Goal: Transaction & Acquisition: Purchase product/service

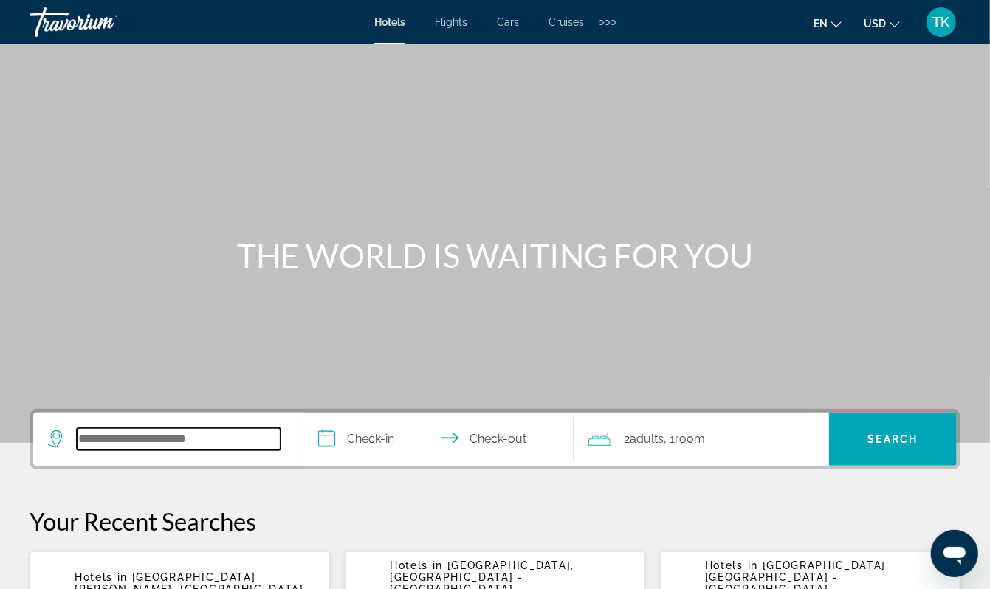
click at [125, 450] on input "Search widget" at bounding box center [179, 439] width 204 height 22
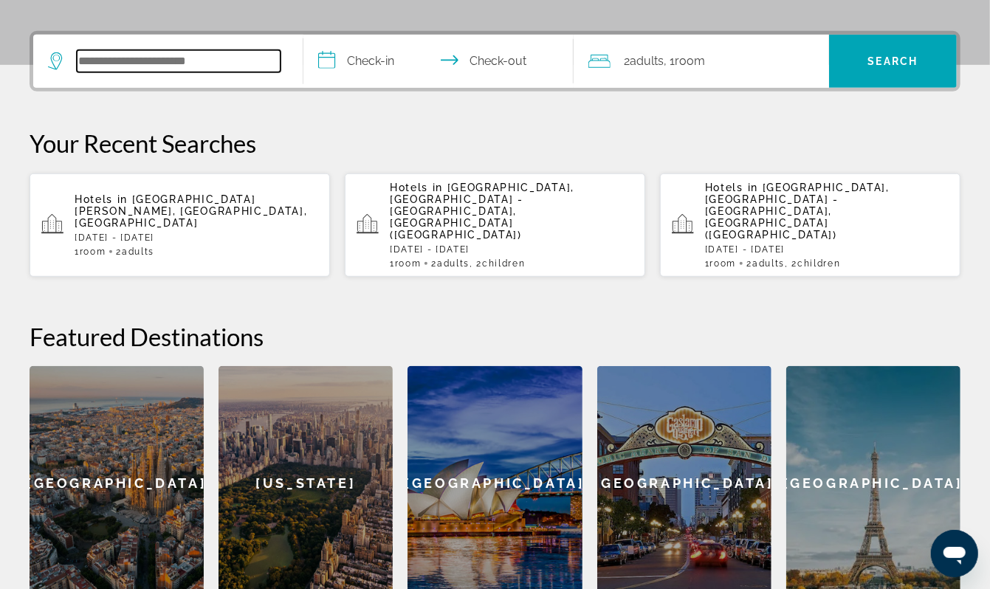
scroll to position [433, 0]
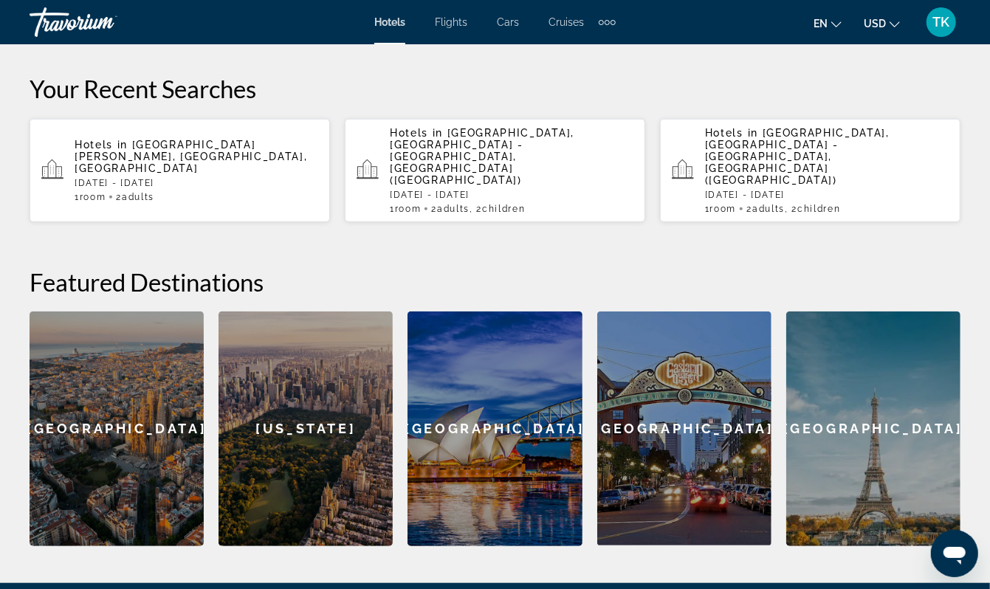
type input "*"
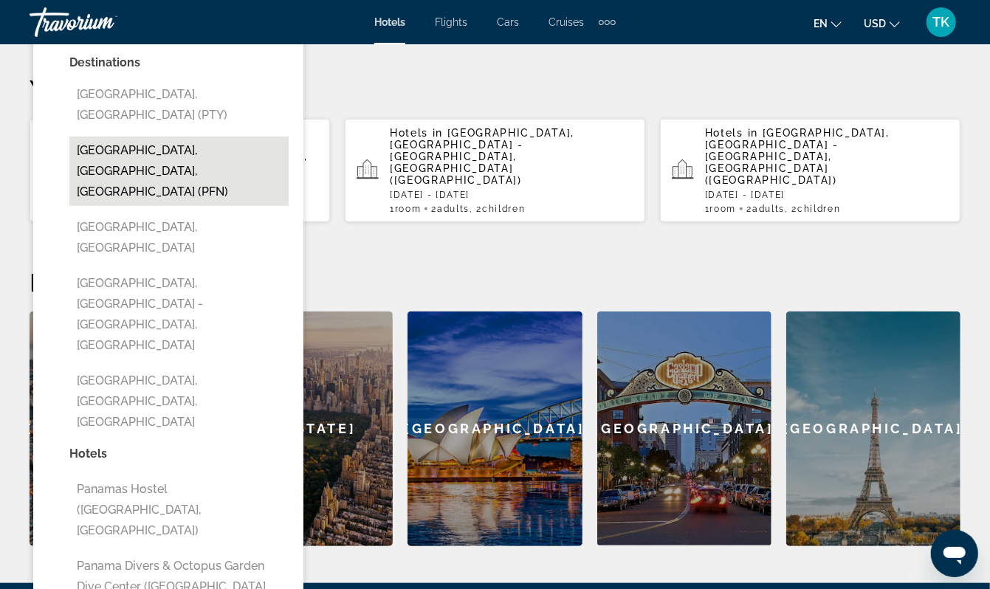
drag, startPoint x: 429, startPoint y: 206, endPoint x: 236, endPoint y: 233, distance: 194.6
click at [236, 206] on button "[GEOGRAPHIC_DATA], [GEOGRAPHIC_DATA], [GEOGRAPHIC_DATA] (PFN)" at bounding box center [178, 171] width 219 height 69
type input "**********"
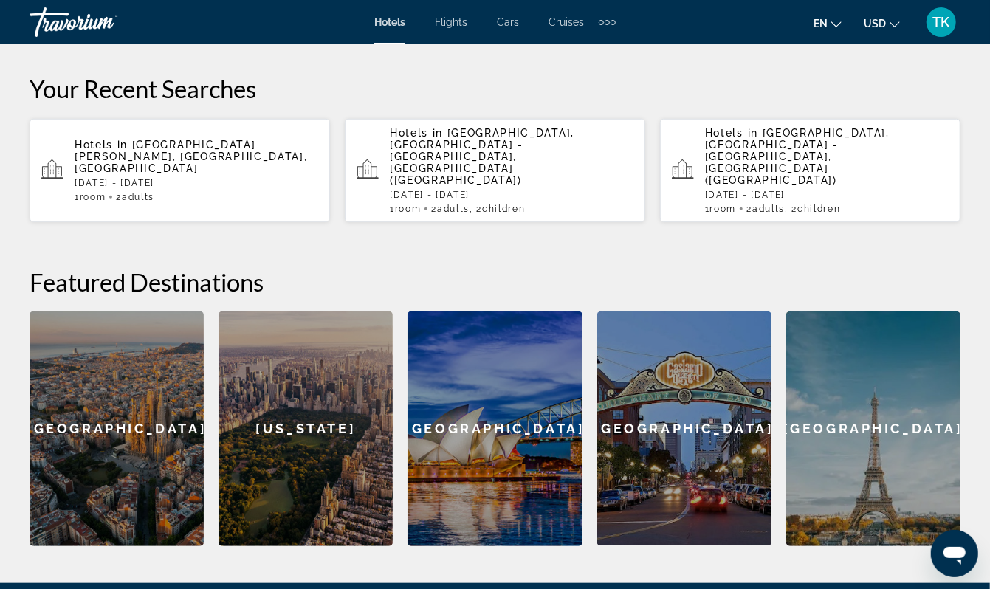
click at [400, 38] on input "**********" at bounding box center [442, 9] width 276 height 58
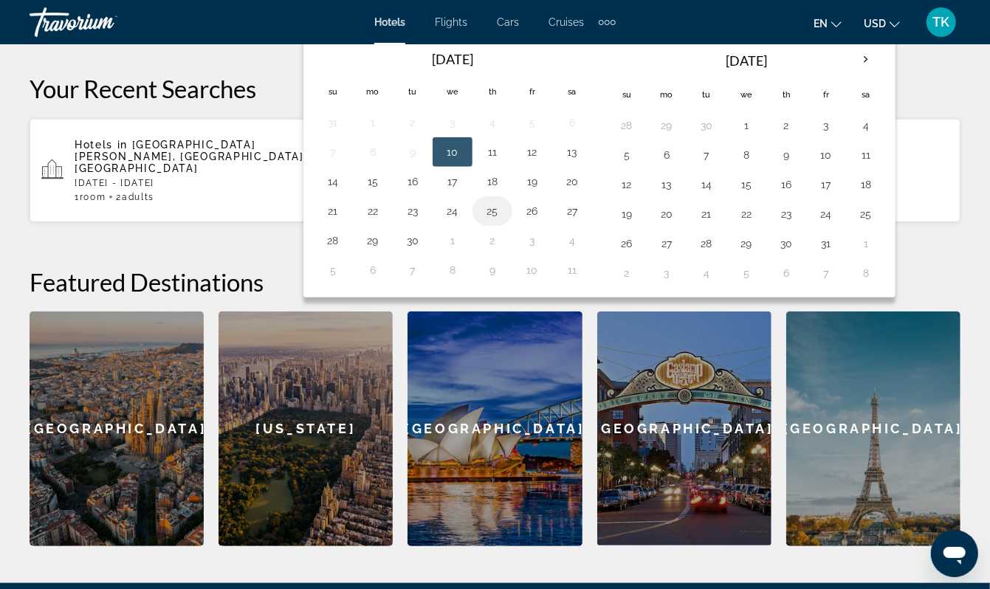
click at [504, 222] on button "25" at bounding box center [493, 211] width 24 height 21
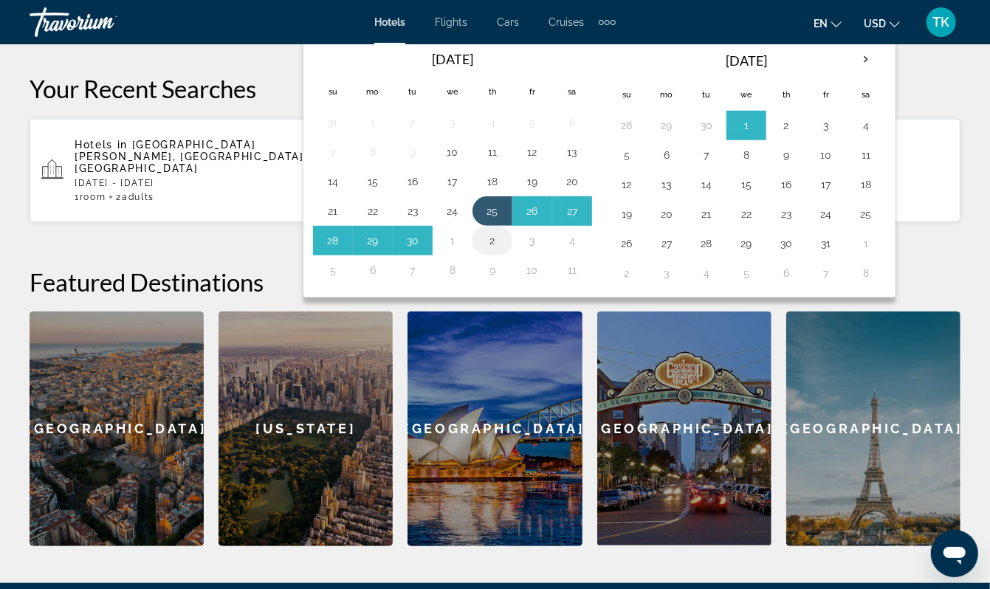
click at [504, 251] on button "2" at bounding box center [493, 240] width 24 height 21
type input "**********"
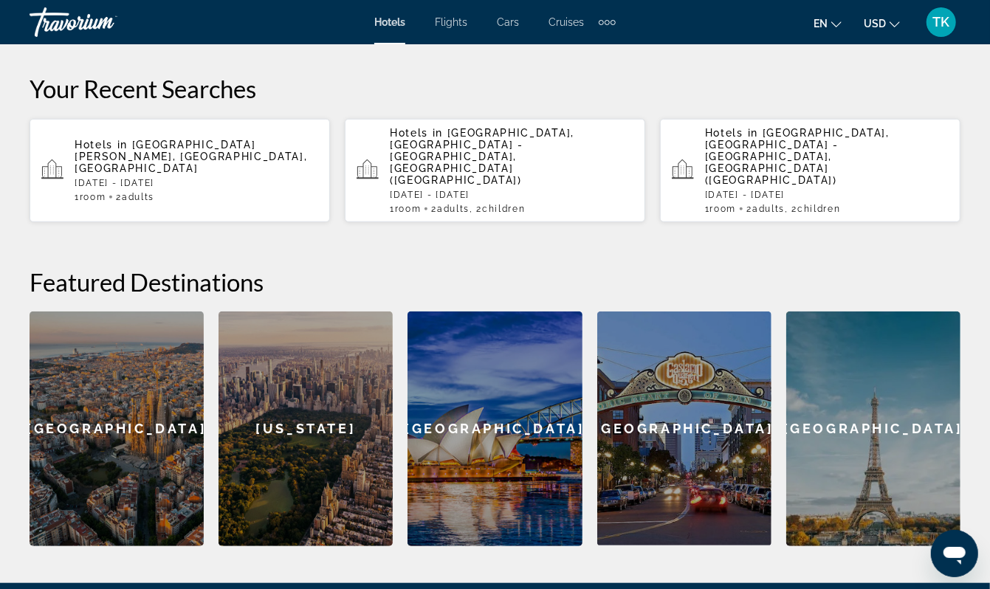
click at [895, 13] on span "Search" at bounding box center [893, 7] width 50 height 12
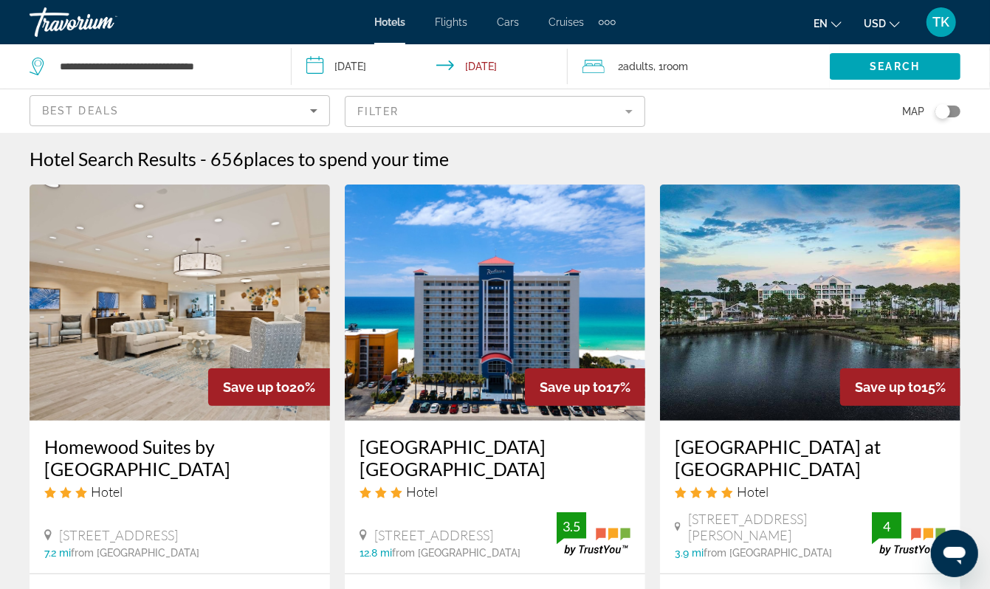
click at [936, 119] on div "Toggle map" at bounding box center [943, 111] width 15 height 15
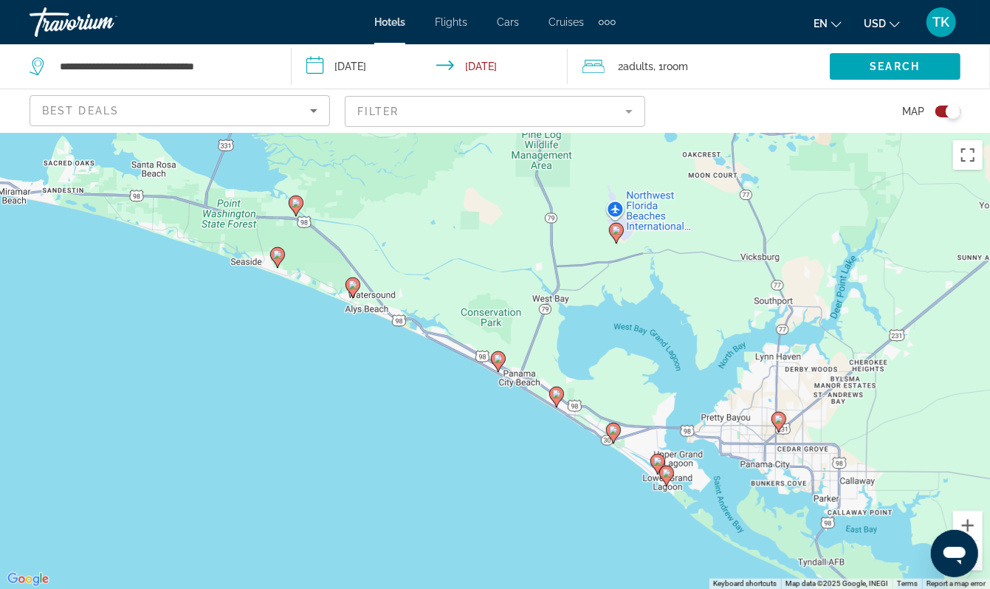
drag, startPoint x: 160, startPoint y: 432, endPoint x: 529, endPoint y: 477, distance: 371.3
click at [529, 477] on div "To activate drag with keyboard, press Alt + Enter. Once in keyboard drag state,…" at bounding box center [495, 361] width 990 height 456
click at [352, 289] on image "Main content" at bounding box center [353, 285] width 9 height 9
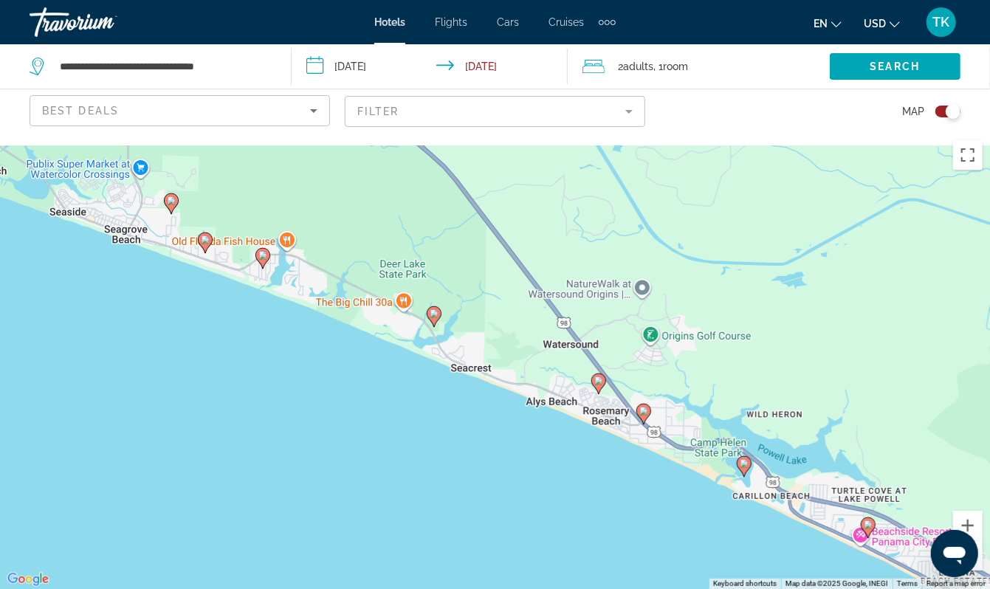
click at [597, 385] on image "Main content" at bounding box center [598, 381] width 9 height 9
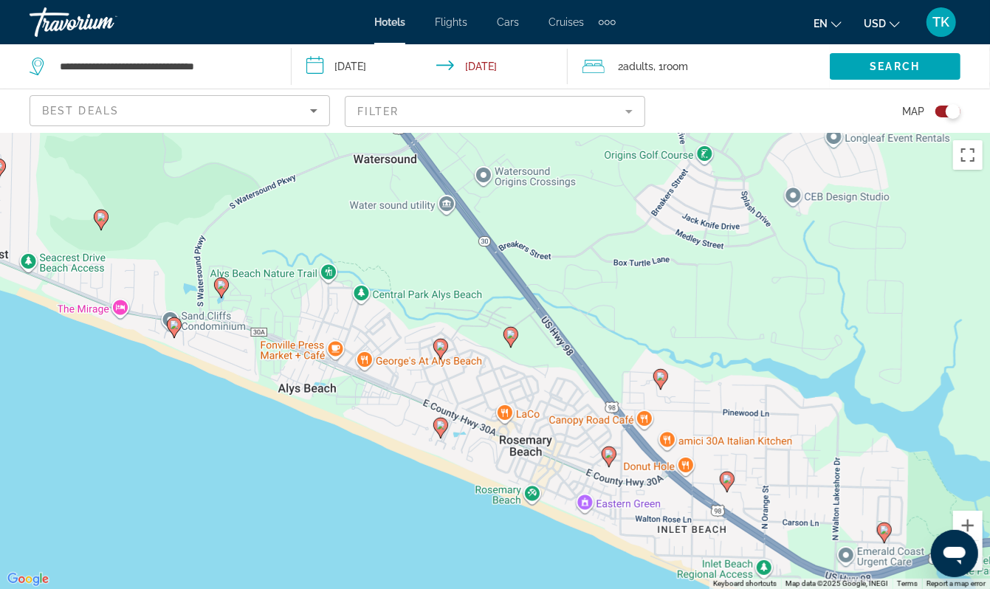
click at [441, 430] on image "Main content" at bounding box center [440, 425] width 9 height 9
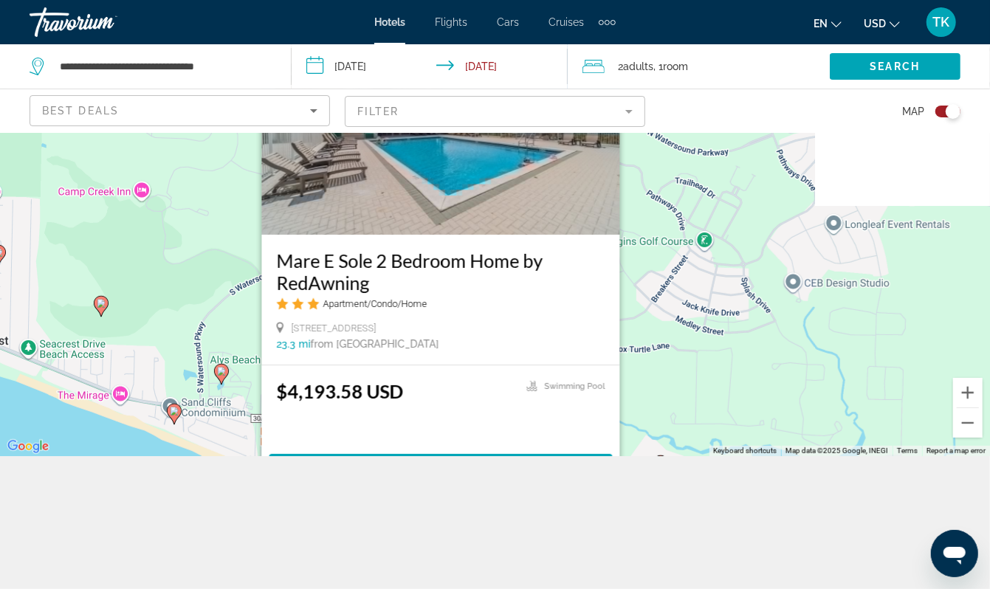
scroll to position [158, 0]
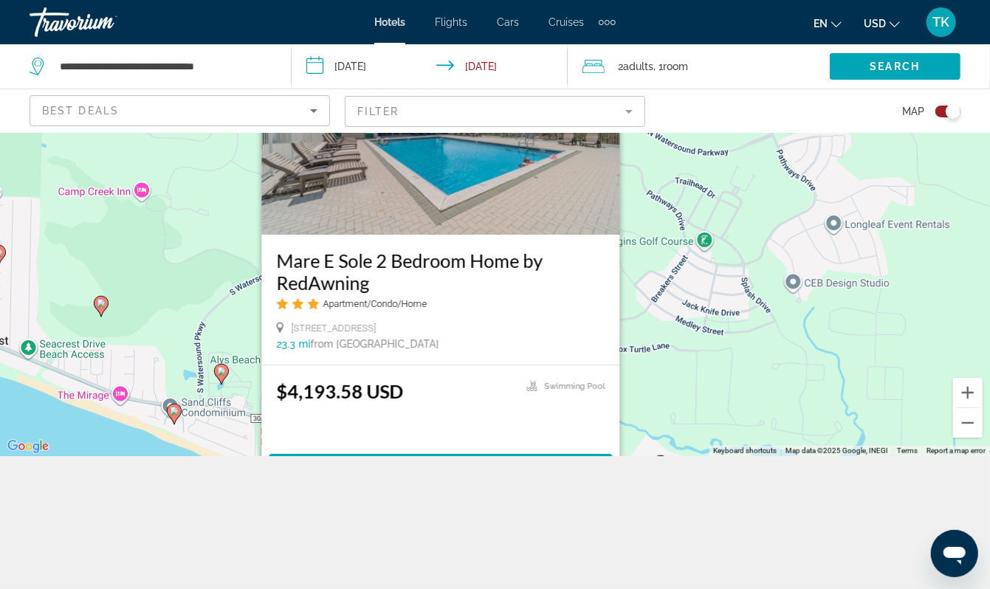
click at [97, 415] on div "To activate drag with keyboard, press Alt + Enter. Once in keyboard drag state,…" at bounding box center [495, 228] width 990 height 456
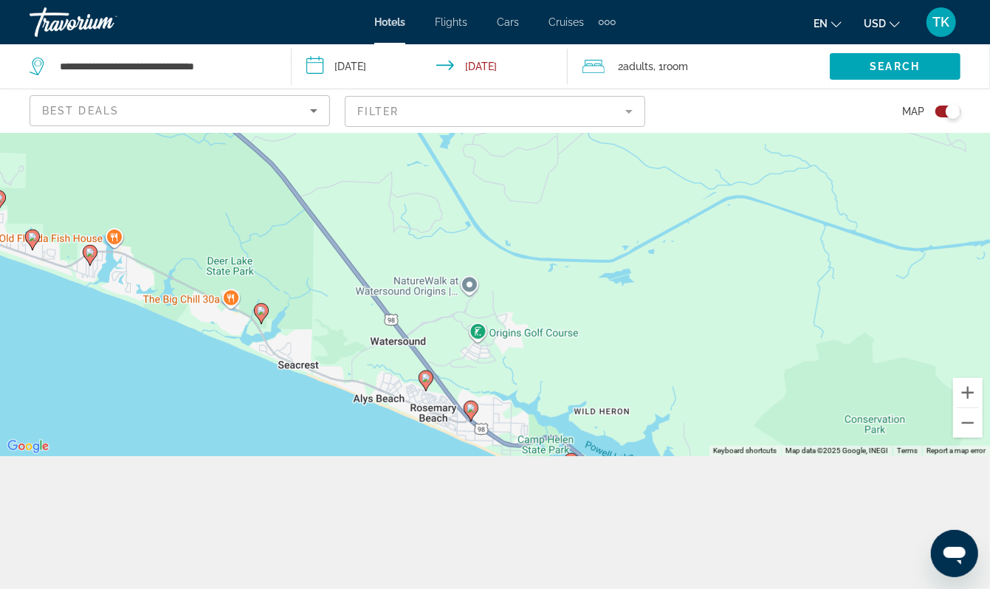
click at [473, 404] on image "Main content" at bounding box center [471, 408] width 9 height 9
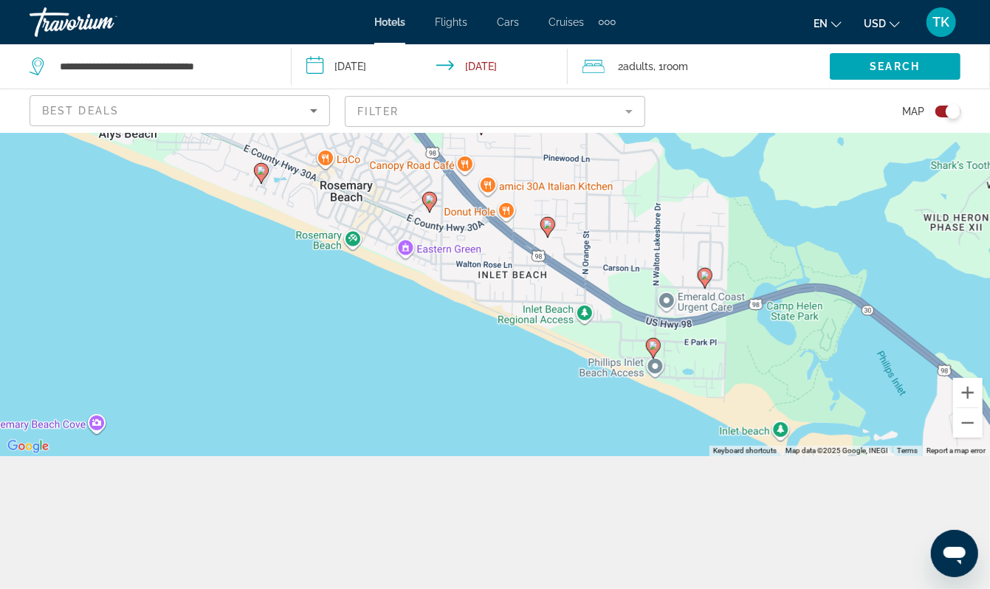
click at [651, 341] on image "Main content" at bounding box center [653, 345] width 9 height 9
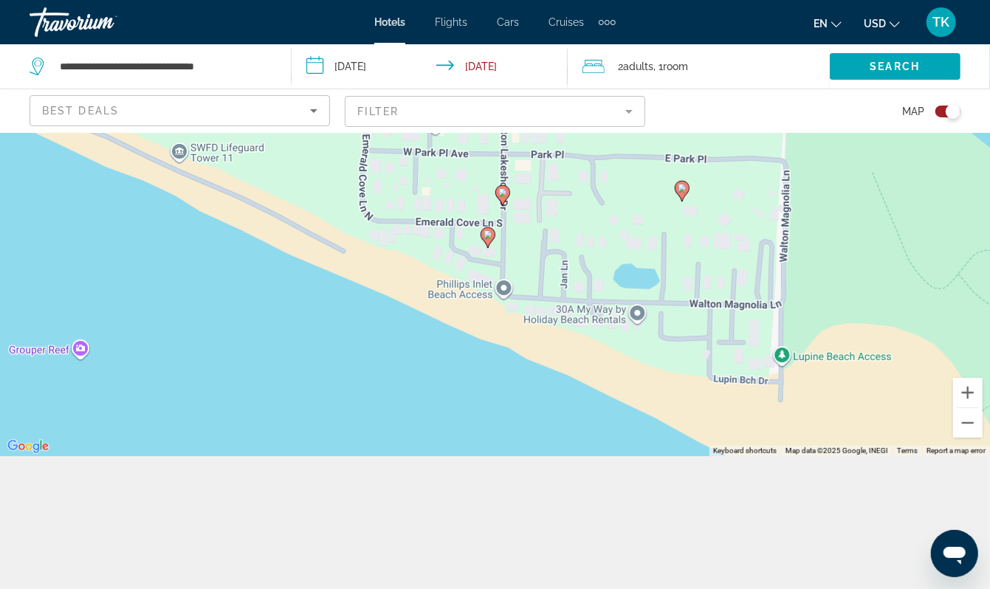
click at [490, 231] on icon "Main content" at bounding box center [488, 237] width 15 height 21
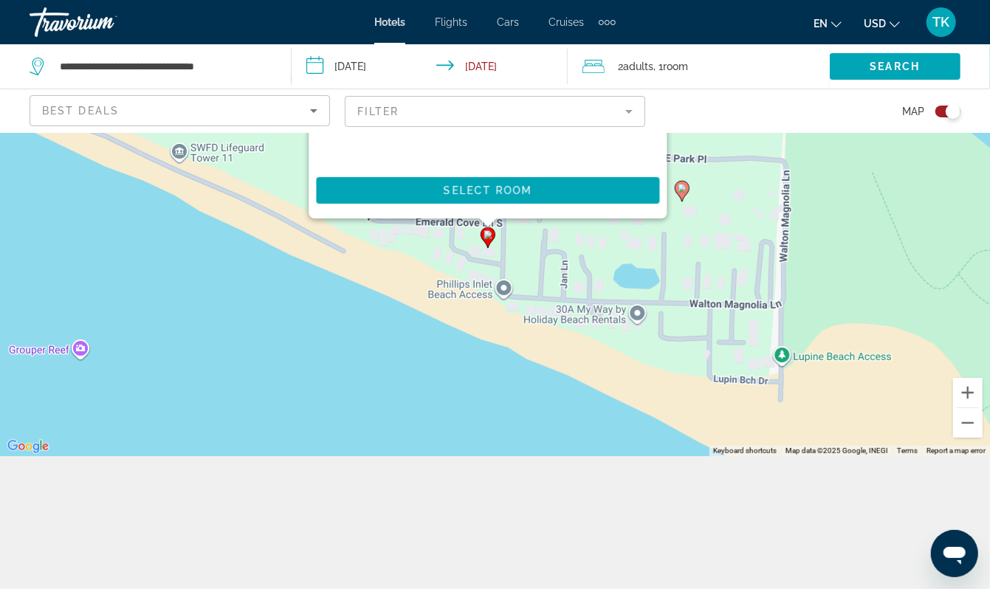
scroll to position [0, 0]
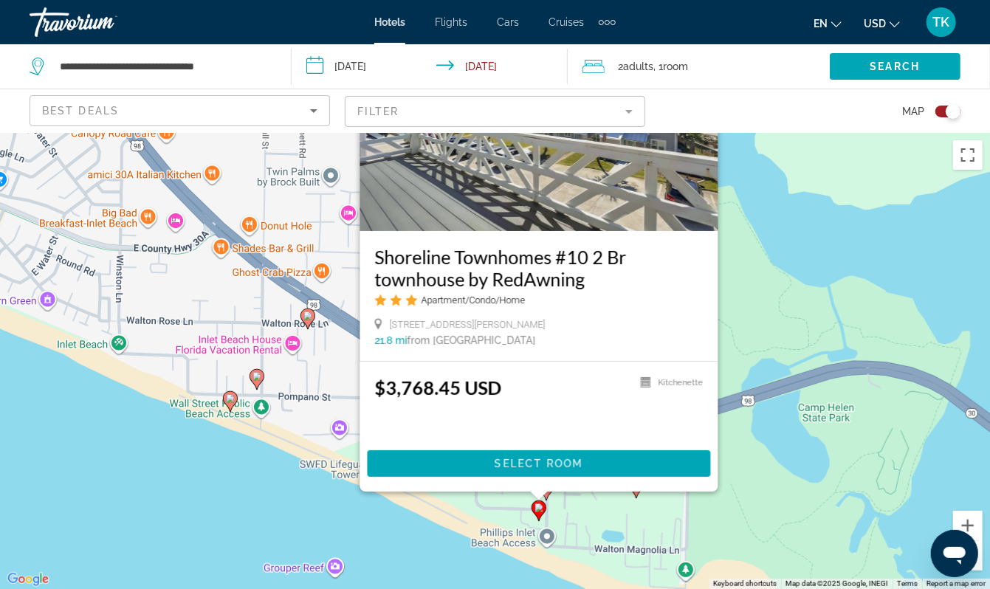
drag, startPoint x: 36, startPoint y: 517, endPoint x: 219, endPoint y: 491, distance: 185.0
click at [219, 491] on div "To activate drag with keyboard, press Alt + Enter. Once in keyboard drag state,…" at bounding box center [495, 361] width 990 height 456
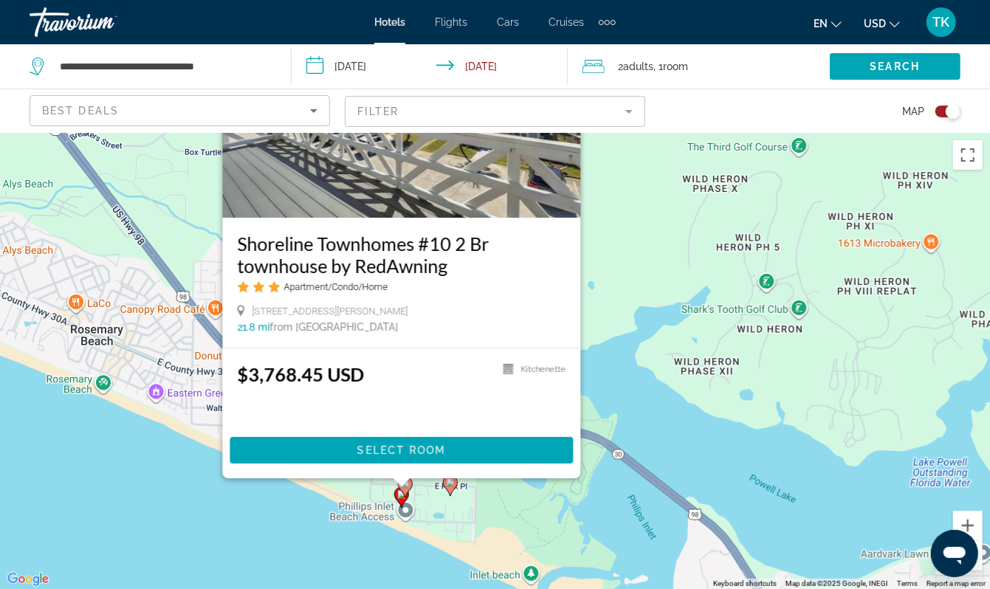
drag, startPoint x: 89, startPoint y: 491, endPoint x: 113, endPoint y: 500, distance: 25.9
click at [113, 500] on div "To activate drag with keyboard, press Alt + Enter. Once in keyboard drag state,…" at bounding box center [495, 361] width 990 height 456
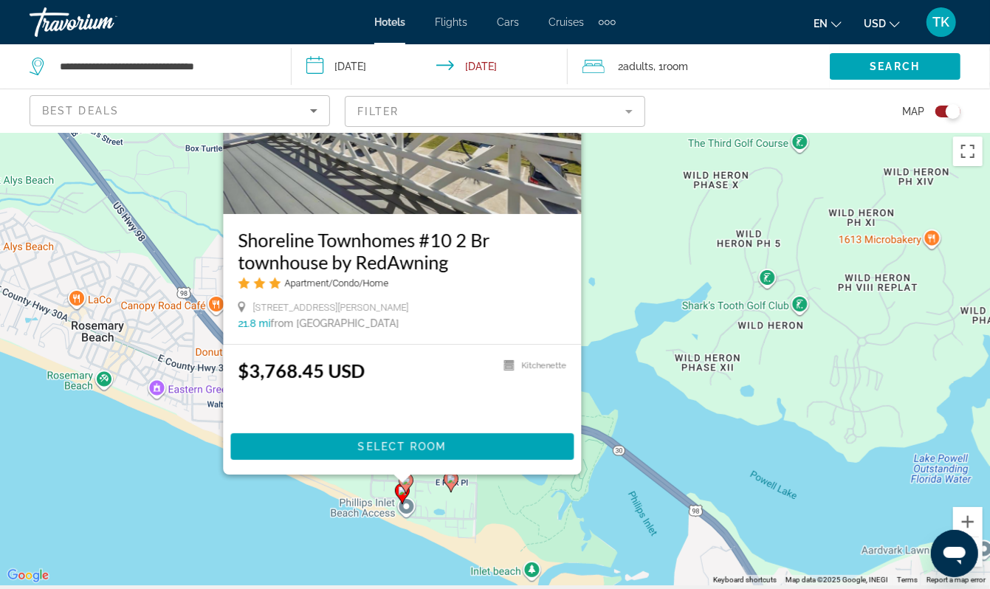
click at [143, 513] on div "To activate drag with keyboard, press Alt + Enter. Once in keyboard drag state,…" at bounding box center [495, 357] width 990 height 456
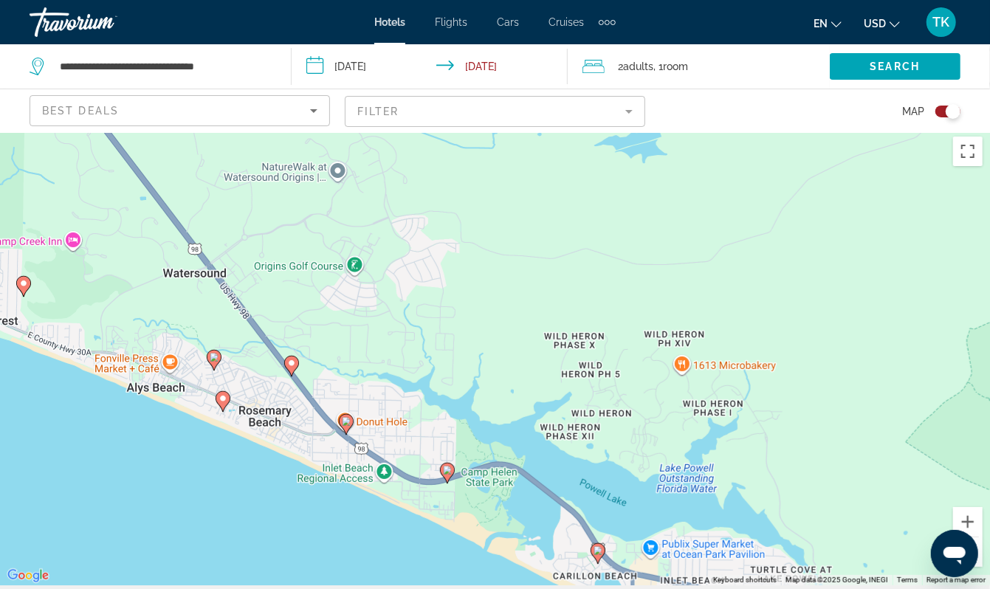
drag, startPoint x: 143, startPoint y: 513, endPoint x: 288, endPoint y: 515, distance: 145.5
click at [288, 515] on div "To activate drag with keyboard, press Alt + Enter. Once in keyboard drag state,…" at bounding box center [495, 357] width 990 height 456
click at [205, 78] on input "**********" at bounding box center [163, 66] width 210 height 22
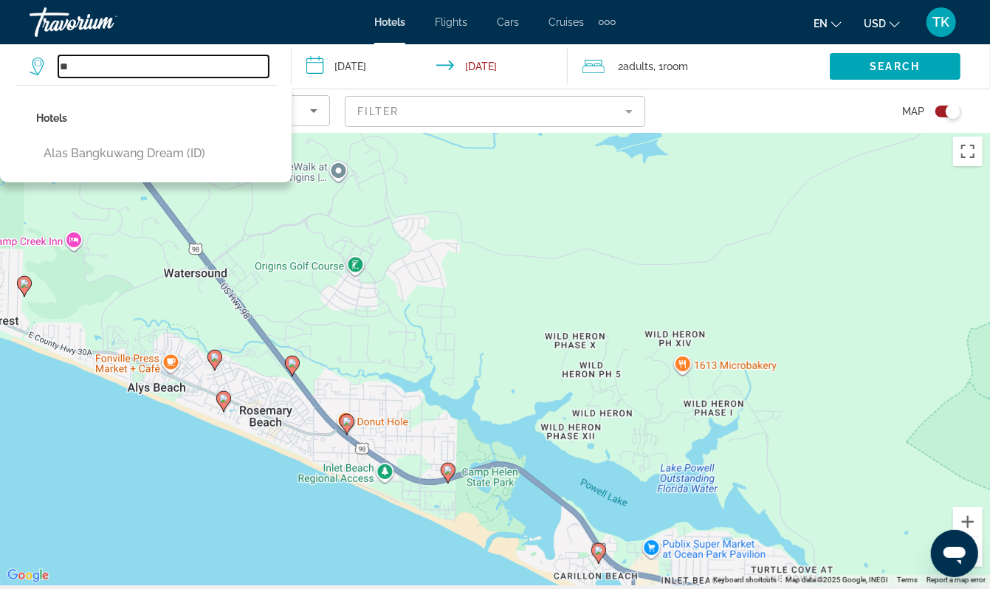
type input "*"
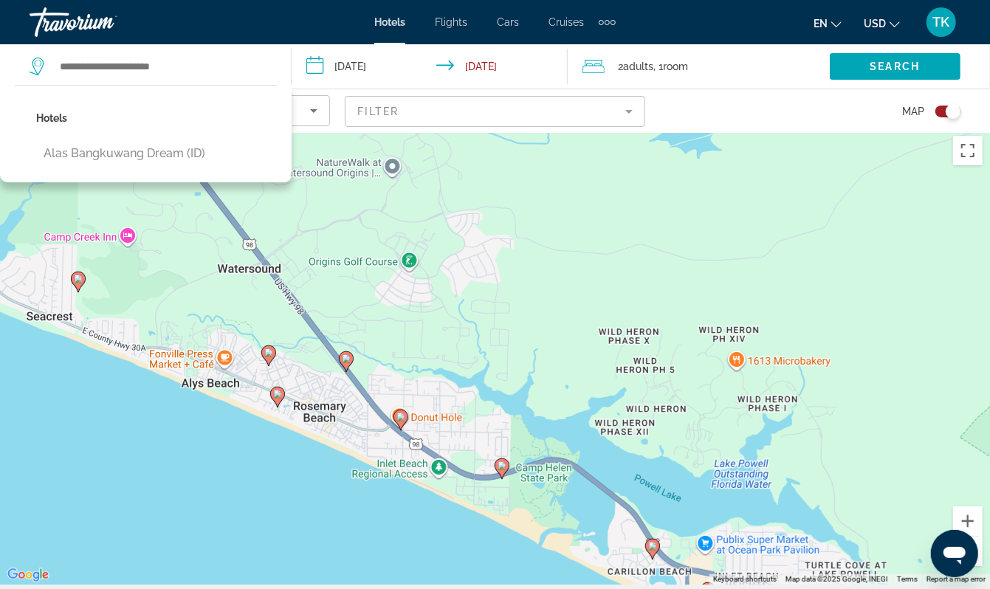
drag, startPoint x: 93, startPoint y: 335, endPoint x: 148, endPoint y: 332, distance: 54.8
click at [148, 332] on div "To activate drag with keyboard, press Alt + Enter. Once in keyboard drag state,…" at bounding box center [495, 356] width 990 height 456
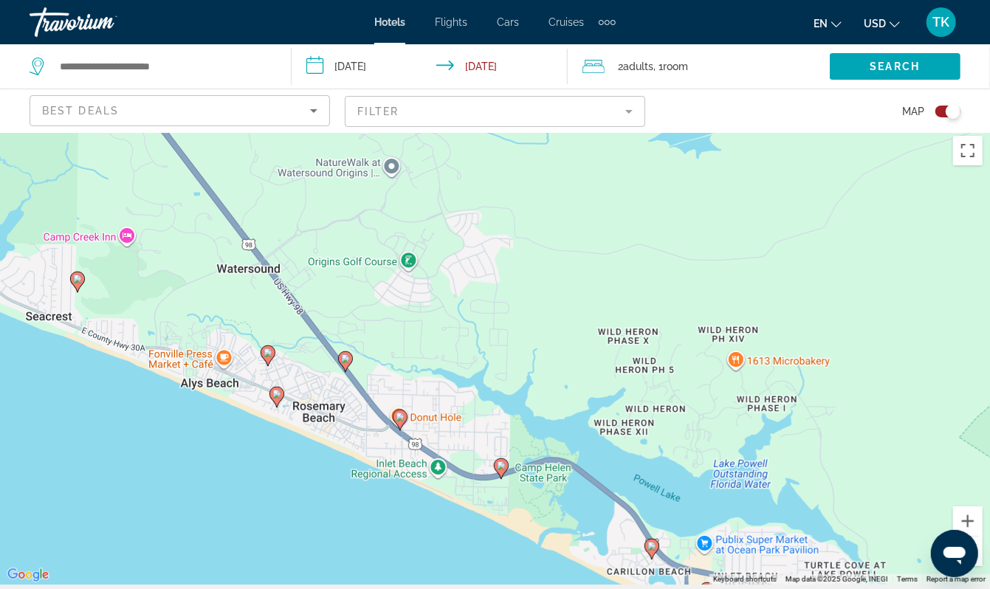
click at [173, 444] on div "To activate drag with keyboard, press Alt + Enter. Once in keyboard drag state,…" at bounding box center [495, 356] width 990 height 456
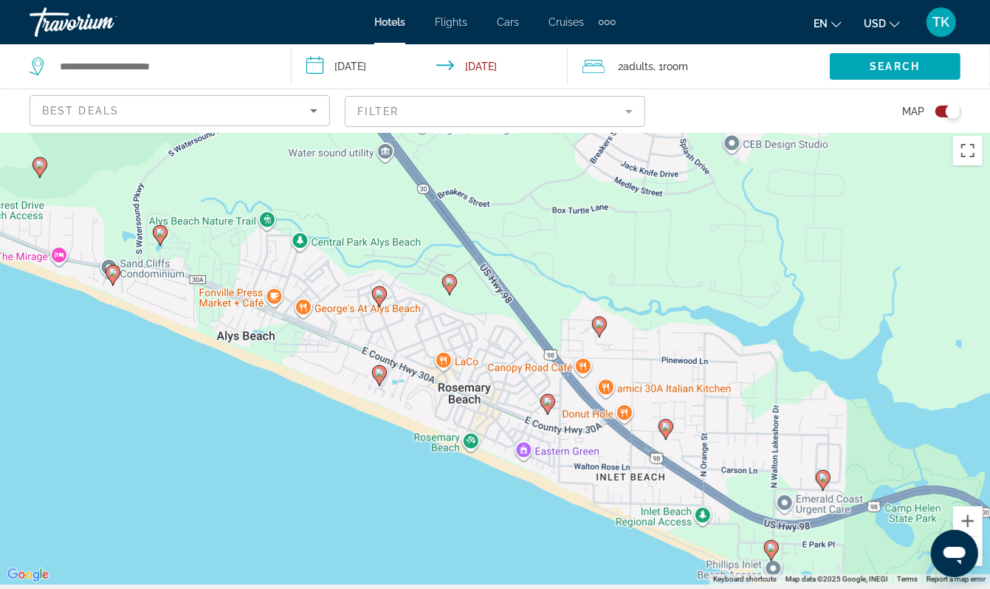
click at [378, 302] on icon "Main content" at bounding box center [378, 296] width 13 height 19
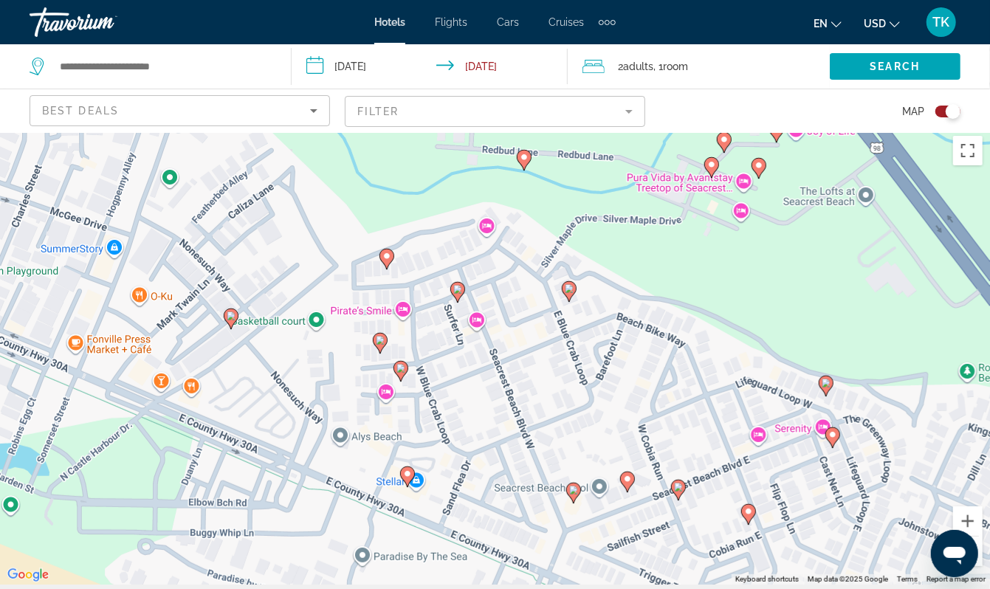
click at [402, 381] on icon "Main content" at bounding box center [400, 371] width 13 height 19
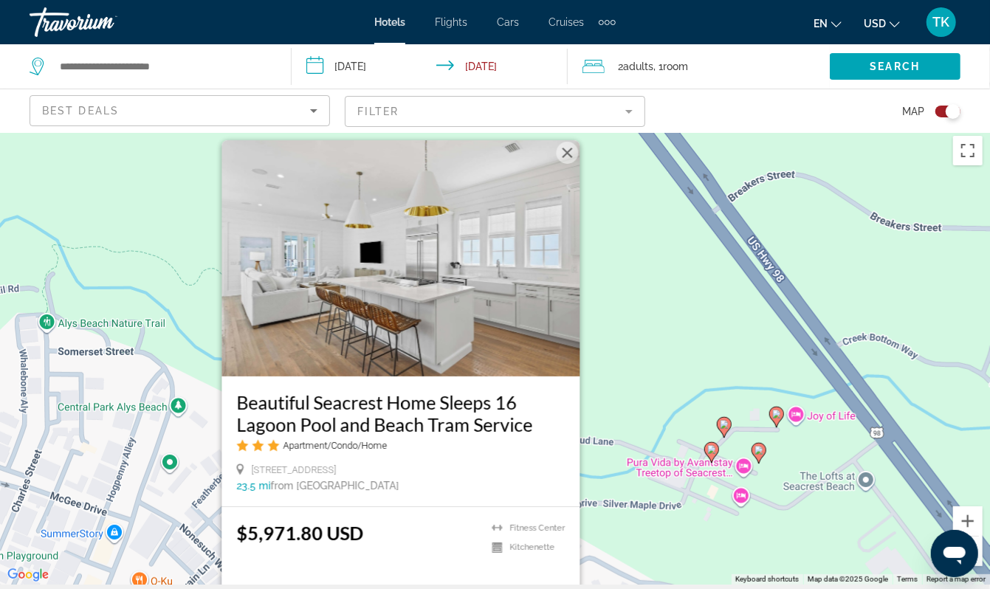
click at [718, 374] on div "To activate drag with keyboard, press Alt + Enter. Once in keyboard drag state,…" at bounding box center [495, 356] width 990 height 456
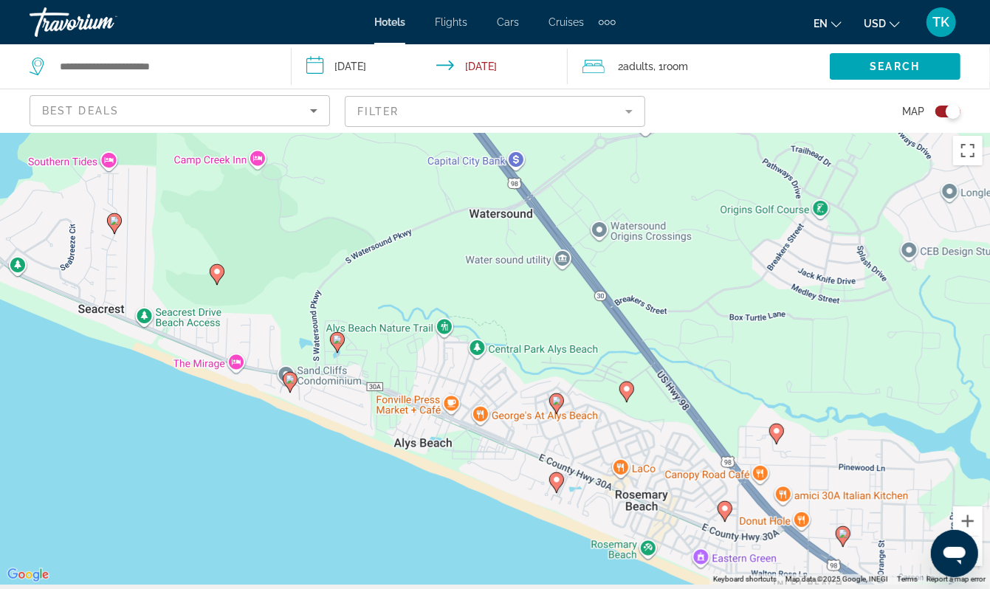
drag, startPoint x: 560, startPoint y: 472, endPoint x: 547, endPoint y: 436, distance: 38.3
click at [547, 436] on div "To activate drag with keyboard, press Alt + Enter. Once in keyboard drag state,…" at bounding box center [495, 356] width 990 height 456
click at [287, 383] on image "Main content" at bounding box center [290, 378] width 9 height 9
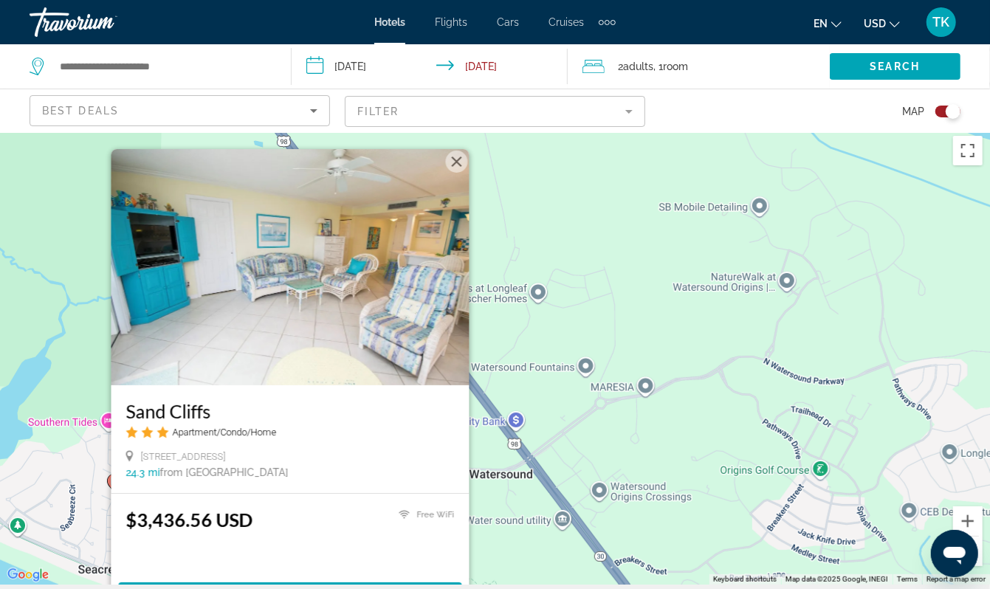
click at [403, 69] on input "**********" at bounding box center [433, 68] width 283 height 49
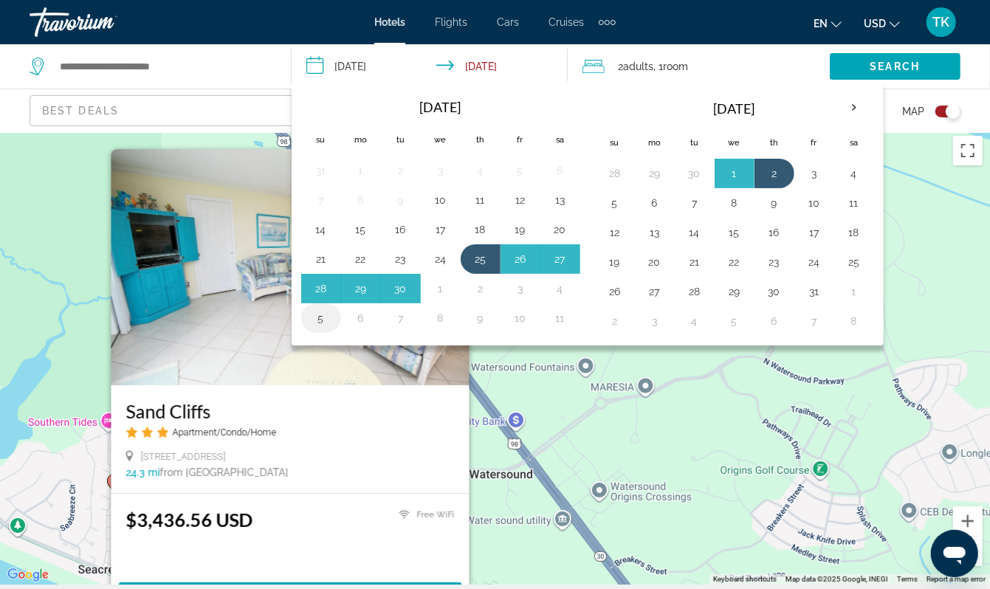
click at [328, 329] on button "5" at bounding box center [321, 318] width 24 height 21
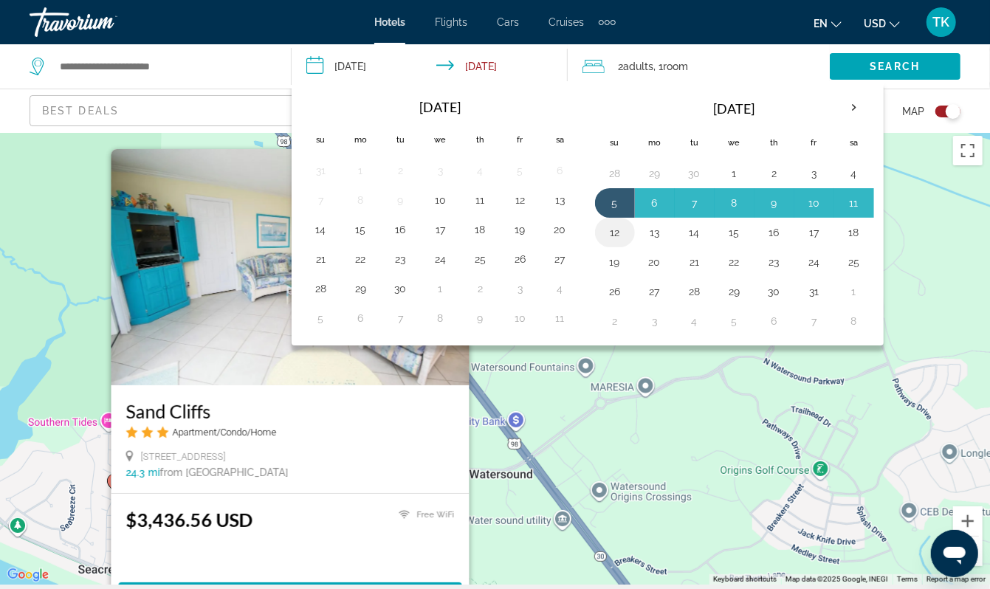
click at [627, 243] on button "12" at bounding box center [615, 232] width 24 height 21
type input "**********"
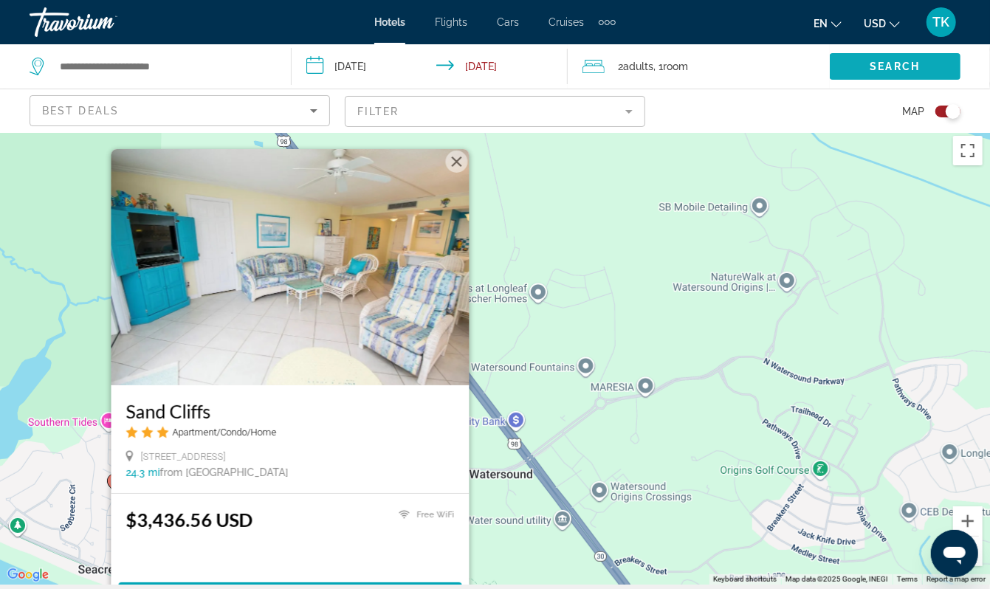
click at [910, 72] on span "Search" at bounding box center [896, 67] width 50 height 12
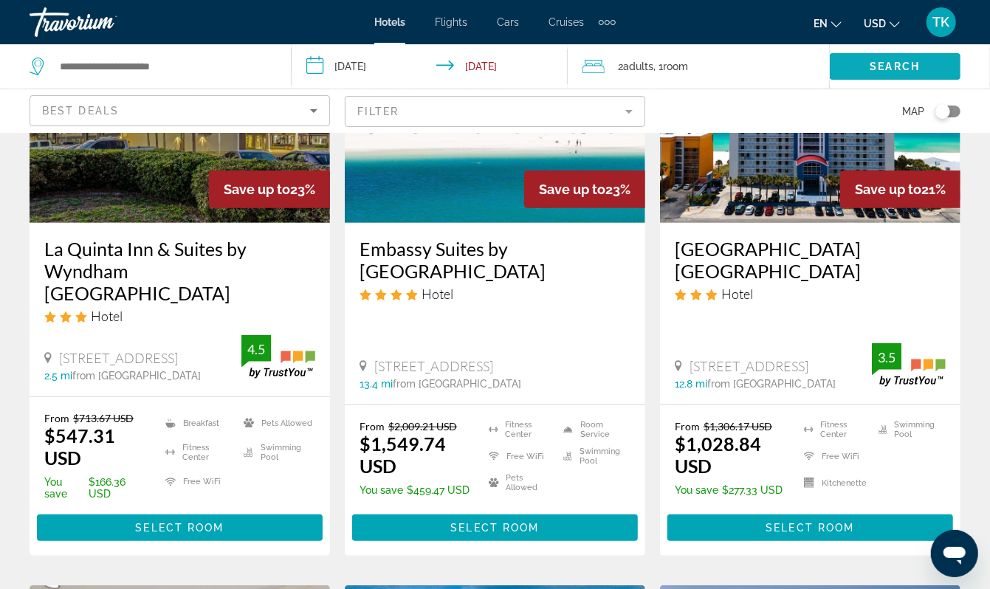
scroll to position [193, 0]
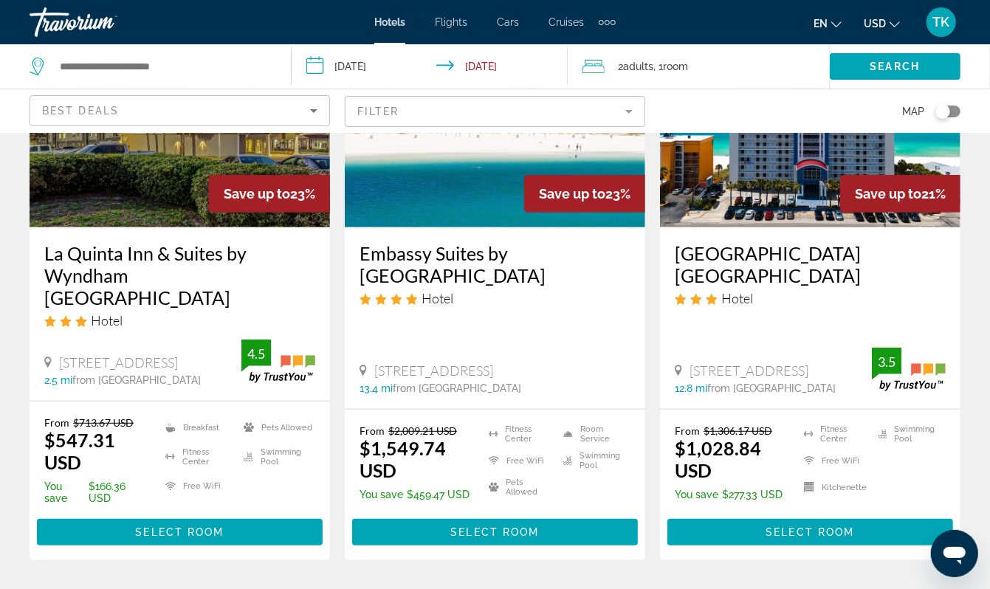
click at [490, 225] on img "Main content" at bounding box center [495, 109] width 301 height 236
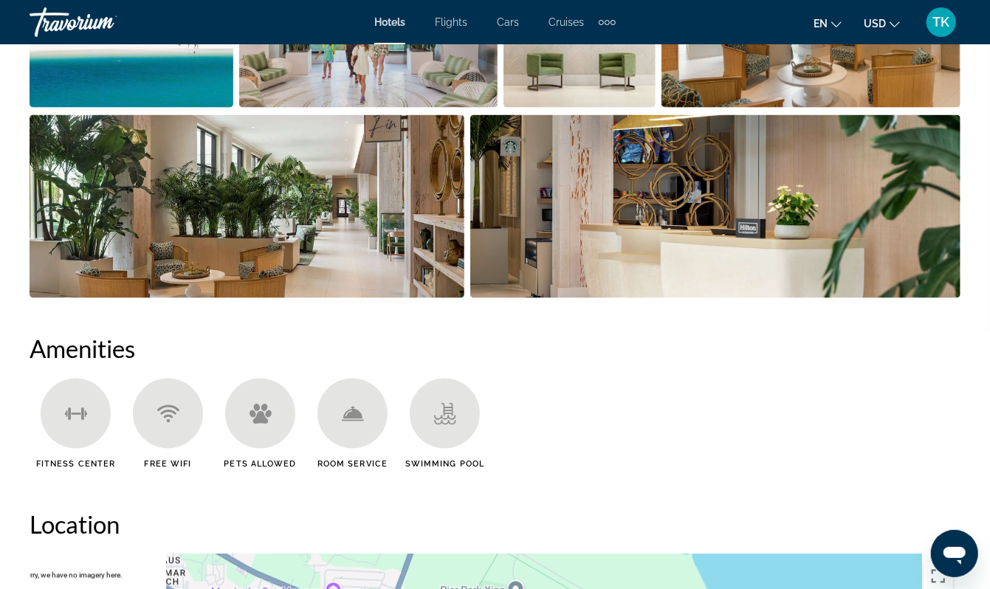
scroll to position [1126, 0]
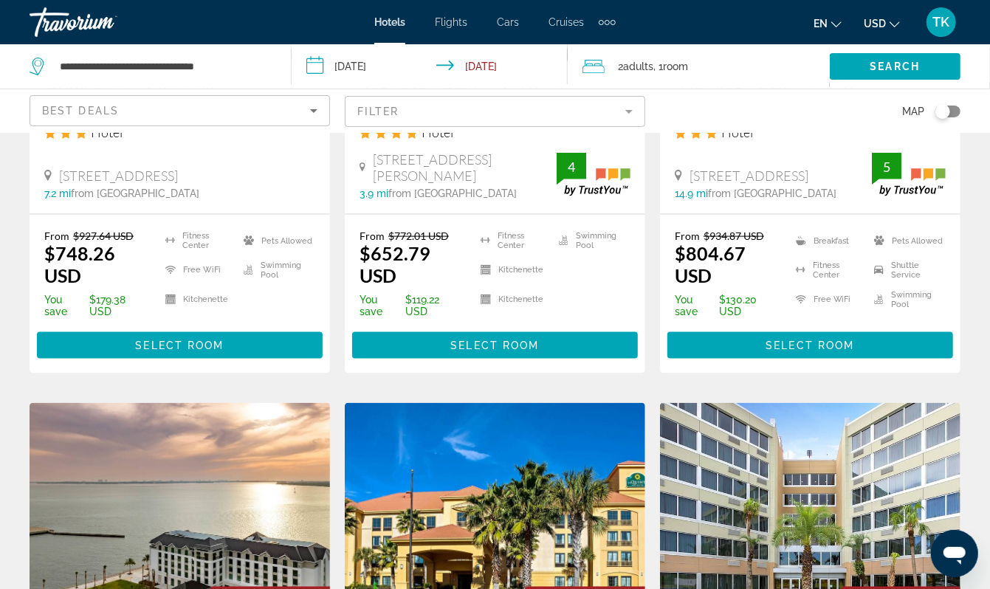
scroll to position [959, 0]
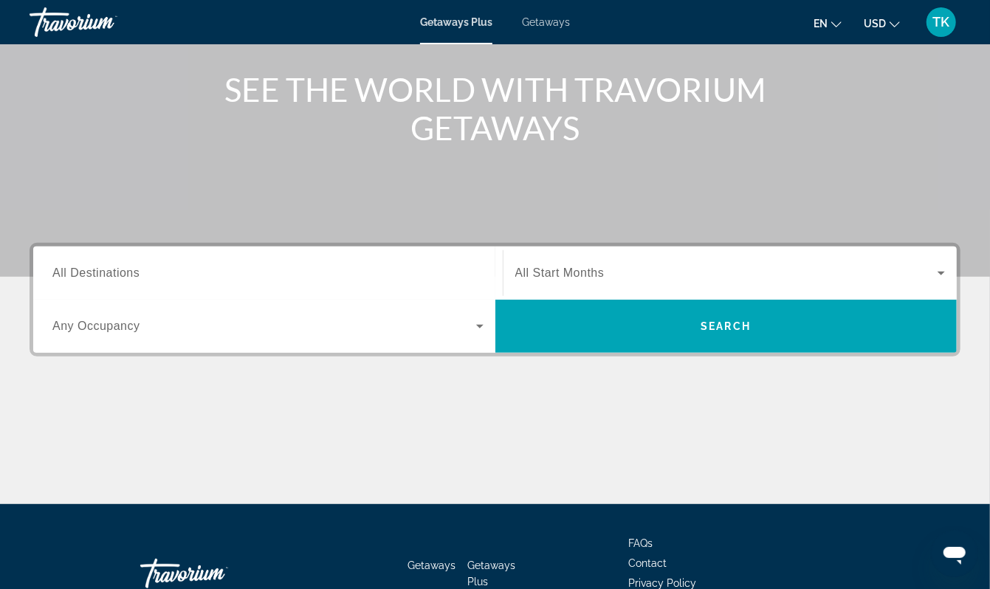
scroll to position [182, 0]
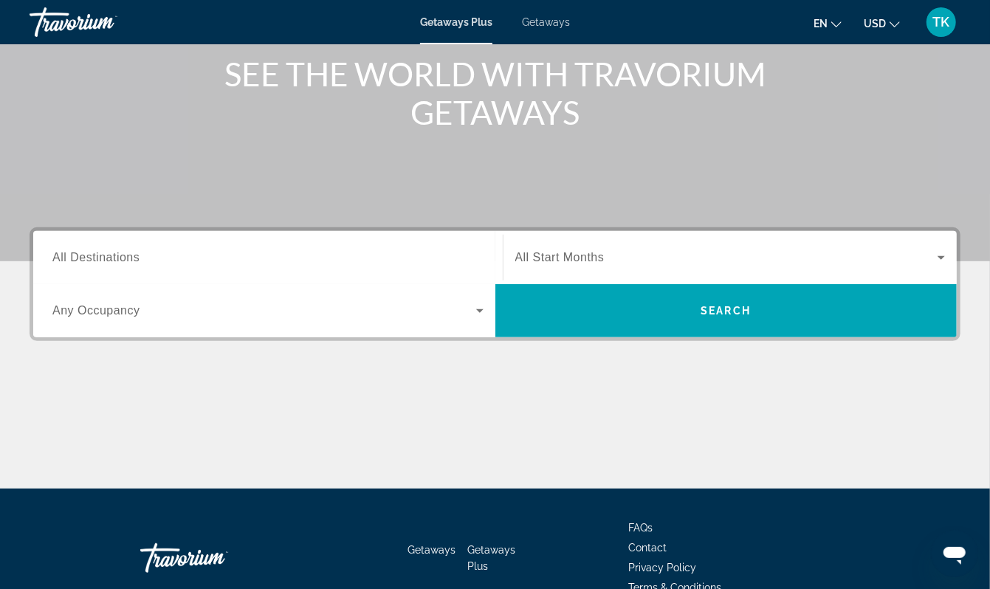
click at [122, 267] on input "Destination All Destinations" at bounding box center [267, 259] width 431 height 18
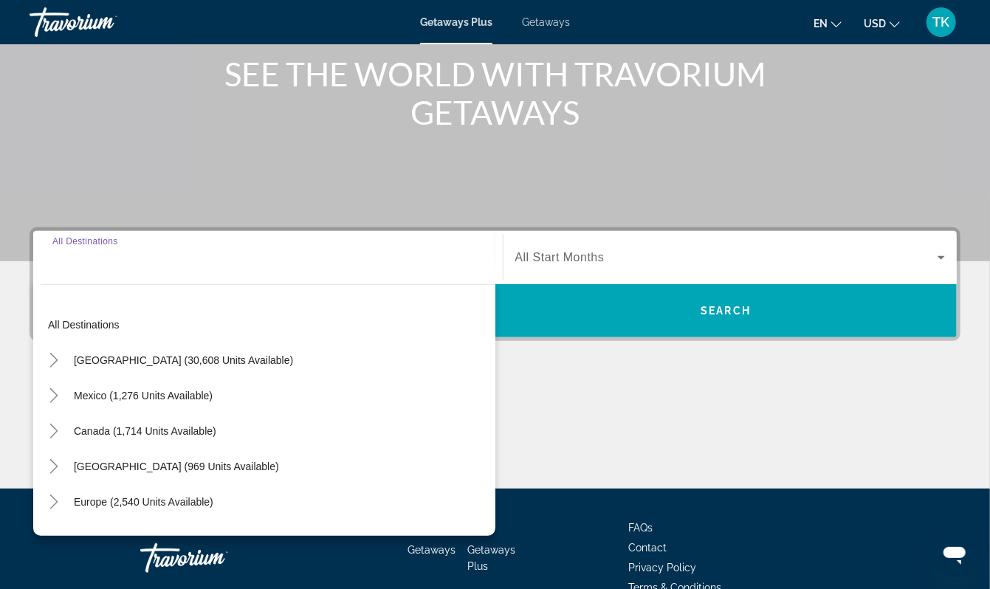
scroll to position [428, 0]
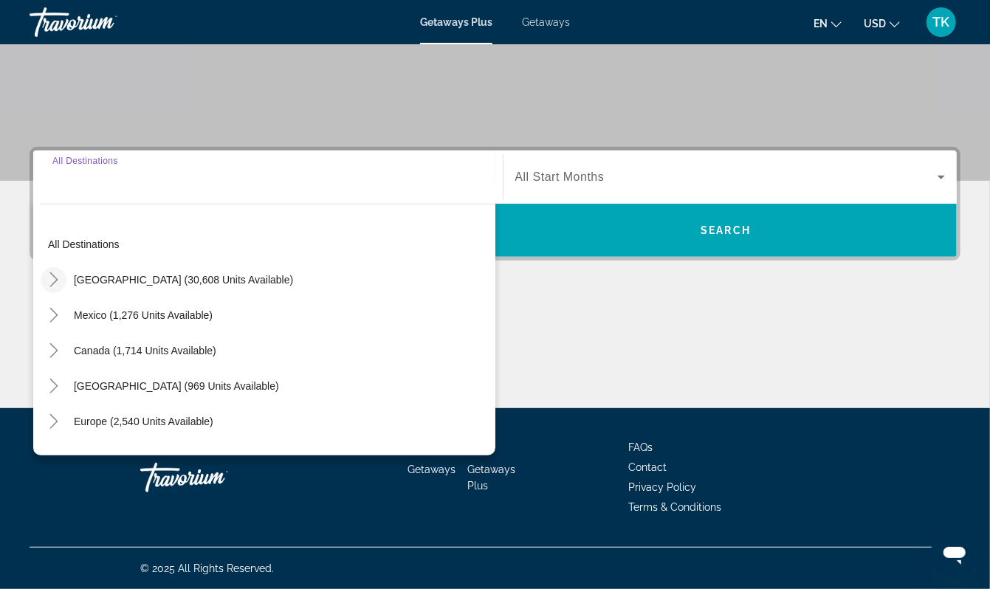
click at [58, 273] on icon "Toggle United States (30,608 units available)" at bounding box center [53, 280] width 8 height 15
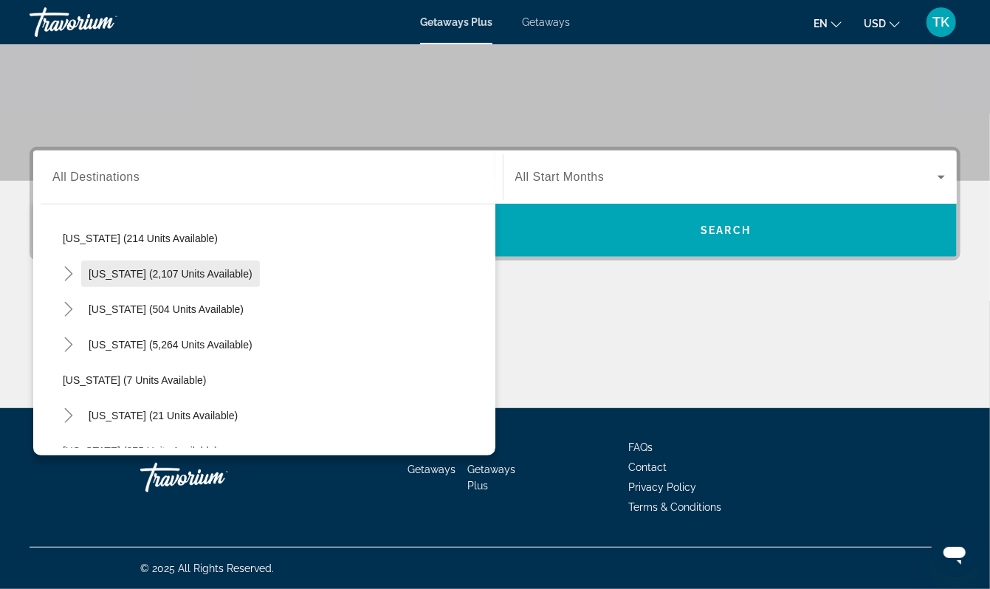
scroll to position [118, 0]
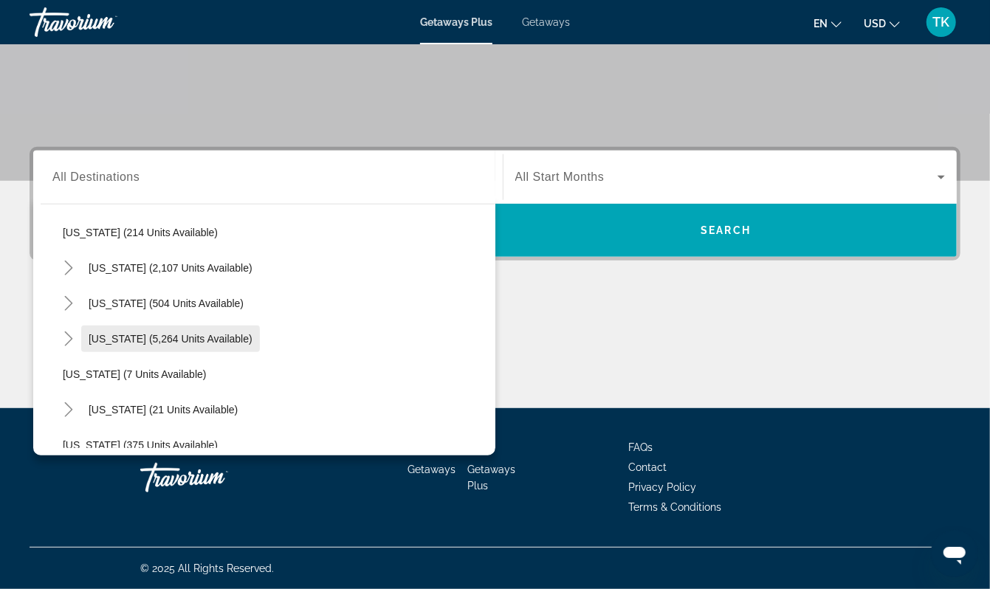
click at [142, 333] on span "Florida (5,264 units available)" at bounding box center [171, 339] width 164 height 12
type input "**********"
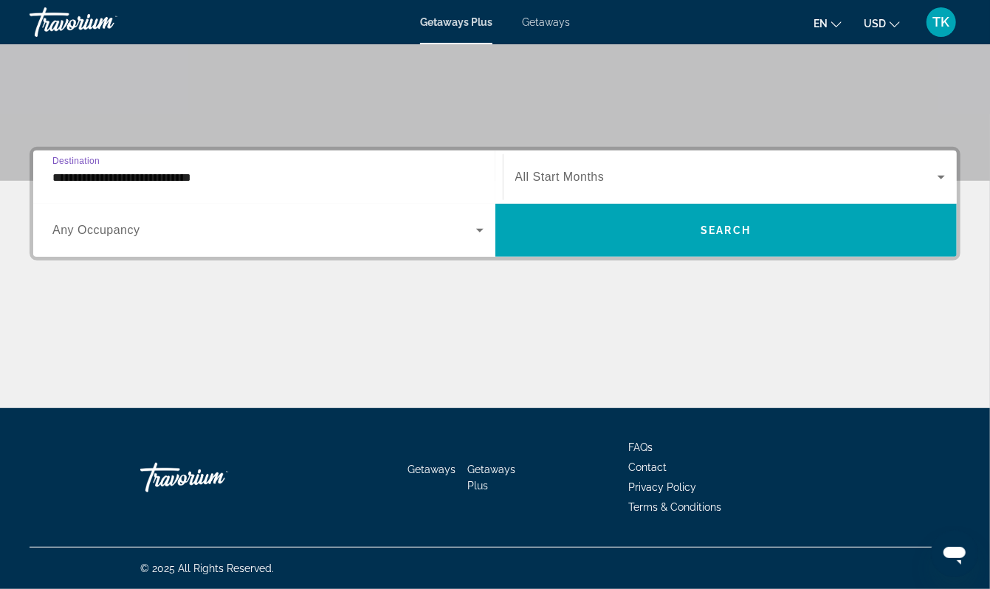
click at [589, 171] on span "All Start Months" at bounding box center [559, 177] width 89 height 13
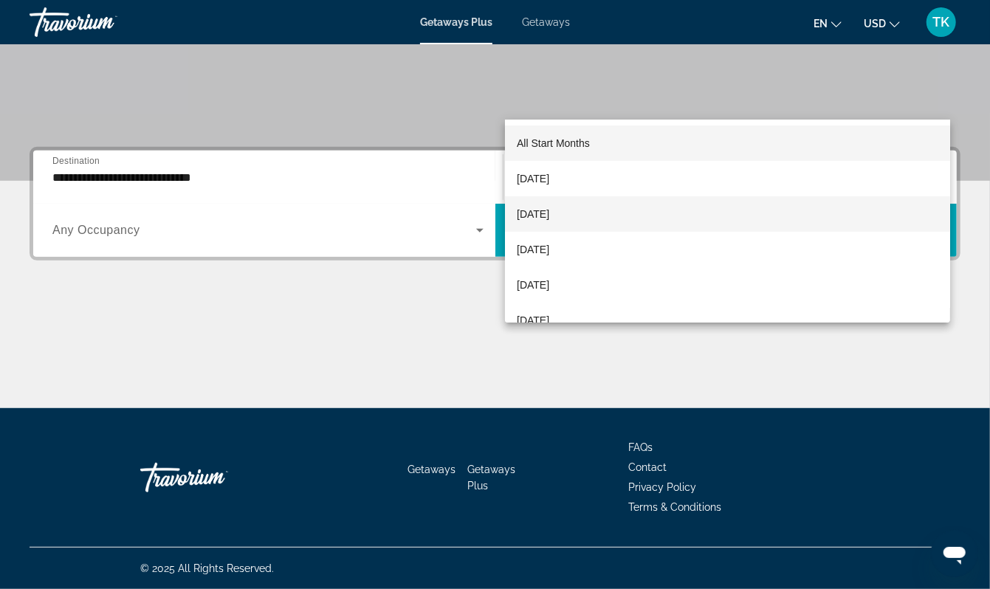
click at [549, 211] on span "October 2025" at bounding box center [533, 214] width 32 height 18
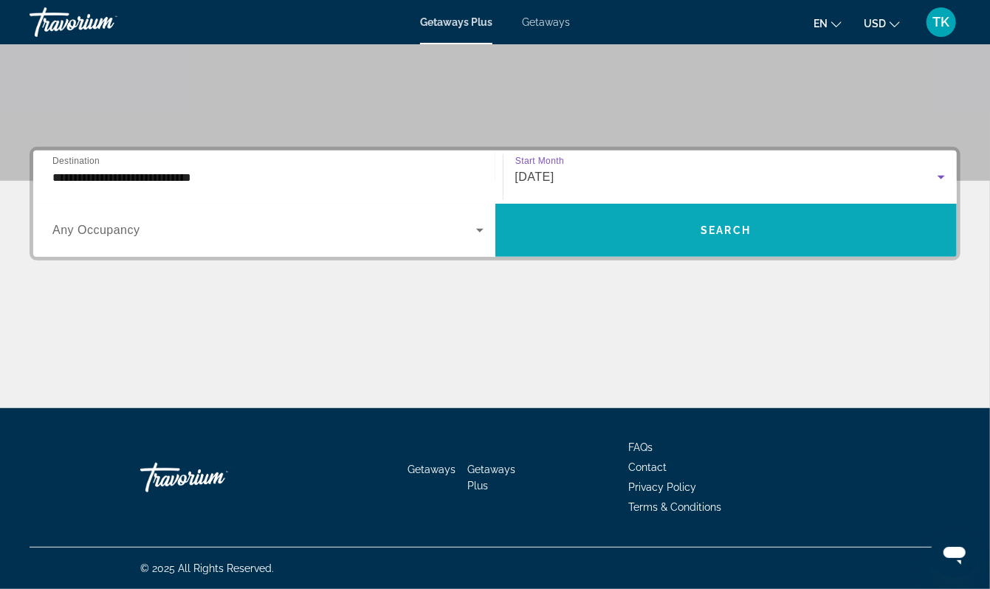
click at [724, 225] on span "Search" at bounding box center [726, 231] width 50 height 12
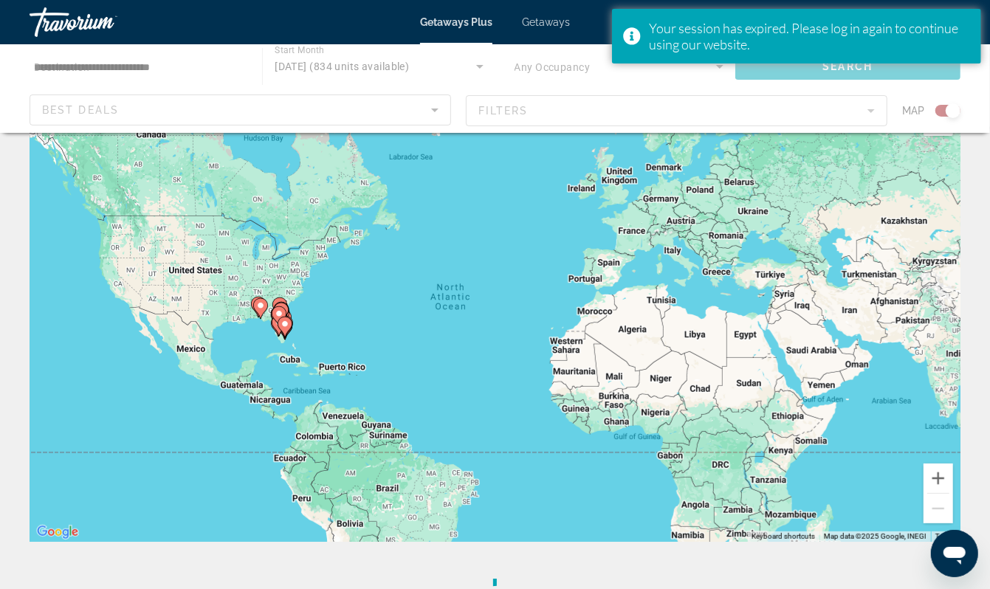
scroll to position [52, 0]
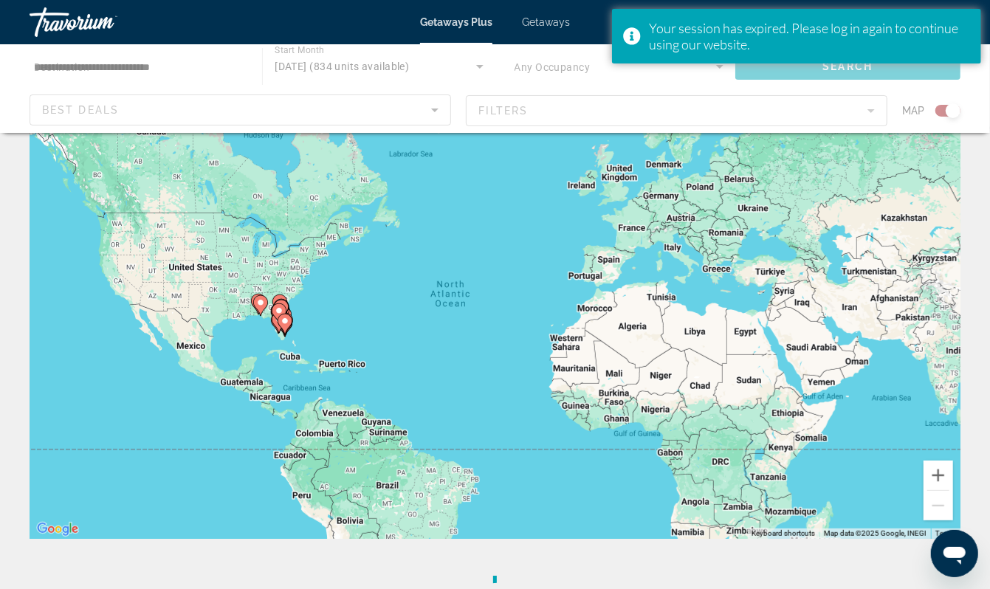
click at [217, 356] on div "To activate drag with keyboard, press Alt + Enter. Once in keyboard drag state,…" at bounding box center [495, 317] width 931 height 443
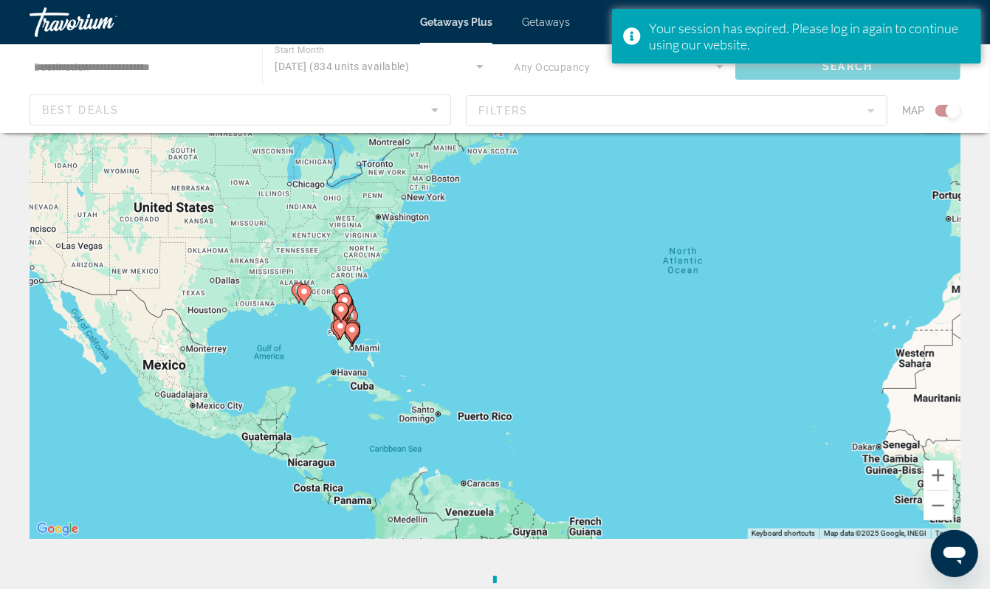
click at [217, 356] on div "To activate drag with keyboard, press Alt + Enter. Once in keyboard drag state,…" at bounding box center [495, 317] width 931 height 443
click at [284, 355] on div "To activate drag with keyboard, press Alt + Enter. Once in keyboard drag state,…" at bounding box center [495, 317] width 931 height 443
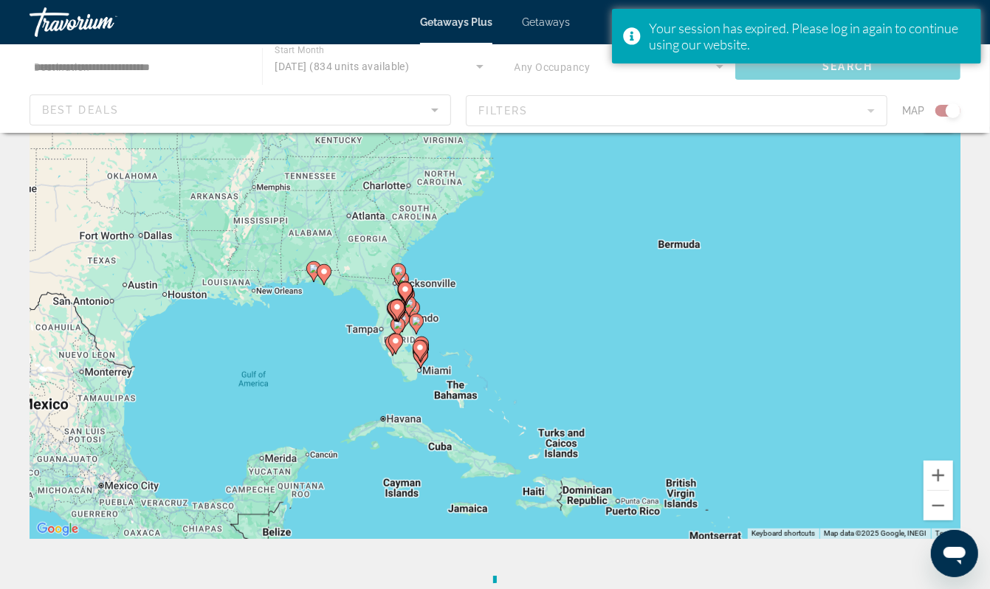
click at [284, 355] on div "To activate drag with keyboard, press Alt + Enter. Once in keyboard drag state,…" at bounding box center [495, 317] width 931 height 443
click at [269, 311] on div "To activate drag with keyboard, press Alt + Enter. Once in keyboard drag state,…" at bounding box center [495, 317] width 931 height 443
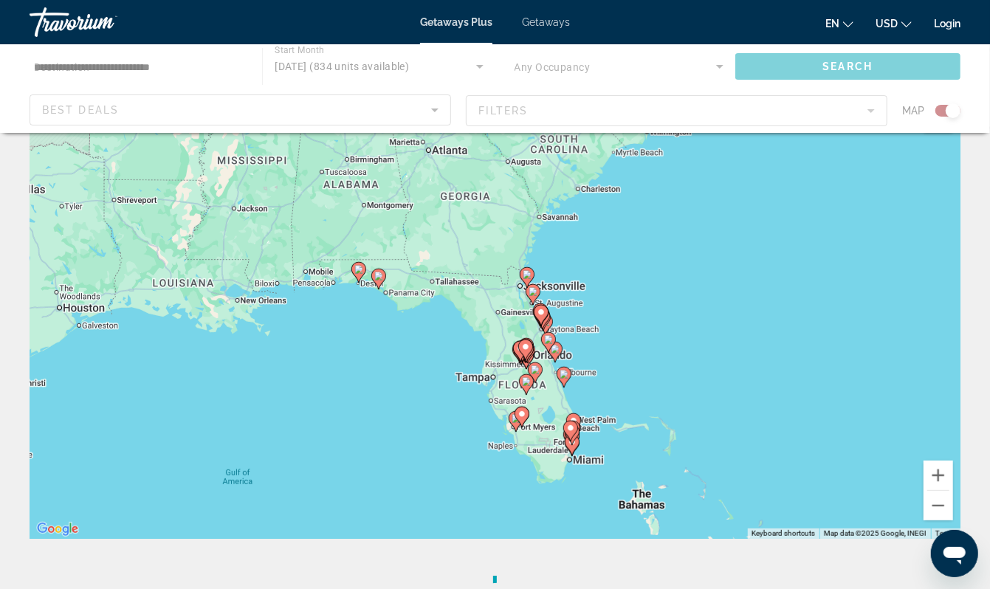
click at [346, 370] on div "To activate drag with keyboard, press Alt + Enter. Once in keyboard drag state,…" at bounding box center [495, 317] width 931 height 443
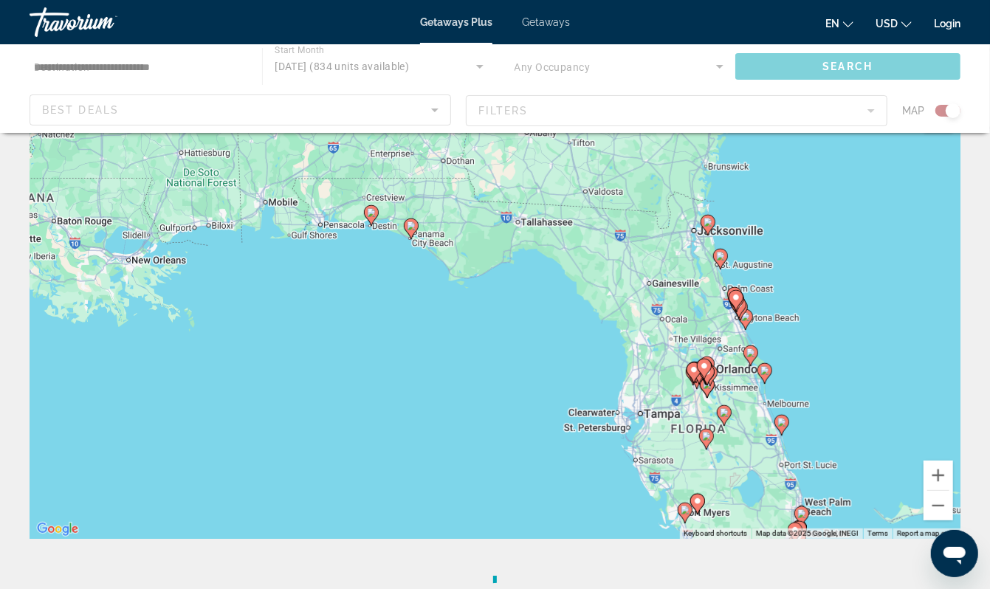
scroll to position [44, 0]
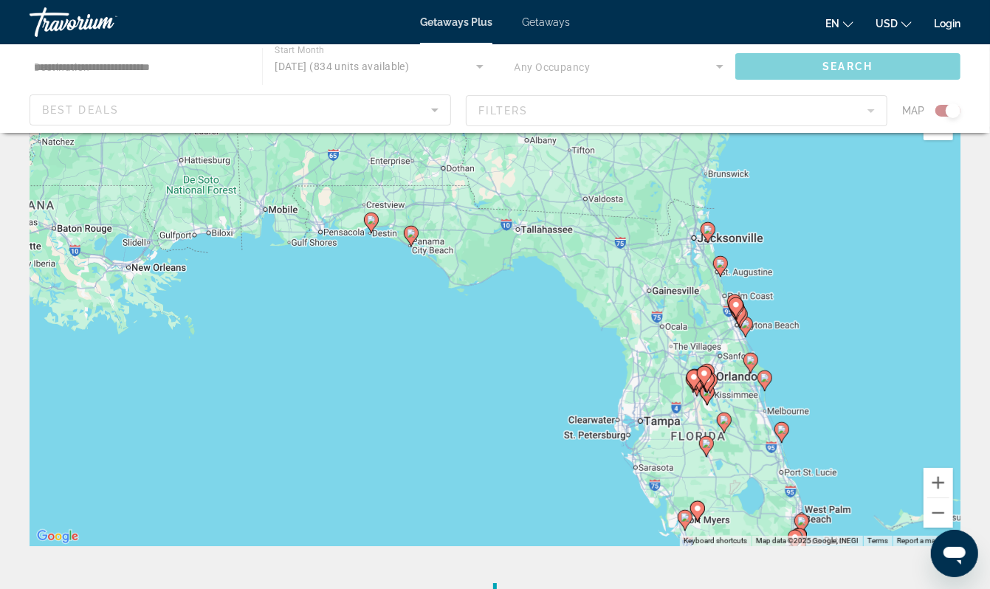
click at [381, 294] on div "To activate drag with keyboard, press Alt + Enter. Once in keyboard drag state,…" at bounding box center [495, 324] width 931 height 443
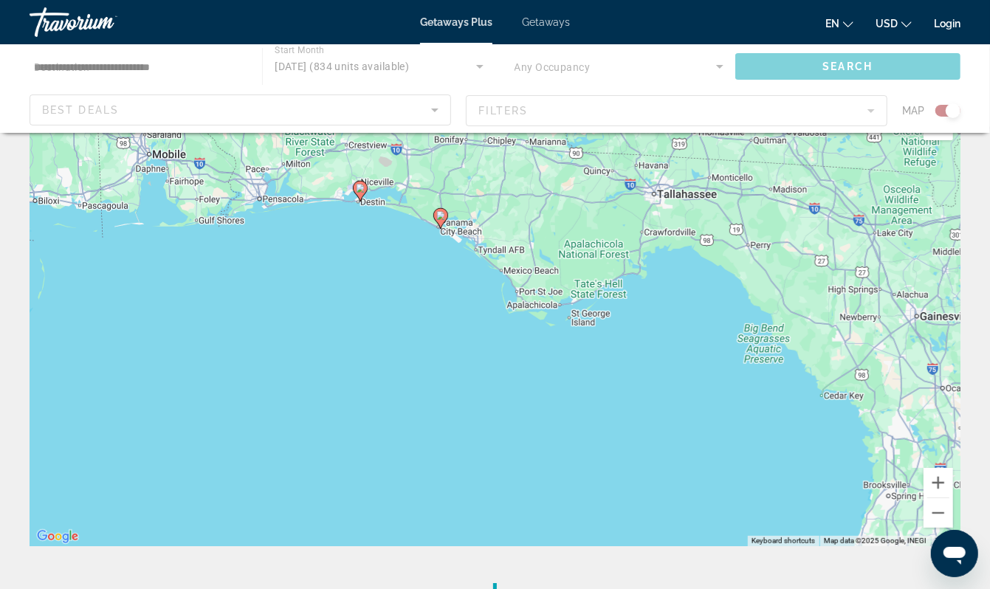
click at [381, 294] on div "To activate drag with keyboard, press Alt + Enter. Once in keyboard drag state,…" at bounding box center [495, 324] width 931 height 443
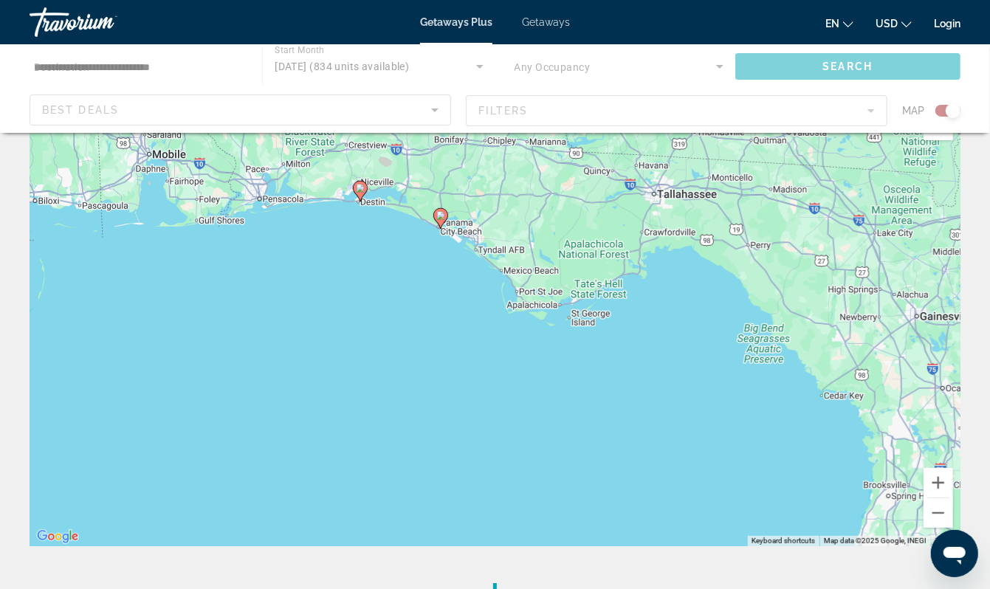
scroll to position [0, 0]
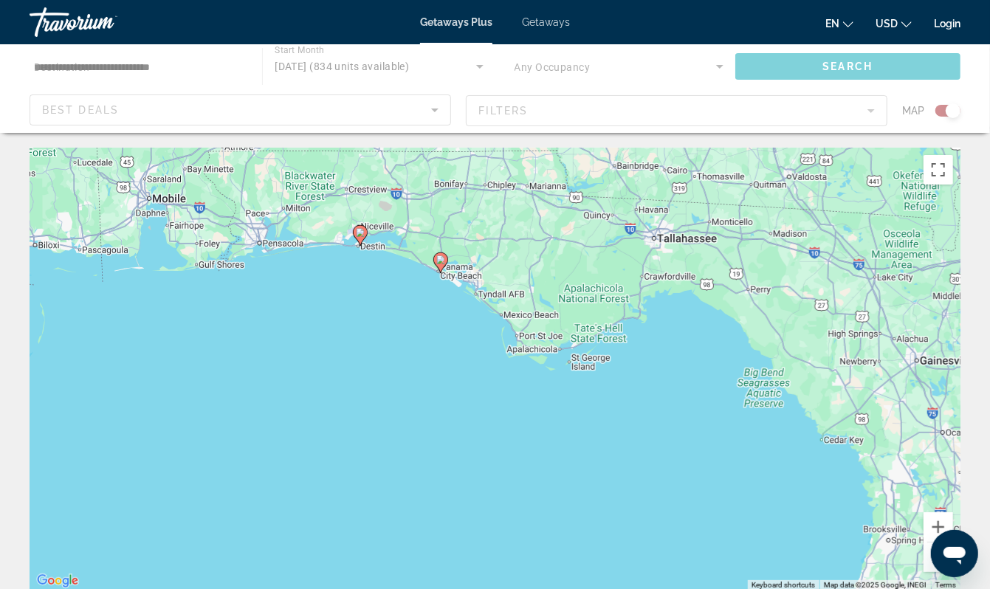
click at [381, 294] on div "To activate drag with keyboard, press Alt + Enter. Once in keyboard drag state,…" at bounding box center [495, 369] width 931 height 443
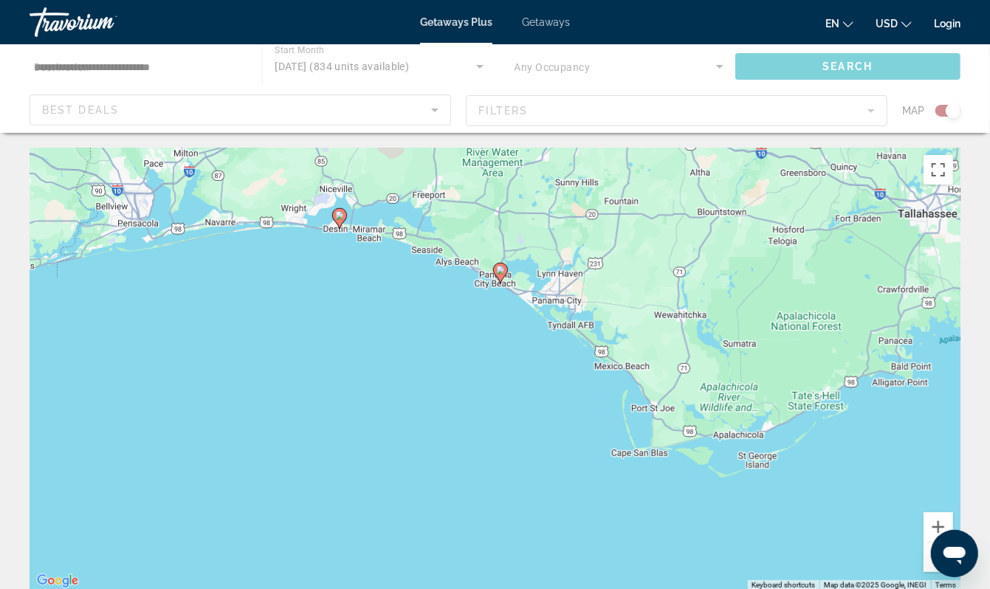
click at [421, 313] on div "To activate drag with keyboard, press Alt + Enter. Once in keyboard drag state,…" at bounding box center [495, 369] width 931 height 443
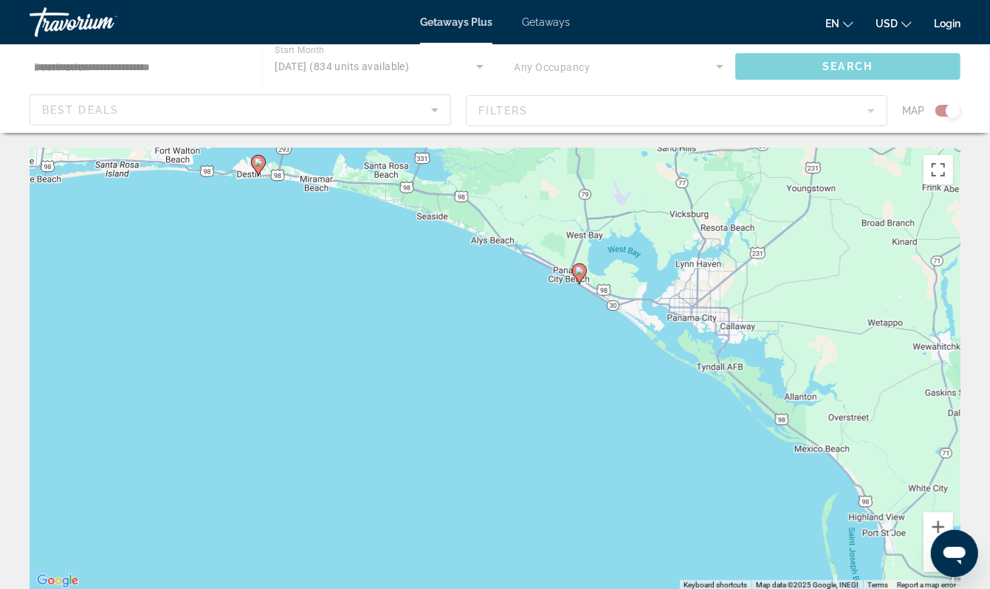
click at [422, 313] on div "To activate drag with keyboard, press Alt + Enter. Once in keyboard drag state,…" at bounding box center [495, 369] width 931 height 443
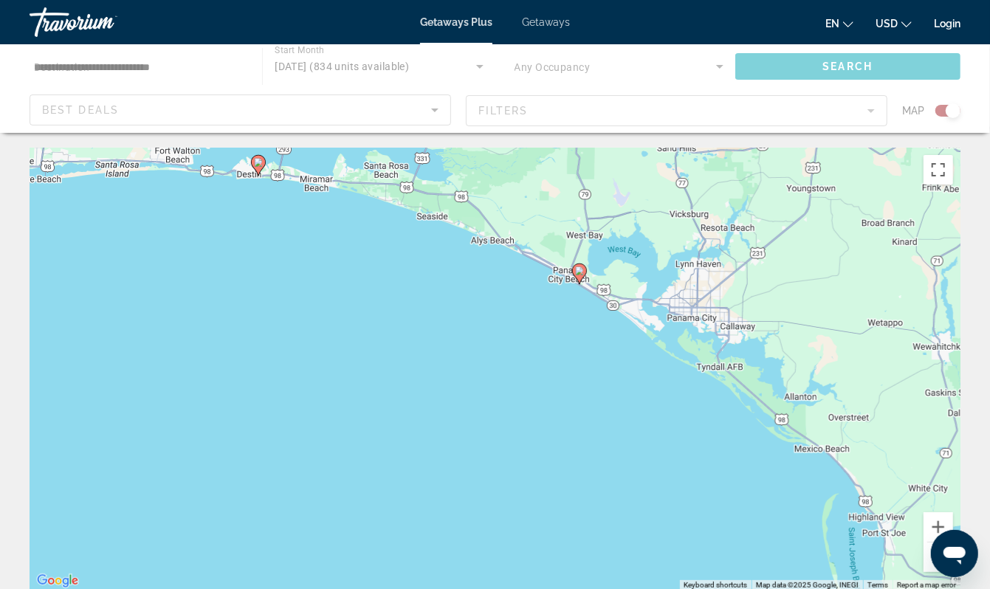
click at [493, 319] on div "To activate drag with keyboard, press Alt + Enter. Once in keyboard drag state,…" at bounding box center [495, 369] width 931 height 443
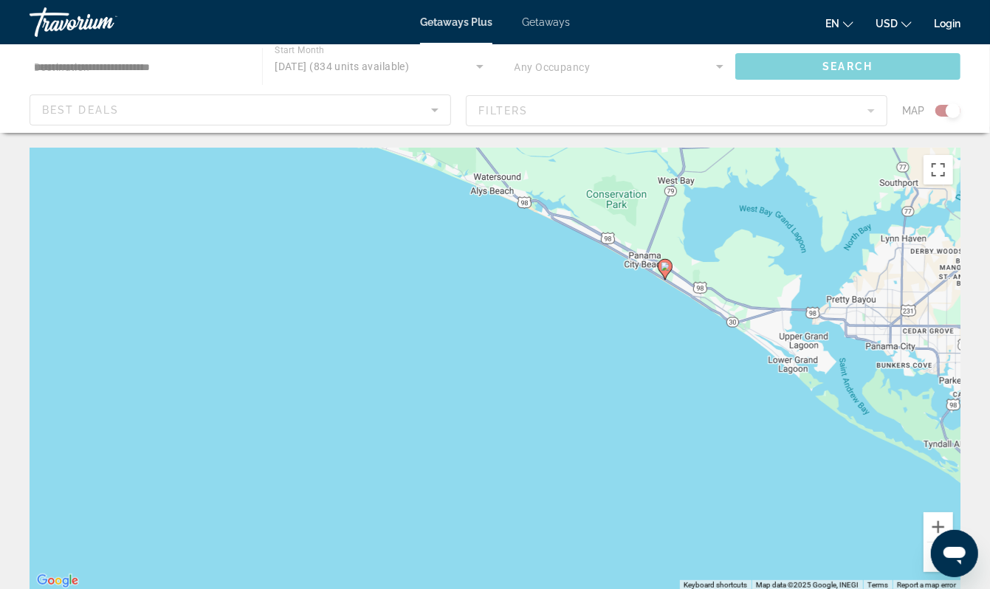
click at [668, 271] on image "Main content" at bounding box center [665, 266] width 9 height 9
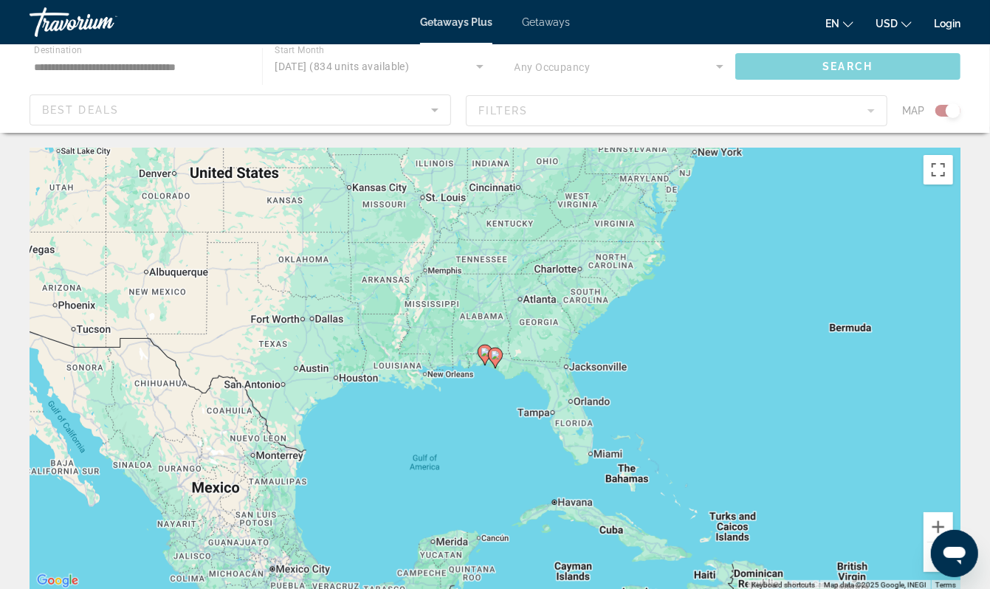
click at [496, 360] on image "Main content" at bounding box center [495, 355] width 9 height 9
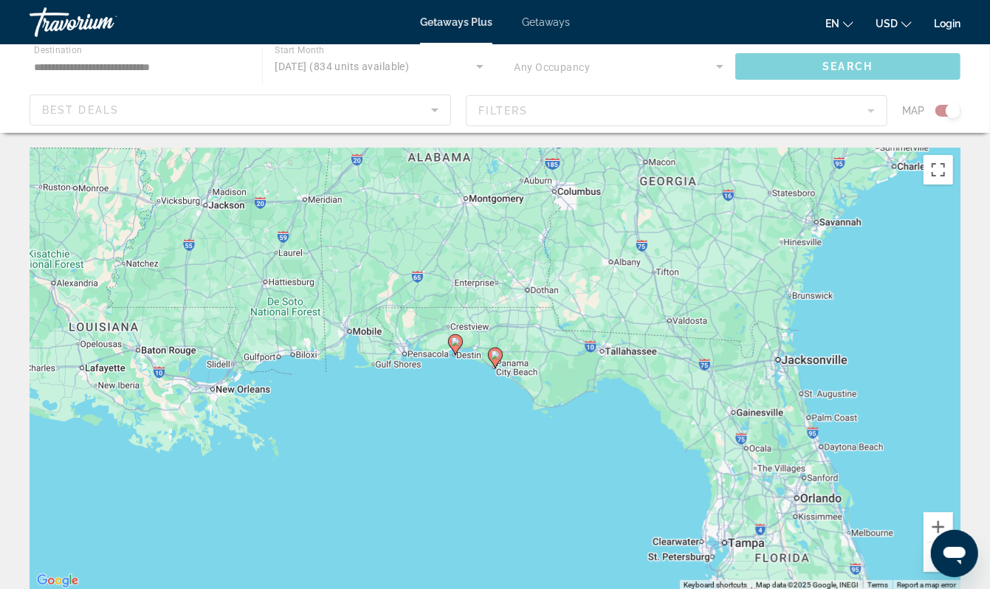
click at [496, 360] on image "Main content" at bounding box center [495, 355] width 9 height 9
type input "**********"
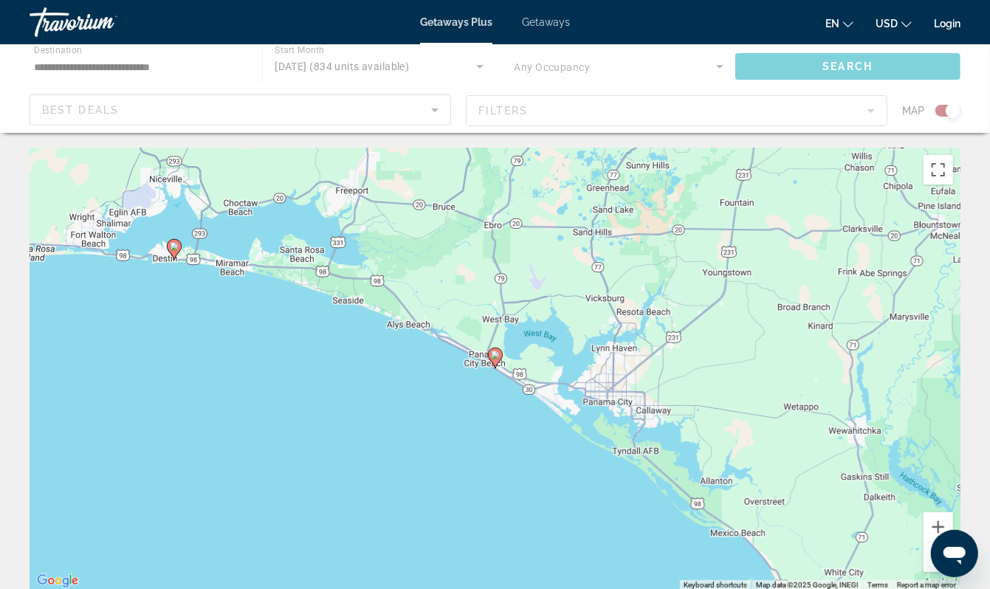
click at [496, 360] on image "Main content" at bounding box center [495, 355] width 9 height 9
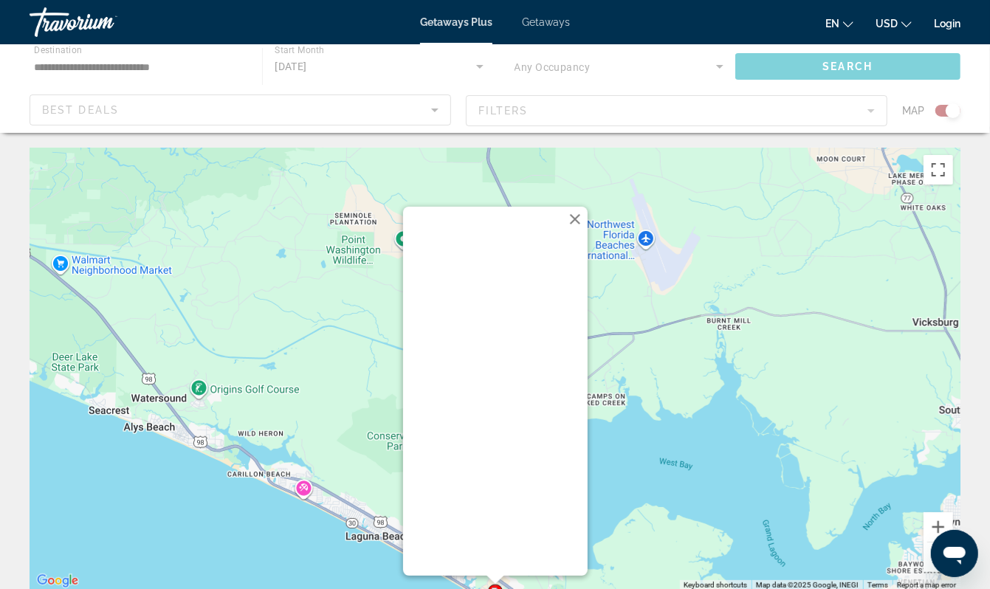
scroll to position [4, 0]
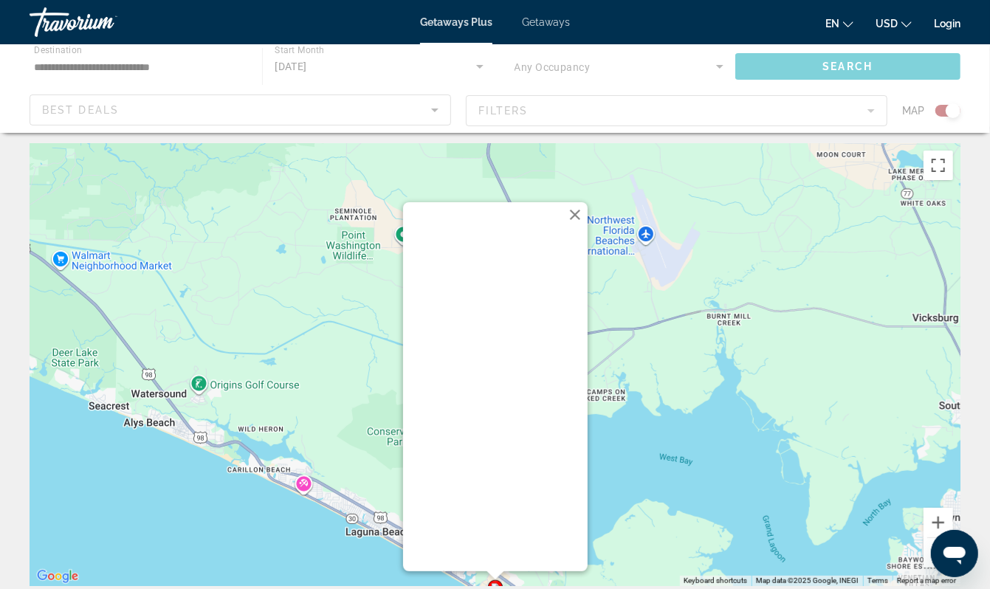
click at [586, 204] on button "Close" at bounding box center [575, 215] width 22 height 22
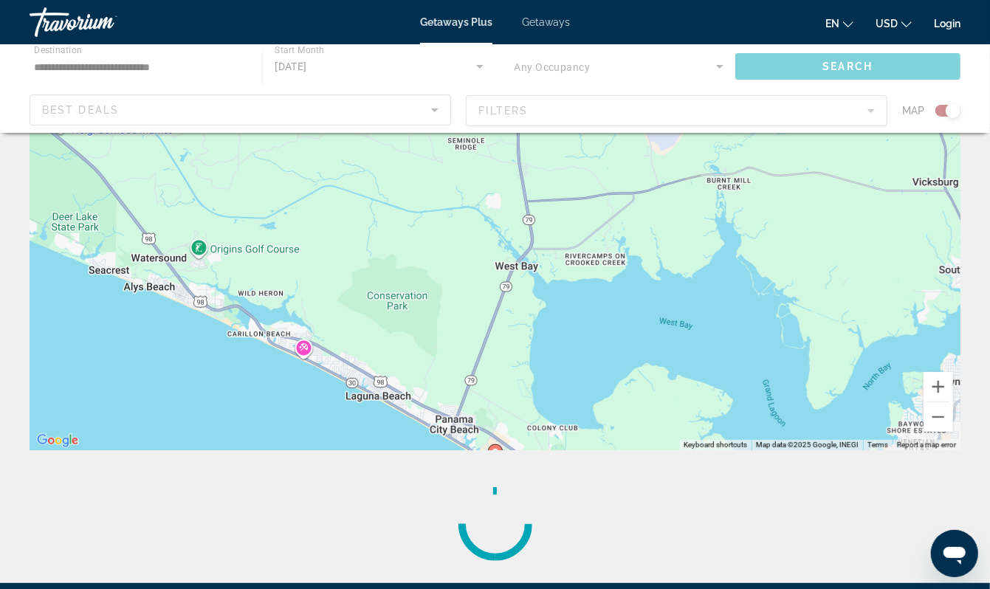
scroll to position [139, 0]
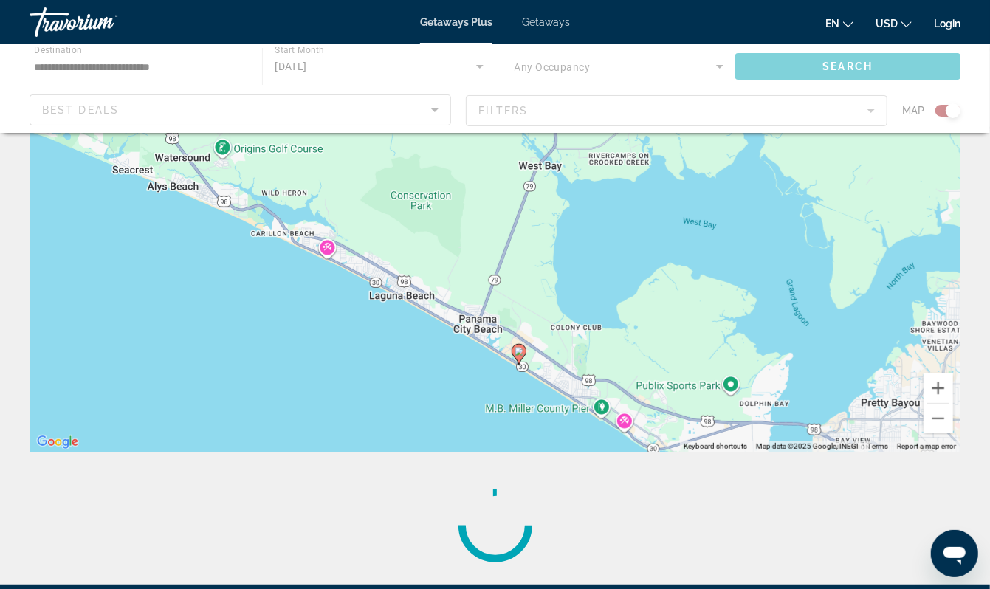
drag, startPoint x: 486, startPoint y: 334, endPoint x: 479, endPoint y: 219, distance: 115.4
click at [479, 219] on div "To activate drag with keyboard, press Alt + Enter. Once in keyboard drag state,…" at bounding box center [495, 230] width 931 height 443
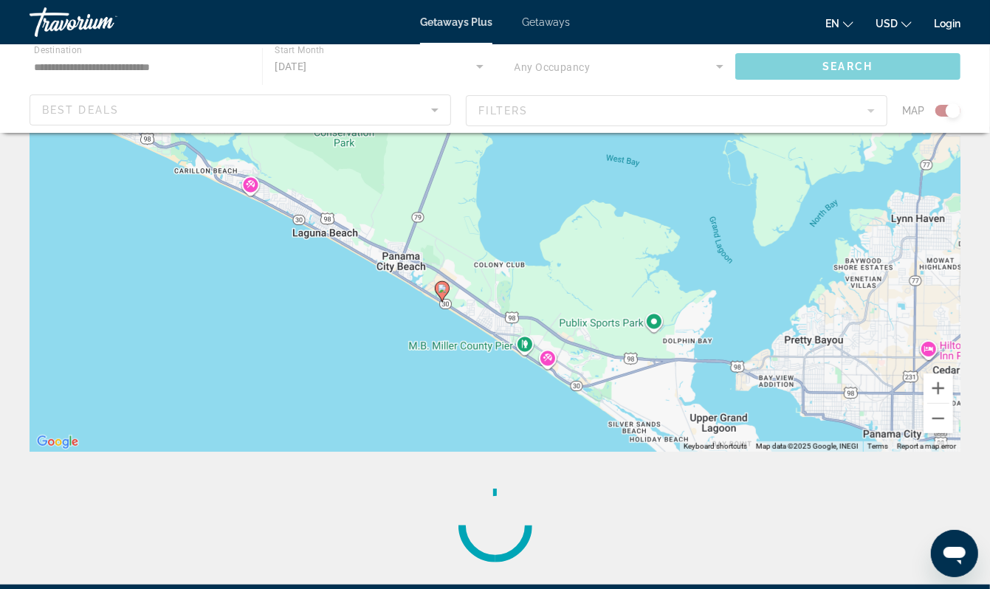
drag, startPoint x: 420, startPoint y: 375, endPoint x: 375, endPoint y: 326, distance: 66.9
click at [375, 326] on div "To activate drag with keyboard, press Alt + Enter. Once in keyboard drag state,…" at bounding box center [495, 230] width 931 height 443
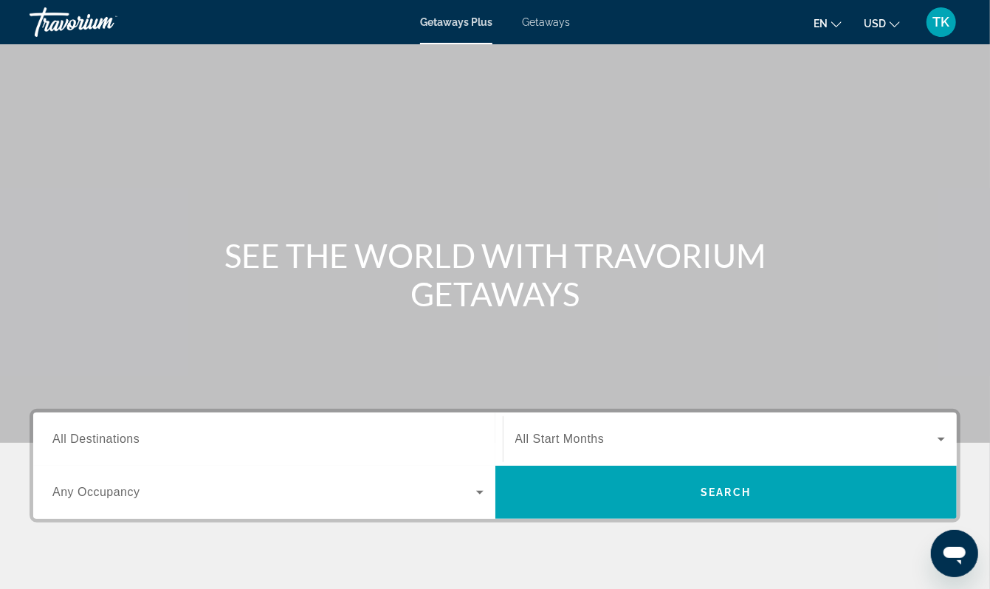
click at [557, 24] on span "Getaways" at bounding box center [546, 22] width 48 height 12
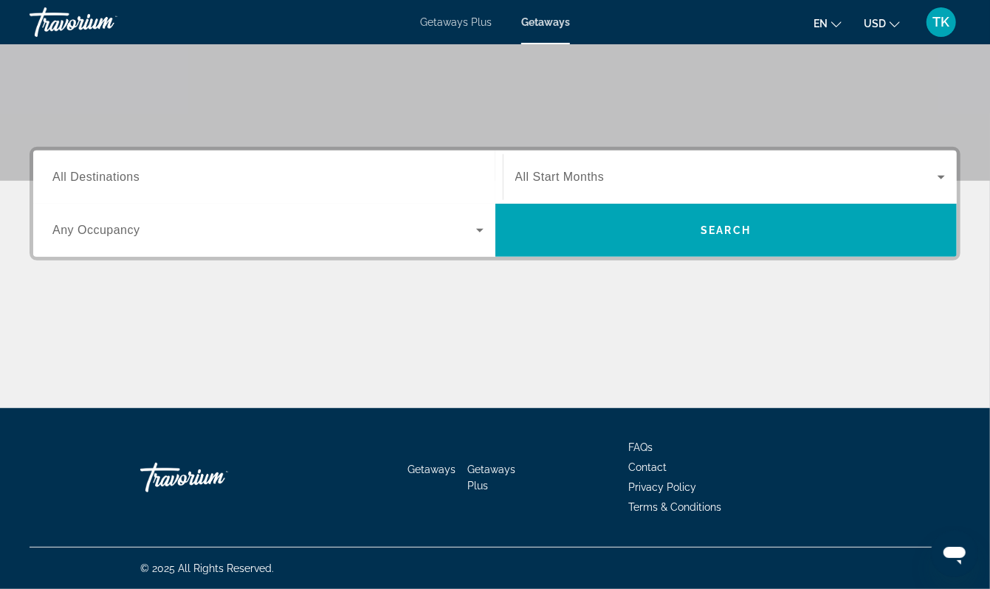
scroll to position [350, 0]
click at [130, 179] on span "All Destinations" at bounding box center [95, 177] width 87 height 13
click at [130, 179] on input "Destination All Destinations" at bounding box center [267, 178] width 431 height 18
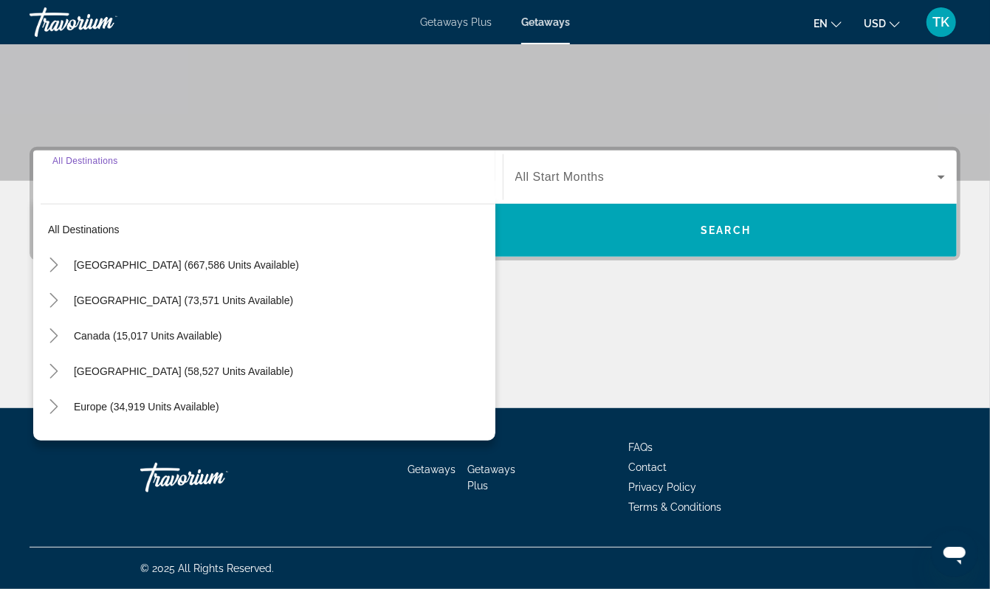
scroll to position [428, 0]
click at [61, 258] on icon "Toggle United States (667,586 units available)" at bounding box center [54, 265] width 15 height 15
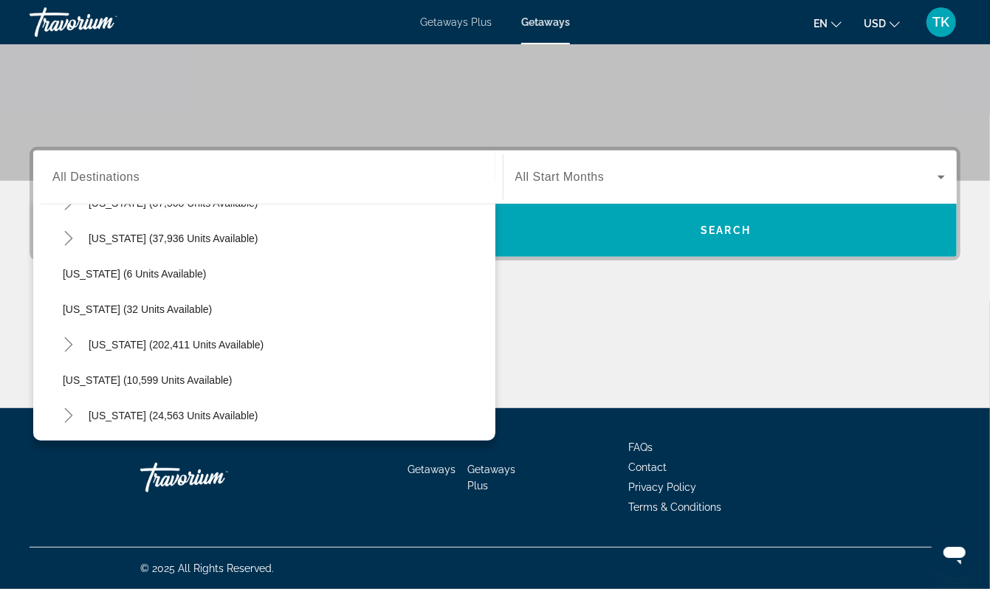
scroll to position [170, 0]
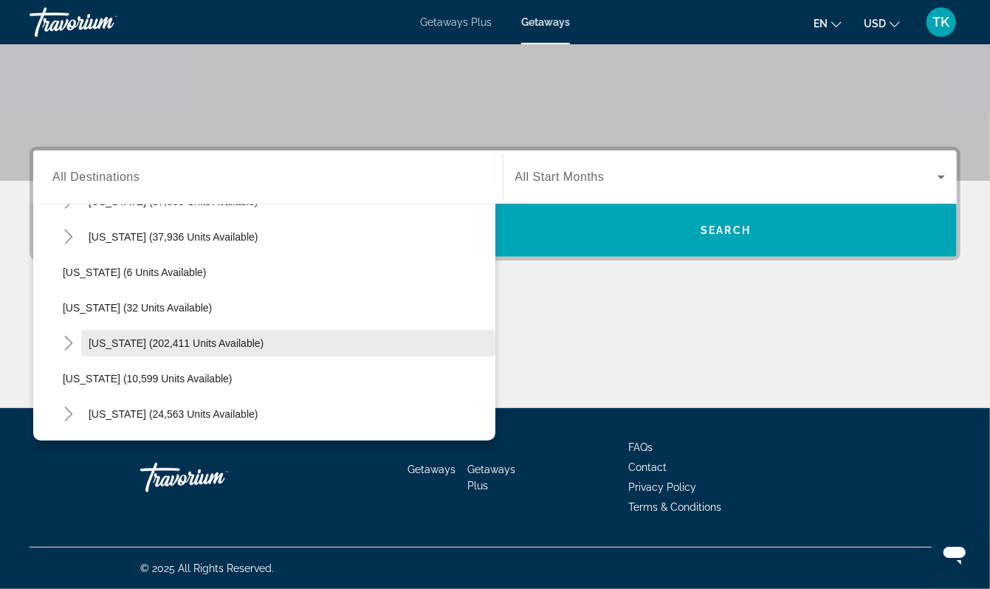
click at [178, 337] on span "Florida (202,411 units available)" at bounding box center [176, 343] width 175 height 12
type input "**********"
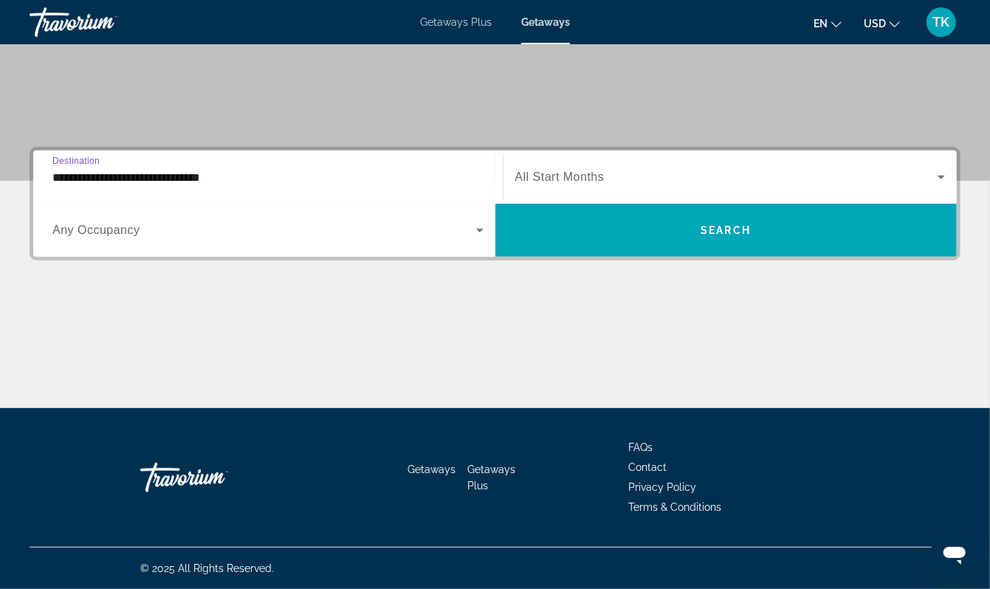
click at [609, 168] on span "Search widget" at bounding box center [726, 177] width 423 height 18
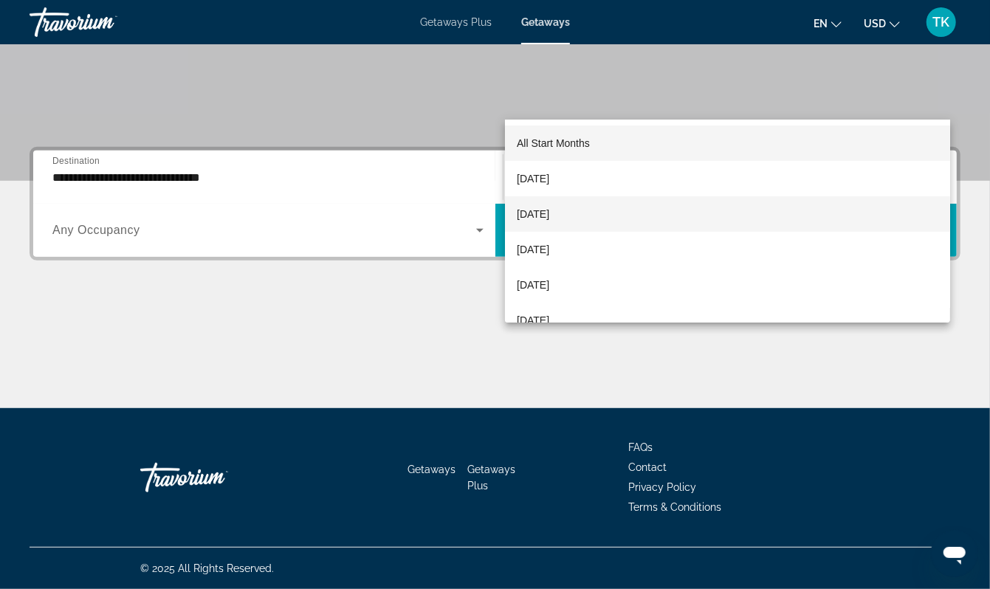
click at [549, 211] on span "October 2025" at bounding box center [533, 214] width 32 height 18
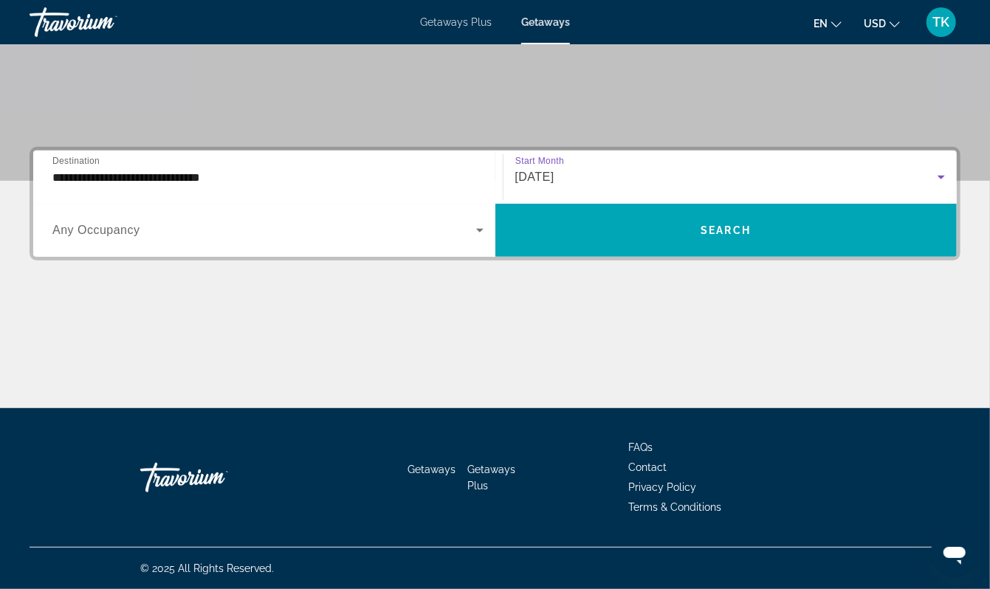
click at [555, 171] on span "October 2025" at bounding box center [534, 177] width 39 height 13
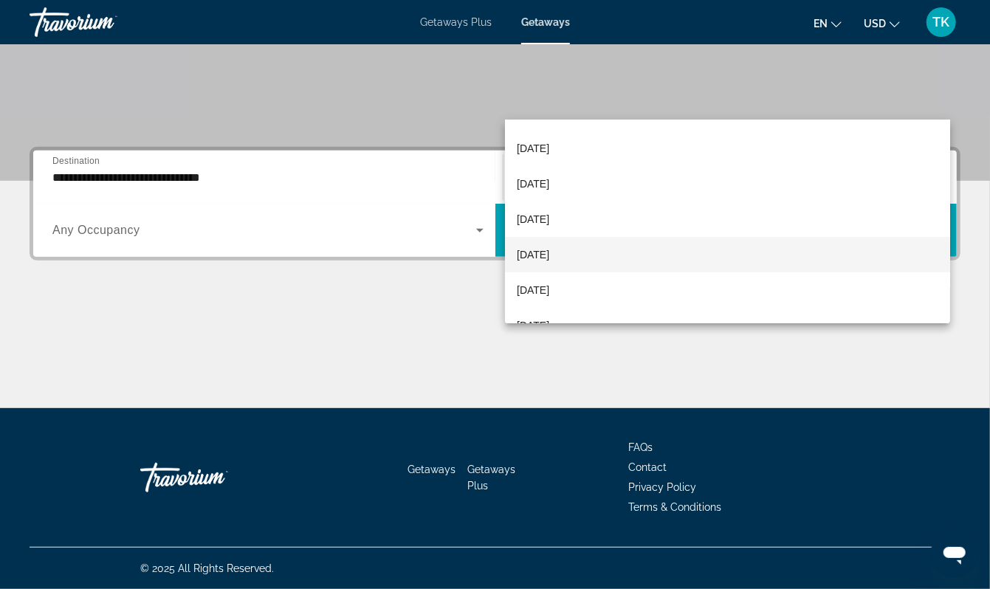
scroll to position [214, 0]
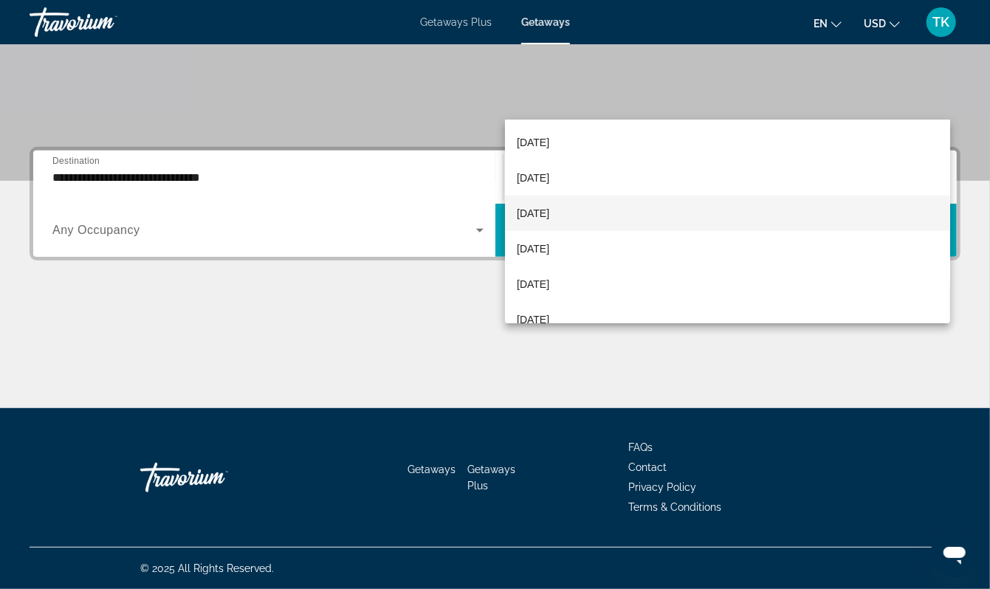
click at [696, 217] on mat-option "April 2026" at bounding box center [727, 213] width 445 height 35
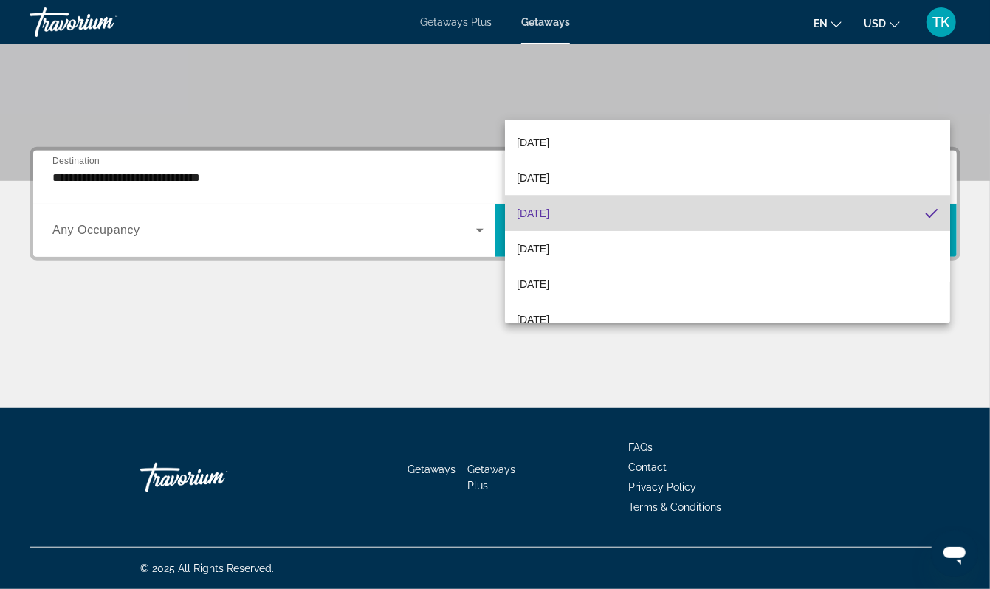
scroll to position [213, 0]
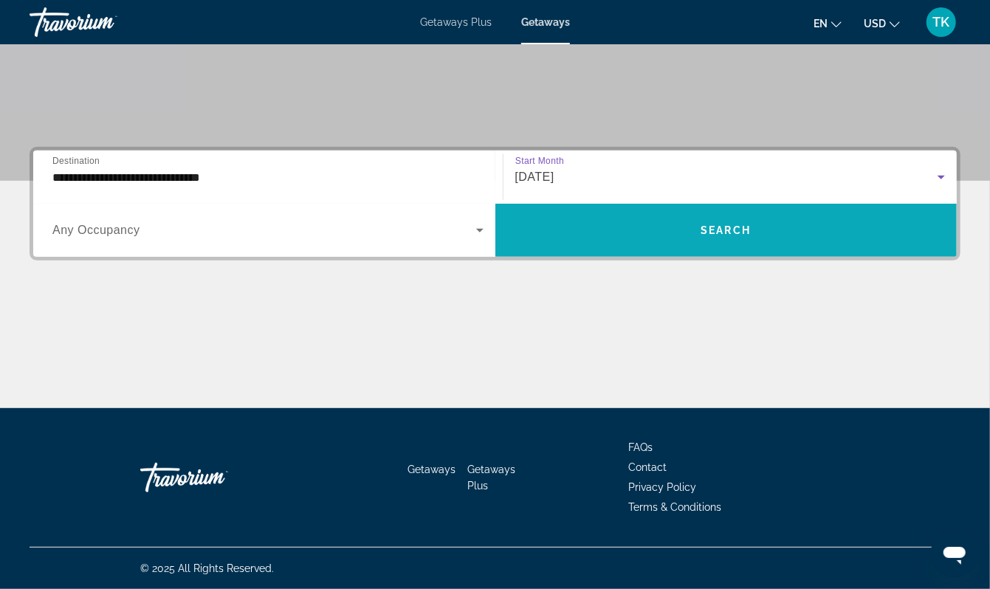
click at [731, 213] on span "Search widget" at bounding box center [727, 230] width 462 height 35
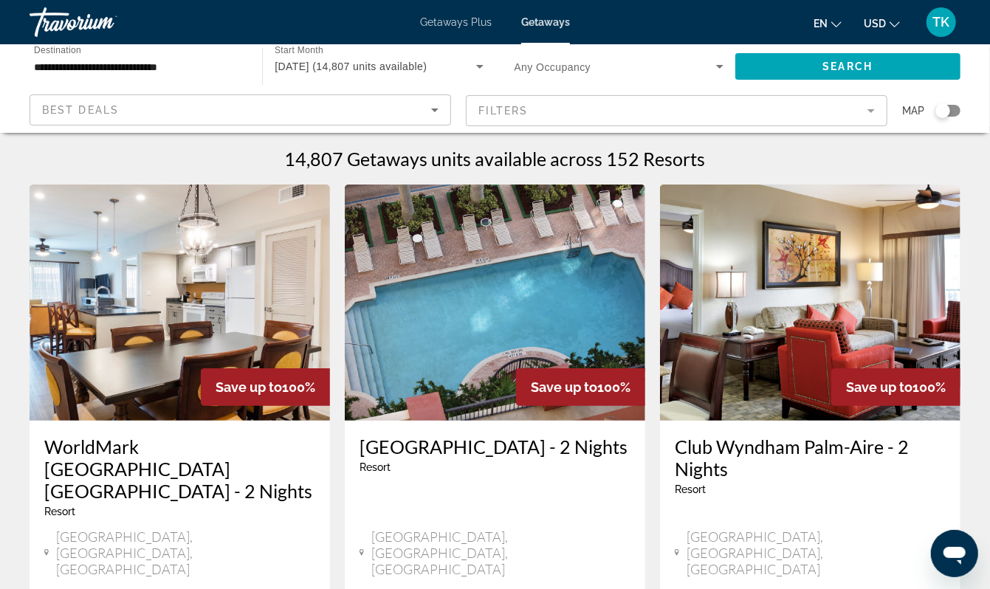
click at [858, 126] on mat-form-field "Filters" at bounding box center [677, 110] width 422 height 31
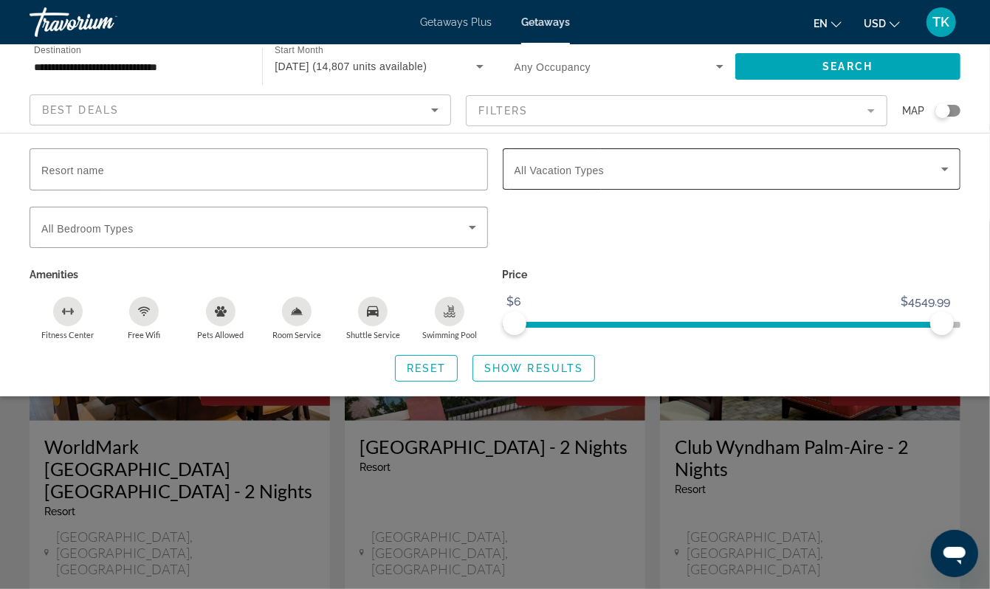
click at [941, 178] on icon "Search widget" at bounding box center [945, 169] width 18 height 18
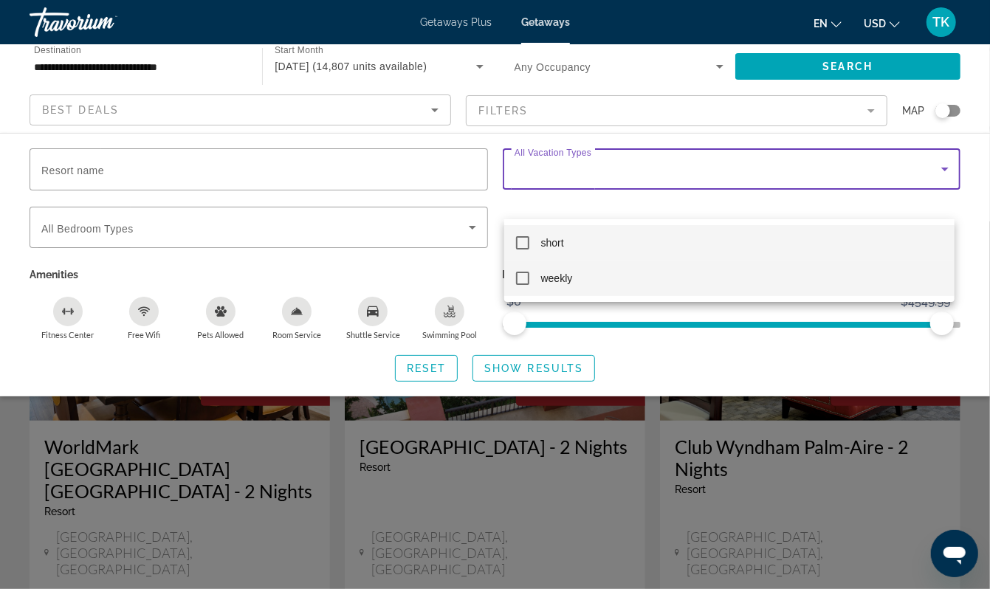
click at [524, 275] on mat-pseudo-checkbox at bounding box center [522, 278] width 13 height 13
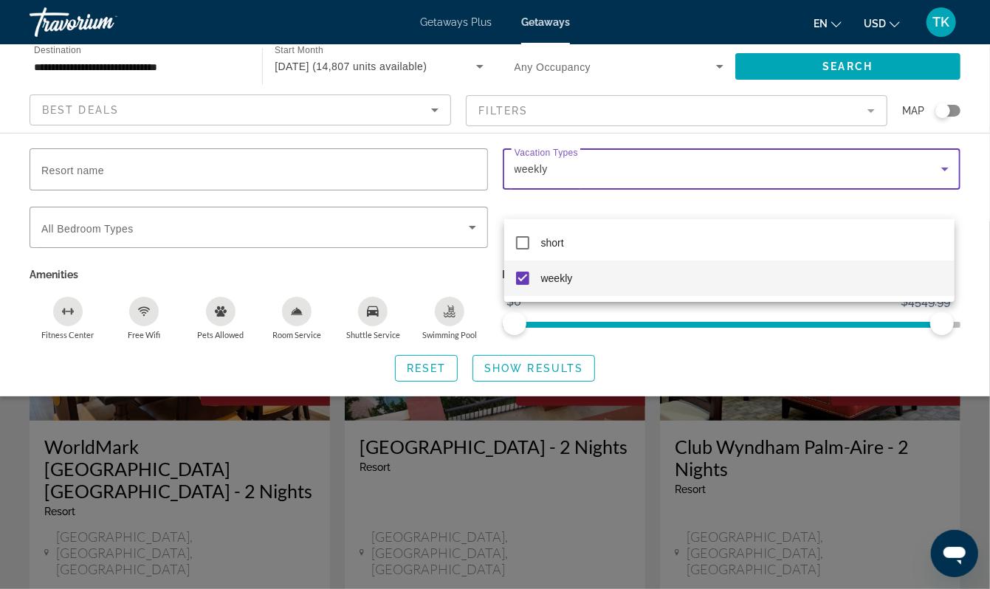
click at [863, 75] on div at bounding box center [495, 294] width 990 height 589
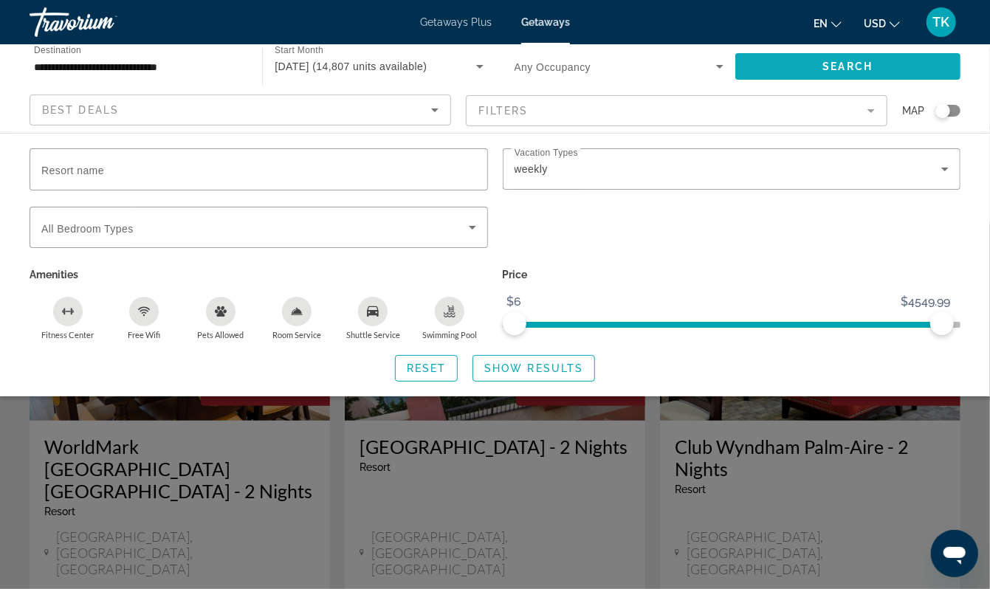
click at [863, 72] on span "Search" at bounding box center [848, 67] width 50 height 12
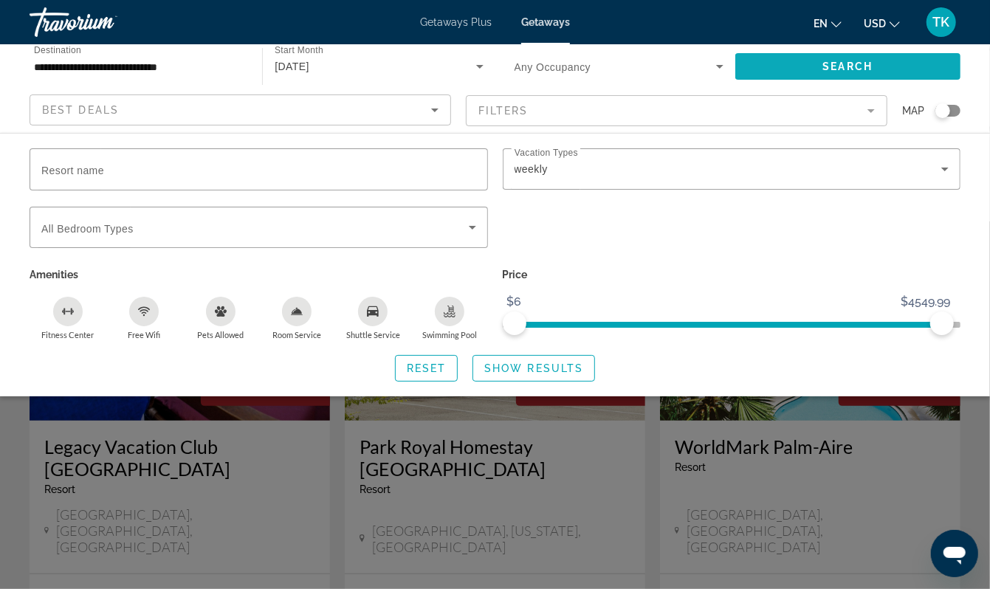
click at [792, 84] on span "Search widget" at bounding box center [848, 66] width 225 height 35
click at [555, 374] on span "Show Results" at bounding box center [533, 369] width 99 height 12
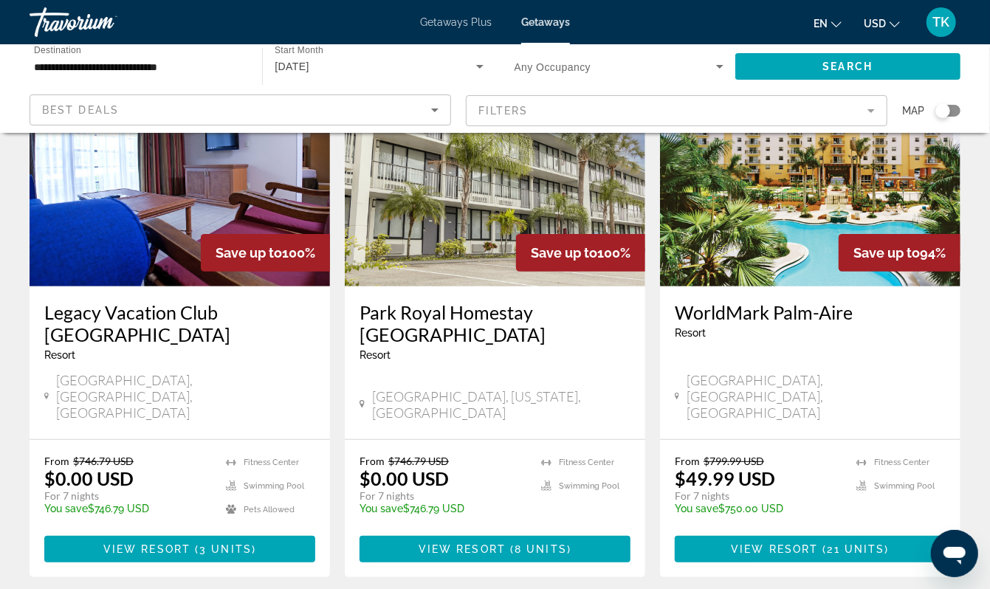
scroll to position [134, 0]
click at [936, 118] on div "Search widget" at bounding box center [943, 110] width 15 height 15
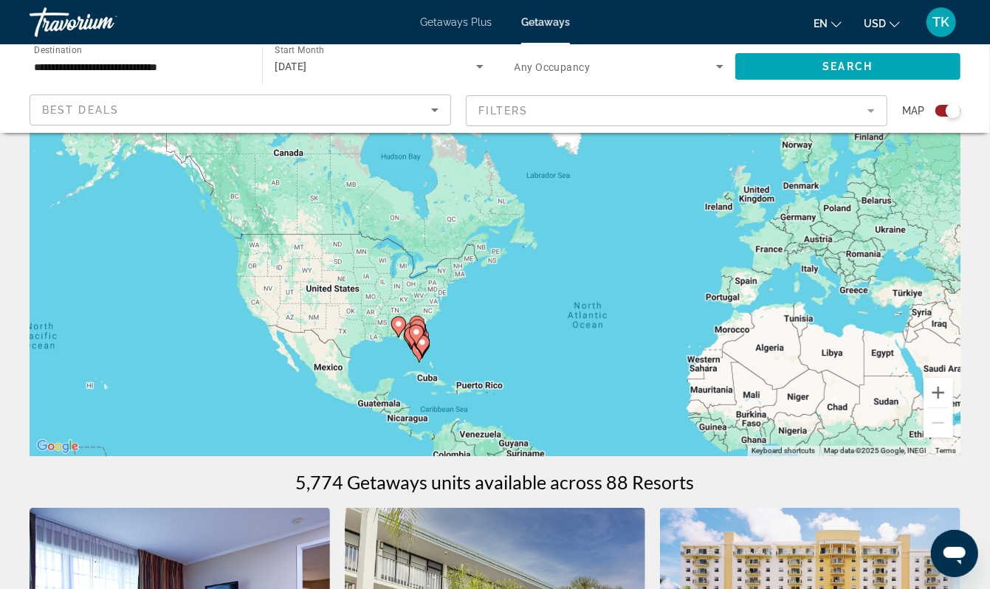
drag, startPoint x: 270, startPoint y: 305, endPoint x: 411, endPoint y: 402, distance: 172.1
click at [411, 403] on div "To activate drag with keyboard, press Alt + Enter. Once in keyboard drag state,…" at bounding box center [495, 234] width 931 height 443
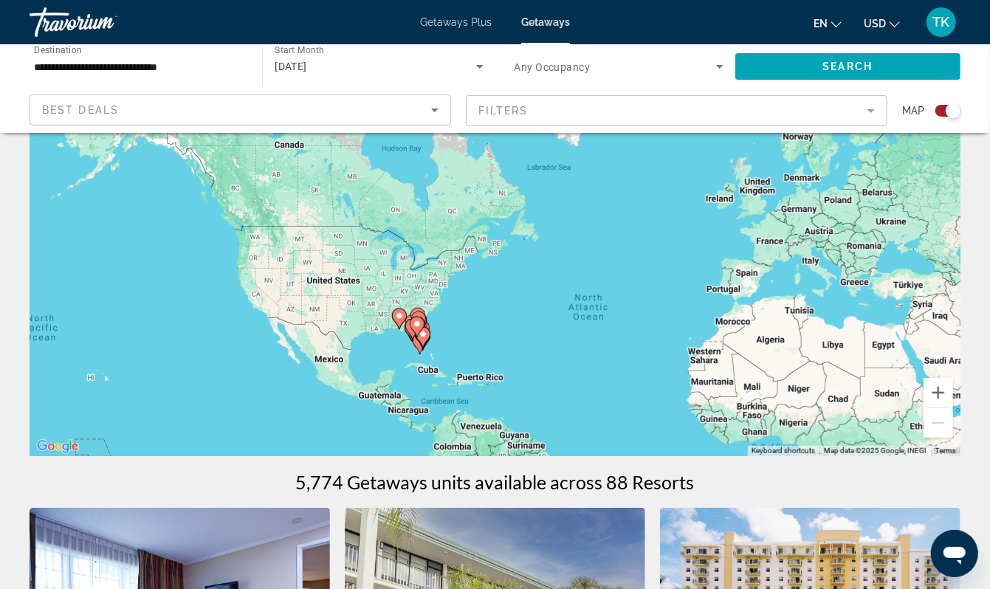
scroll to position [81, 0]
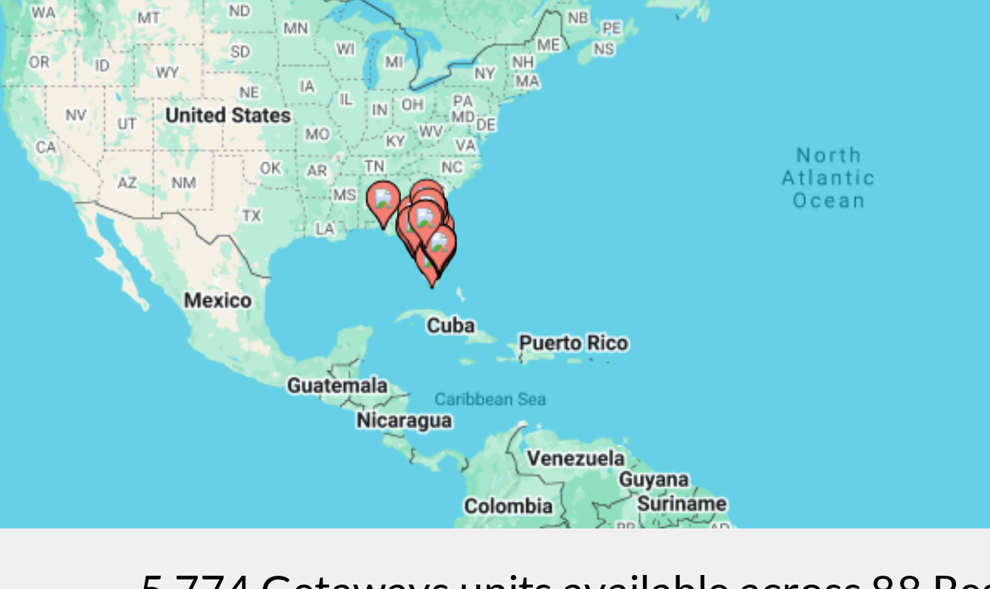
click at [174, 171] on div "To activate drag with keyboard, press Alt + Enter. Once in keyboard drag state,…" at bounding box center [495, 287] width 931 height 443
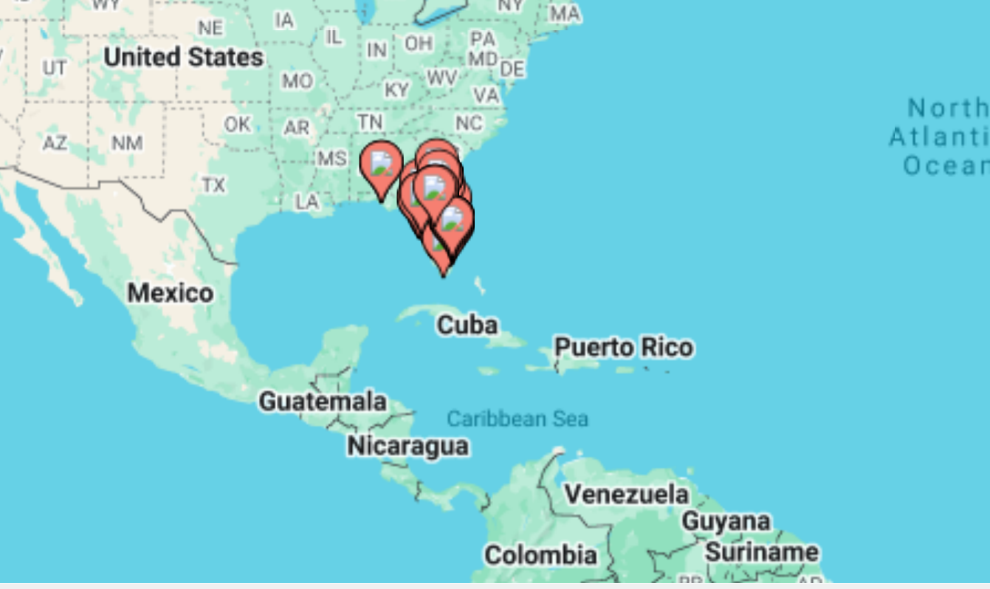
click at [130, 109] on div "To activate drag with keyboard, press Alt + Enter. Once in keyboard drag state,…" at bounding box center [495, 287] width 931 height 443
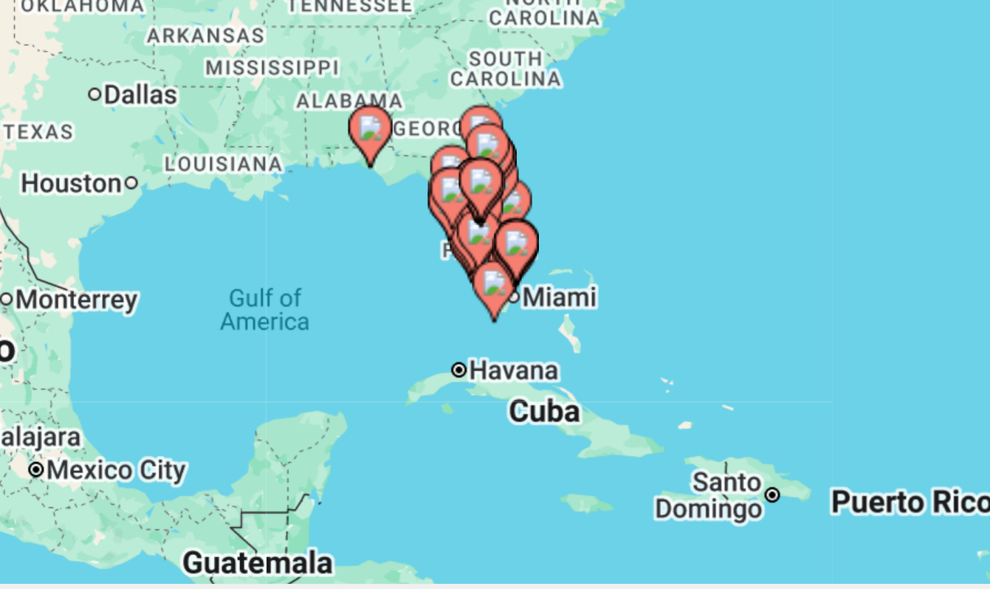
click at [130, 109] on div "To activate drag with keyboard, press Alt + Enter. Once in keyboard drag state,…" at bounding box center [495, 287] width 931 height 443
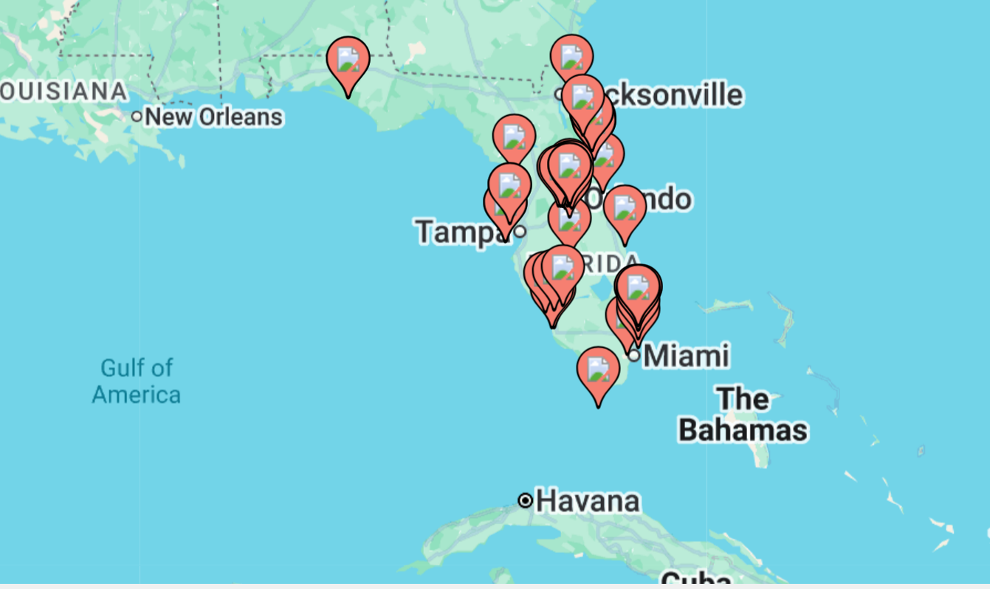
click at [119, 86] on div "To activate drag with keyboard, press Alt + Enter. Once in keyboard drag state,…" at bounding box center [495, 287] width 931 height 443
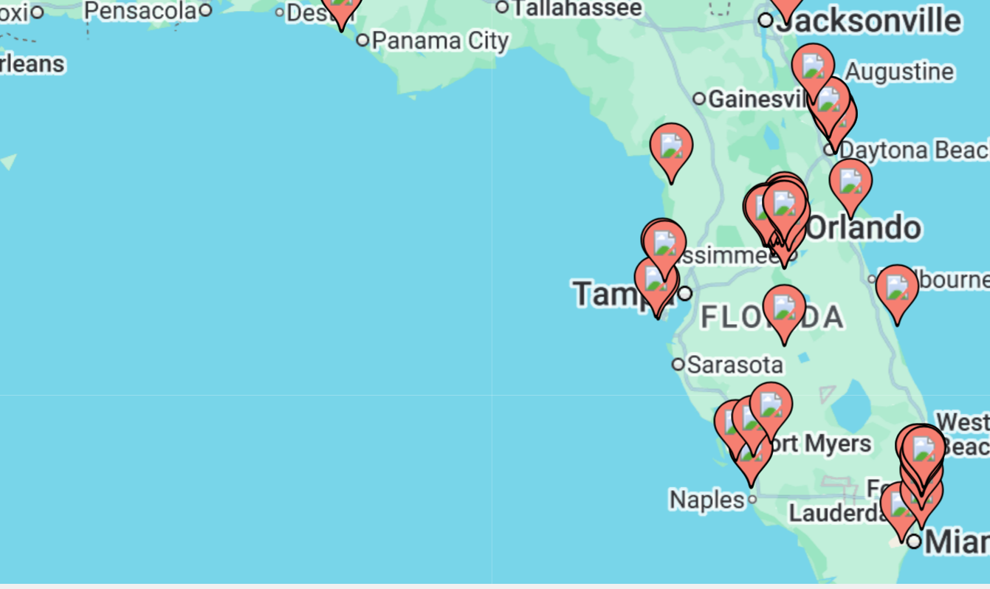
click at [109, 66] on div "To activate drag with keyboard, press Alt + Enter. Once in keyboard drag state,…" at bounding box center [495, 287] width 931 height 443
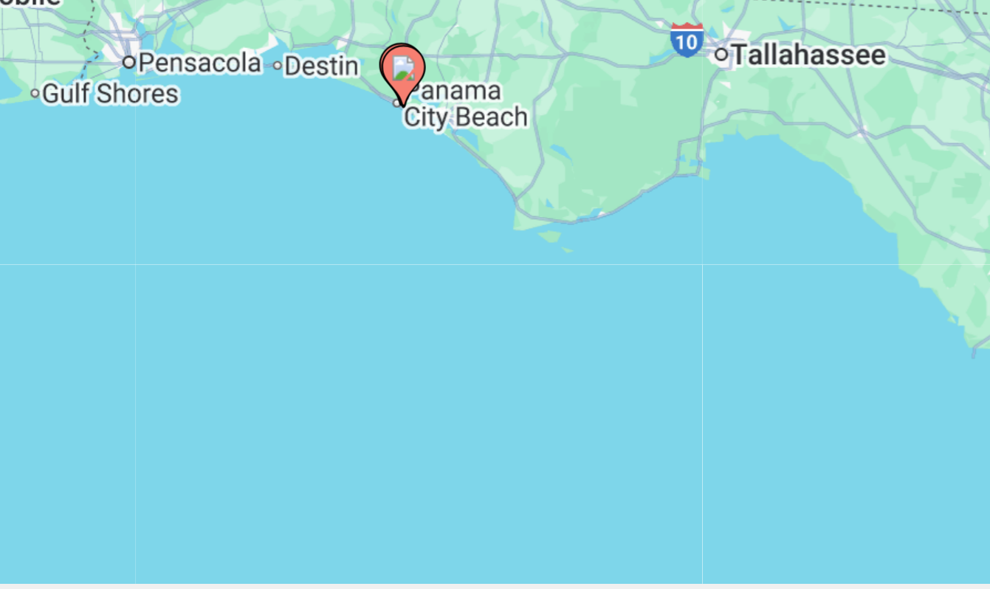
drag, startPoint x: 109, startPoint y: 61, endPoint x: 123, endPoint y: 111, distance: 52.3
click at [123, 111] on div "To activate drag with keyboard, press Alt + Enter. Once in keyboard drag state,…" at bounding box center [495, 287] width 931 height 443
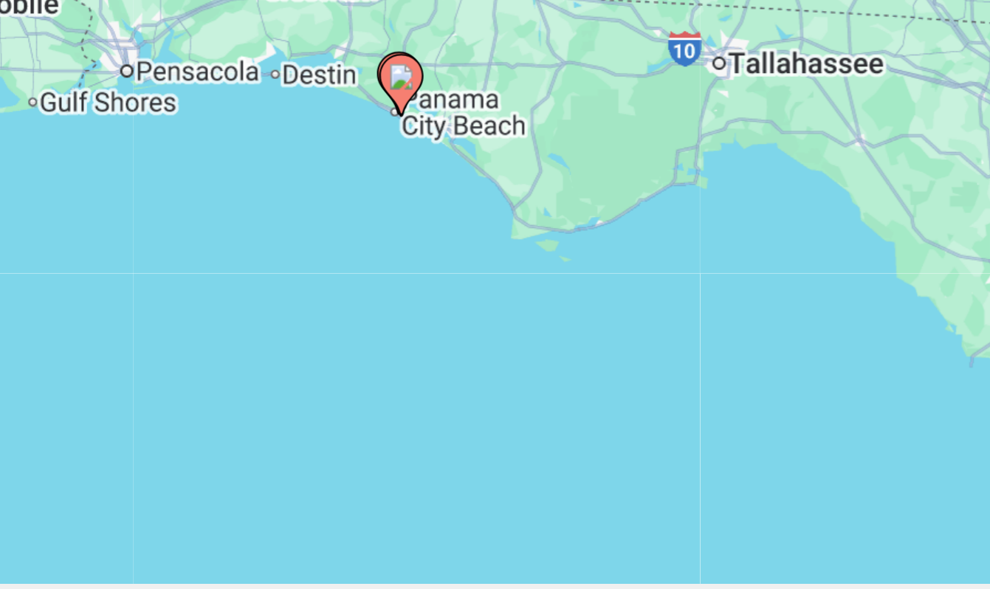
click at [123, 89] on div "To activate drag with keyboard, press Alt + Enter. Once in keyboard drag state,…" at bounding box center [495, 287] width 931 height 443
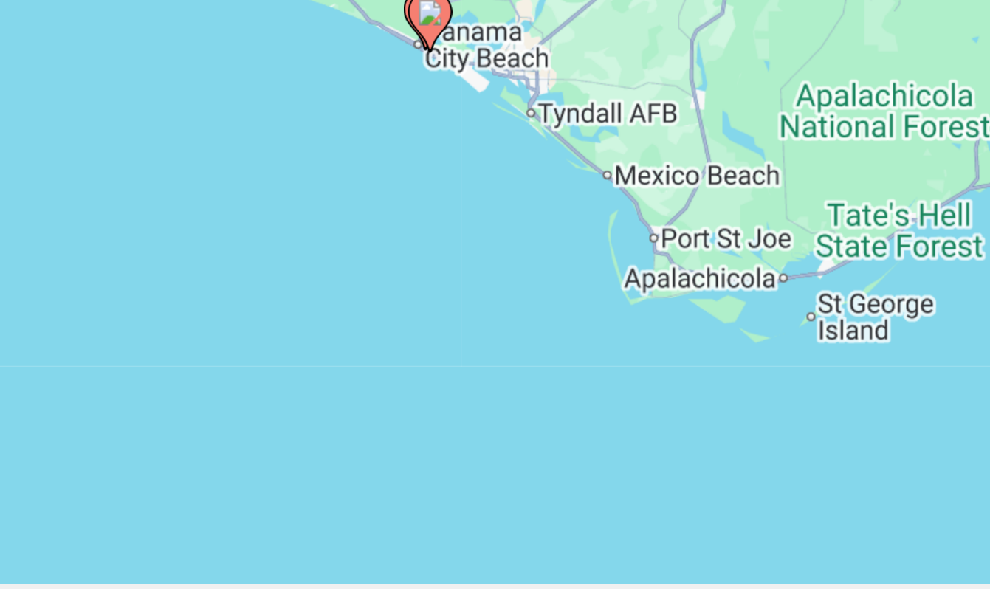
click at [132, 66] on div "To activate drag with keyboard, press Alt + Enter. Once in keyboard drag state,…" at bounding box center [495, 287] width 931 height 443
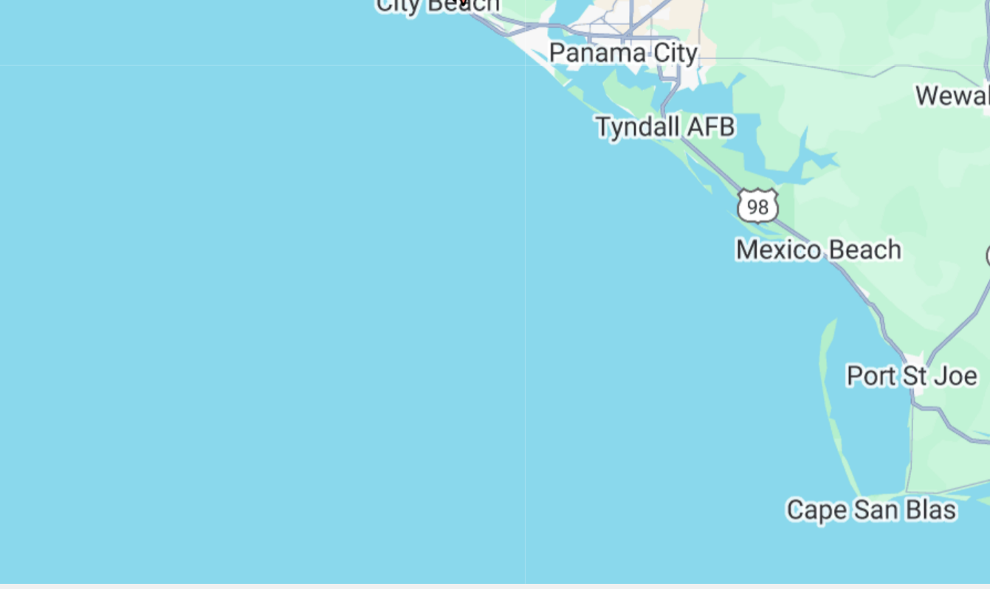
click at [132, 66] on div "To activate drag with keyboard, press Alt + Enter. Once in keyboard drag state,…" at bounding box center [495, 287] width 931 height 443
click at [153, 66] on div "To activate drag with keyboard, press Alt + Enter. Once in keyboard drag state,…" at bounding box center [495, 287] width 931 height 443
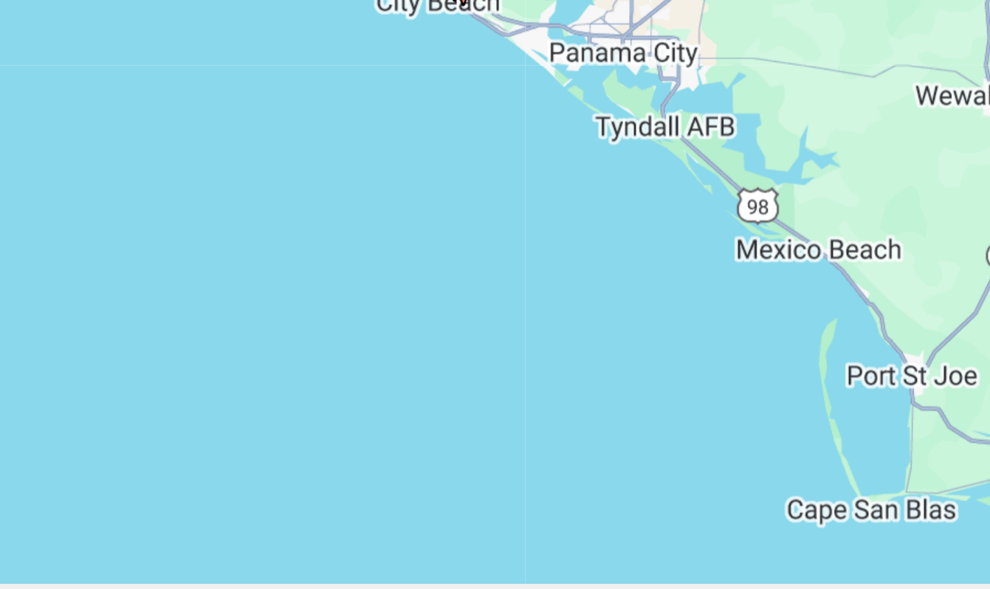
click at [153, 66] on div "To activate drag with keyboard, press Alt + Enter. Once in keyboard drag state,…" at bounding box center [495, 287] width 931 height 443
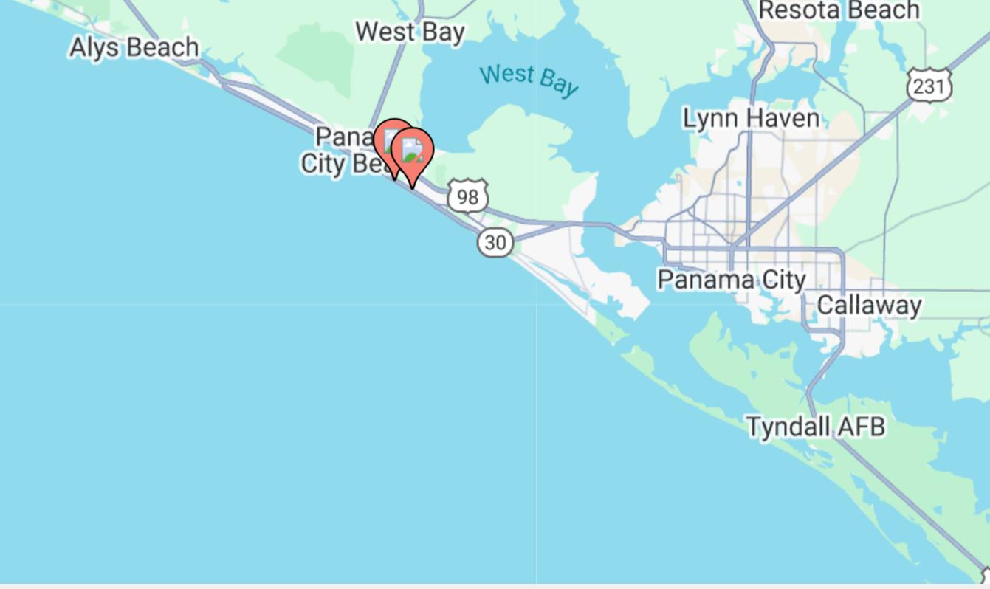
drag, startPoint x: 153, startPoint y: 55, endPoint x: 134, endPoint y: 141, distance: 88.4
click at [134, 141] on div "To activate drag with keyboard, press Alt + Enter. Once in keyboard drag state,…" at bounding box center [495, 287] width 931 height 443
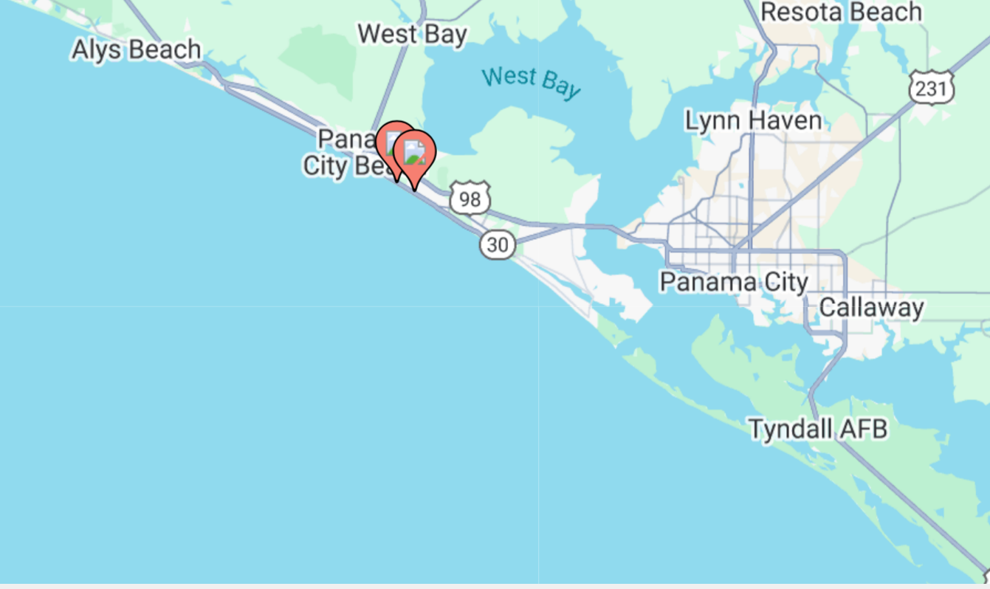
click at [128, 101] on div "To activate drag with keyboard, press Alt + Enter. Once in keyboard drag state,…" at bounding box center [495, 287] width 931 height 443
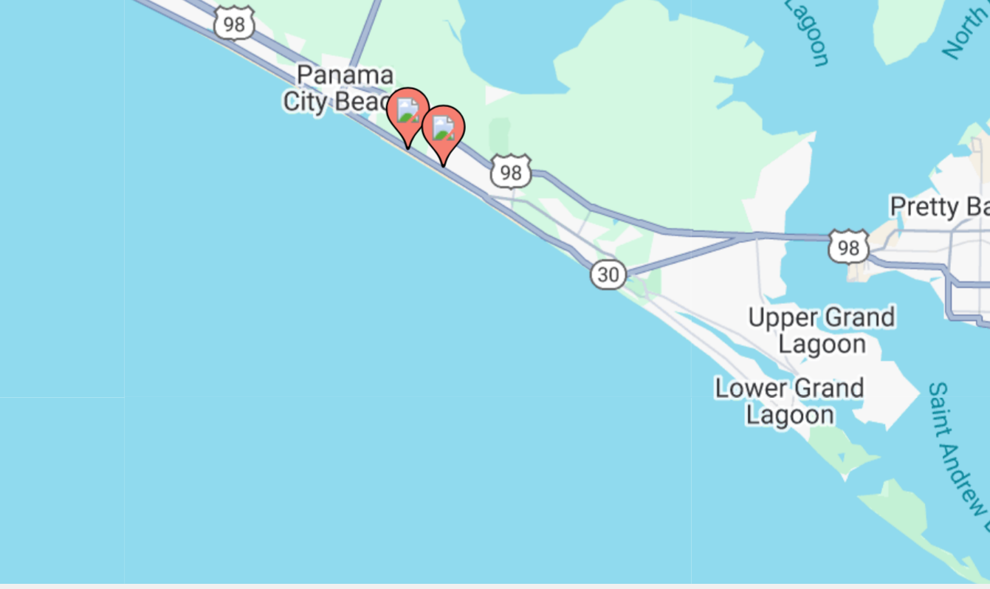
click at [128, 101] on div "To activate drag with keyboard, press Alt + Enter. Once in keyboard drag state,…" at bounding box center [495, 287] width 931 height 443
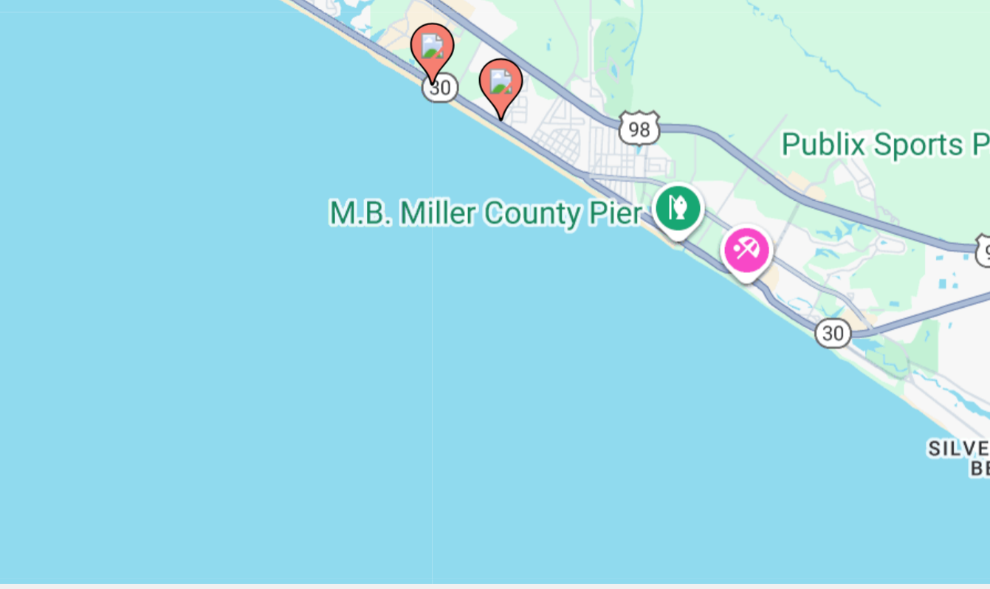
click at [435, 337] on image "Main content" at bounding box center [439, 341] width 9 height 9
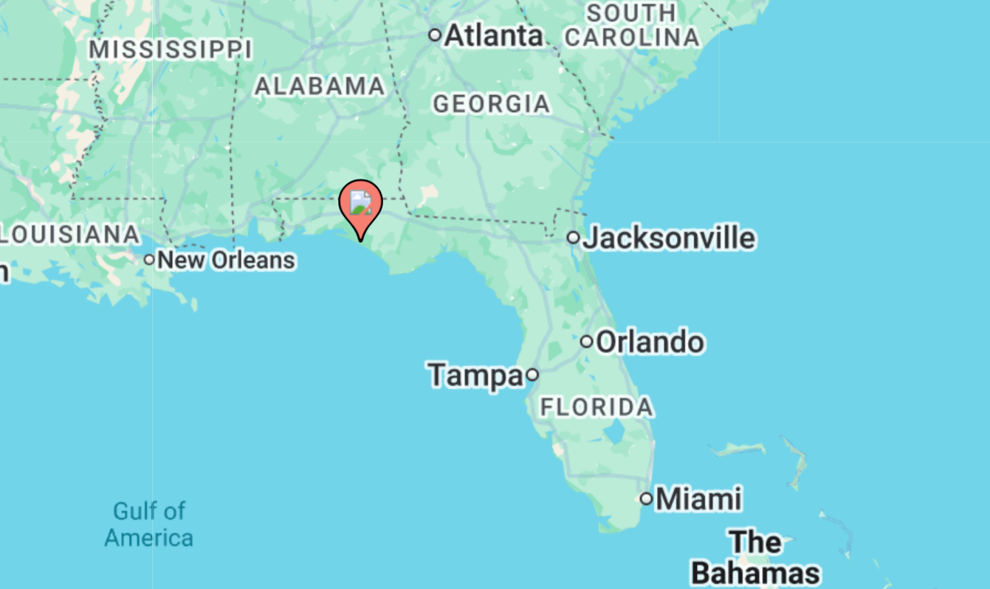
scroll to position [89, 0]
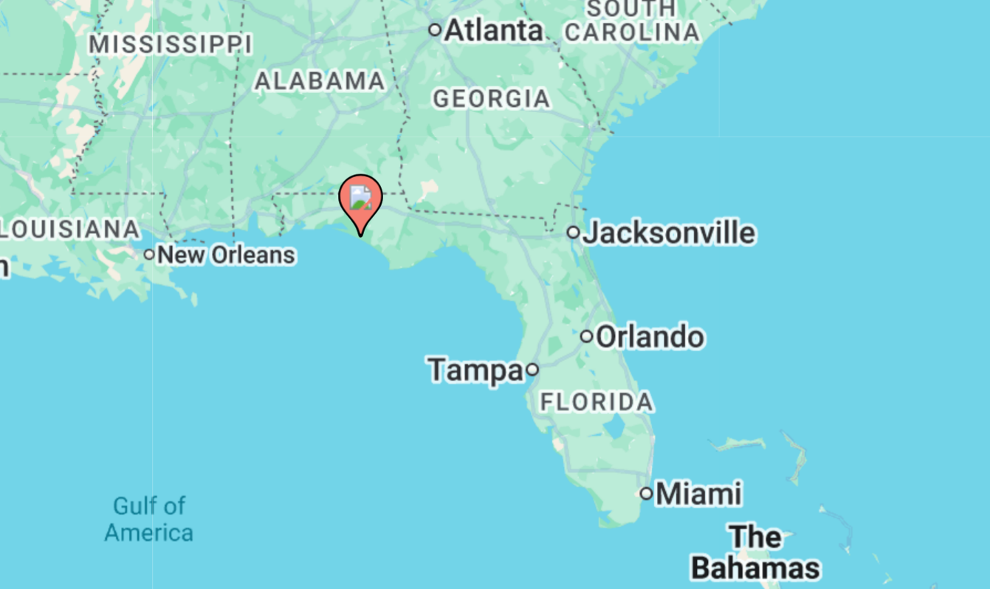
click at [488, 260] on icon "Main content" at bounding box center [494, 269] width 13 height 19
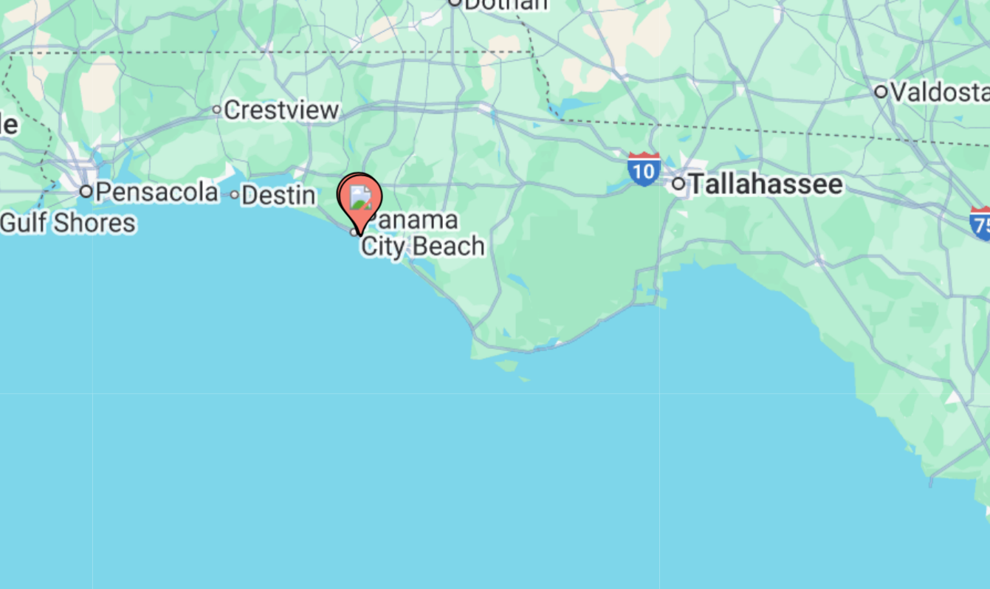
click at [488, 260] on icon "Main content" at bounding box center [494, 269] width 13 height 19
type input "**********"
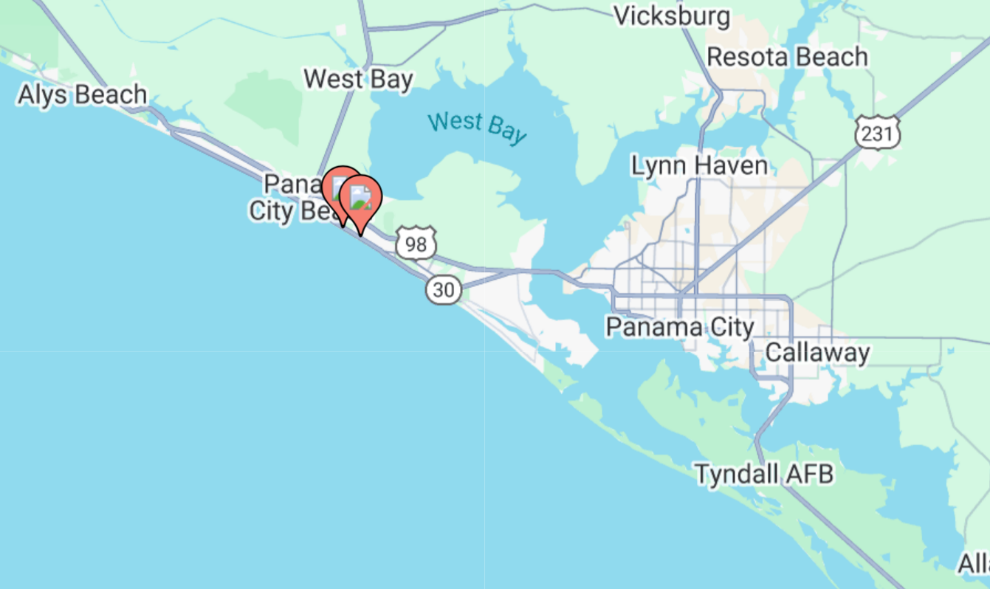
click at [488, 260] on icon "Main content" at bounding box center [494, 269] width 13 height 19
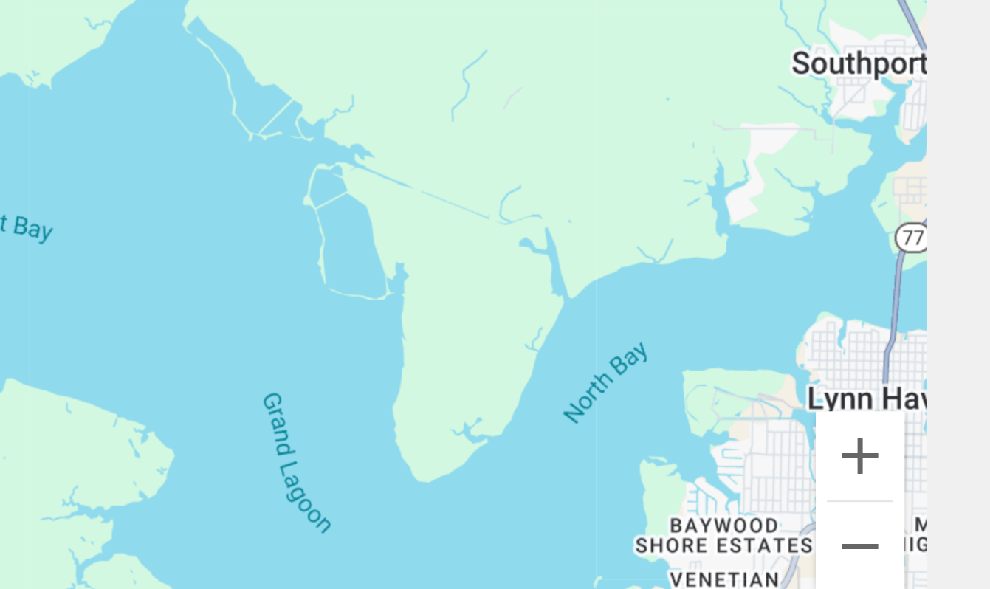
scroll to position [187, 0]
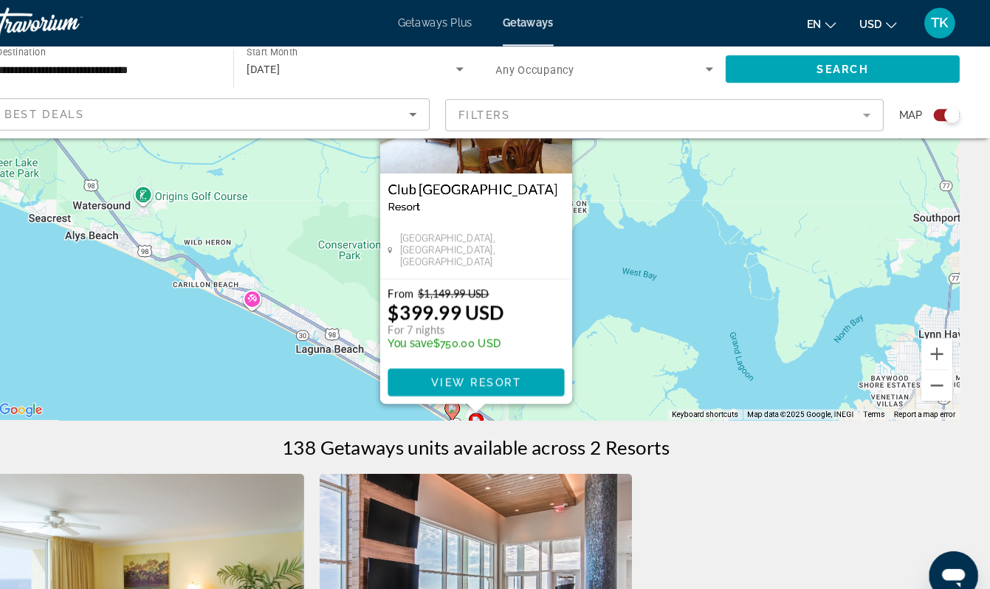
click at [468, 397] on image "Main content" at bounding box center [472, 392] width 9 height 9
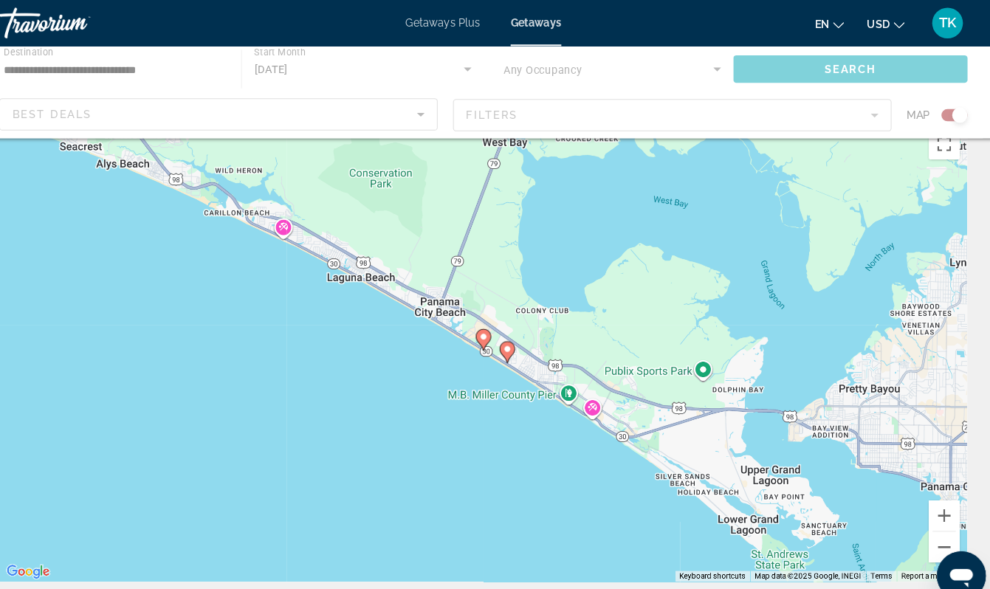
scroll to position [0, 0]
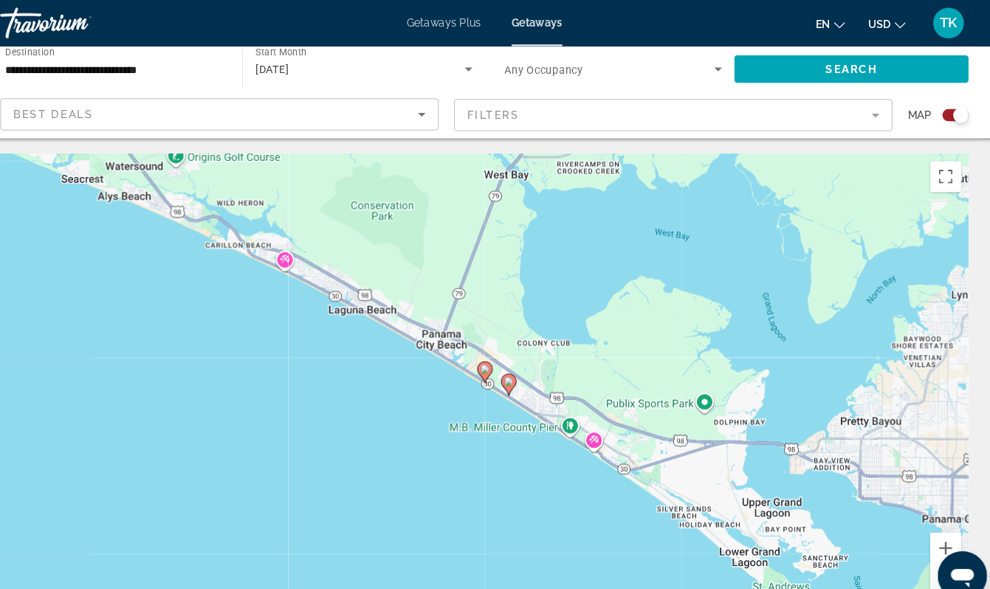
click at [491, 360] on image "Main content" at bounding box center [495, 355] width 9 height 9
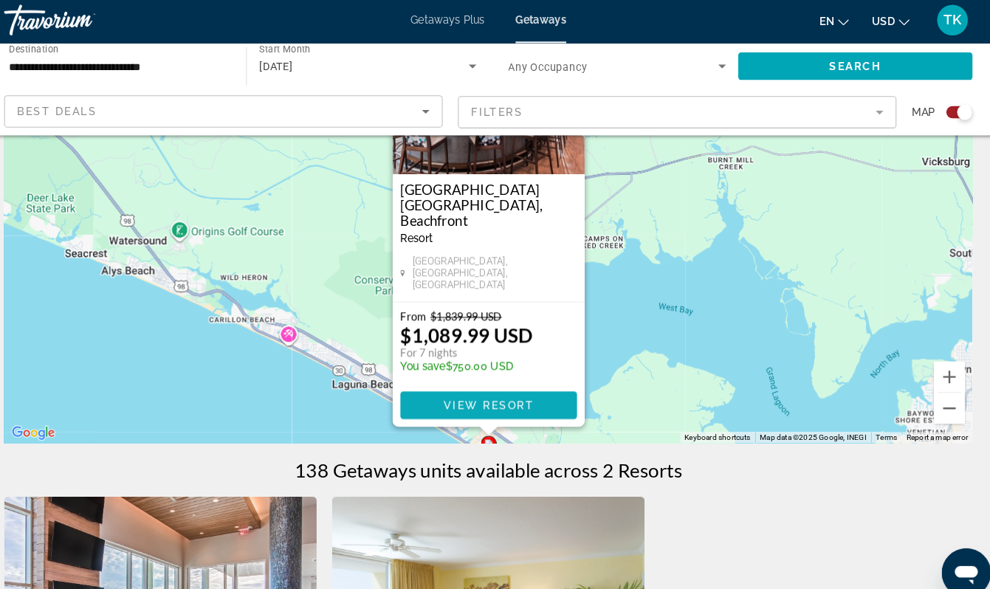
scroll to position [162, 0]
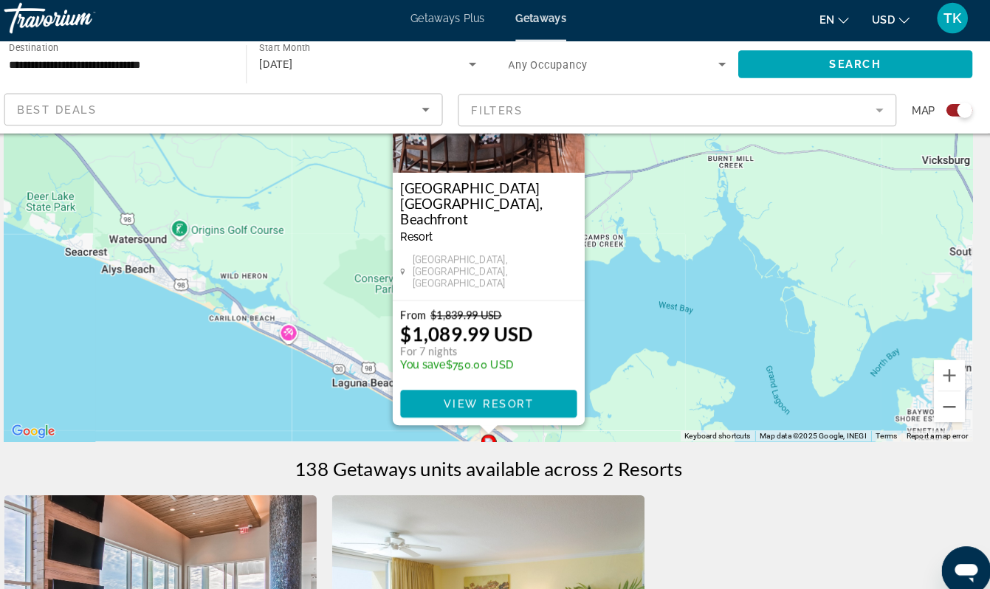
click at [674, 401] on div "To activate drag with keyboard, press Alt + Enter. Once in keyboard drag state,…" at bounding box center [495, 207] width 931 height 443
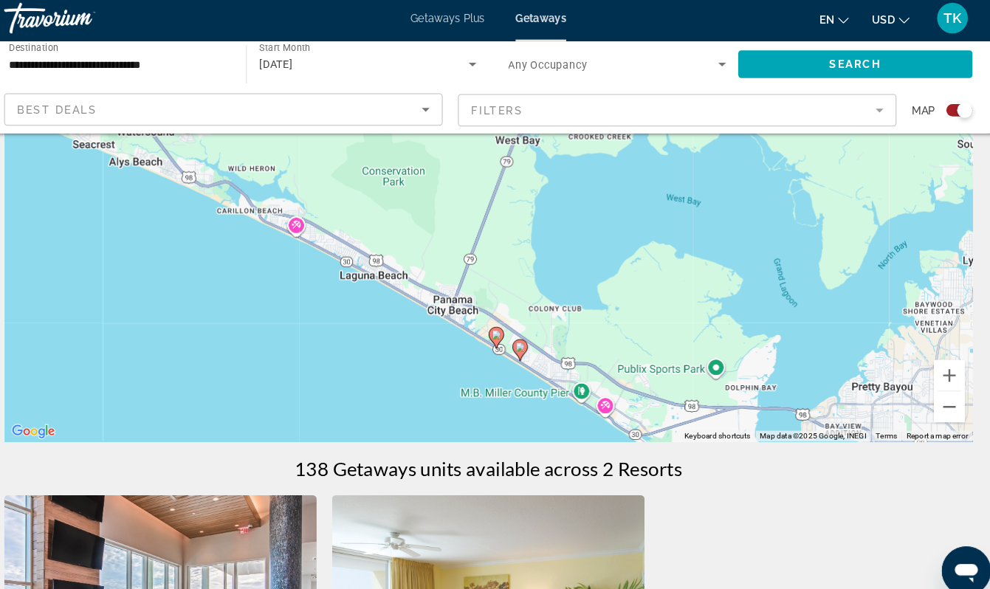
drag, startPoint x: 674, startPoint y: 401, endPoint x: 669, endPoint y: 293, distance: 107.9
click at [669, 293] on div "To activate drag with keyboard, press Alt + Enter. Once in keyboard drag state,…" at bounding box center [495, 207] width 931 height 443
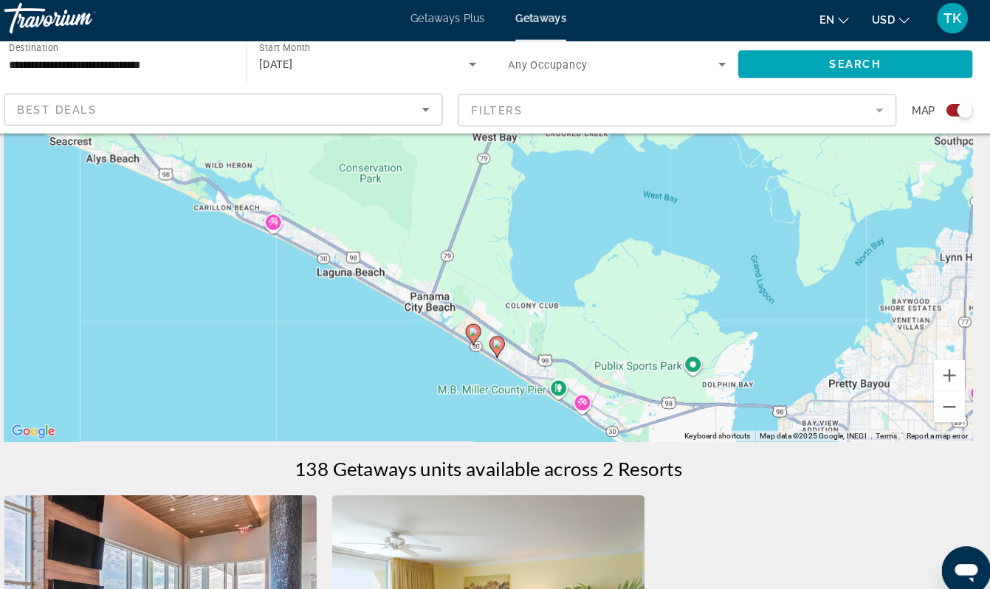
click at [499, 340] on image "Main content" at bounding box center [503, 335] width 9 height 9
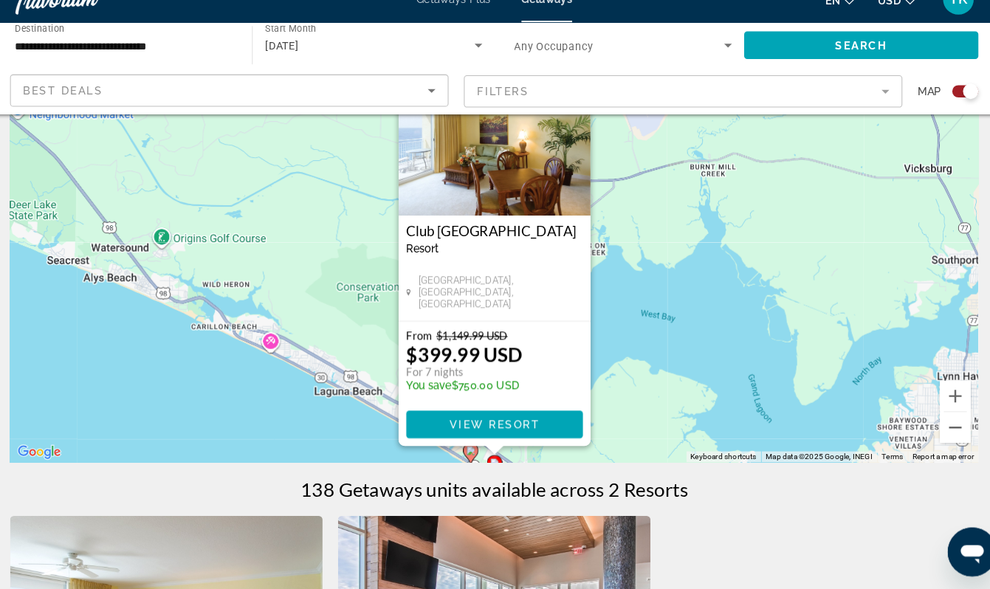
scroll to position [127, 0]
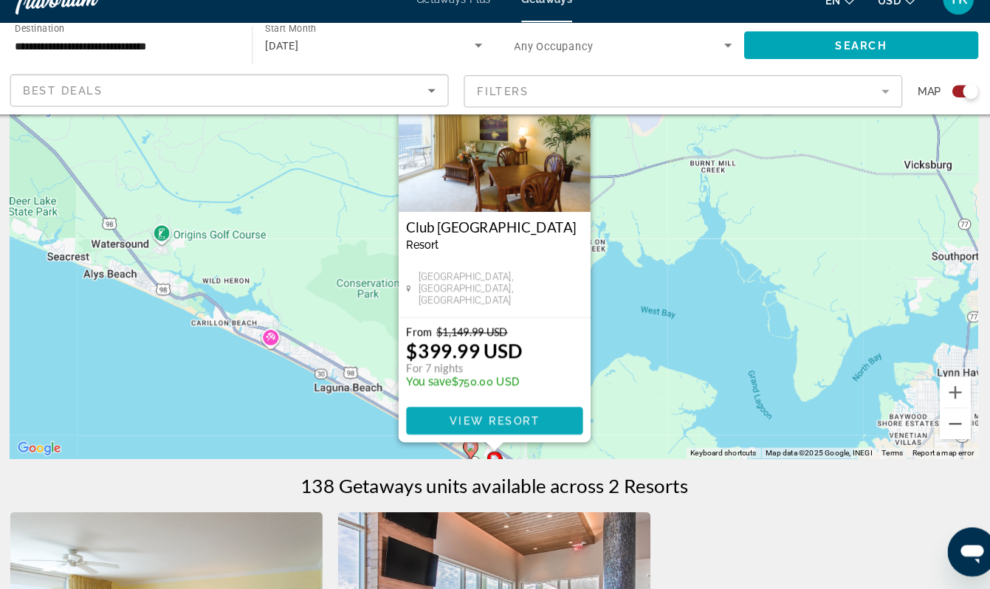
click at [487, 428] on span "View Resort" at bounding box center [494, 428] width 87 height 12
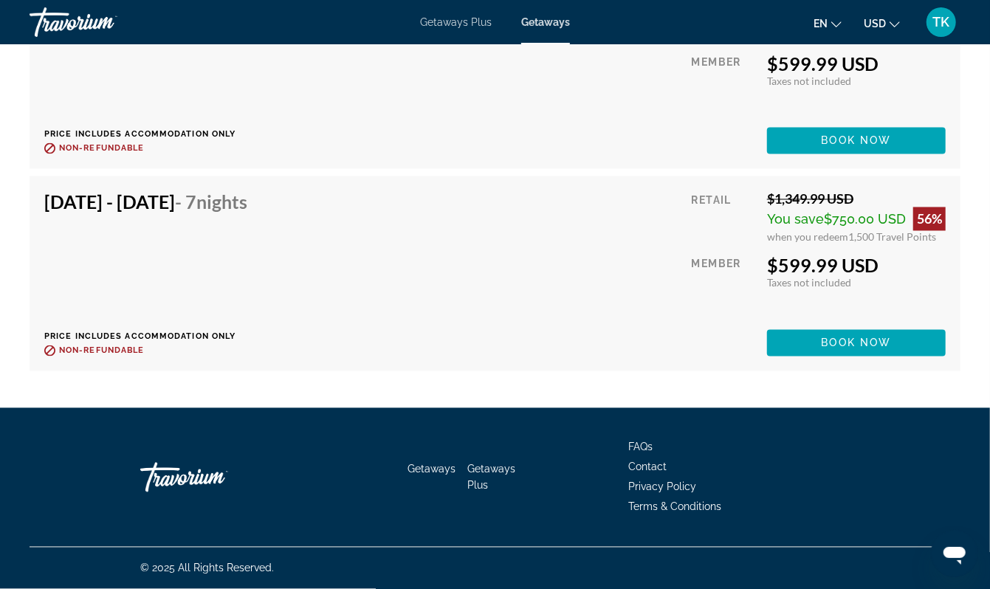
scroll to position [4952, 0]
click at [822, 349] on span "Book now" at bounding box center [857, 343] width 70 height 12
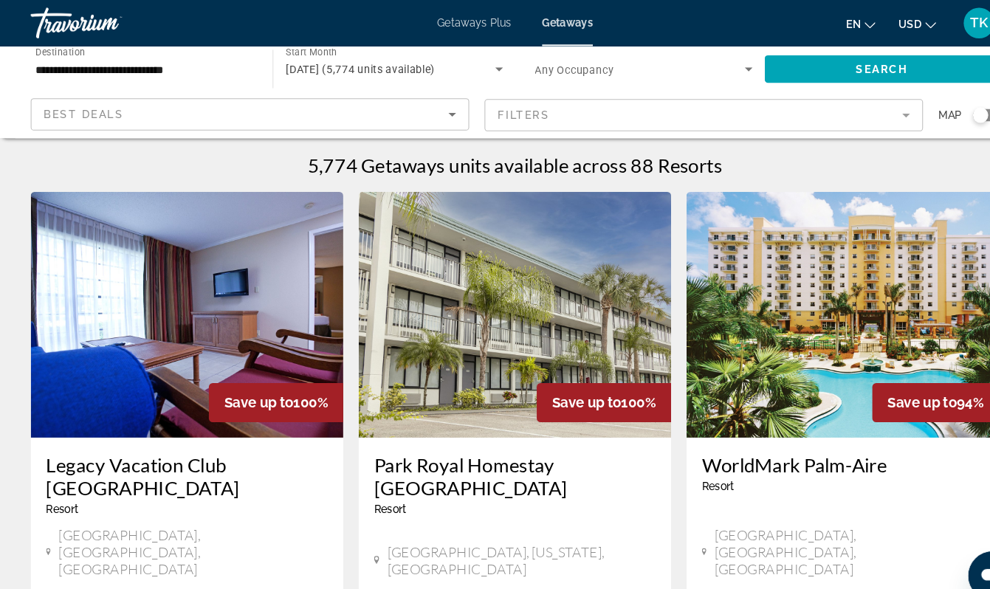
click at [309, 72] on span "April 2026 (5,774 units available)" at bounding box center [346, 67] width 143 height 12
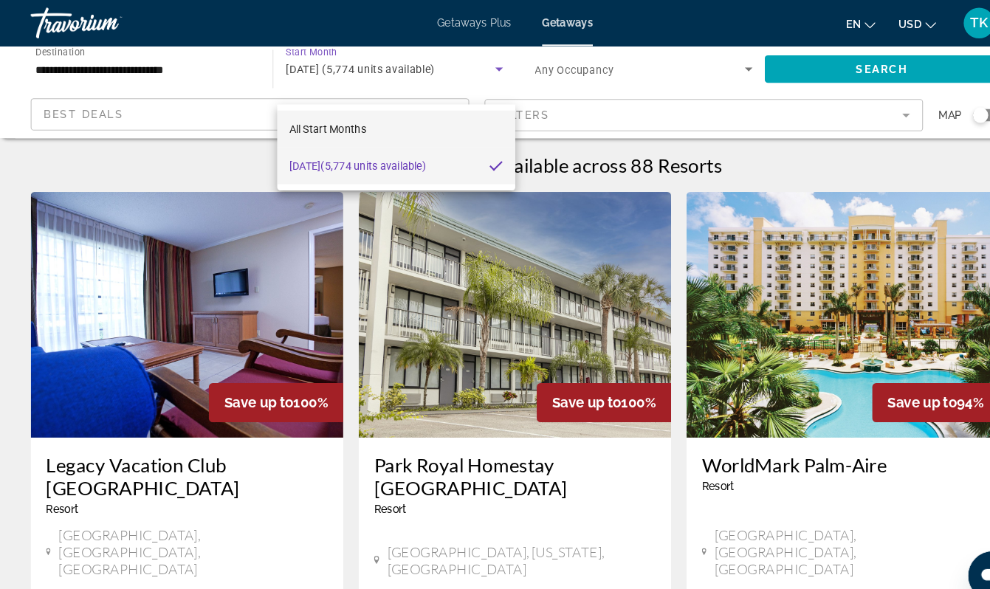
click at [334, 123] on span "All Start Months" at bounding box center [315, 124] width 74 height 12
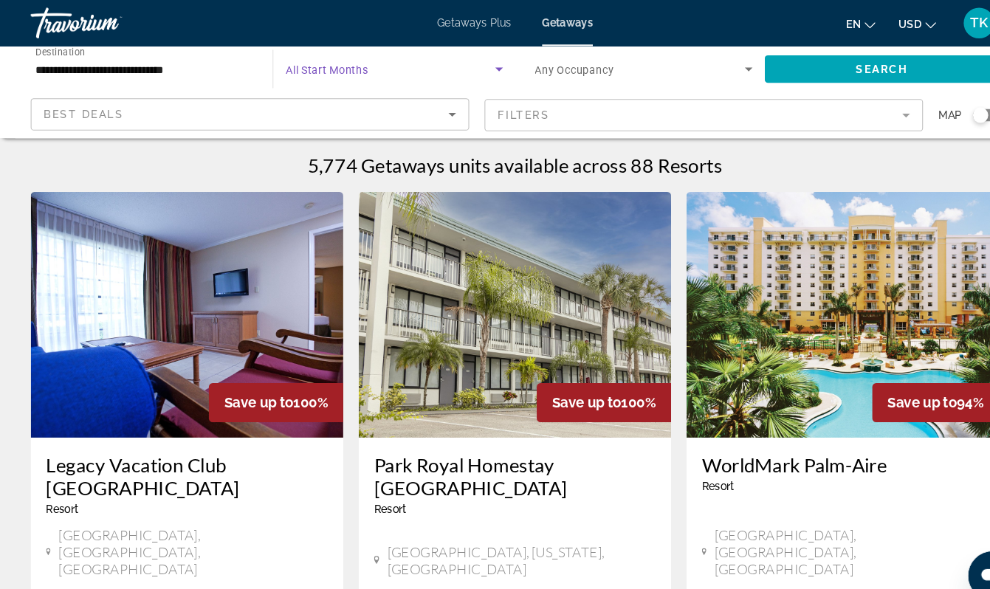
click at [482, 75] on icon "Search widget" at bounding box center [480, 67] width 18 height 18
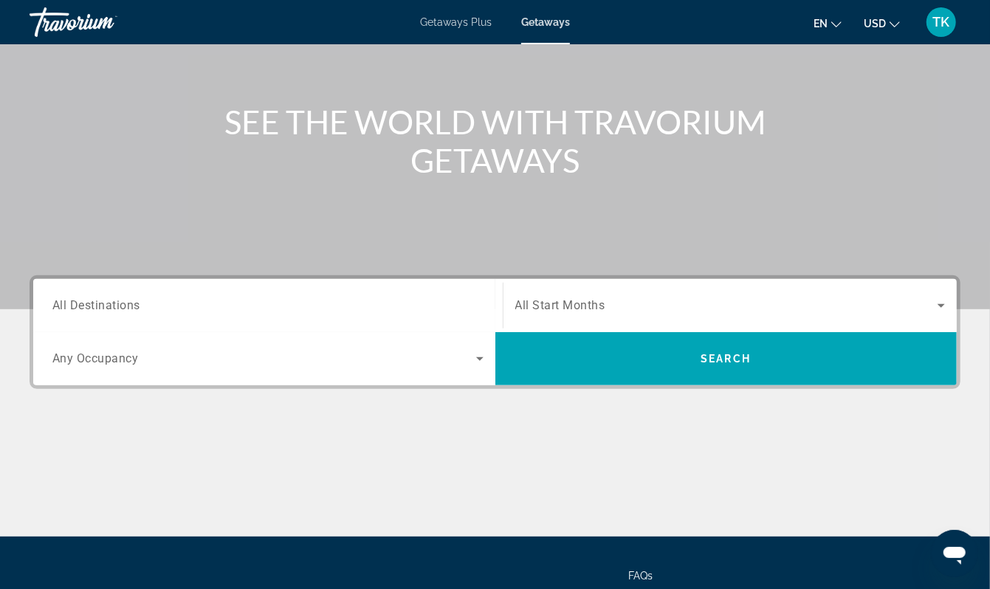
scroll to position [133, 0]
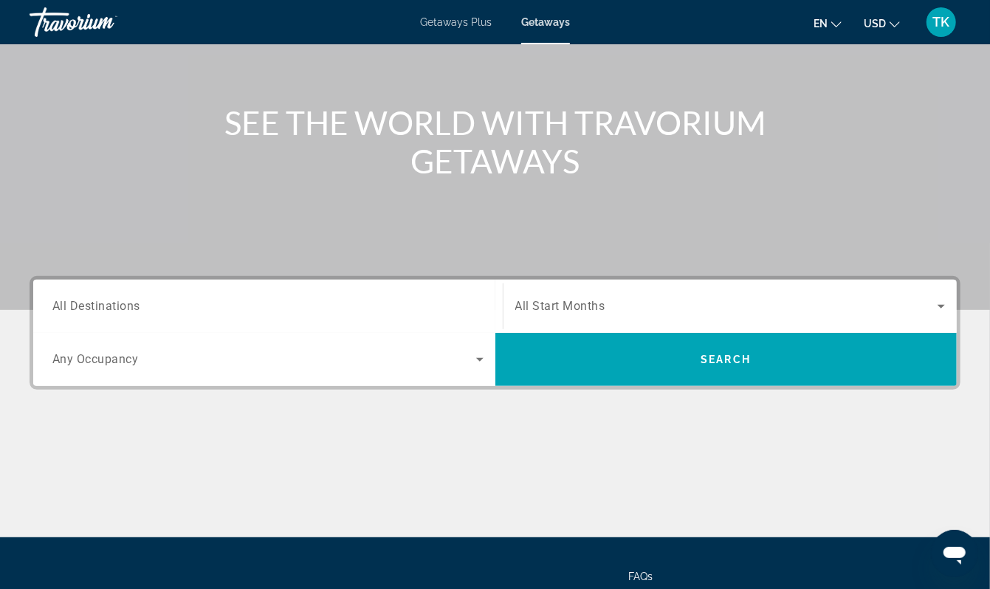
click at [118, 313] on span "All Destinations" at bounding box center [96, 306] width 88 height 14
click at [118, 316] on input "Destination All Destinations" at bounding box center [267, 307] width 431 height 18
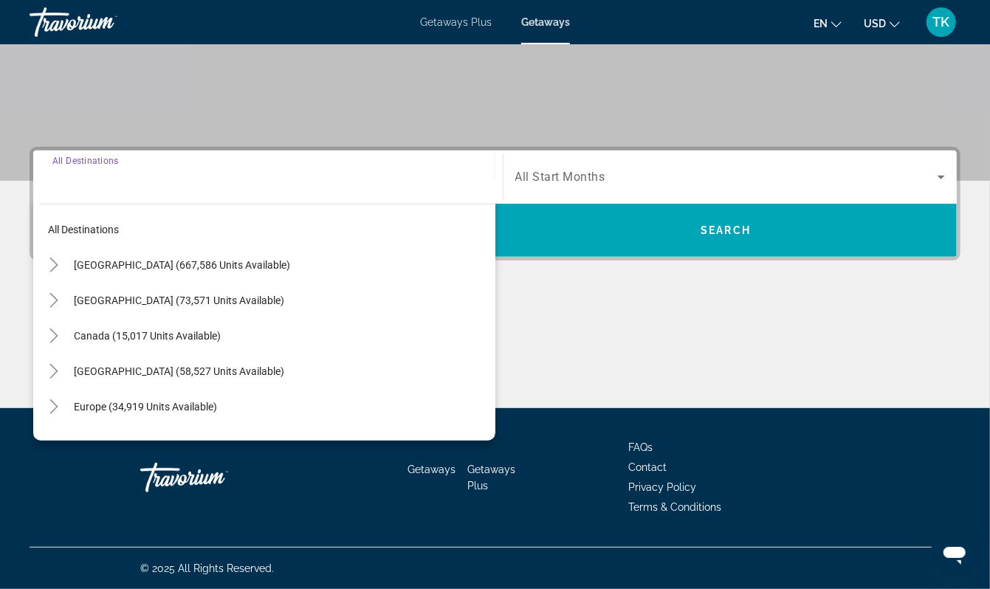
scroll to position [428, 0]
click at [58, 258] on icon "Toggle United States (667,586 units available)" at bounding box center [53, 265] width 8 height 15
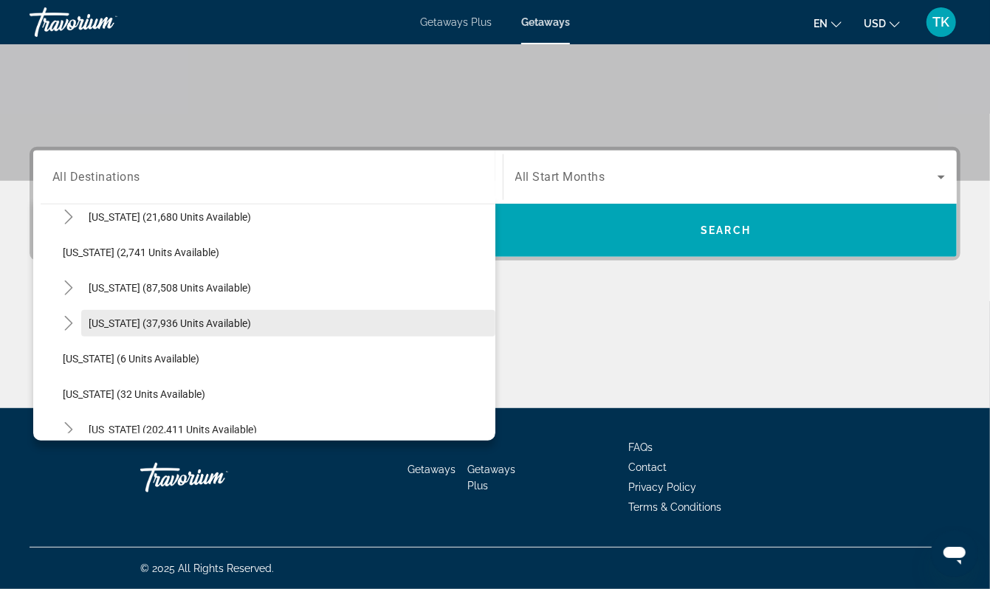
scroll to position [89, 0]
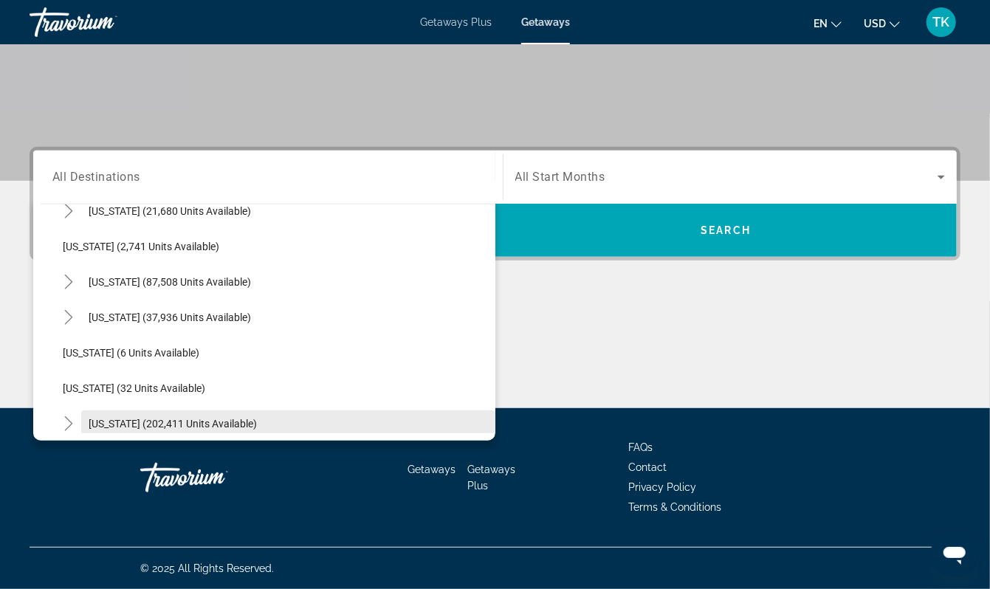
click at [168, 406] on span "Search widget" at bounding box center [288, 423] width 414 height 35
type input "**********"
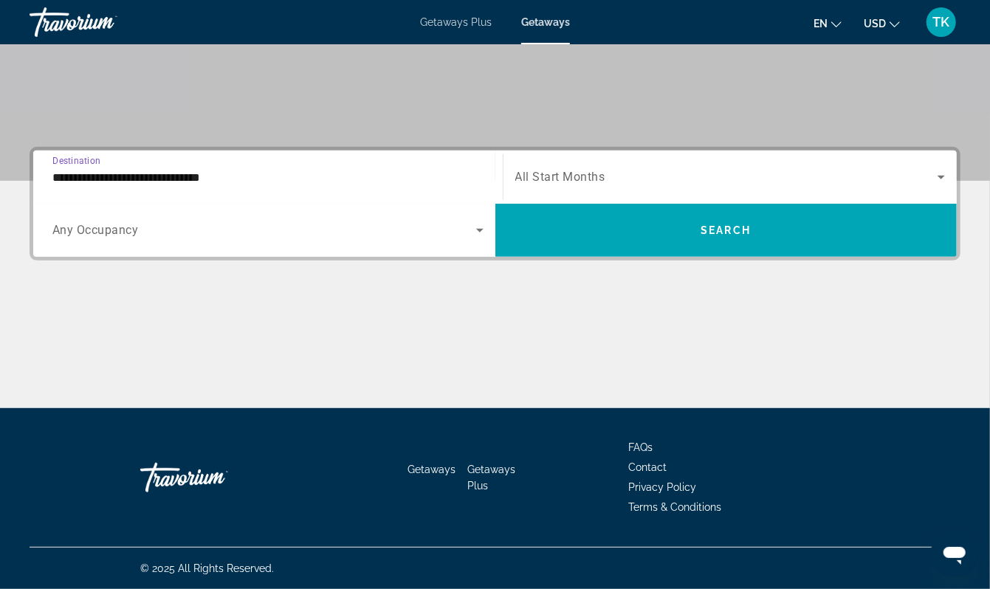
click at [582, 171] on span "All Start Months" at bounding box center [560, 178] width 90 height 14
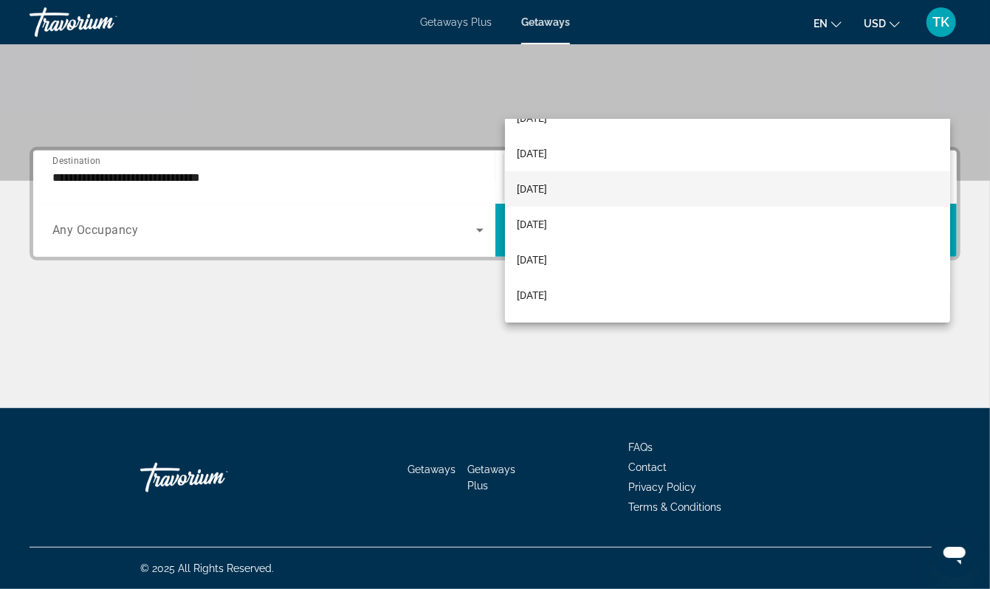
scroll to position [205, 0]
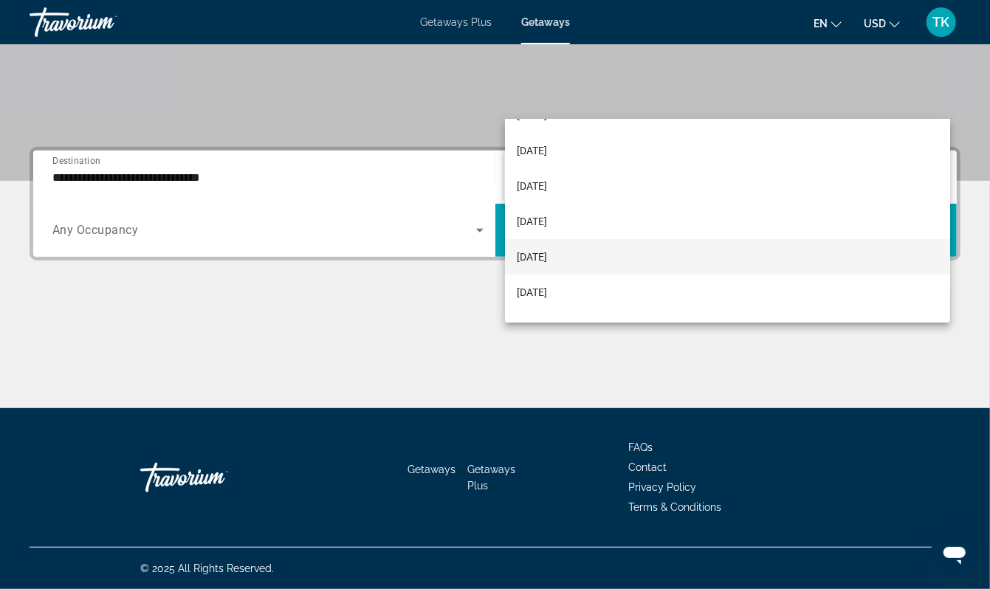
click at [547, 251] on span "May 2026" at bounding box center [532, 257] width 30 height 18
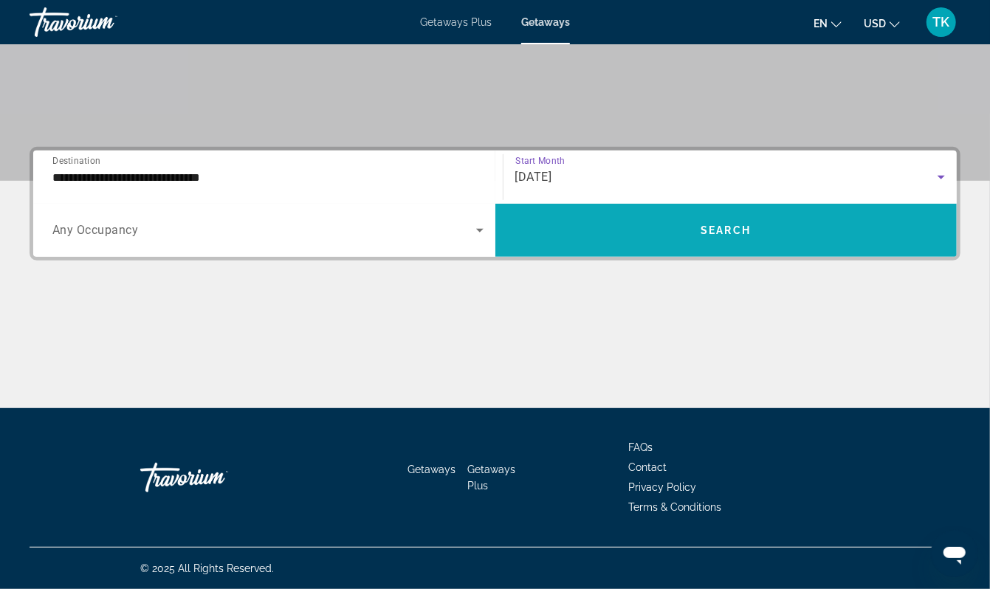
click at [710, 225] on span "Search" at bounding box center [726, 231] width 50 height 12
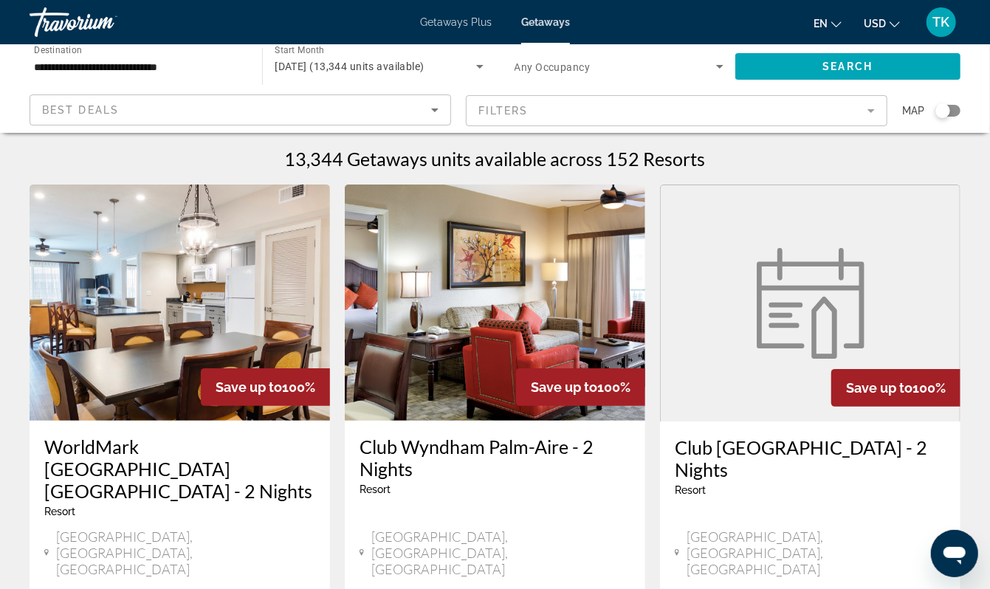
click at [936, 118] on div "Search widget" at bounding box center [943, 110] width 15 height 15
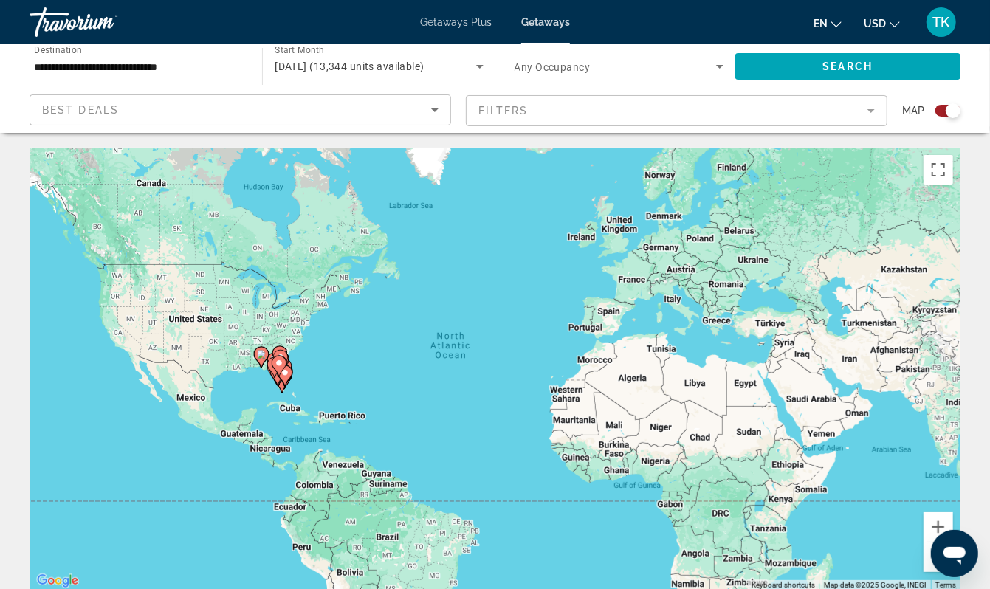
click at [248, 425] on div "To activate drag with keyboard, press Alt + Enter. Once in keyboard drag state,…" at bounding box center [495, 369] width 931 height 443
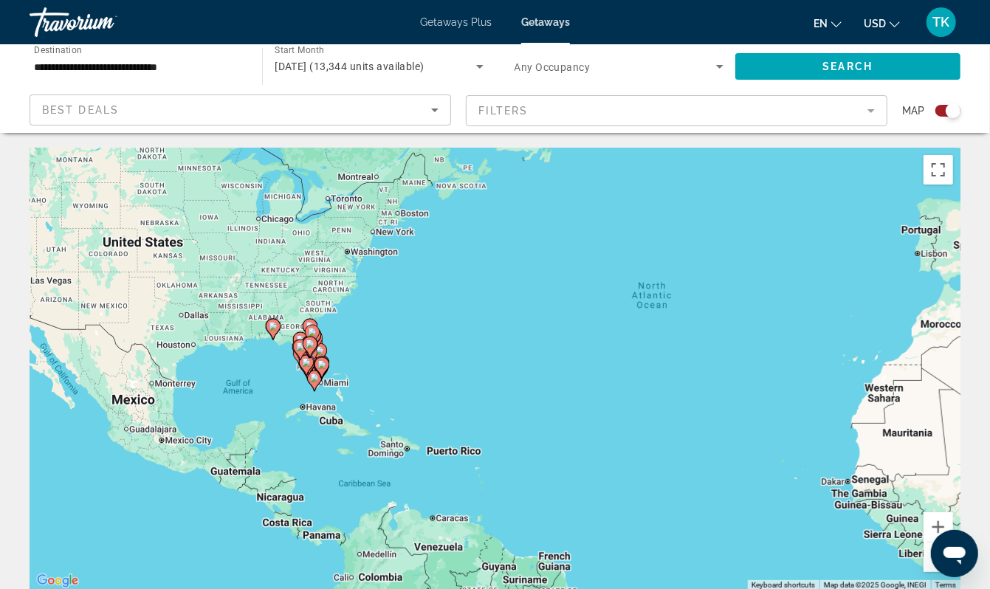
click at [272, 402] on div "To activate drag with keyboard, press Alt + Enter. Once in keyboard drag state,…" at bounding box center [495, 369] width 931 height 443
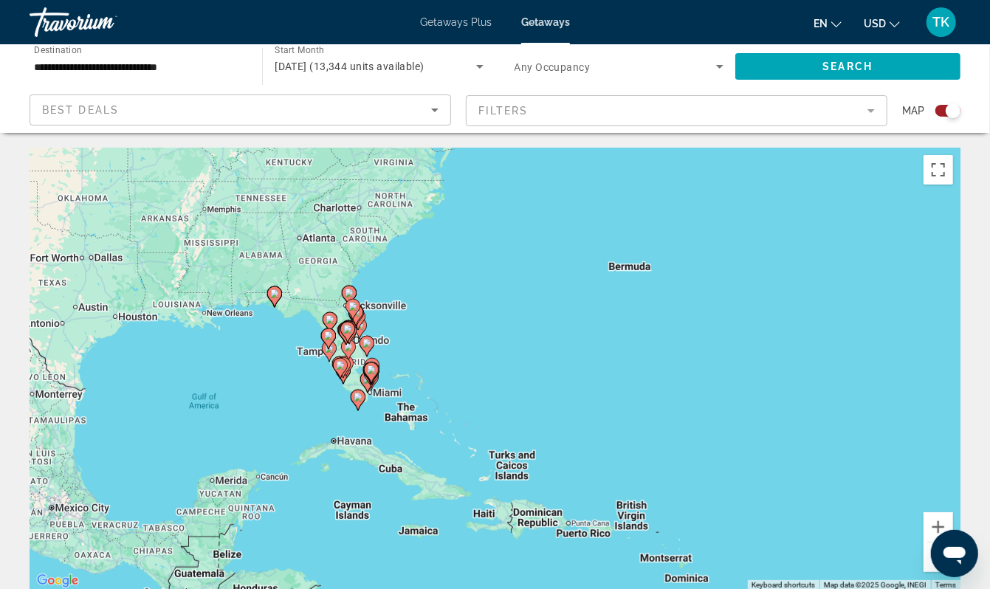
click at [273, 365] on div "To activate drag with keyboard, press Alt + Enter. Once in keyboard drag state,…" at bounding box center [495, 369] width 931 height 443
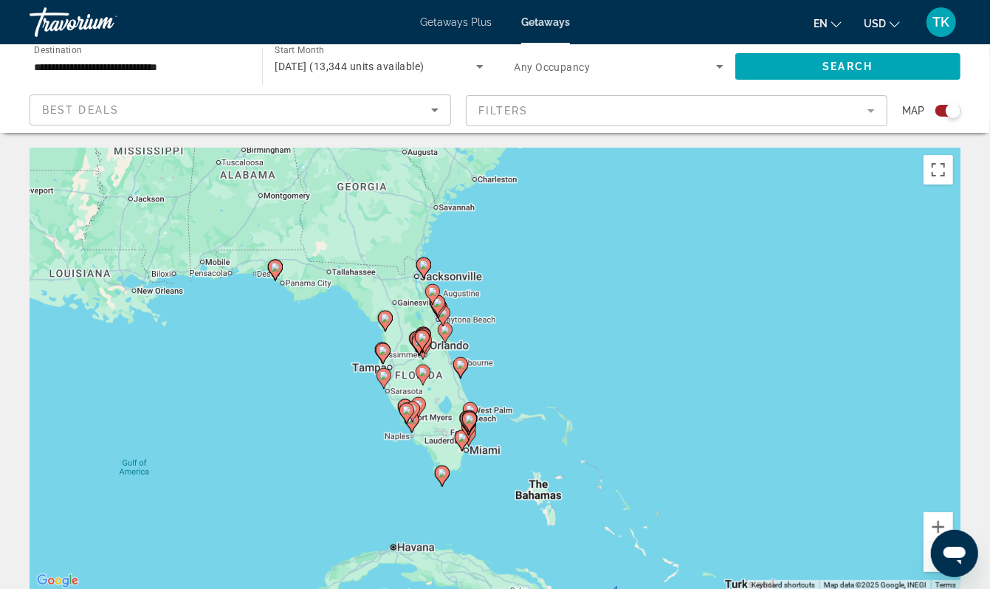
click at [258, 341] on div "To activate drag with keyboard, press Alt + Enter. Once in keyboard drag state,…" at bounding box center [495, 369] width 931 height 443
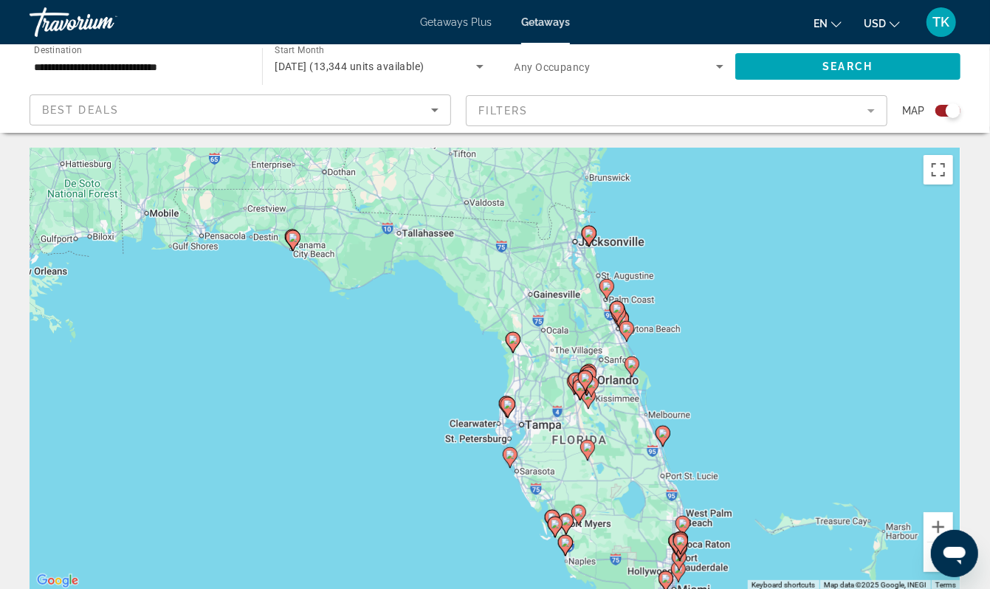
click at [288, 298] on div "To activate drag with keyboard, press Alt + Enter. Once in keyboard drag state,…" at bounding box center [495, 369] width 931 height 443
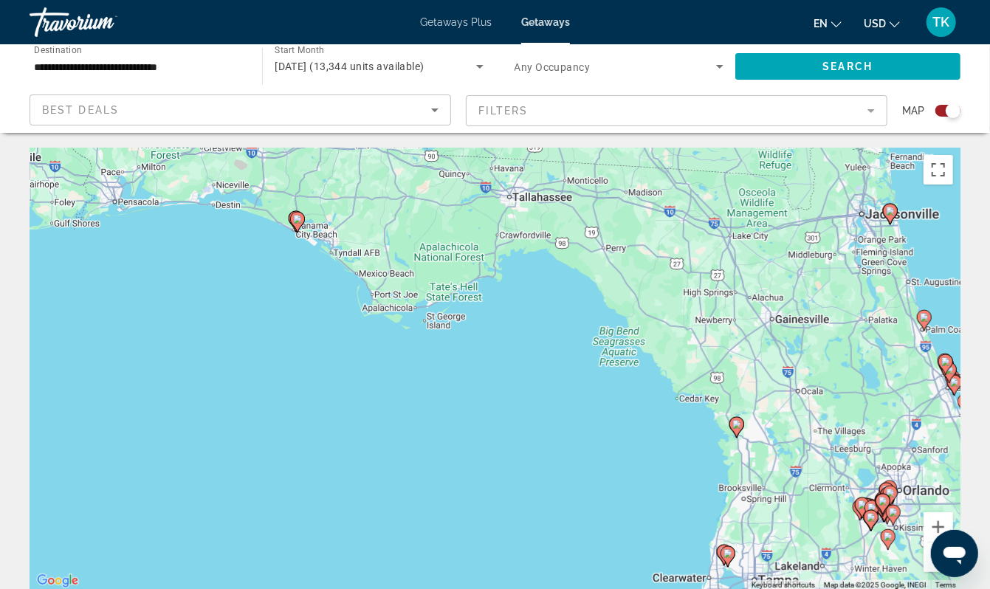
click at [275, 273] on div "To activate drag with keyboard, press Alt + Enter. Once in keyboard drag state,…" at bounding box center [495, 369] width 931 height 443
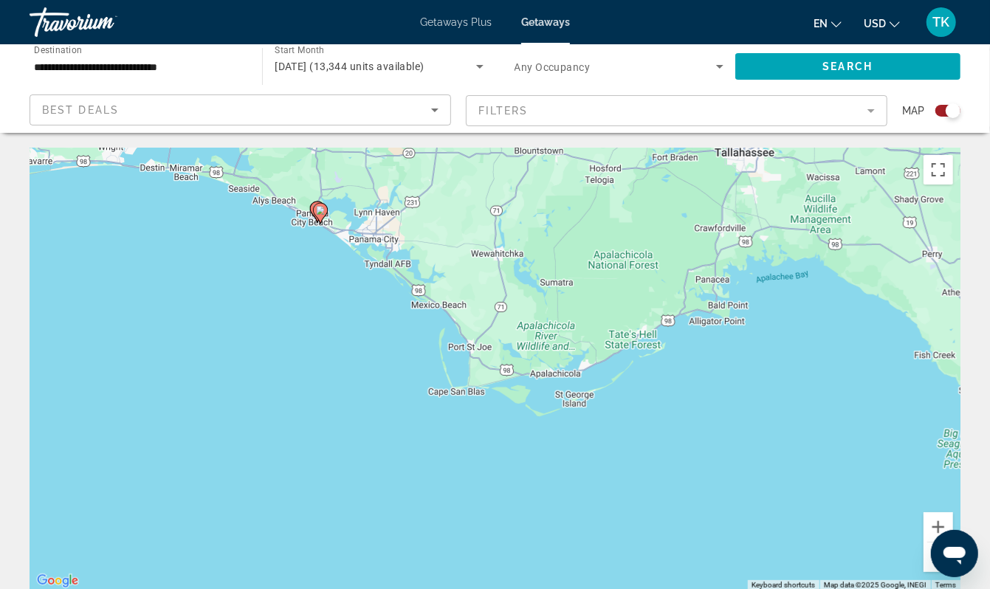
click at [275, 273] on div "To activate drag with keyboard, press Alt + Enter. Once in keyboard drag state,…" at bounding box center [495, 369] width 931 height 443
click at [323, 266] on div "To activate drag with keyboard, press Alt + Enter. Once in keyboard drag state,…" at bounding box center [495, 369] width 931 height 443
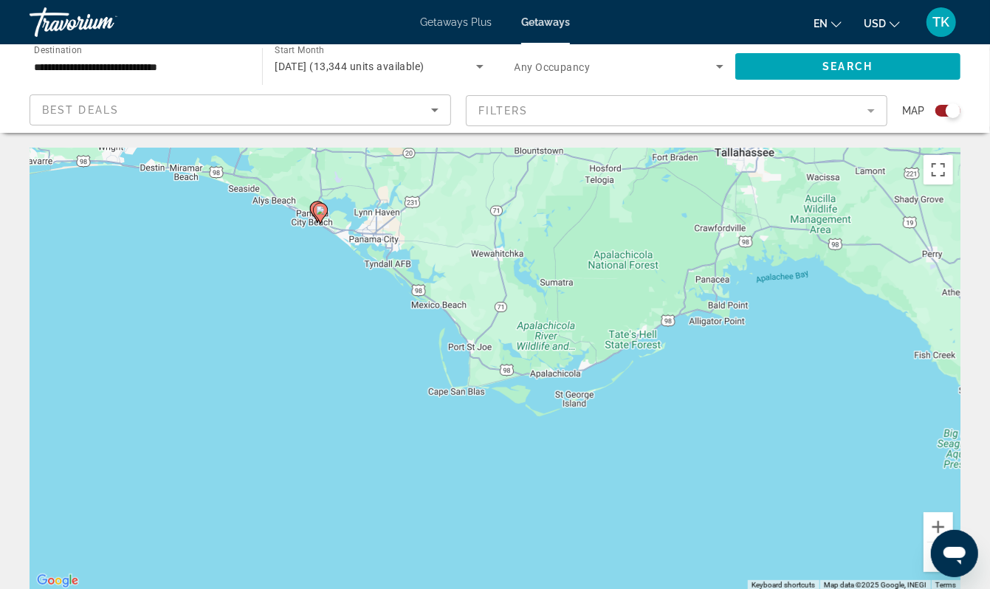
click at [323, 266] on div "To activate drag with keyboard, press Alt + Enter. Once in keyboard drag state,…" at bounding box center [495, 369] width 931 height 443
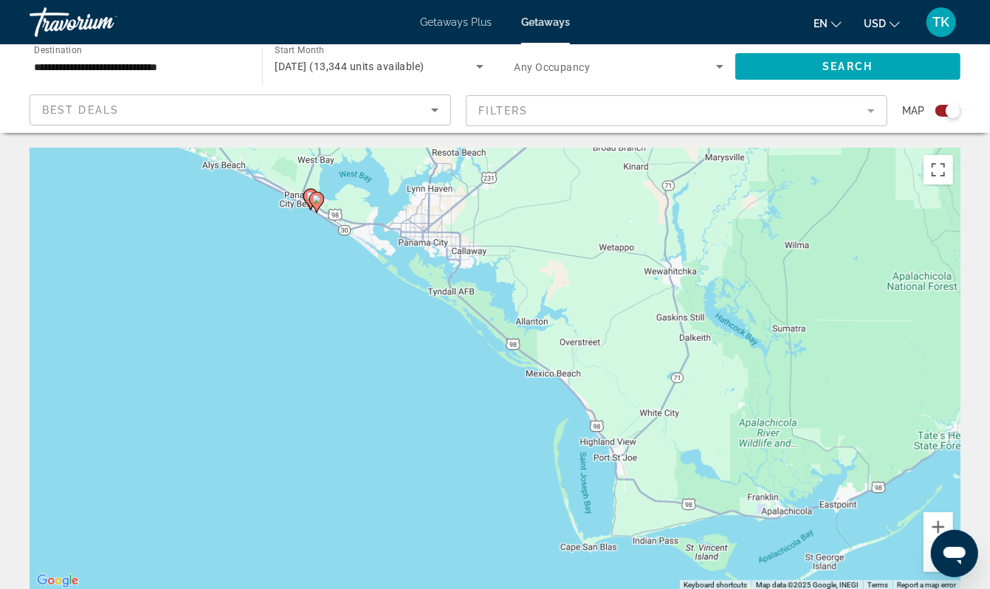
click at [319, 204] on image "Main content" at bounding box center [316, 199] width 9 height 9
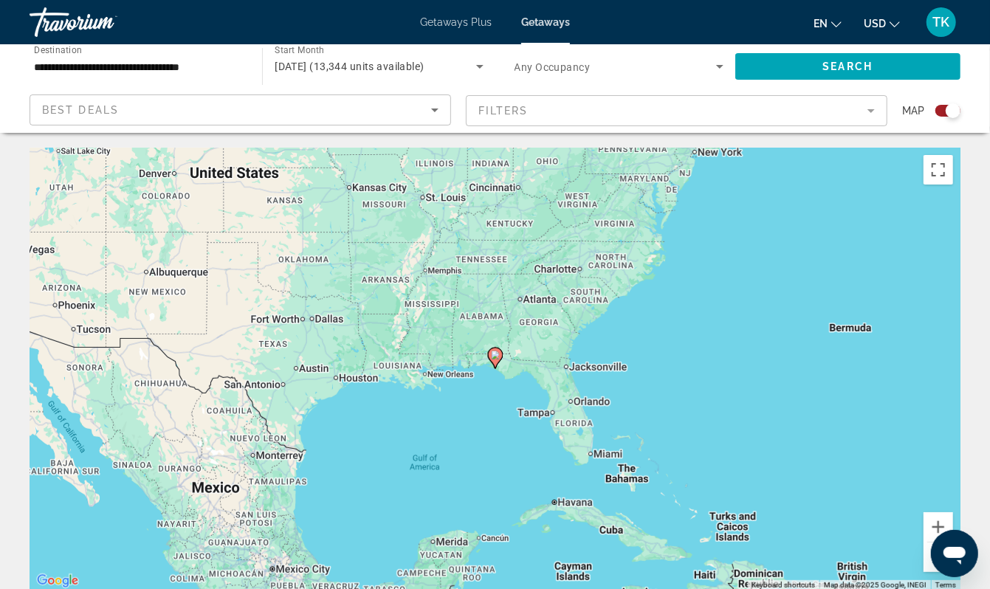
click at [495, 360] on image "Main content" at bounding box center [495, 355] width 9 height 9
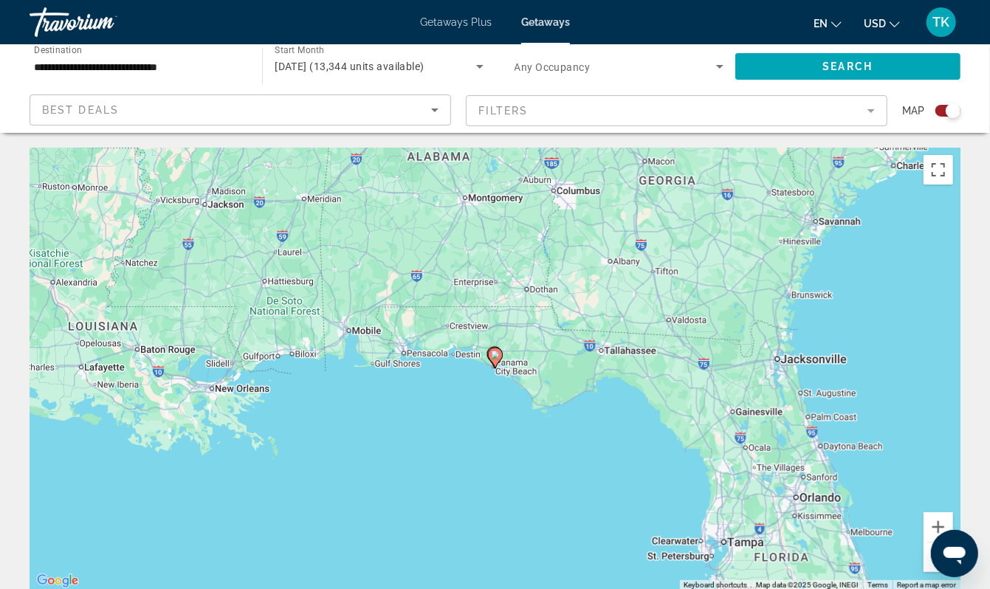
click at [495, 360] on image "Main content" at bounding box center [495, 355] width 9 height 9
type input "**********"
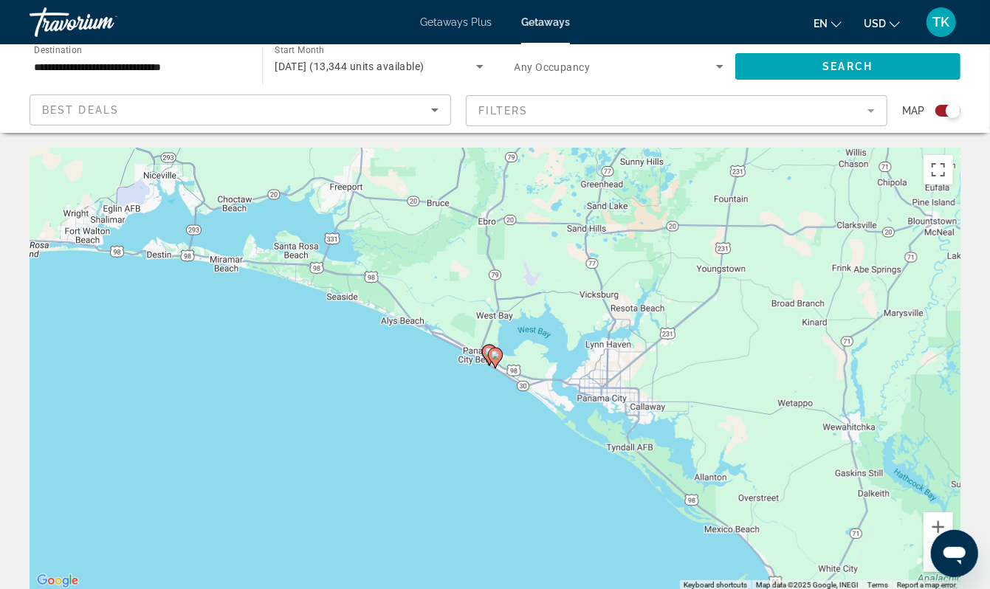
click at [495, 360] on image "Main content" at bounding box center [495, 355] width 9 height 9
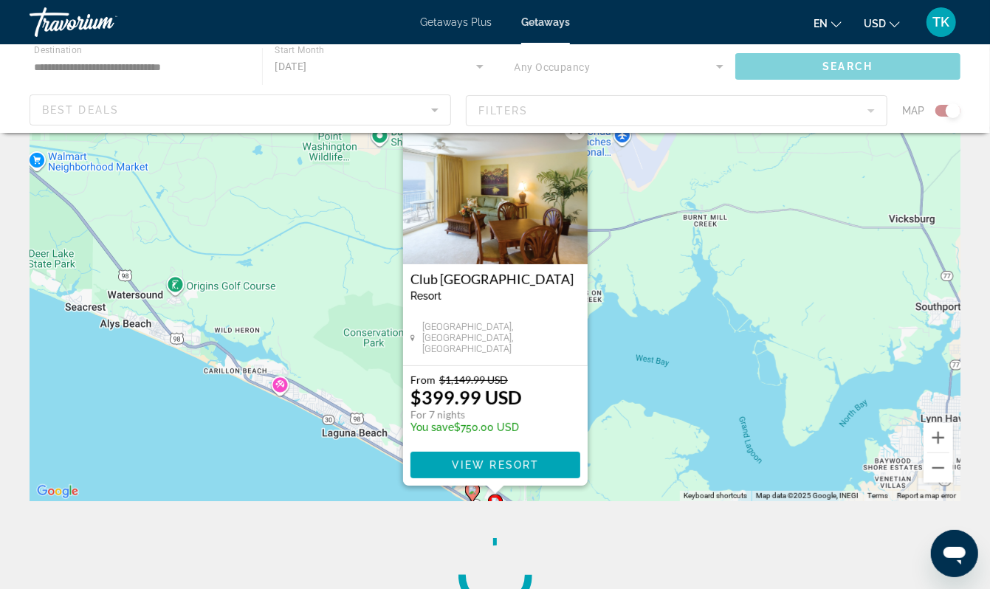
scroll to position [101, 0]
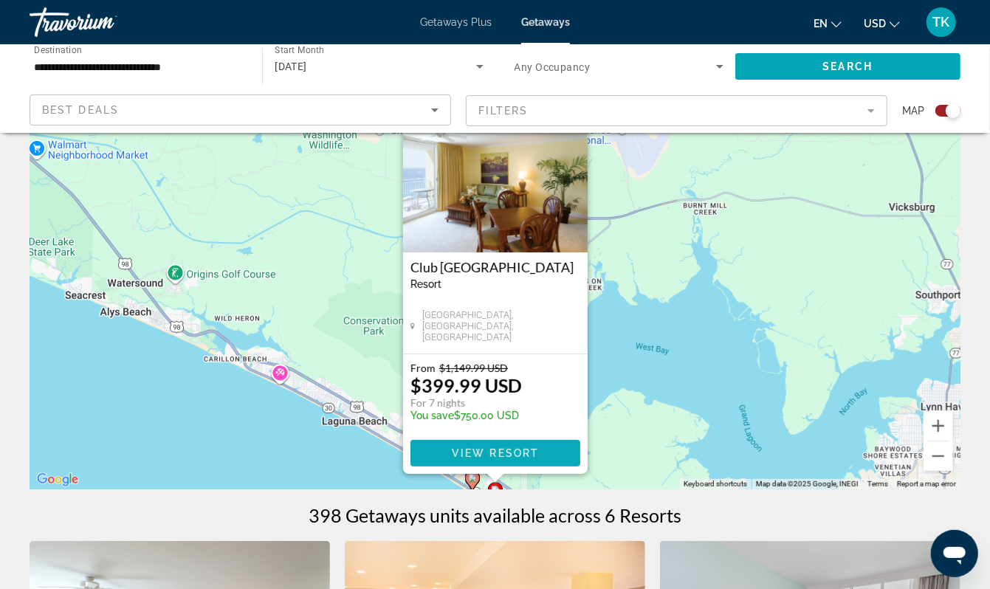
click at [506, 459] on span "View Resort" at bounding box center [494, 454] width 87 height 12
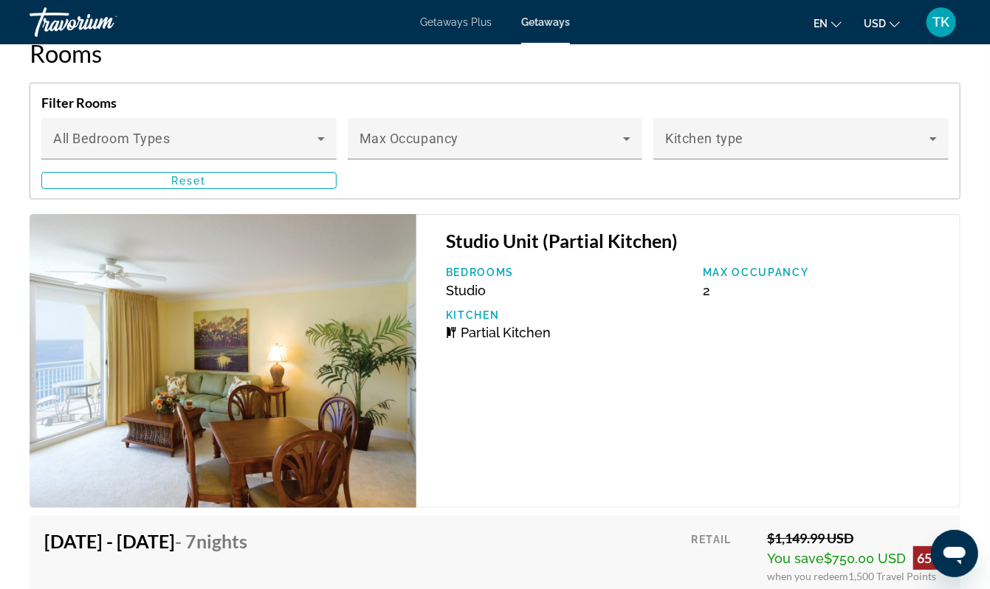
scroll to position [2858, 0]
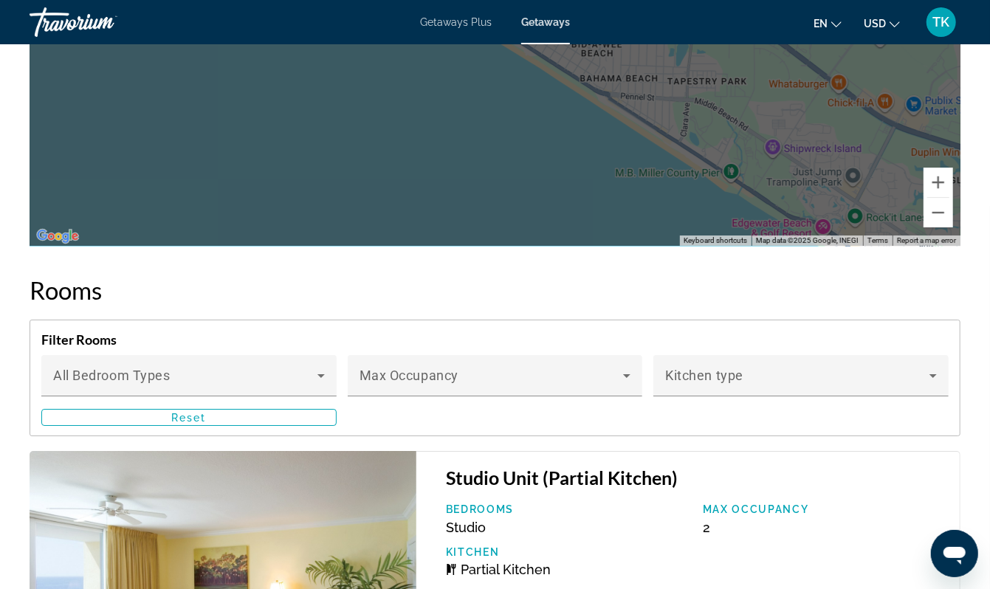
scroll to position [2611, 0]
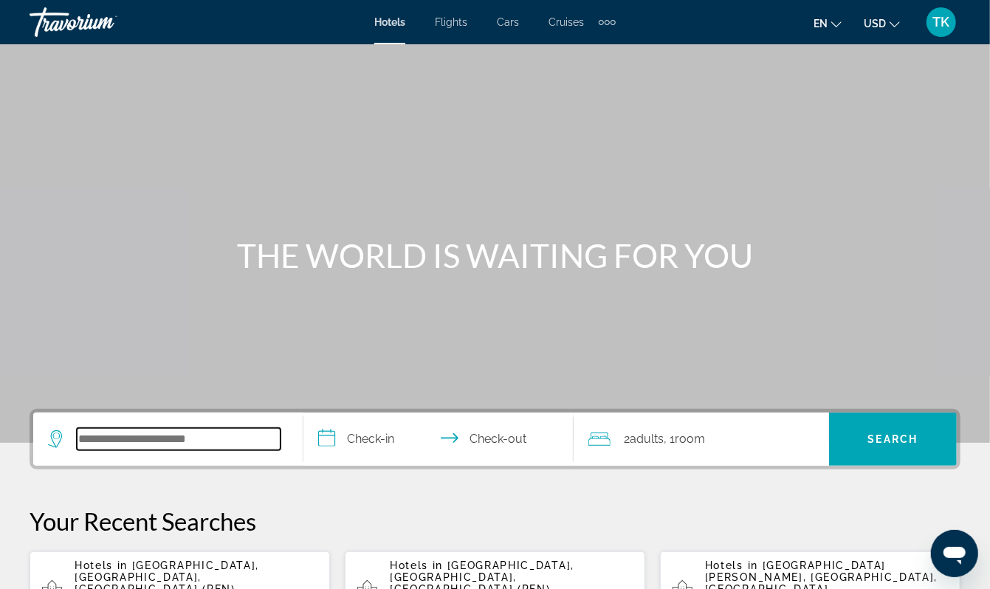
click at [140, 450] on input "Search widget" at bounding box center [179, 439] width 204 height 22
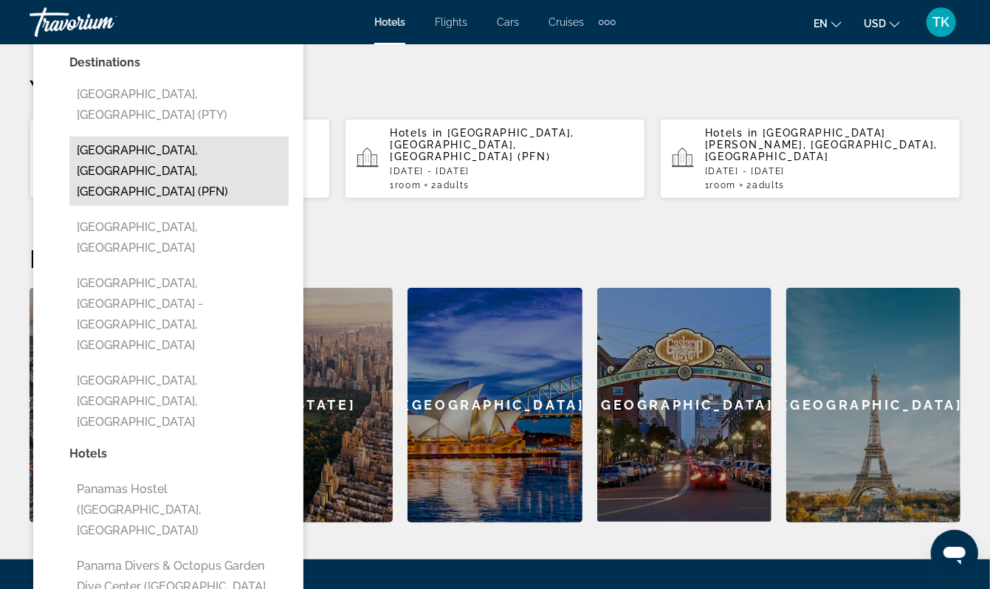
drag, startPoint x: 381, startPoint y: 146, endPoint x: 178, endPoint y: 239, distance: 223.1
click at [178, 206] on button "[GEOGRAPHIC_DATA], [GEOGRAPHIC_DATA], [GEOGRAPHIC_DATA] (PFN)" at bounding box center [178, 171] width 219 height 69
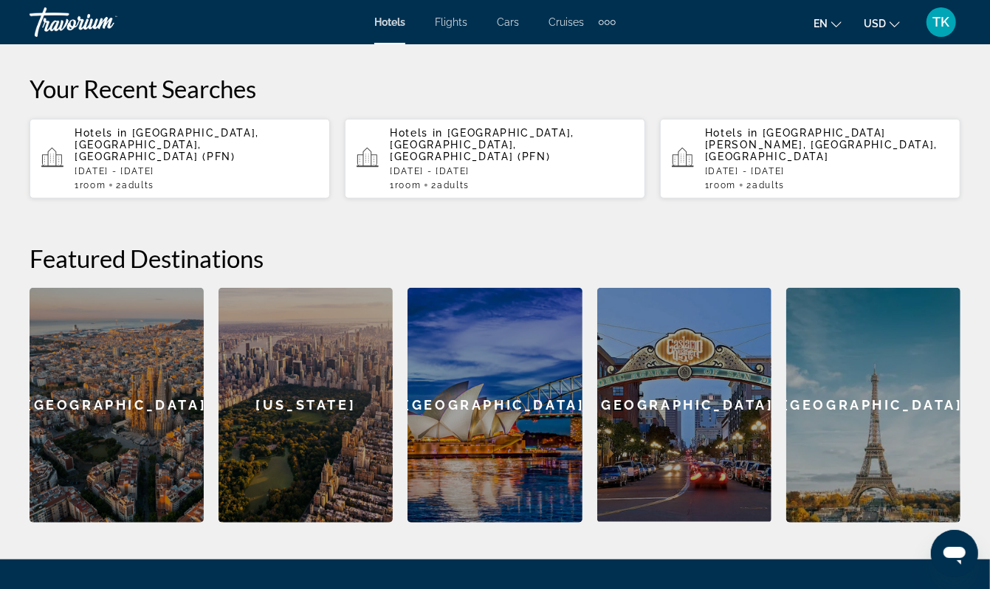
click at [373, 38] on input "**********" at bounding box center [442, 9] width 276 height 58
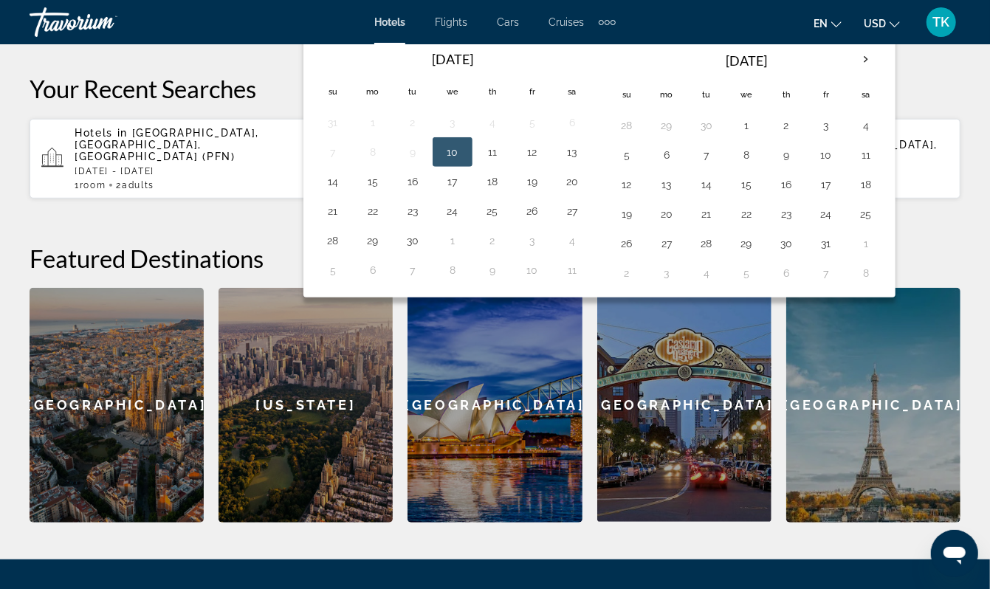
click at [229, 18] on input "**********" at bounding box center [179, 7] width 204 height 22
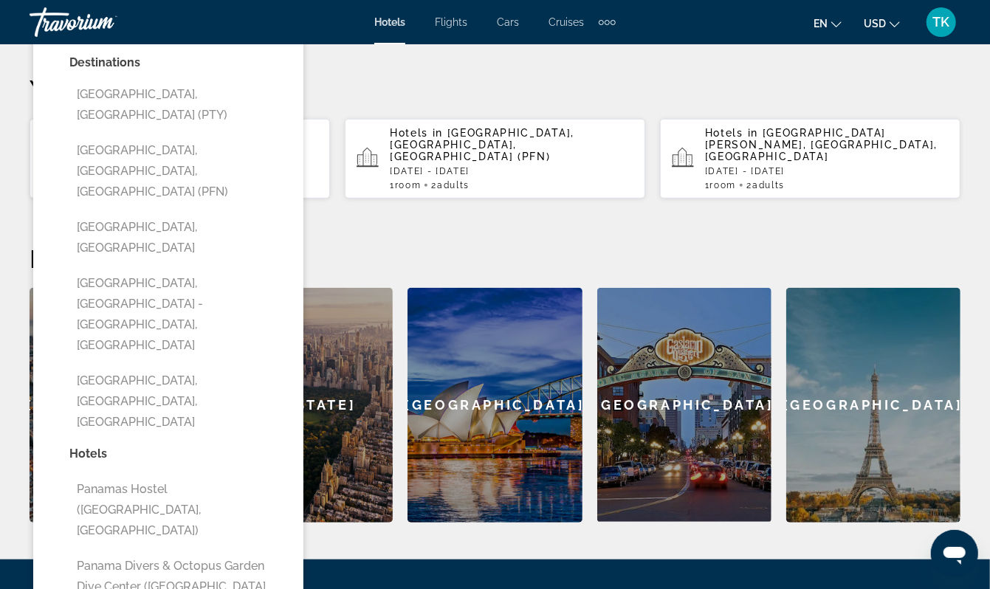
click at [232, 18] on input "**********" at bounding box center [179, 7] width 204 height 22
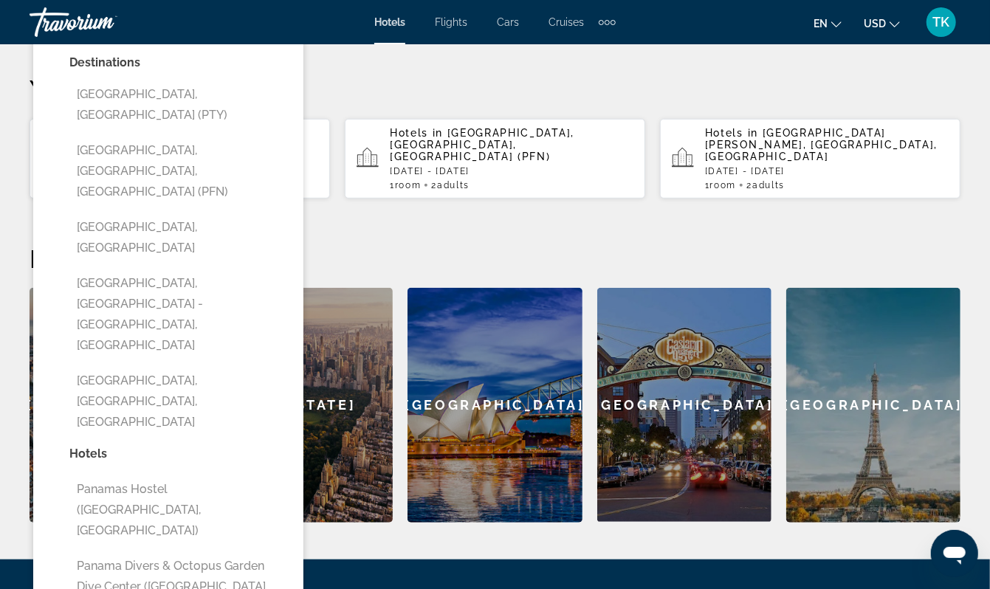
click at [232, 18] on input "**********" at bounding box center [179, 7] width 204 height 22
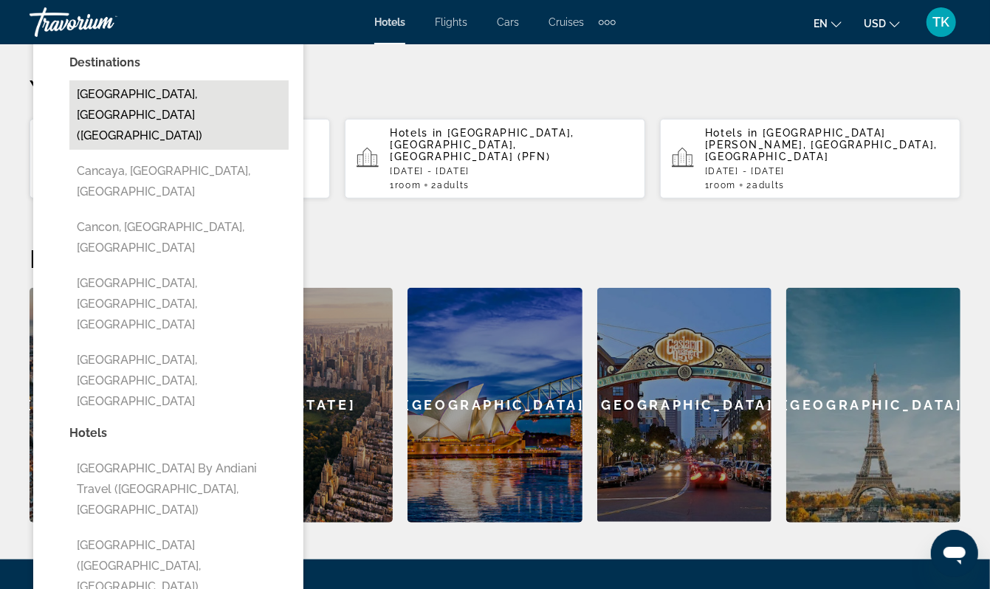
click at [157, 150] on button "Cancun, Mexico (CUN)" at bounding box center [178, 114] width 219 height 69
type input "**********"
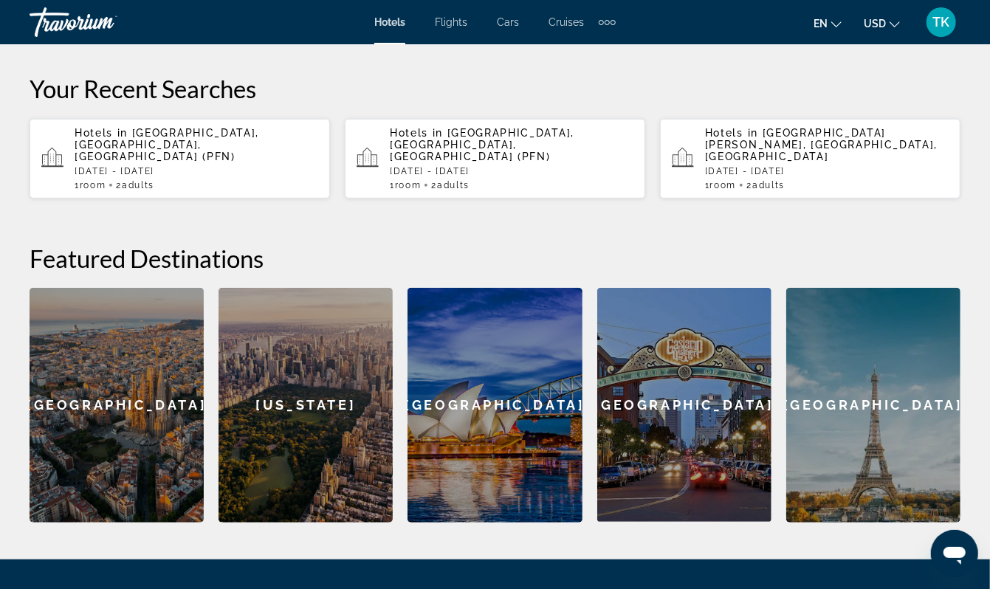
click at [377, 38] on input "**********" at bounding box center [442, 9] width 276 height 58
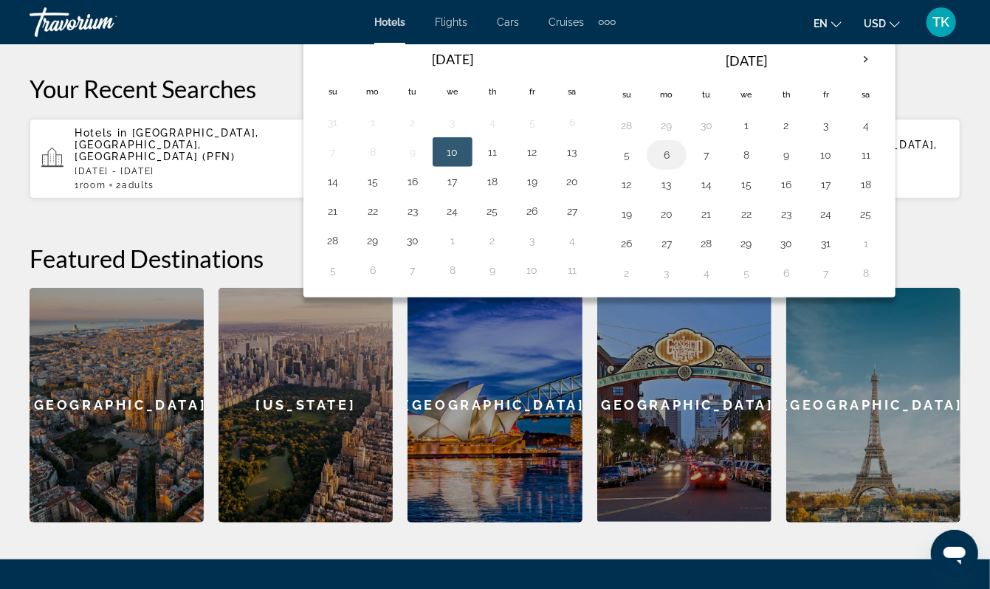
click at [679, 165] on button "6" at bounding box center [667, 155] width 24 height 21
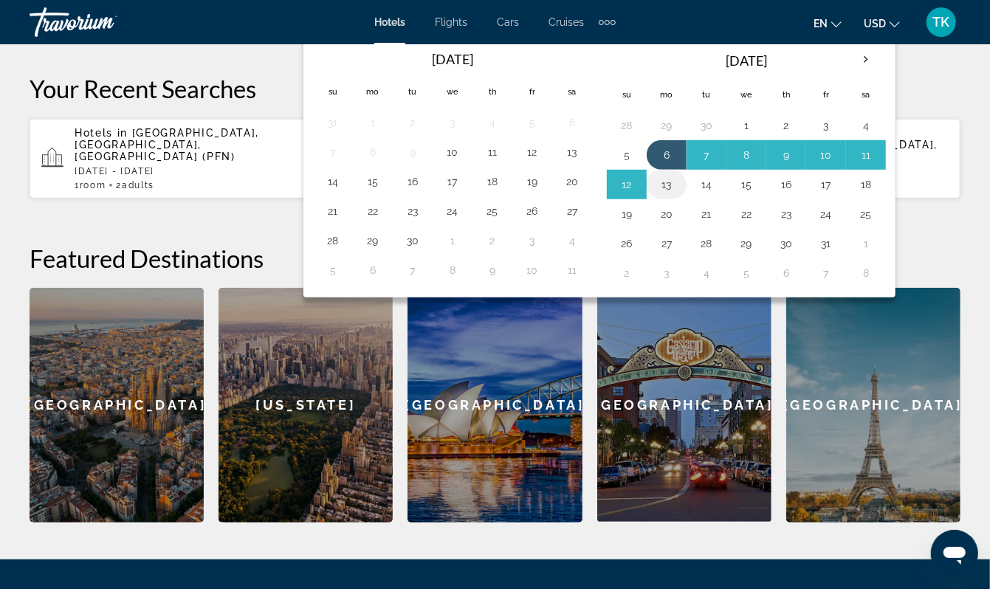
click at [679, 195] on button "13" at bounding box center [667, 184] width 24 height 21
type input "**********"
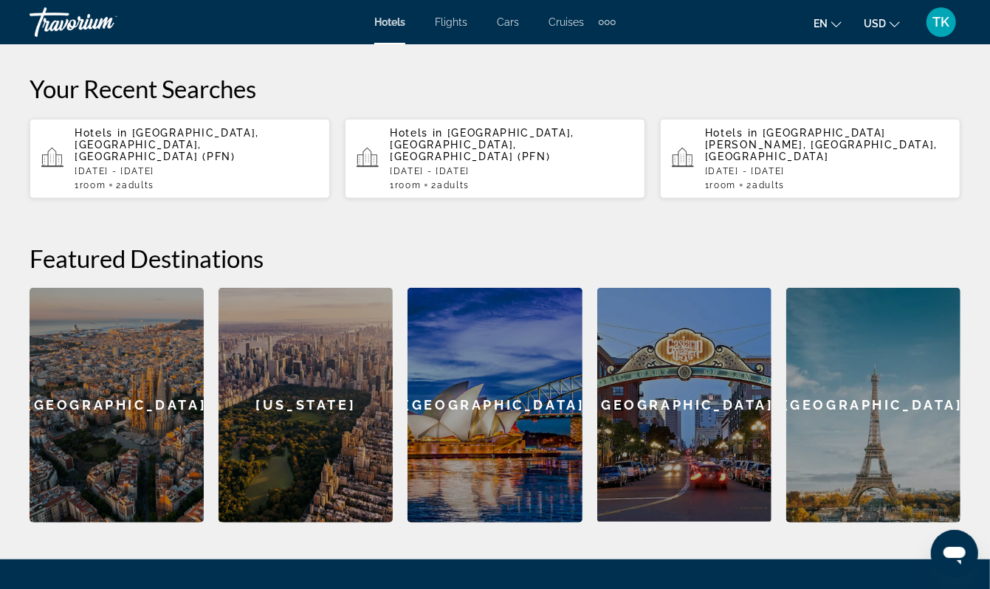
click at [878, 13] on span "Search" at bounding box center [893, 7] width 50 height 12
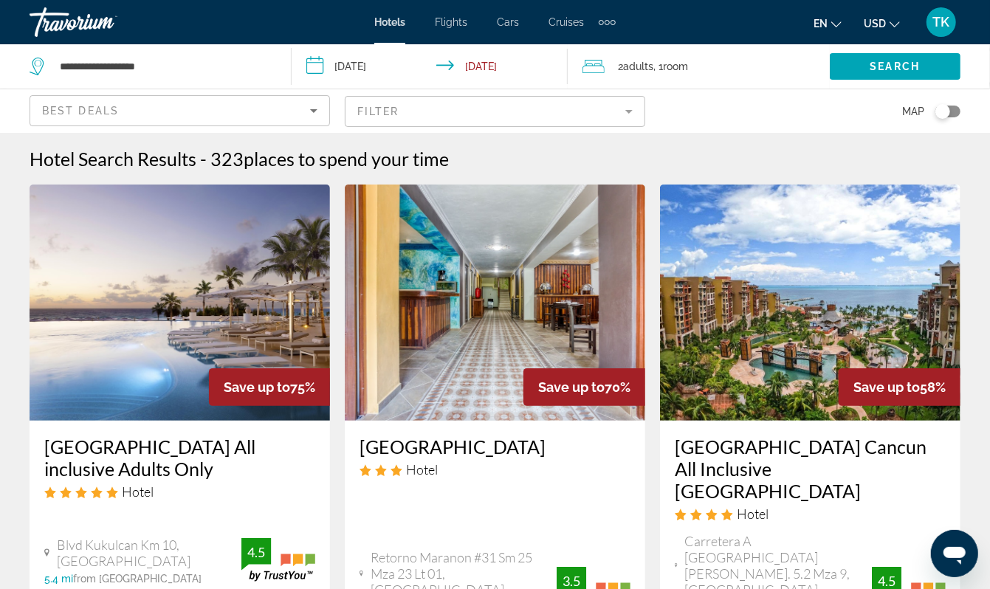
click at [361, 78] on input "**********" at bounding box center [433, 68] width 283 height 49
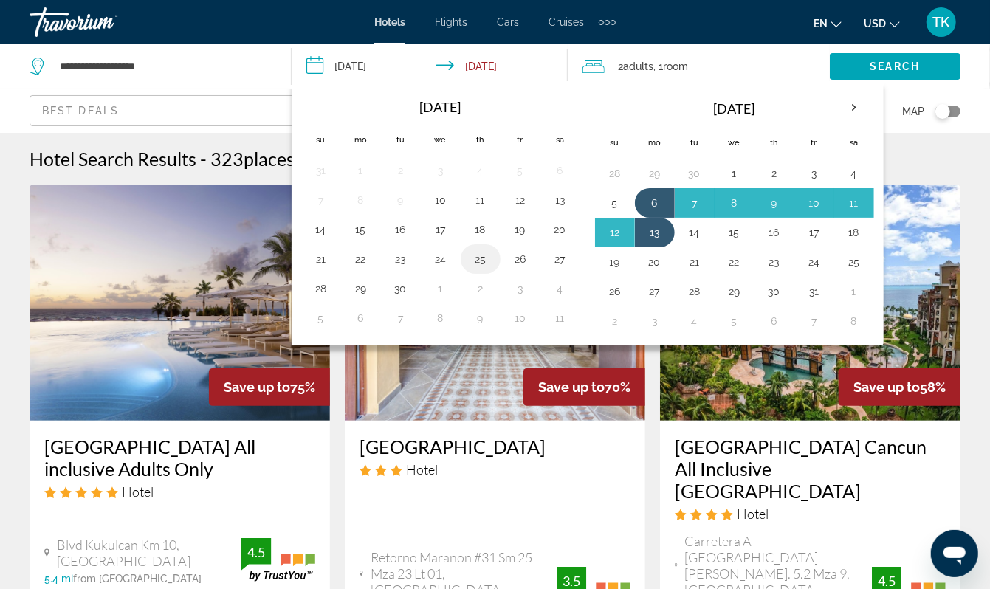
click at [493, 270] on button "25" at bounding box center [481, 259] width 24 height 21
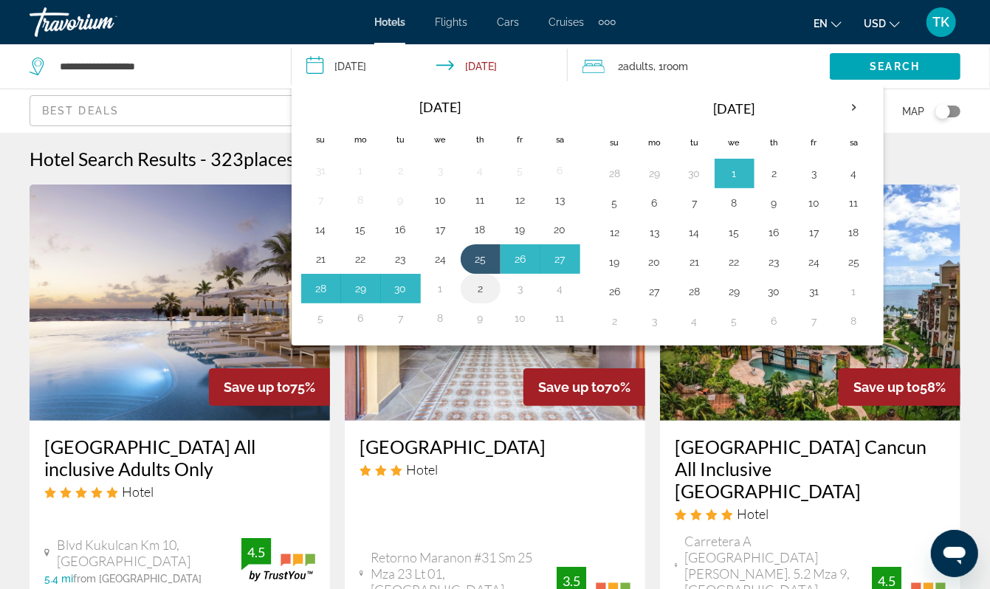
click at [492, 299] on button "2" at bounding box center [481, 288] width 24 height 21
type input "**********"
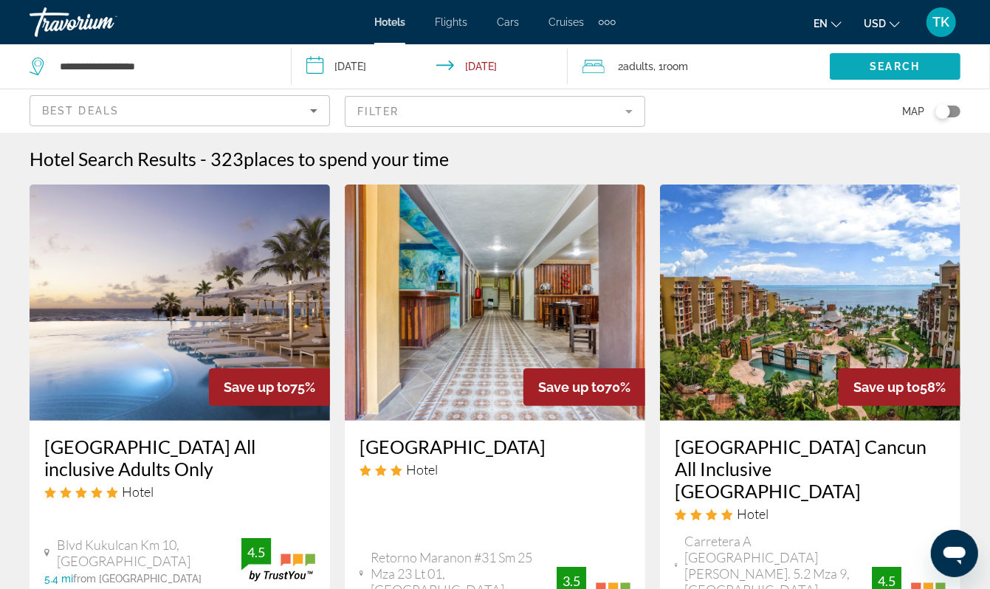
click at [894, 72] on span "Search" at bounding box center [896, 67] width 50 height 12
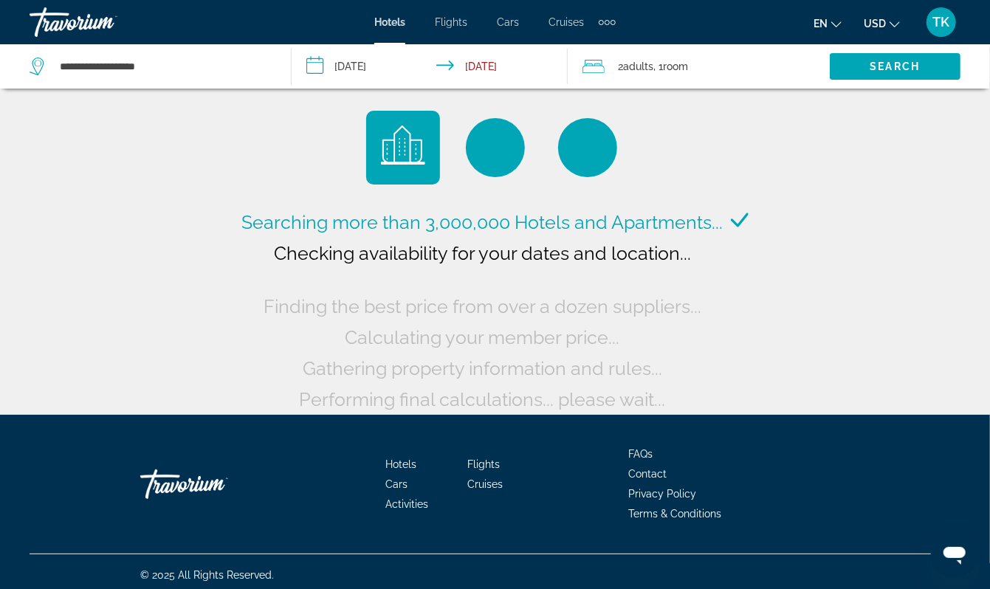
click at [400, 78] on input "**********" at bounding box center [433, 68] width 283 height 49
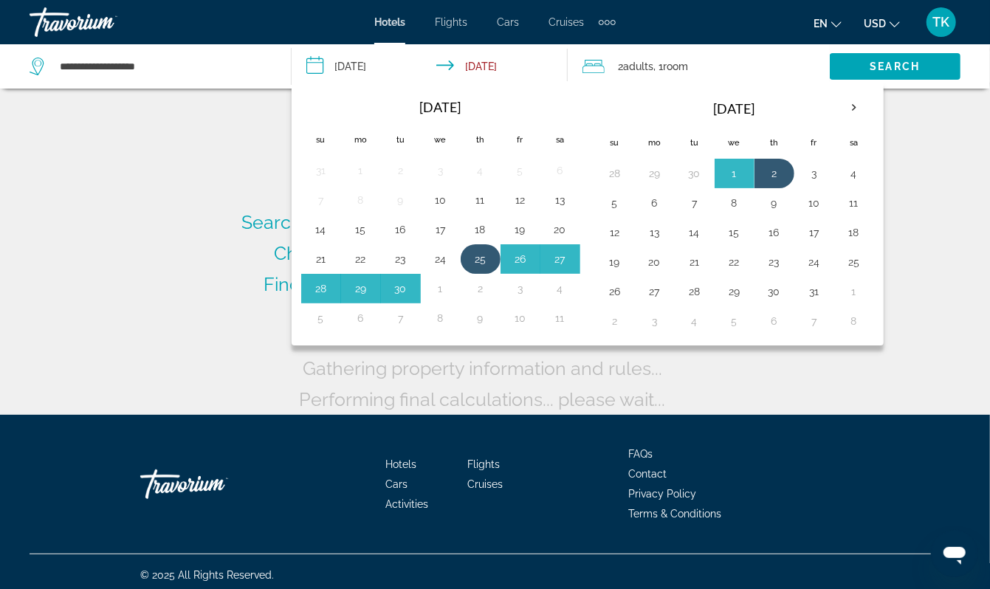
click at [493, 270] on button "25" at bounding box center [481, 259] width 24 height 21
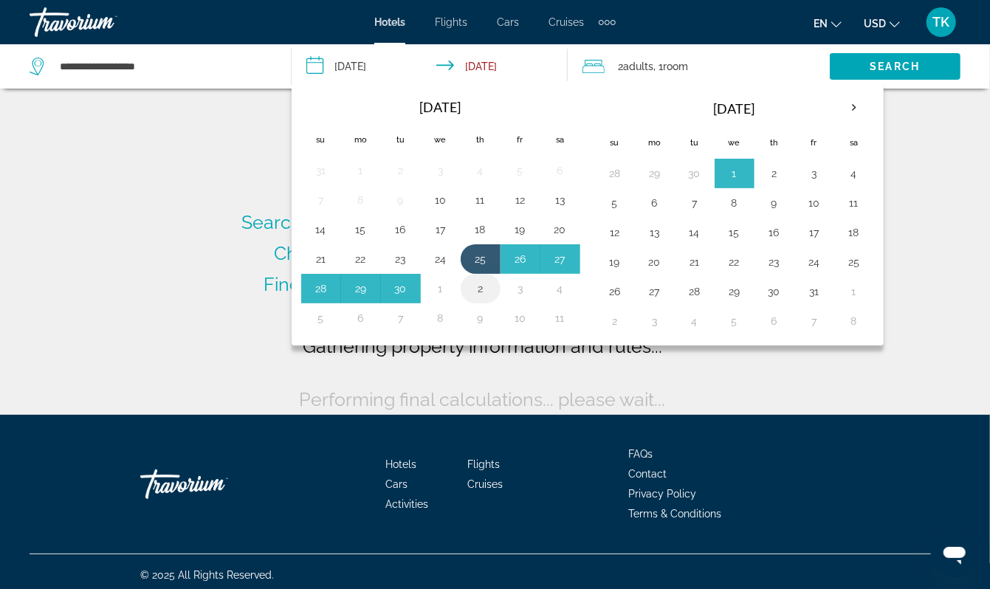
click at [493, 299] on button "2" at bounding box center [481, 288] width 24 height 21
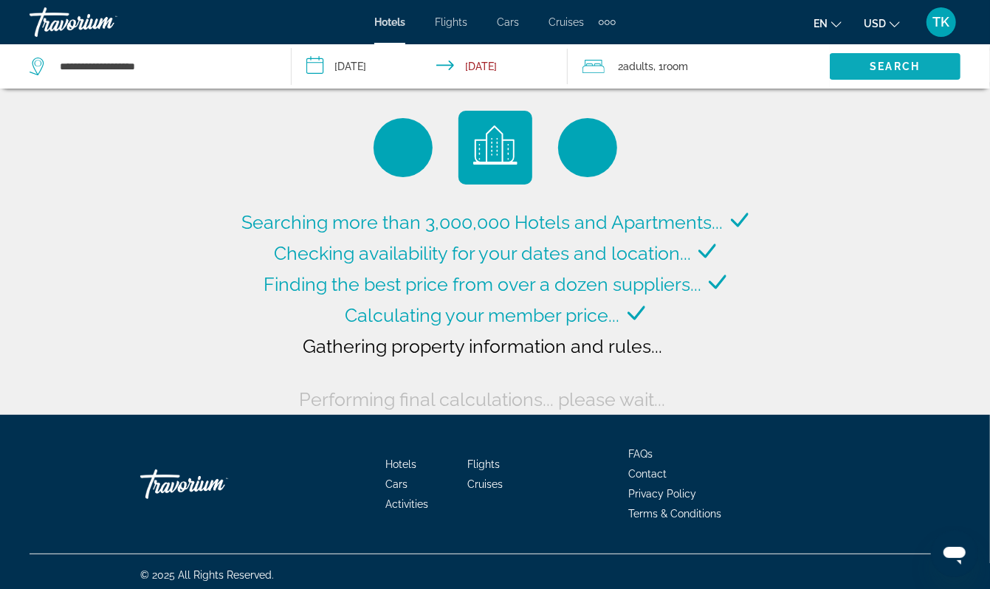
click at [894, 72] on span "Search" at bounding box center [896, 67] width 50 height 12
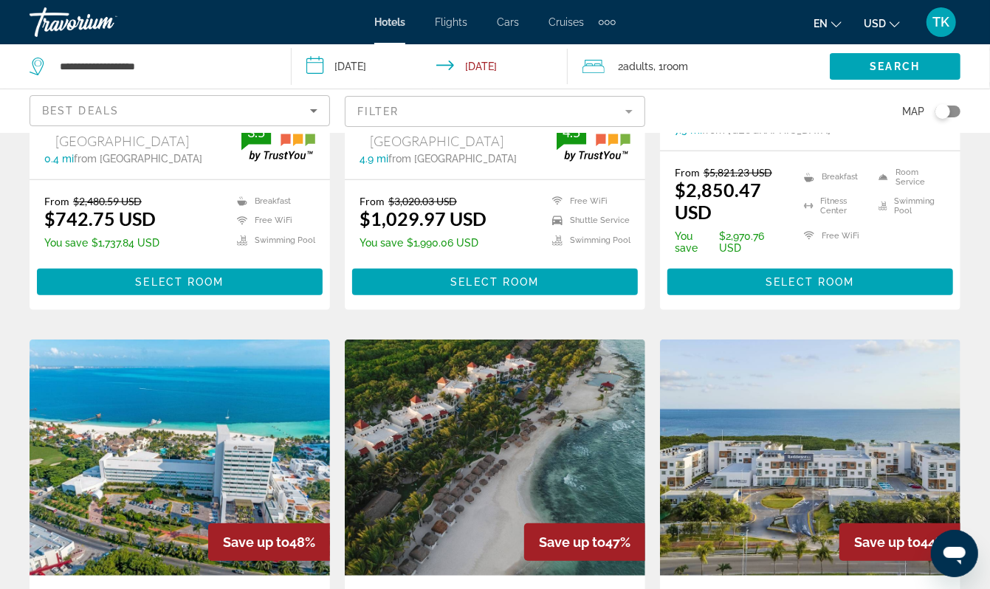
scroll to position [448, 0]
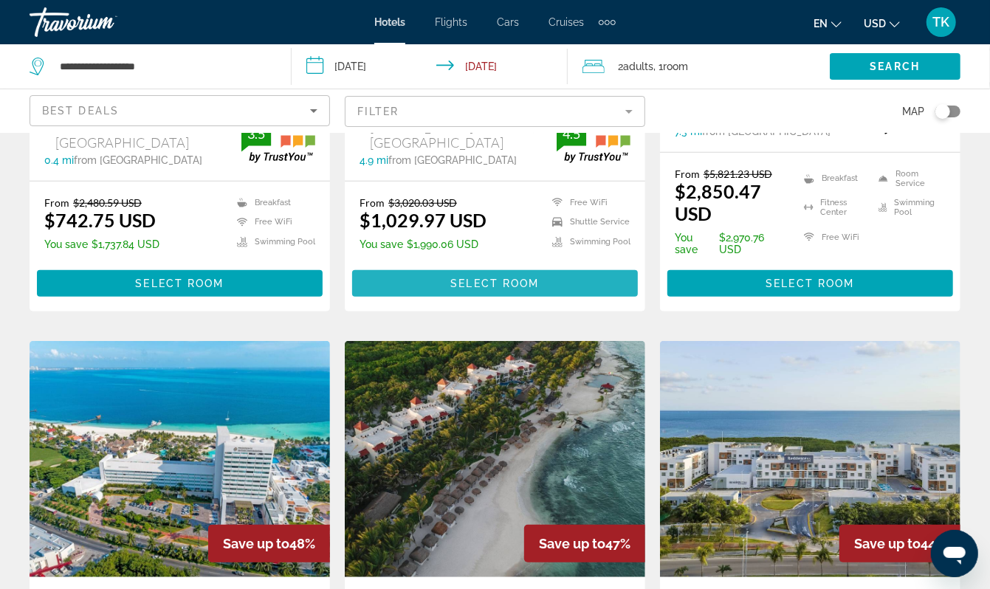
click at [507, 289] on span "Select Room" at bounding box center [494, 284] width 89 height 12
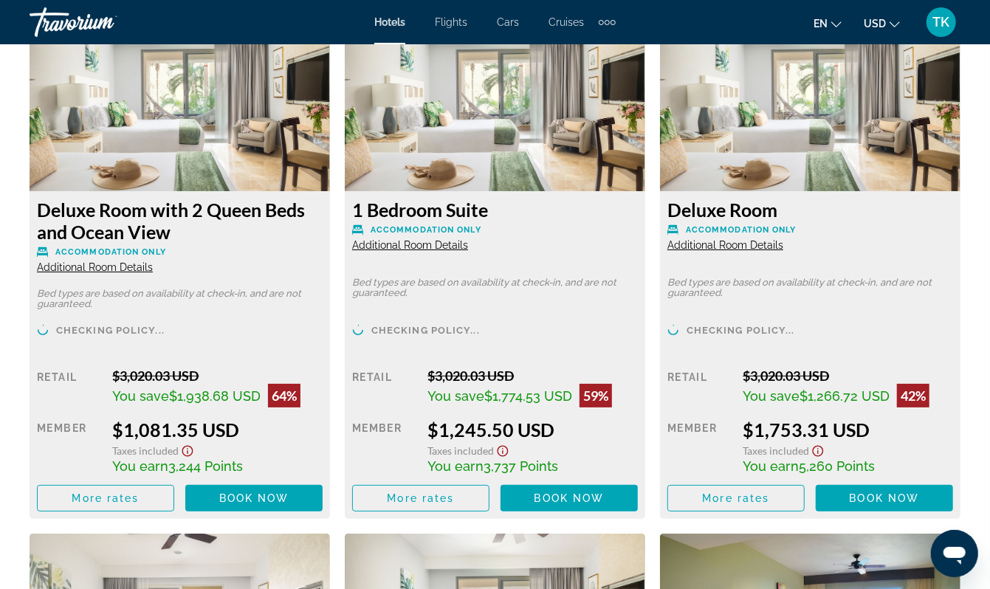
scroll to position [2870, 0]
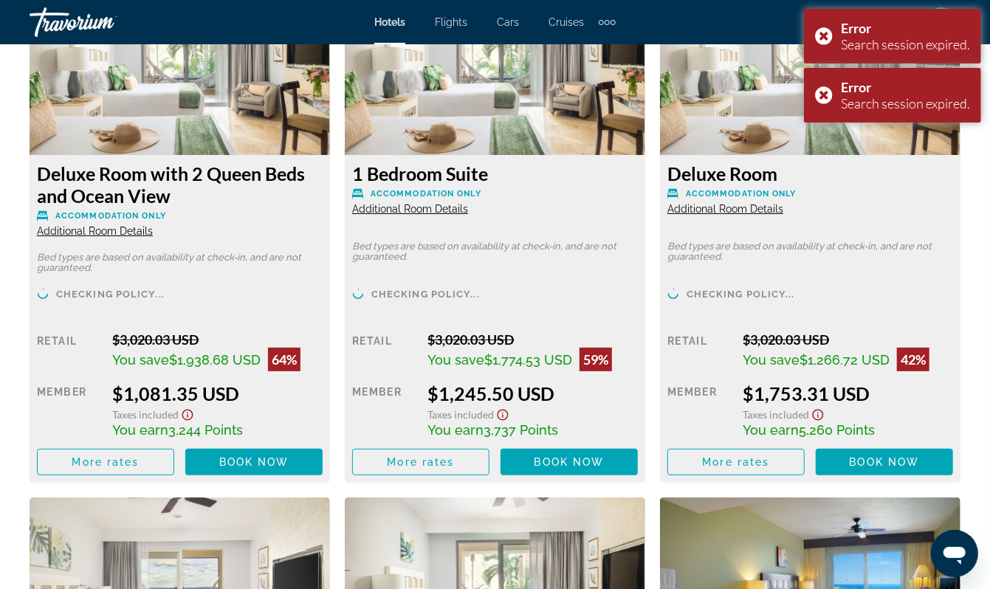
scroll to position [2919, 0]
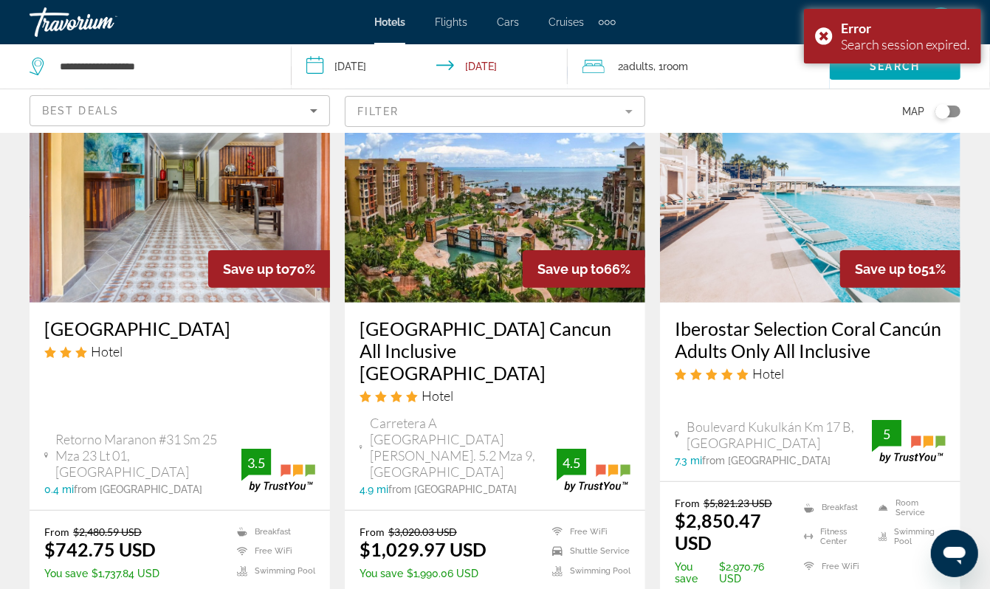
scroll to position [127, 0]
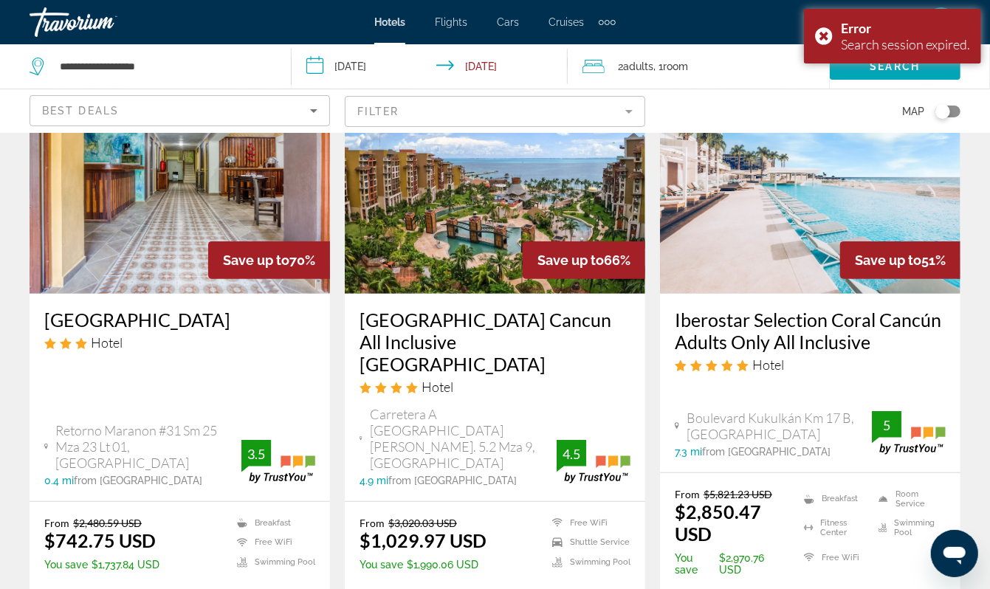
click at [536, 264] on img "Main content" at bounding box center [495, 176] width 301 height 236
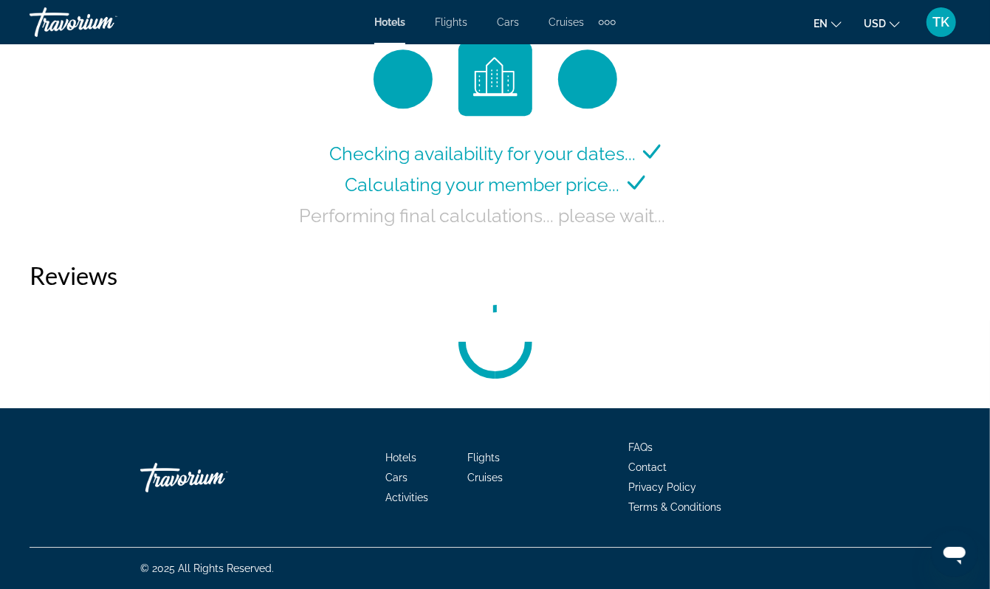
scroll to position [2886, 0]
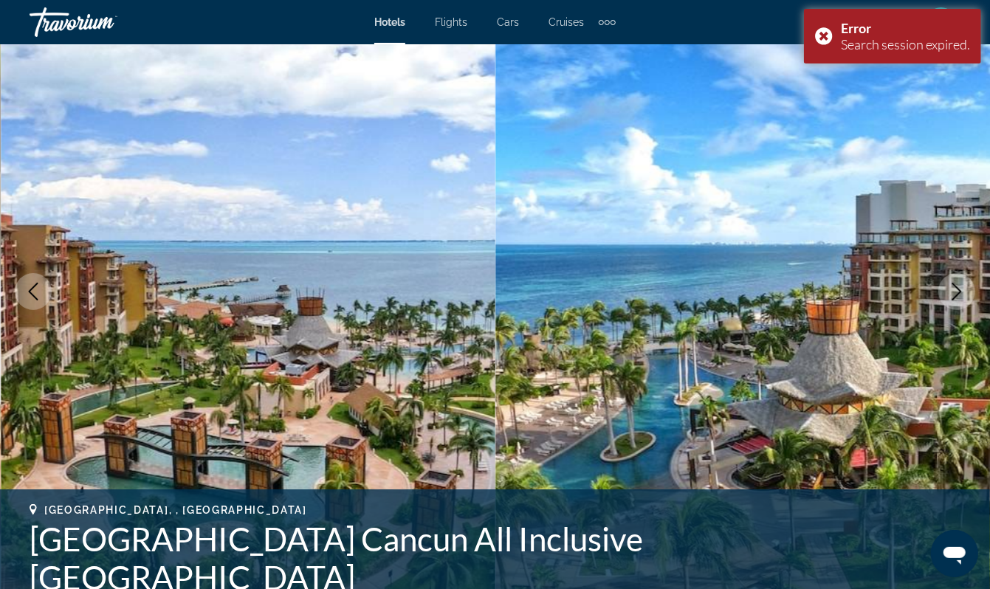
scroll to position [0, 0]
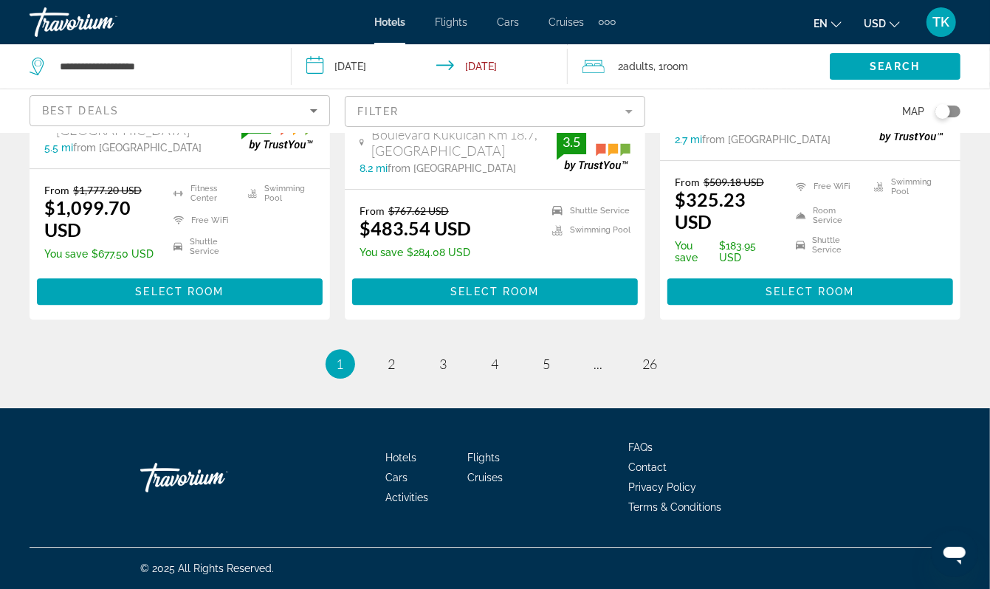
scroll to position [2312, 0]
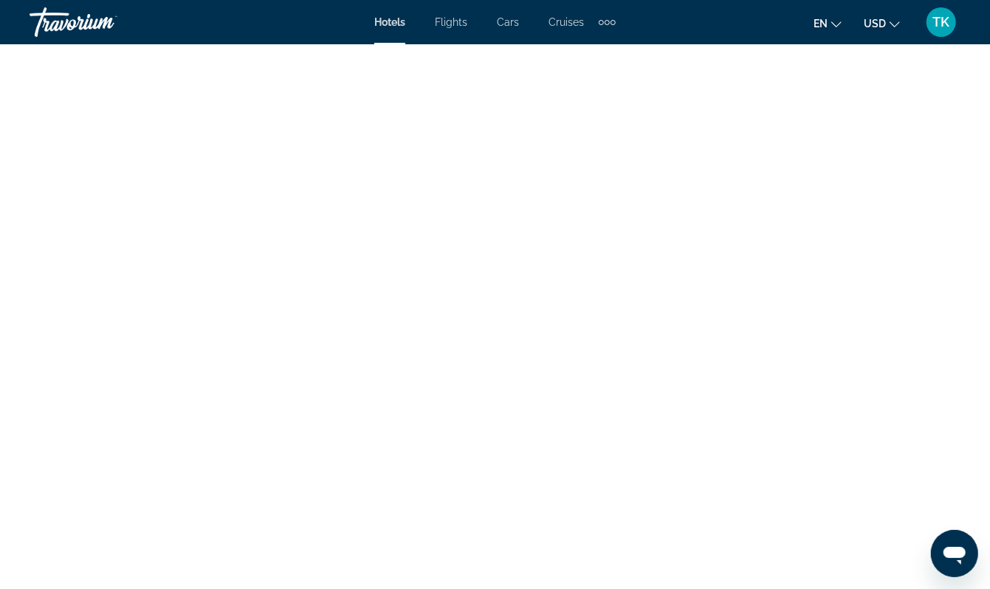
scroll to position [3018, 0]
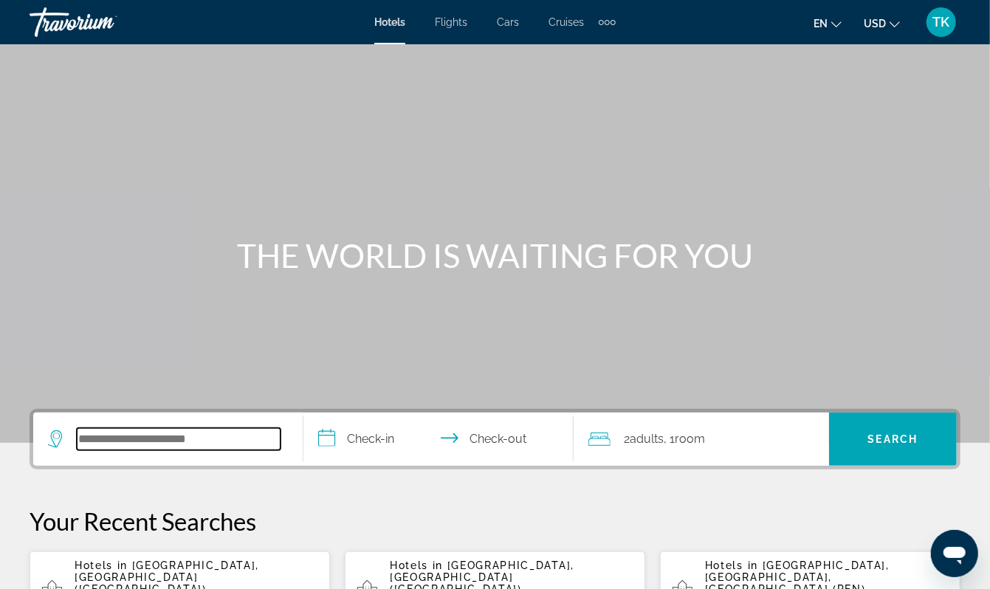
click at [107, 450] on input "Search widget" at bounding box center [179, 439] width 204 height 22
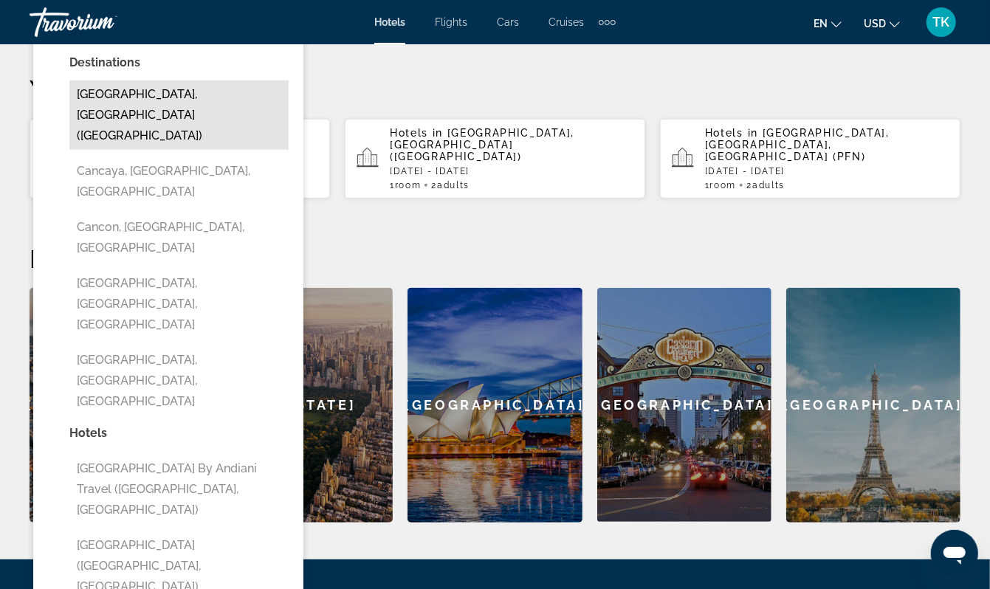
click at [182, 150] on button "[GEOGRAPHIC_DATA], [GEOGRAPHIC_DATA] ([GEOGRAPHIC_DATA])" at bounding box center [178, 114] width 219 height 69
type input "**********"
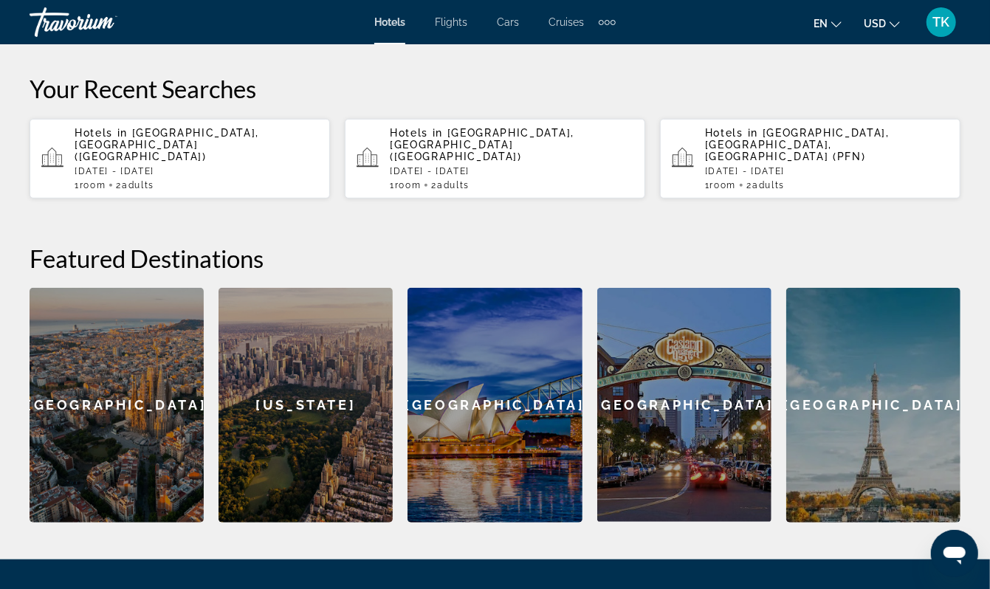
click at [377, 38] on input "**********" at bounding box center [442, 9] width 276 height 58
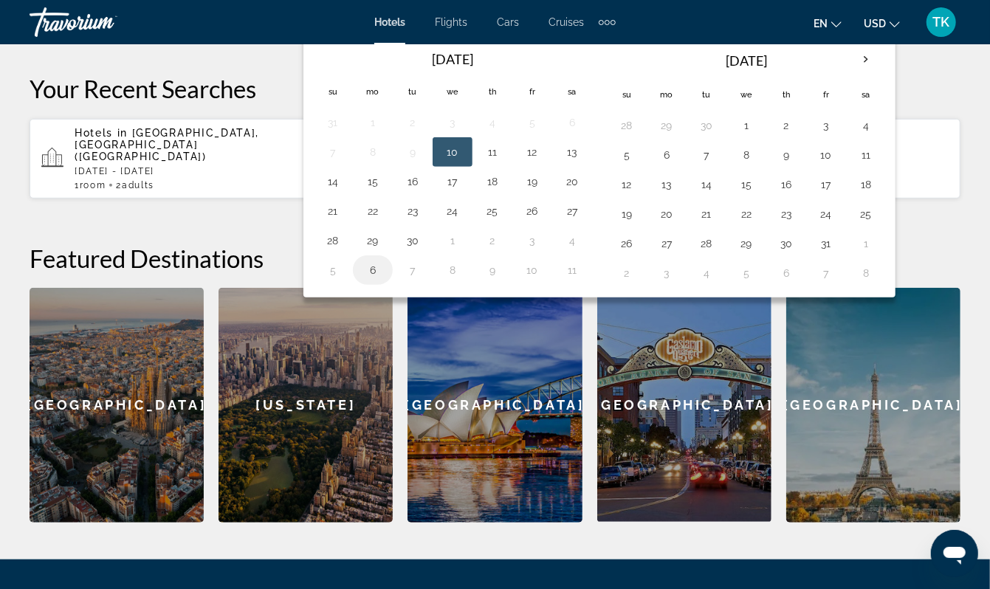
click at [379, 281] on button "6" at bounding box center [373, 270] width 24 height 21
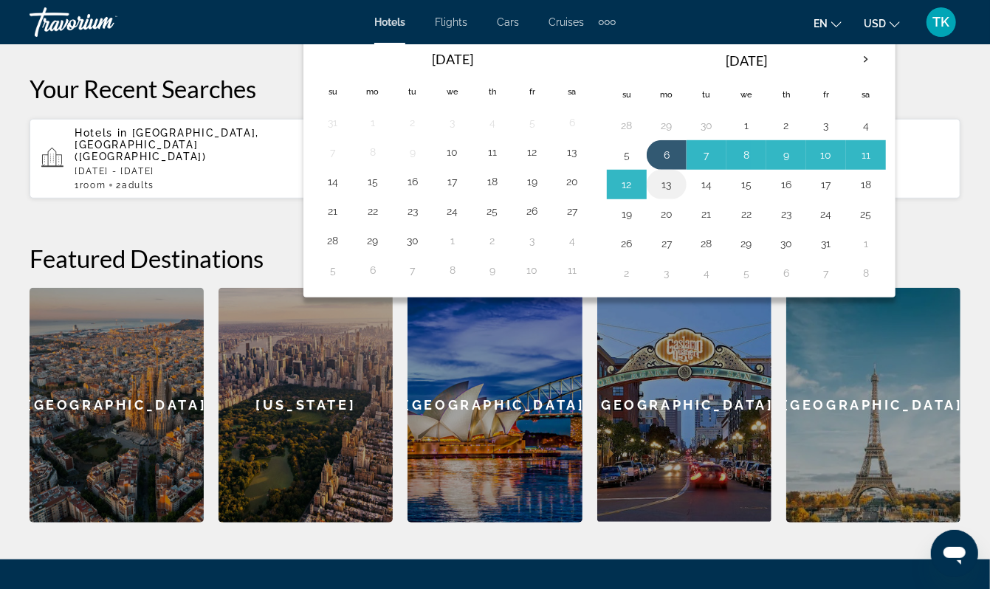
click at [679, 195] on button "13" at bounding box center [667, 184] width 24 height 21
type input "**********"
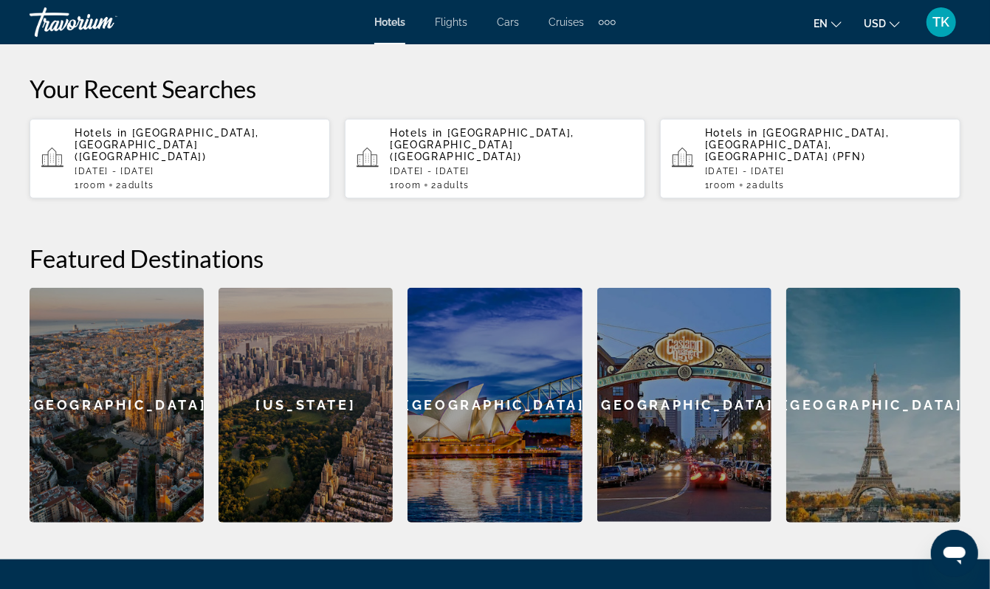
click at [888, 13] on span "Search" at bounding box center [893, 7] width 50 height 12
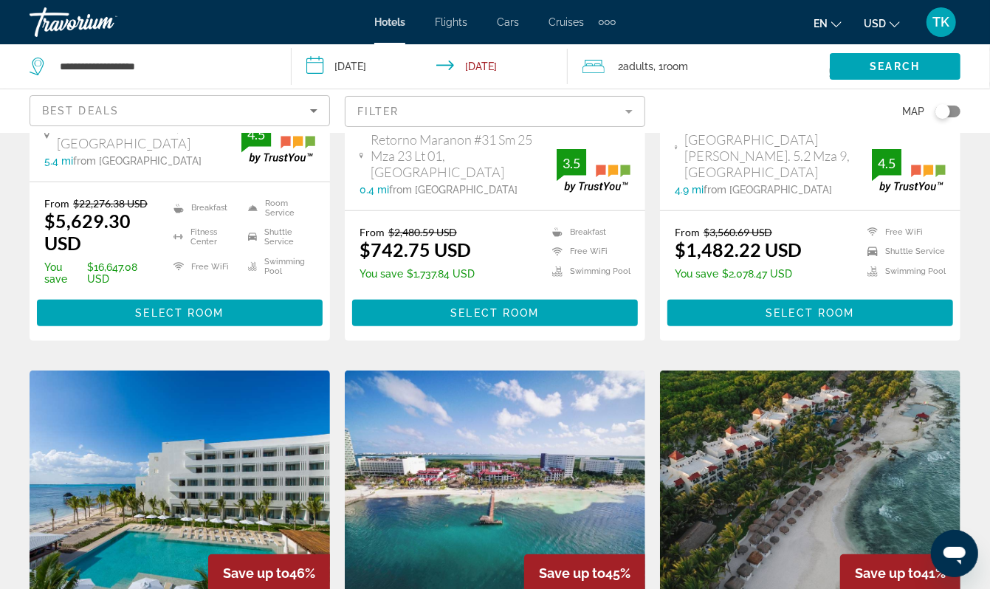
scroll to position [419, 0]
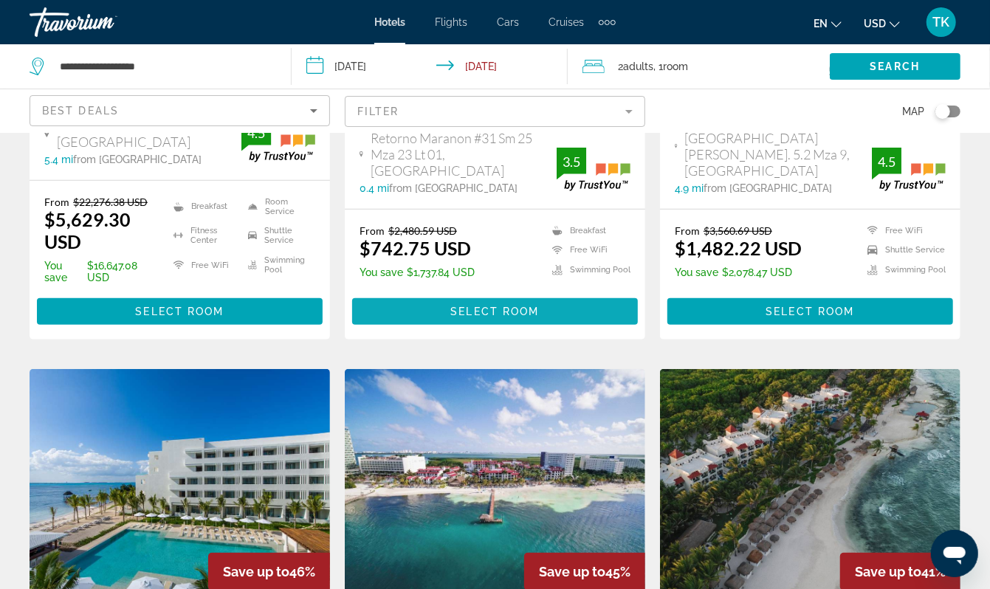
click at [488, 318] on span "Select Room" at bounding box center [494, 312] width 89 height 12
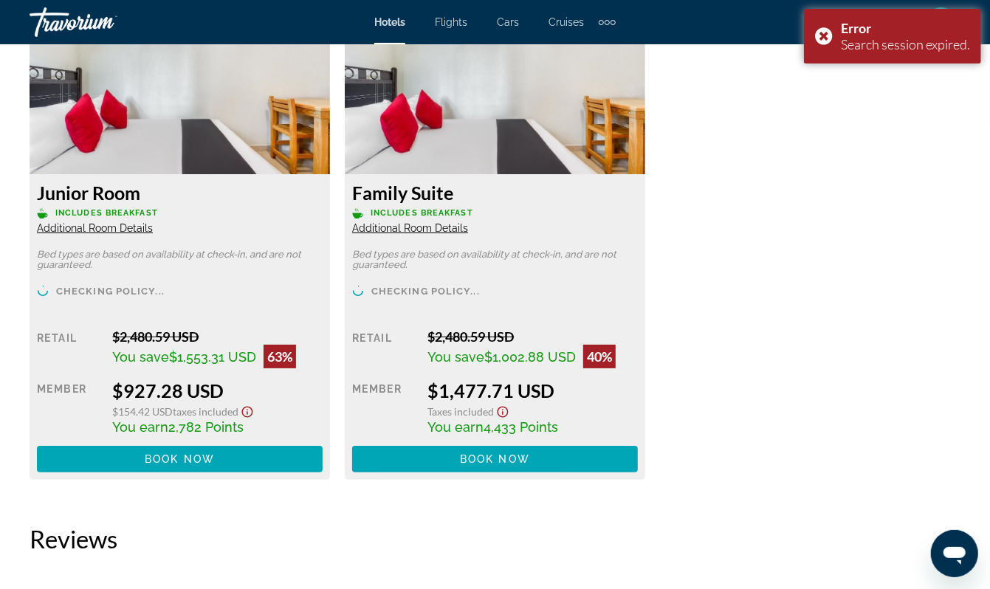
scroll to position [2878, 0]
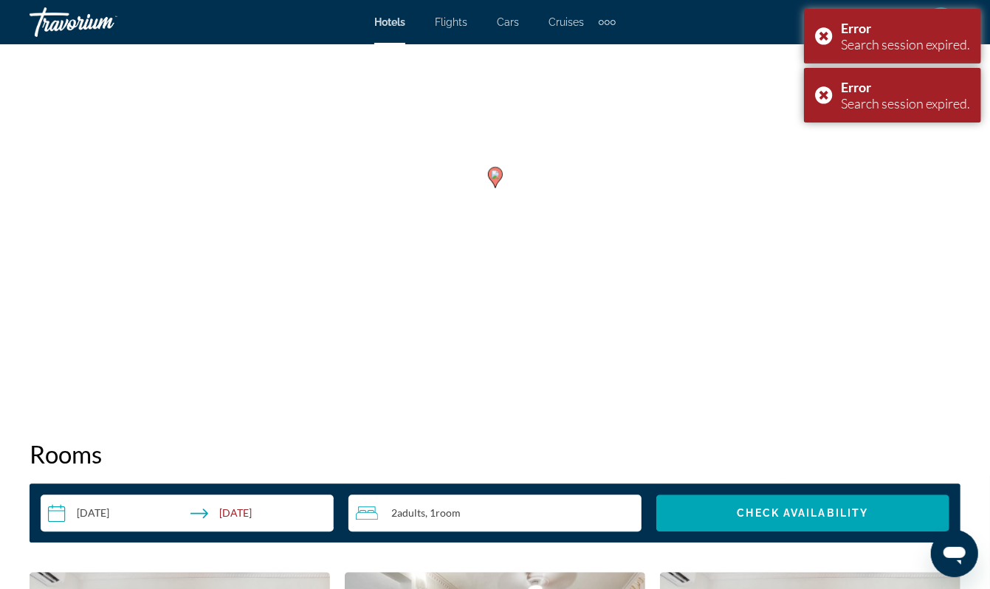
scroll to position [1776, 0]
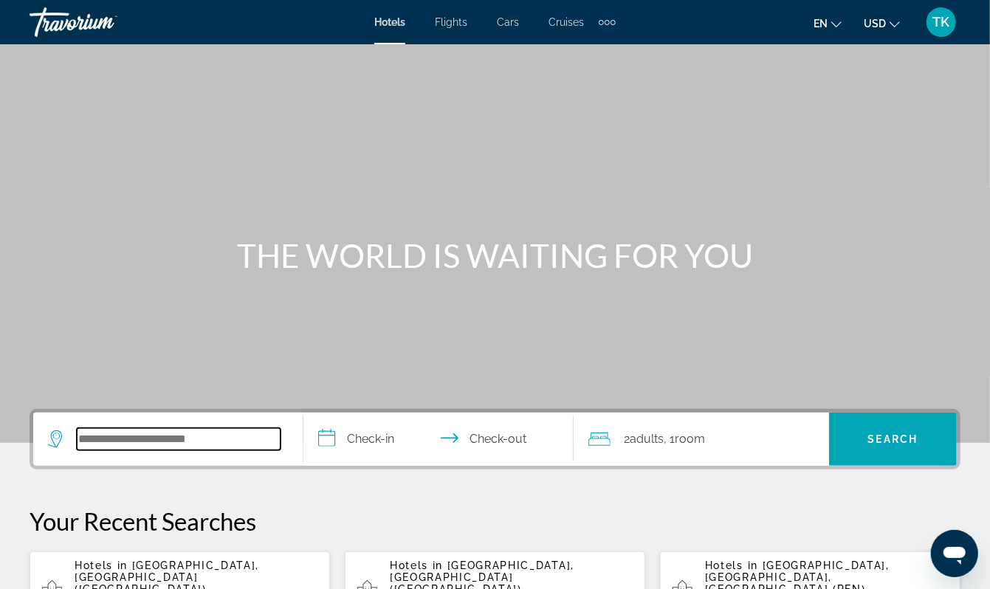
click at [183, 450] on input "Search widget" at bounding box center [179, 439] width 204 height 22
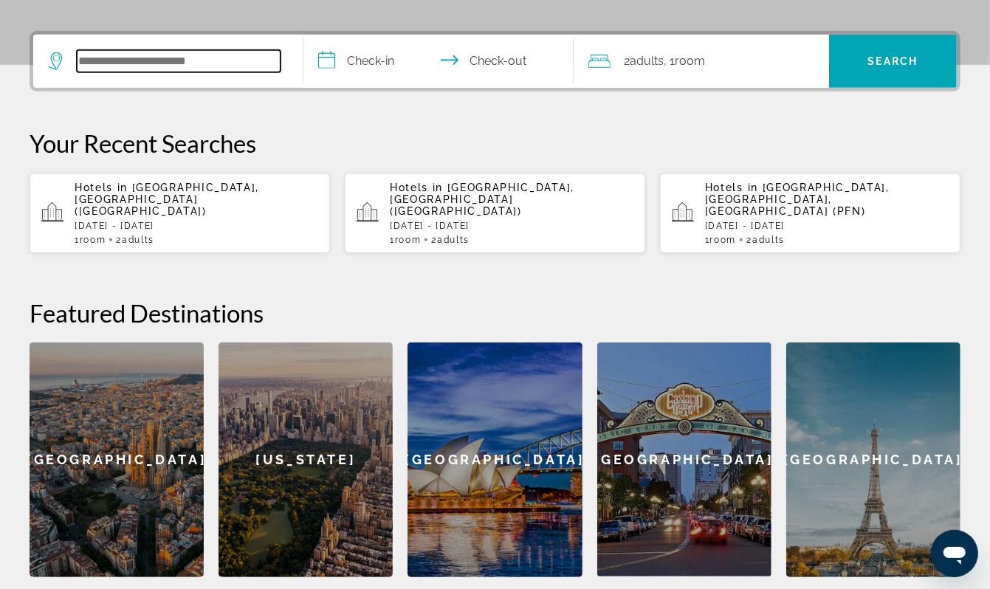
scroll to position [433, 0]
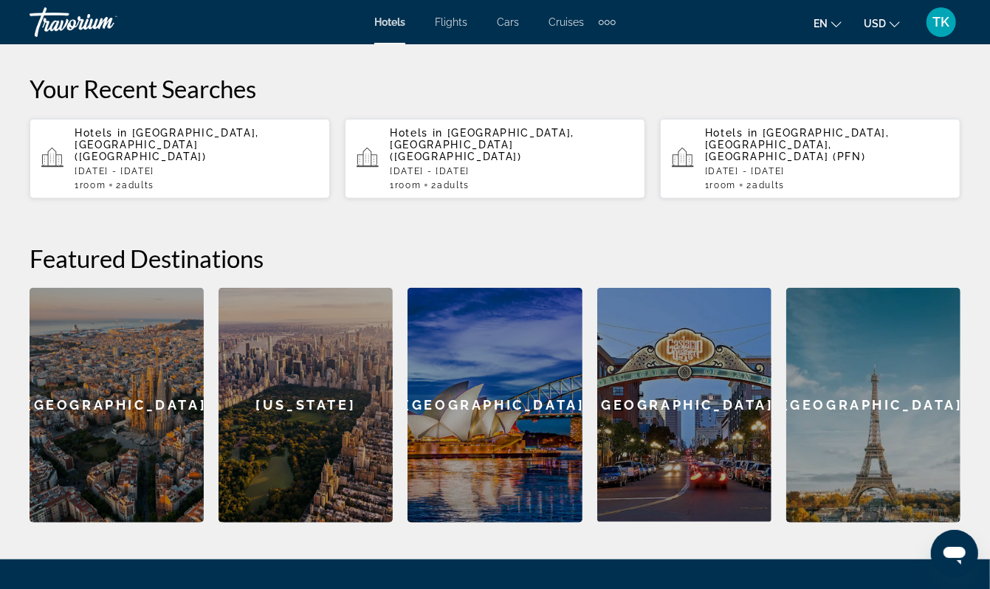
click at [219, 162] on span "[GEOGRAPHIC_DATA], [GEOGRAPHIC_DATA] ([GEOGRAPHIC_DATA])" at bounding box center [167, 144] width 185 height 35
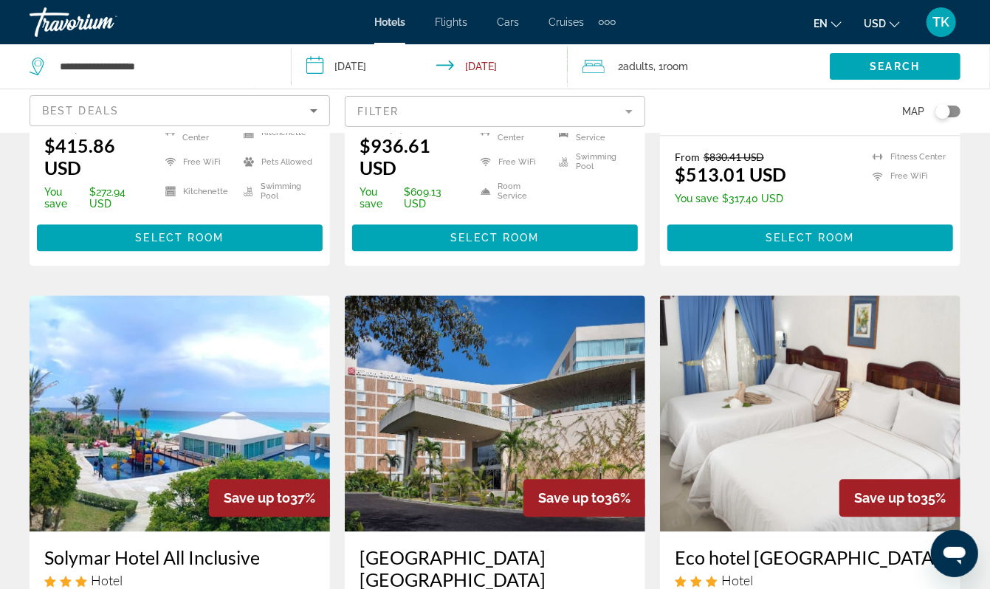
scroll to position [1703, 0]
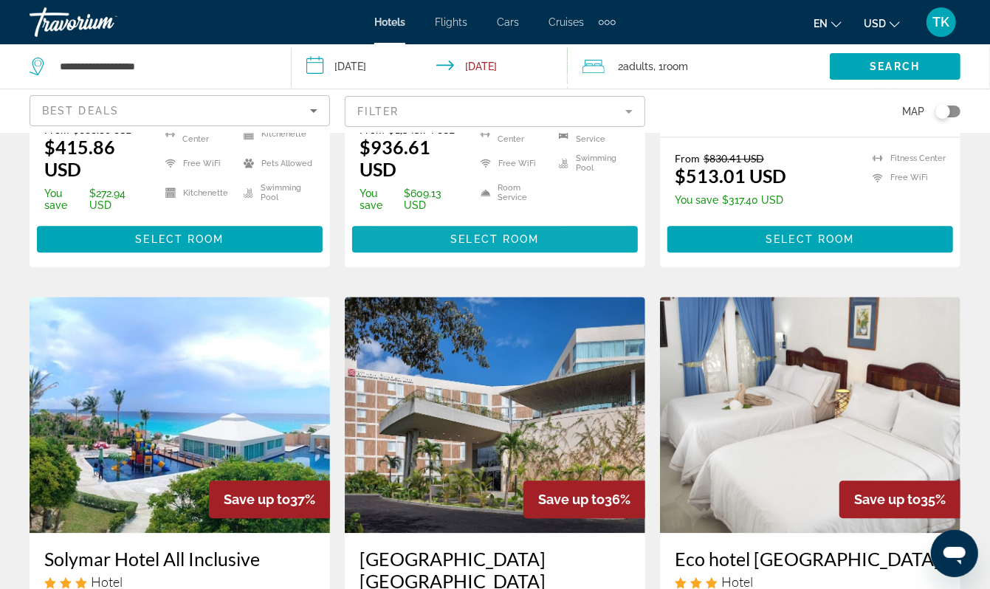
click at [445, 257] on span "Main content" at bounding box center [495, 239] width 286 height 35
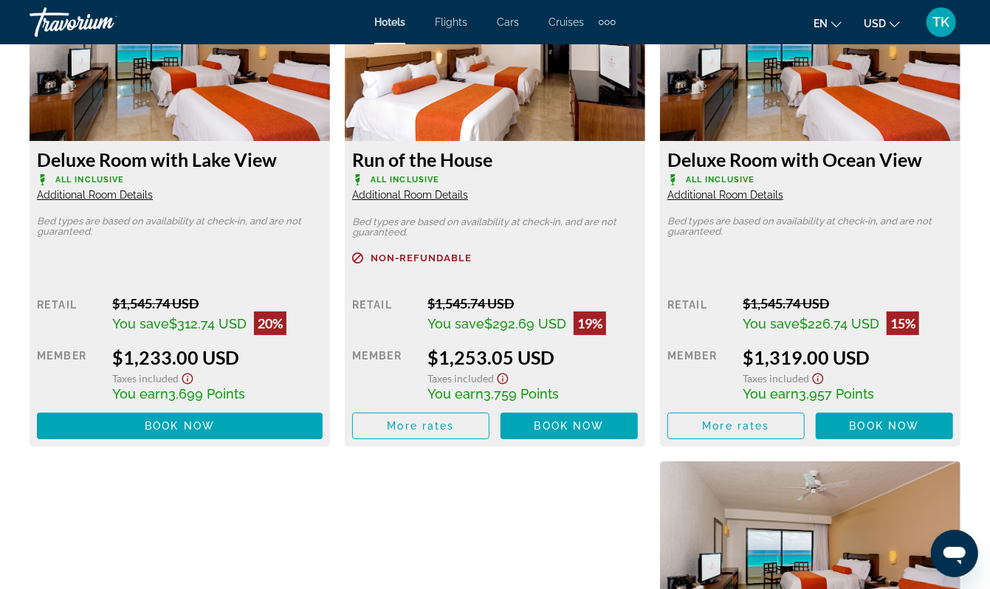
scroll to position [2857, 0]
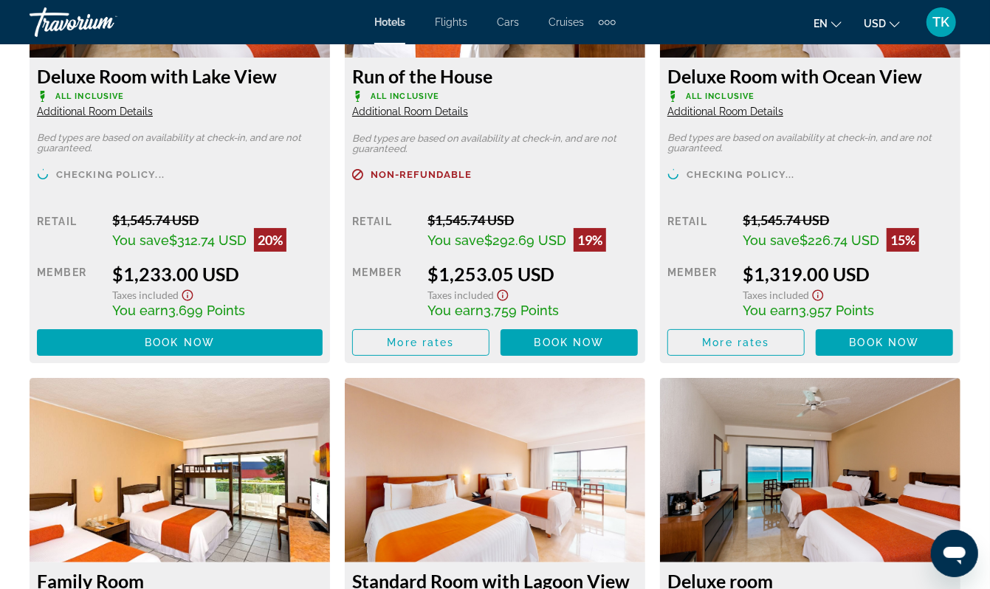
scroll to position [2933, 0]
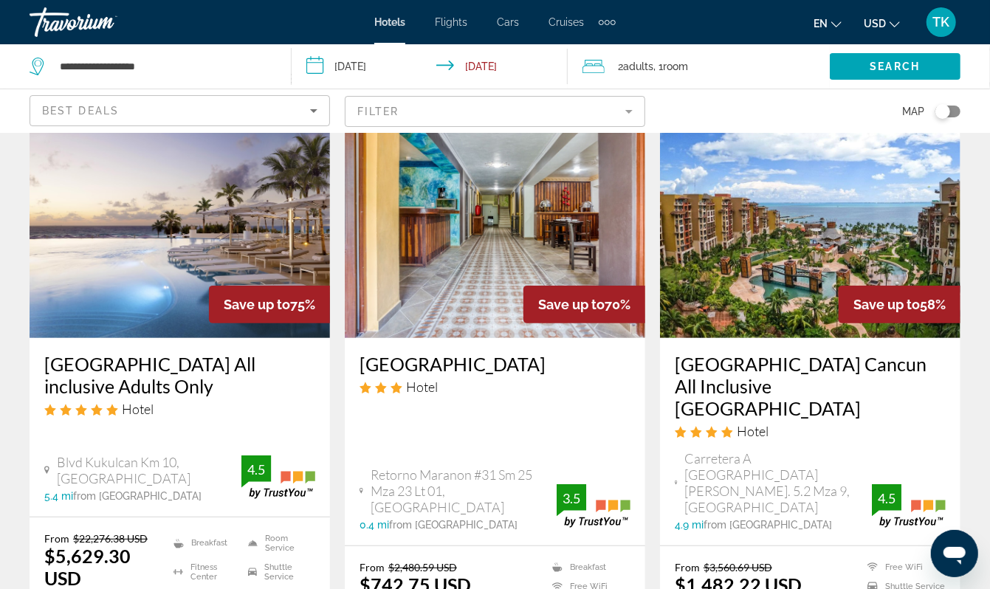
scroll to position [80, 0]
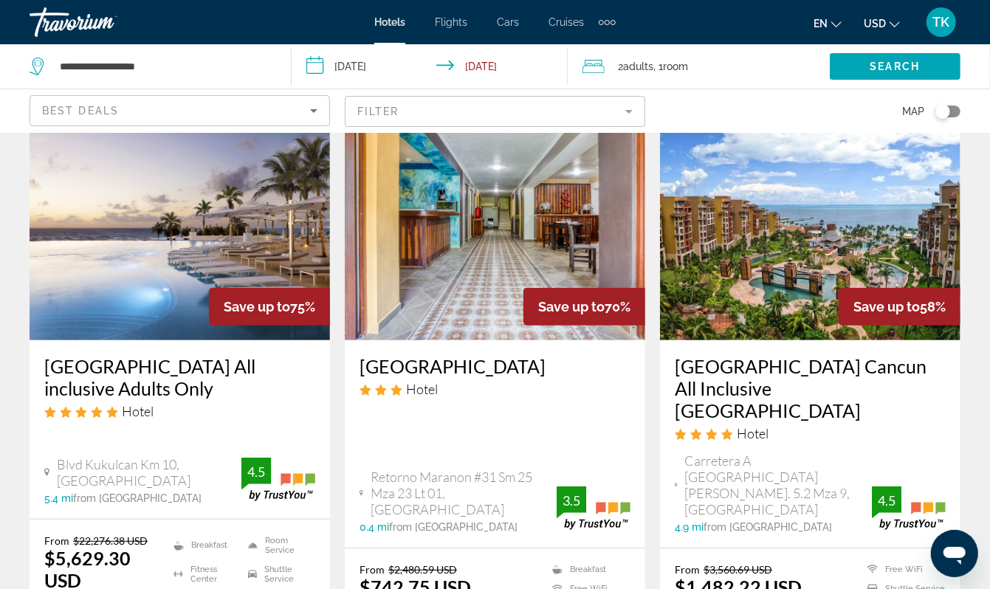
click at [751, 293] on img "Main content" at bounding box center [810, 222] width 301 height 236
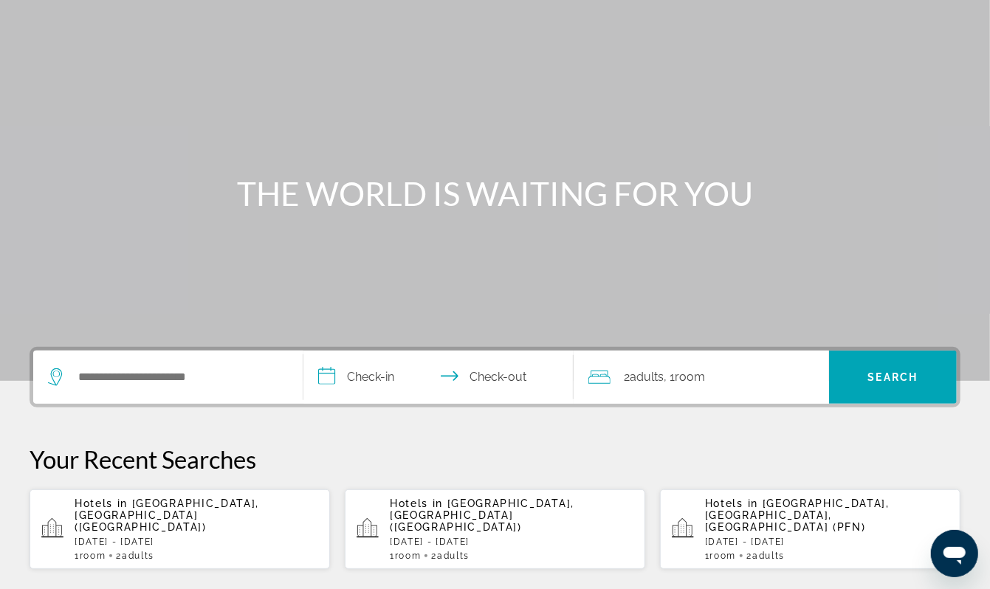
scroll to position [71, 0]
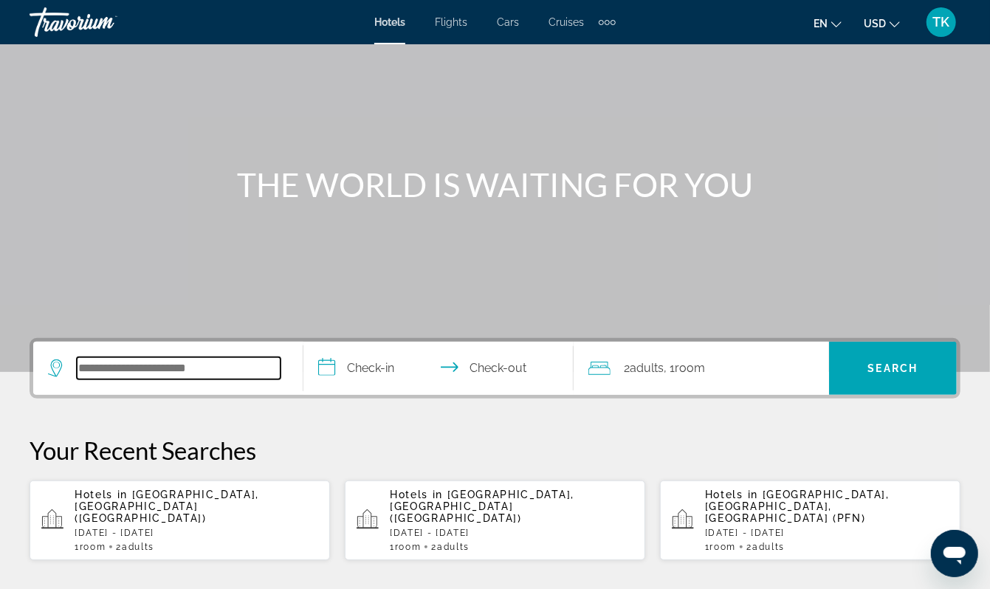
click at [109, 380] on input "Search widget" at bounding box center [179, 368] width 204 height 22
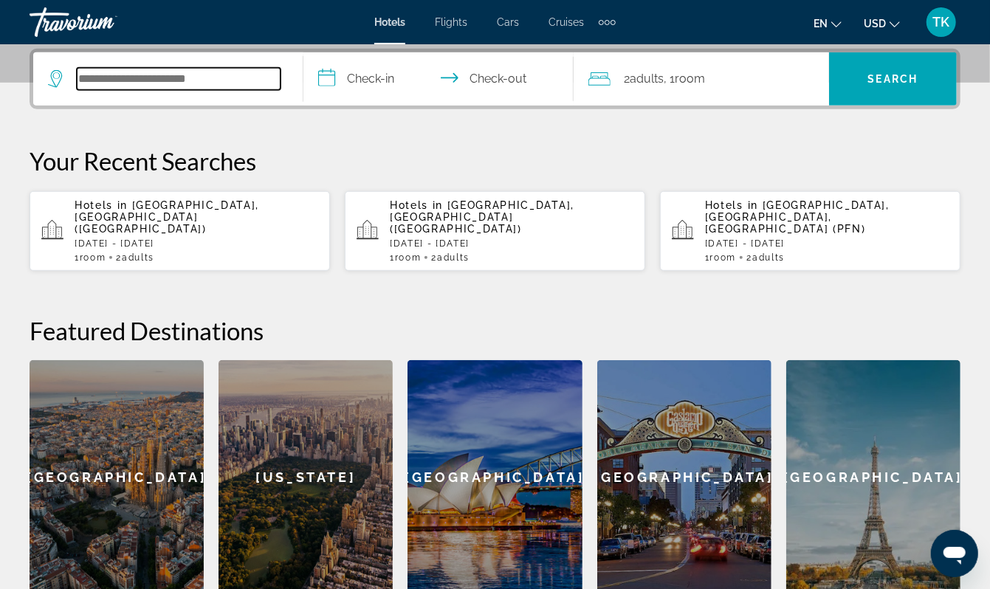
scroll to position [433, 0]
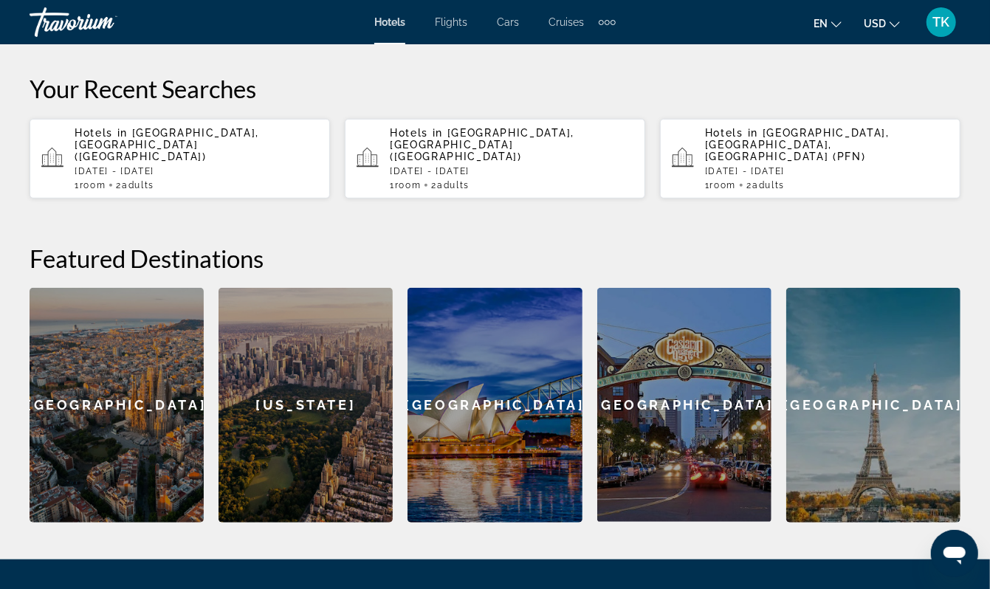
click at [196, 177] on p "[DATE] - [DATE]" at bounding box center [197, 171] width 244 height 10
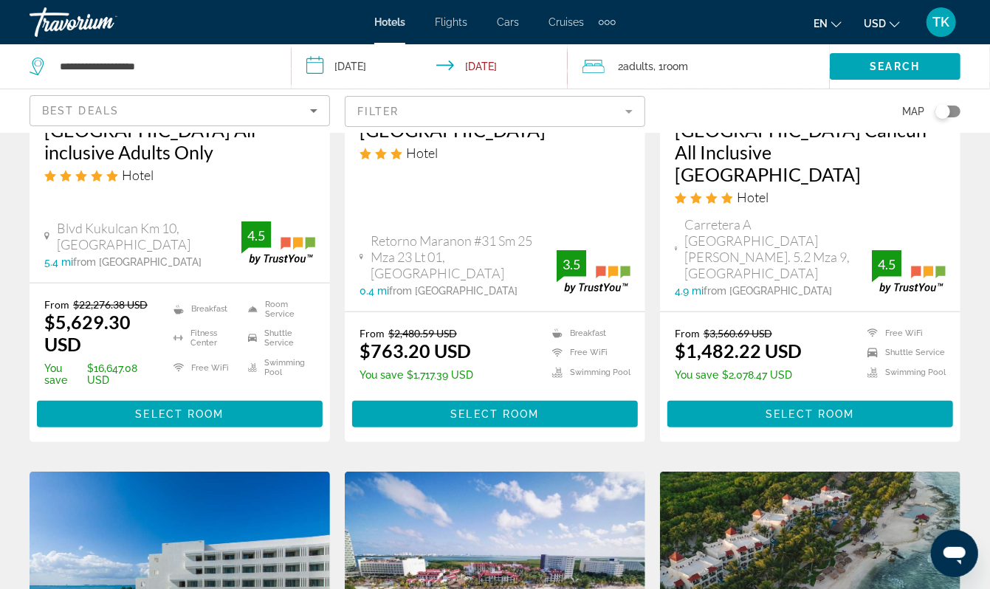
scroll to position [317, 0]
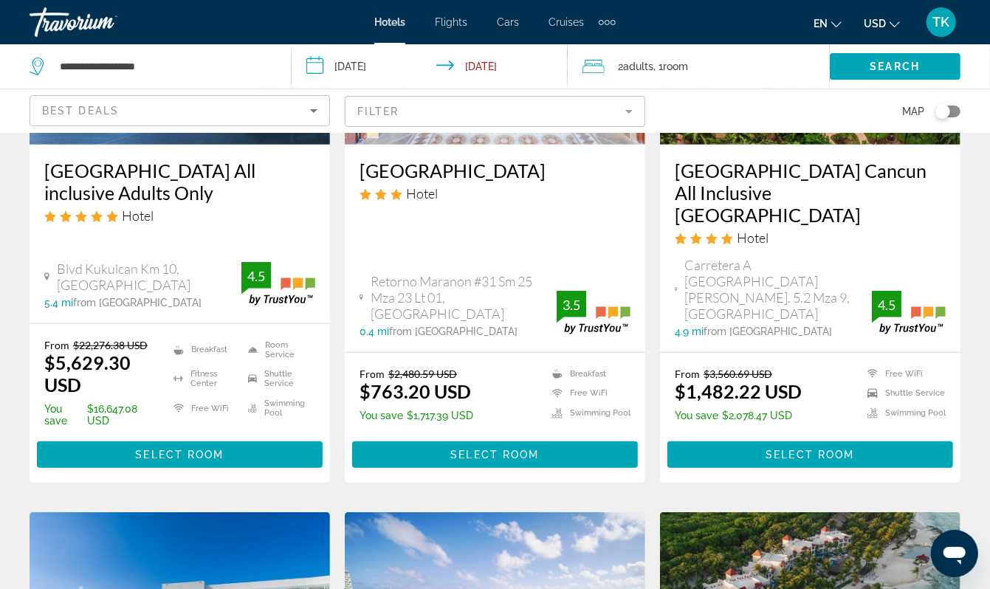
scroll to position [278, 0]
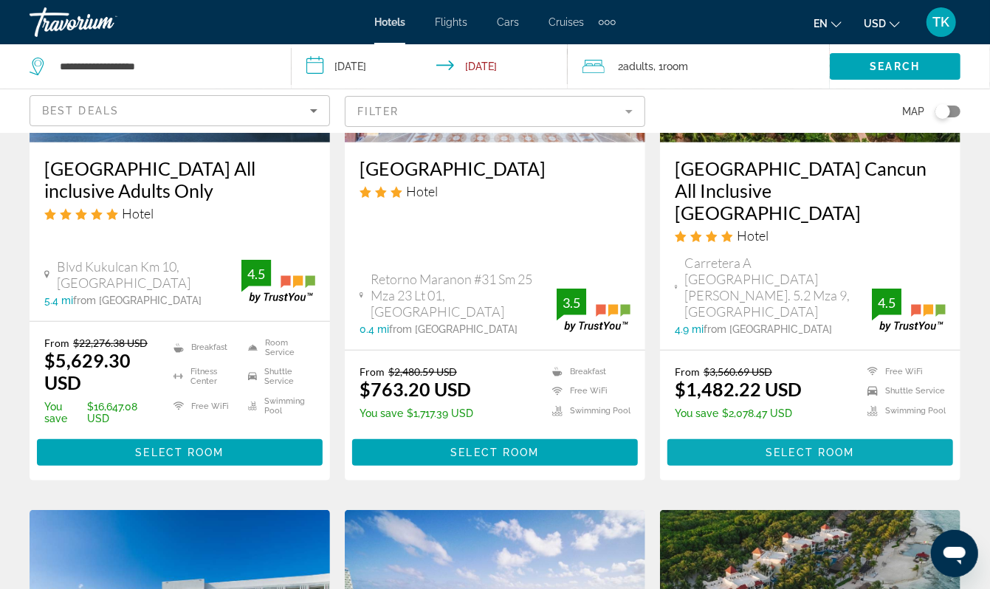
click at [781, 470] on span "Main content" at bounding box center [811, 452] width 286 height 35
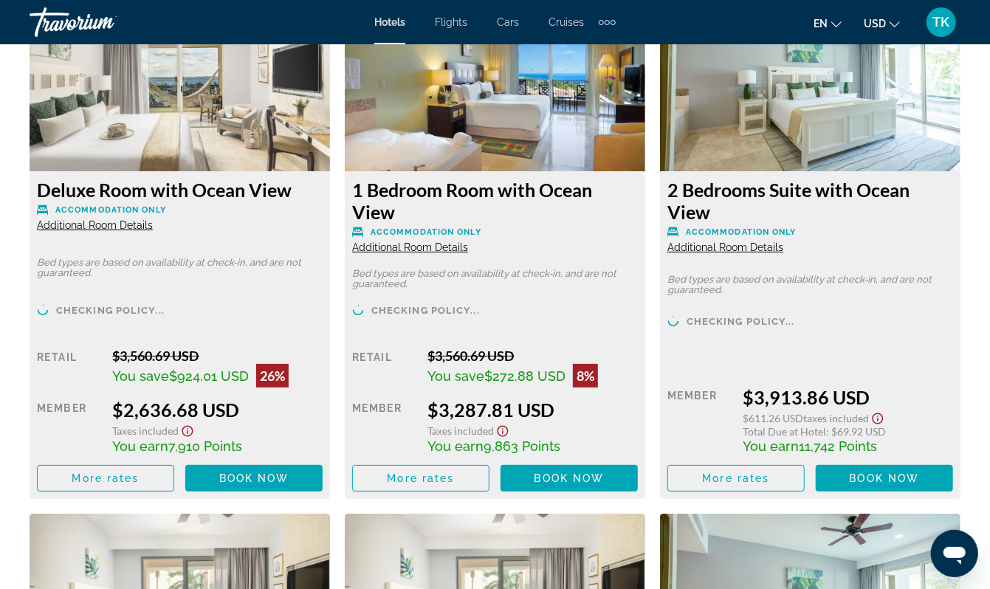
scroll to position [2890, 0]
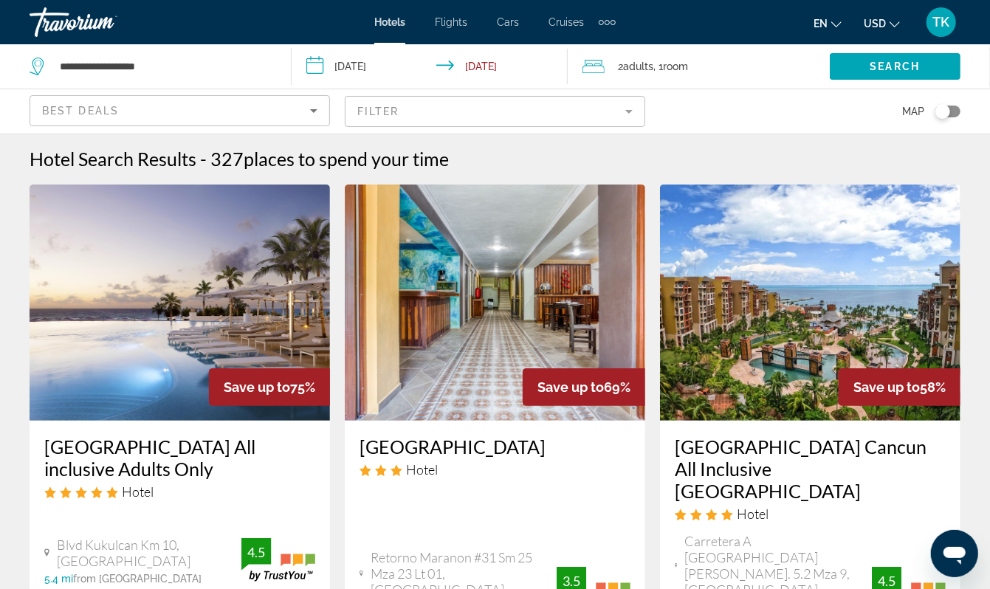
click at [353, 80] on input "**********" at bounding box center [433, 68] width 283 height 49
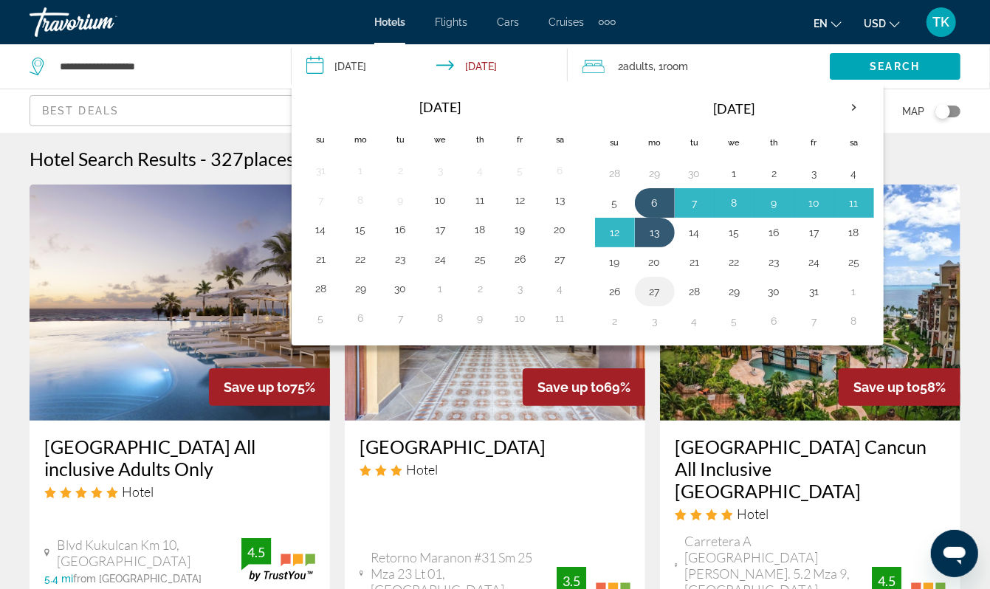
click at [667, 302] on button "27" at bounding box center [655, 291] width 24 height 21
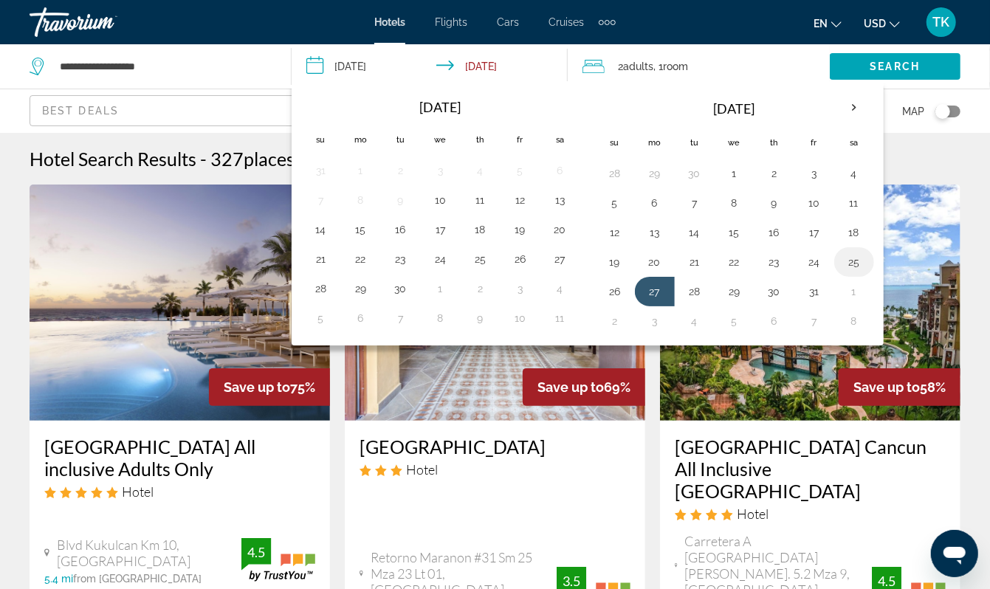
click at [866, 273] on button "25" at bounding box center [855, 262] width 24 height 21
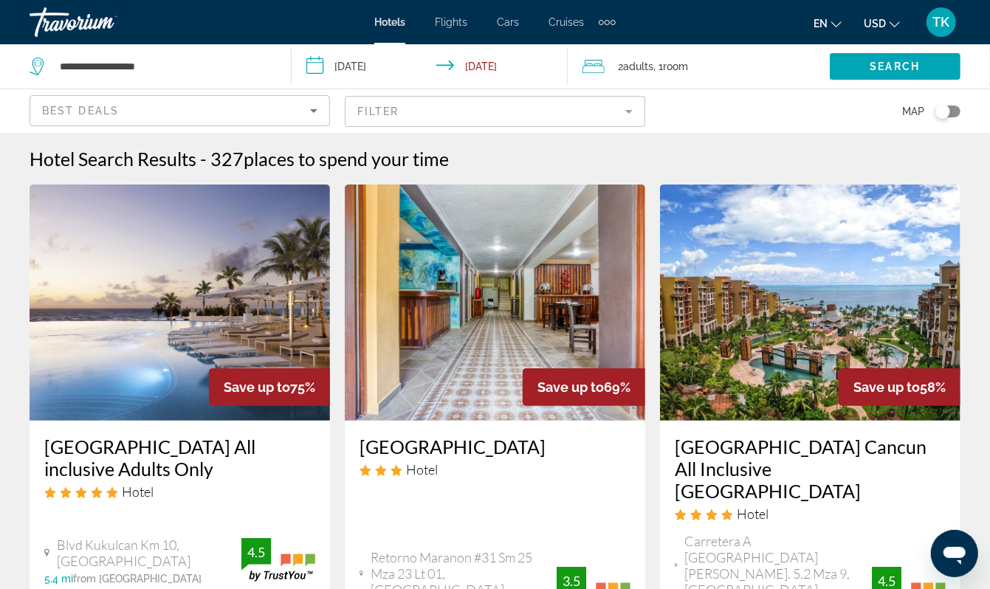
click at [380, 74] on input "**********" at bounding box center [433, 68] width 283 height 49
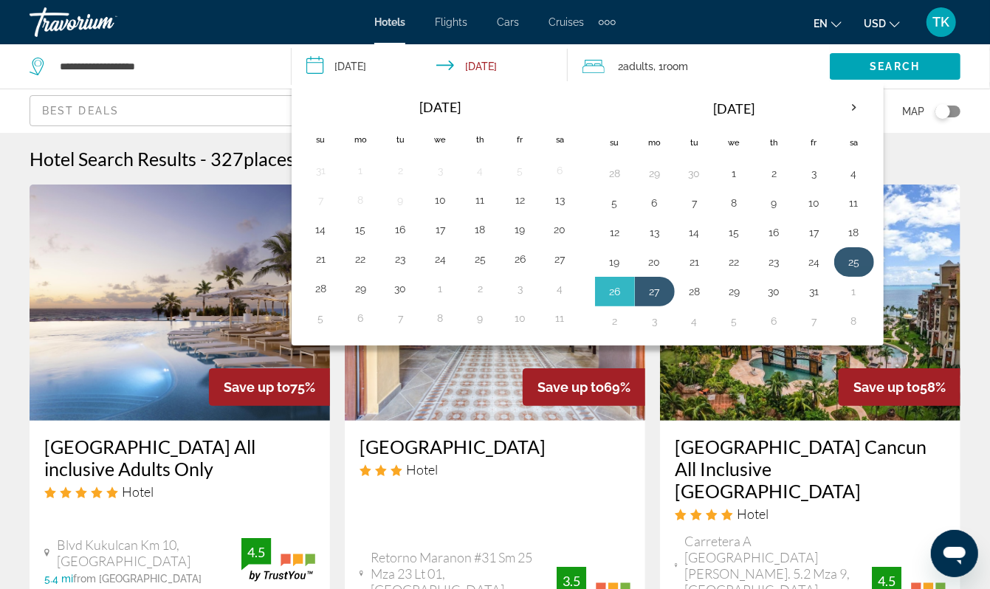
click at [866, 273] on button "25" at bounding box center [855, 262] width 24 height 21
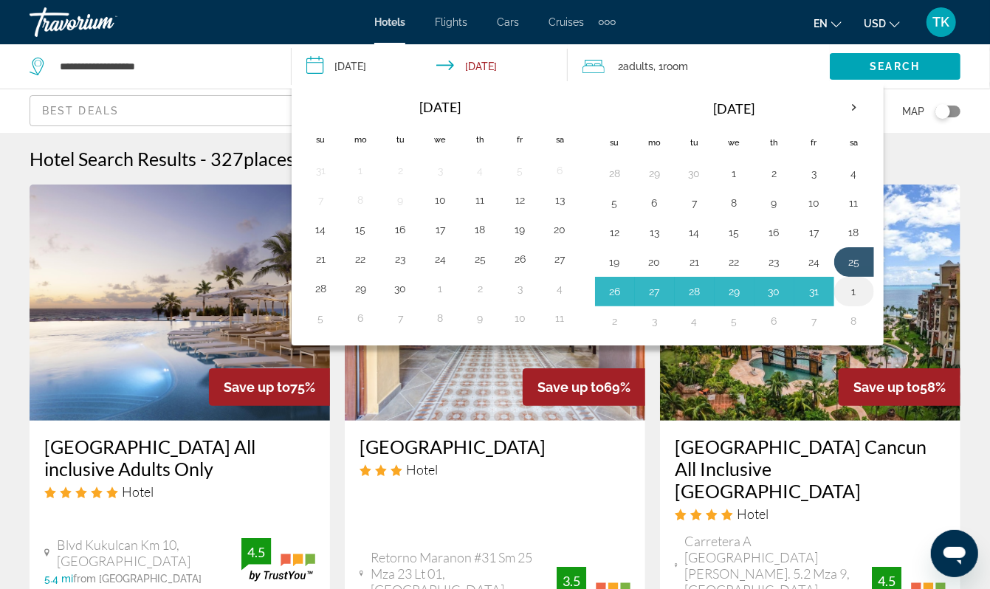
click at [866, 302] on button "1" at bounding box center [855, 291] width 24 height 21
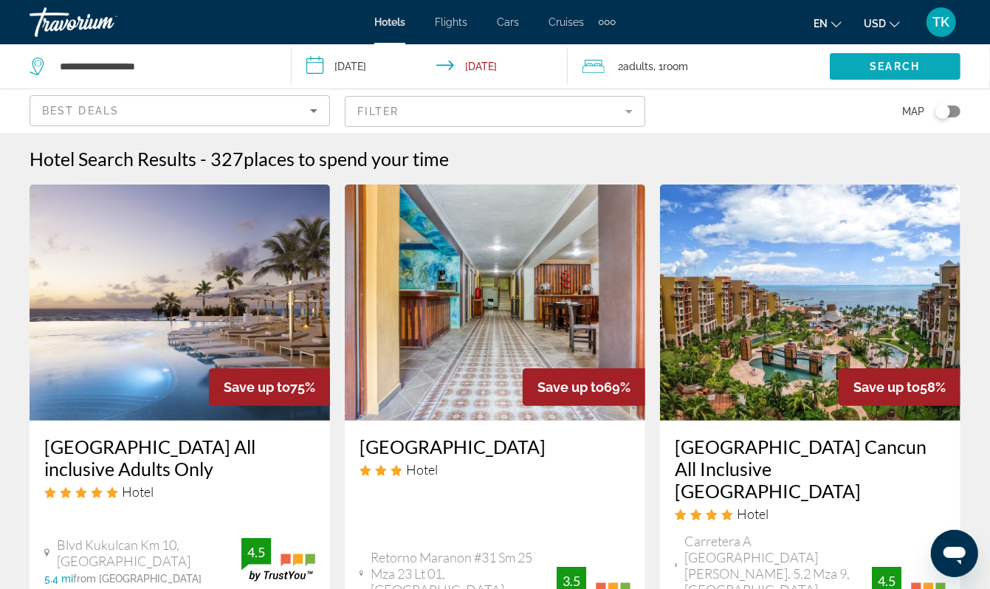
click at [890, 72] on span "Search" at bounding box center [896, 67] width 50 height 12
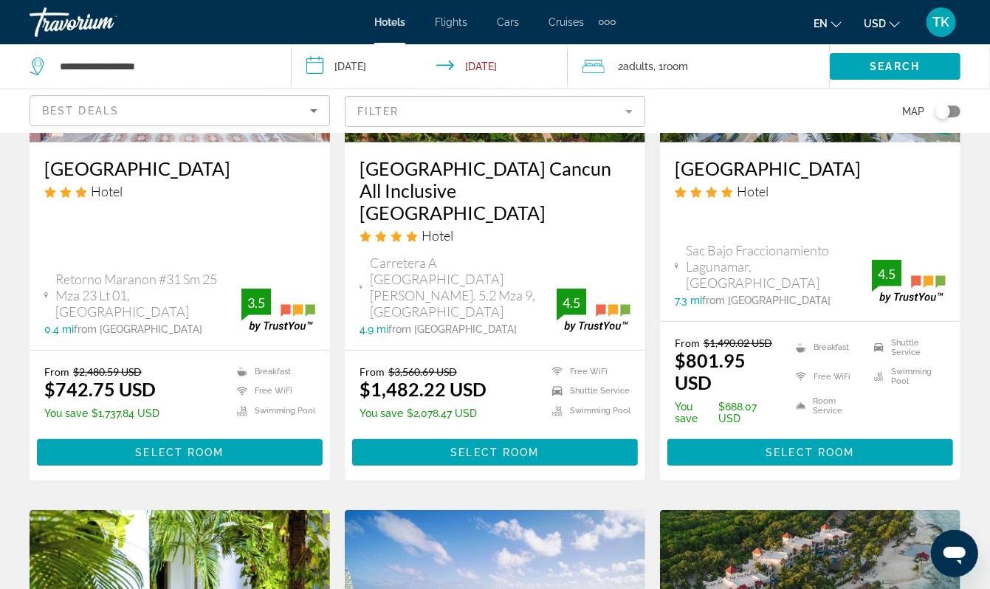
scroll to position [287, 0]
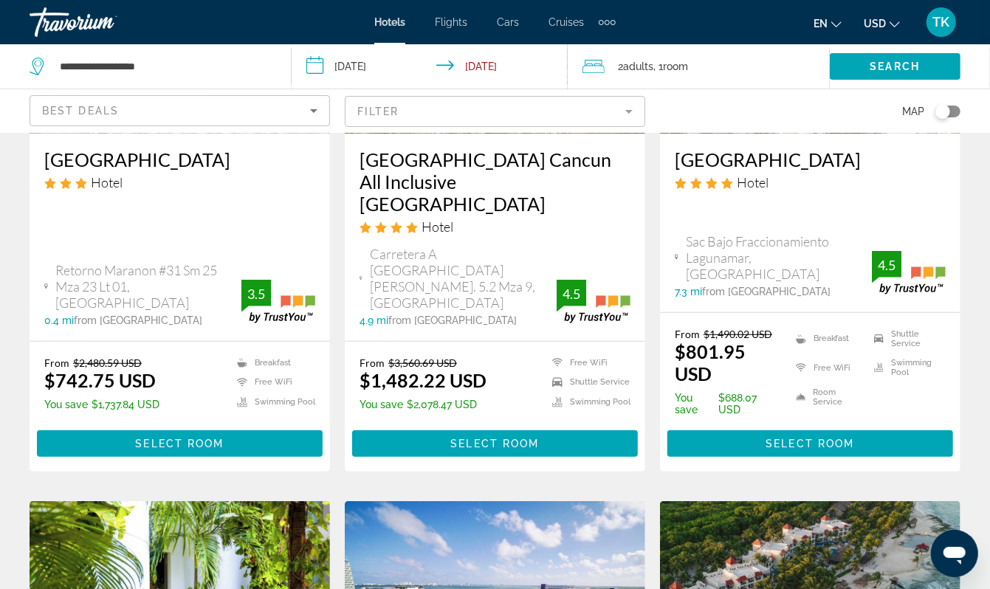
click at [402, 75] on input "**********" at bounding box center [433, 68] width 283 height 49
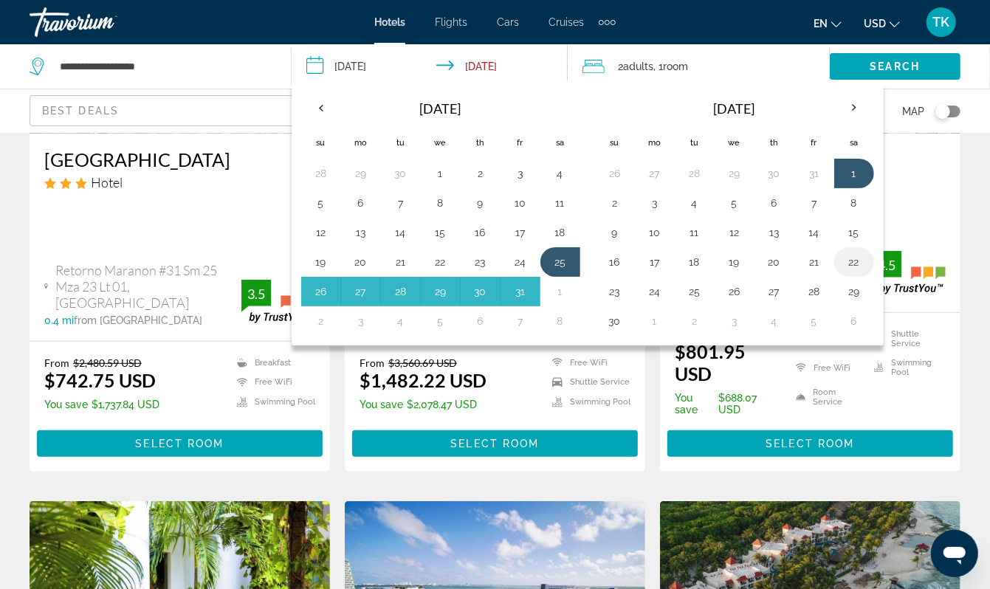
click at [866, 273] on button "22" at bounding box center [855, 262] width 24 height 21
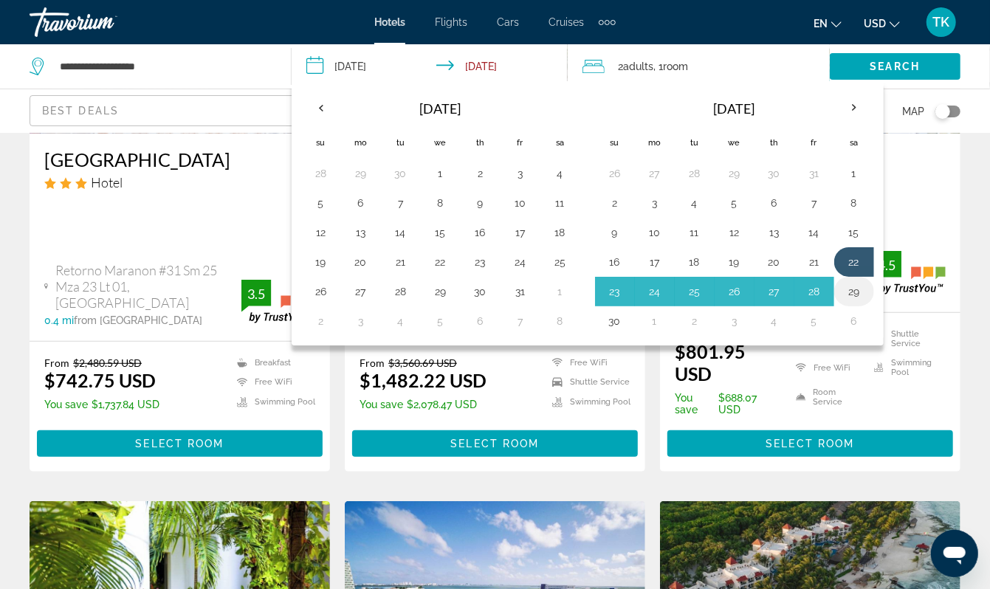
click at [866, 302] on button "29" at bounding box center [855, 291] width 24 height 21
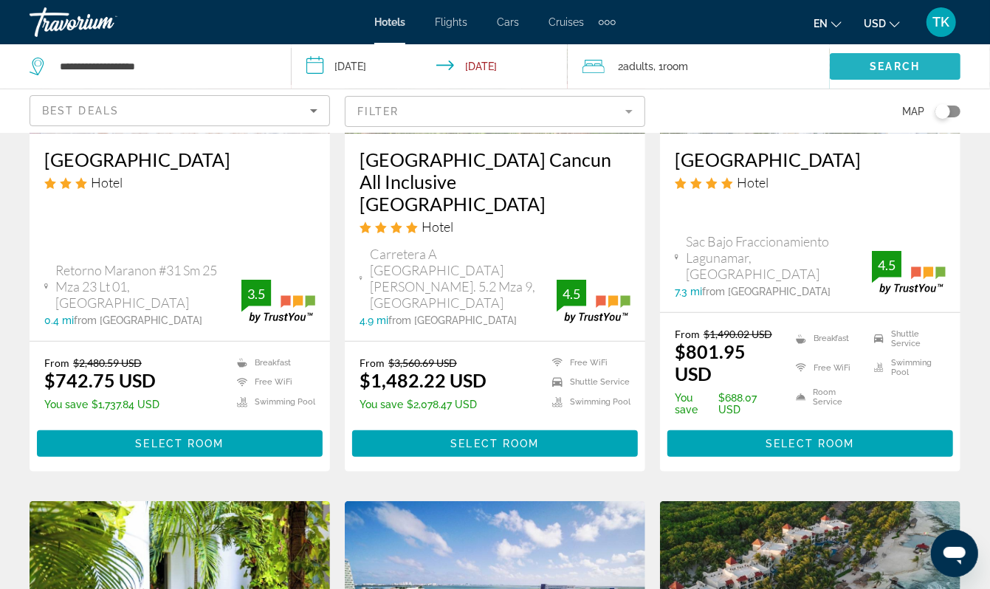
click at [881, 72] on span "Search" at bounding box center [896, 67] width 50 height 12
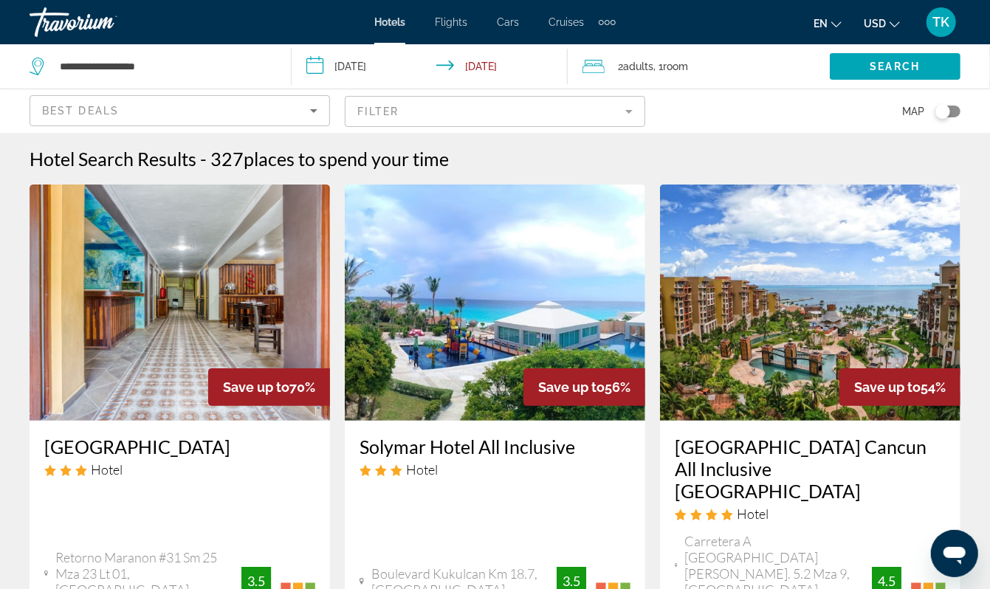
click at [373, 80] on input "**********" at bounding box center [433, 68] width 283 height 49
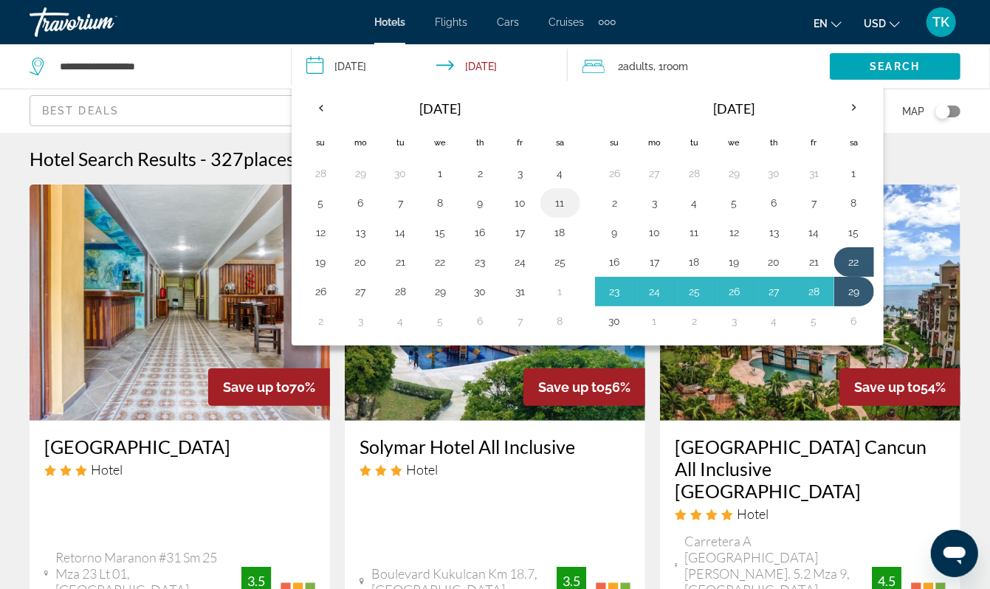
click at [572, 213] on button "11" at bounding box center [561, 203] width 24 height 21
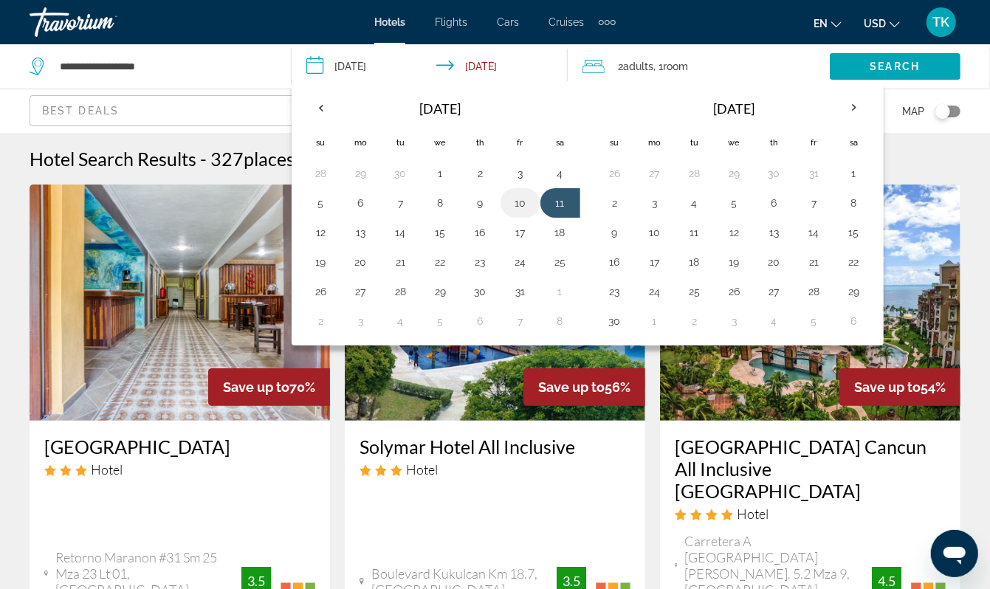
click at [527, 218] on td "10" at bounding box center [521, 203] width 40 height 30
click at [532, 213] on button "10" at bounding box center [521, 203] width 24 height 21
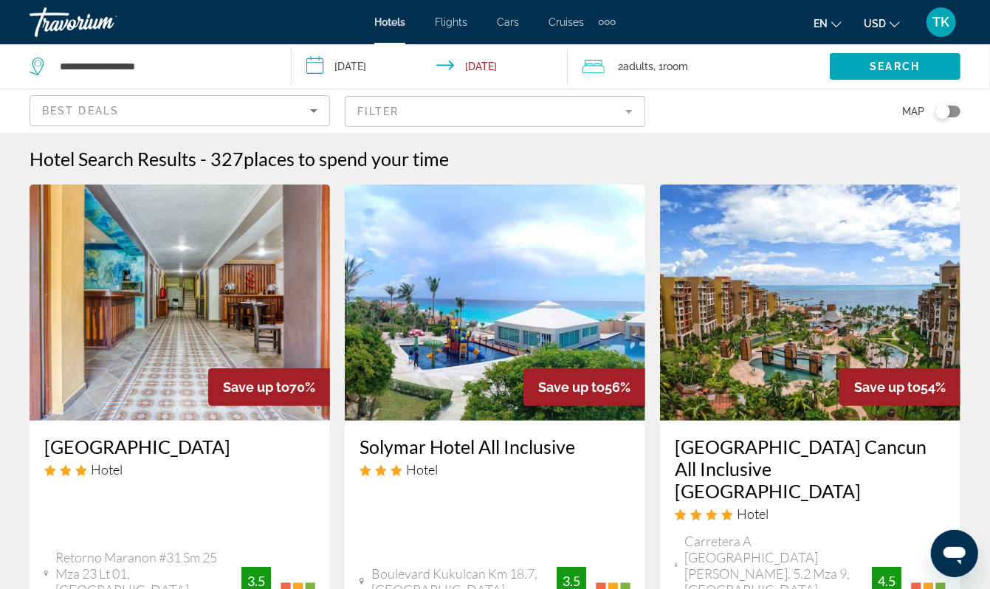
click at [373, 71] on input "**********" at bounding box center [433, 68] width 283 height 49
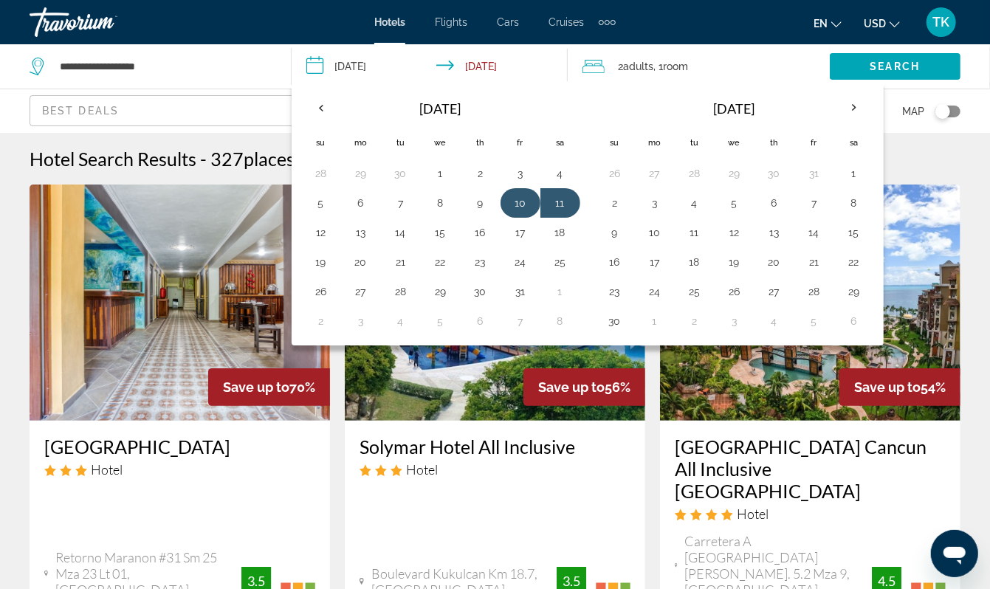
click at [532, 213] on button "10" at bounding box center [521, 203] width 24 height 21
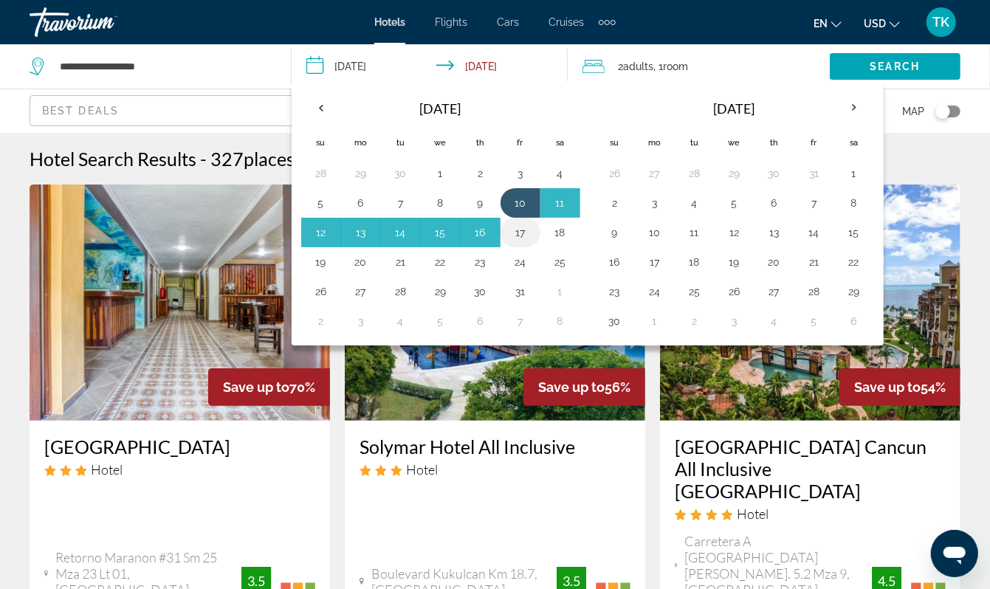
click at [532, 243] on button "17" at bounding box center [521, 232] width 24 height 21
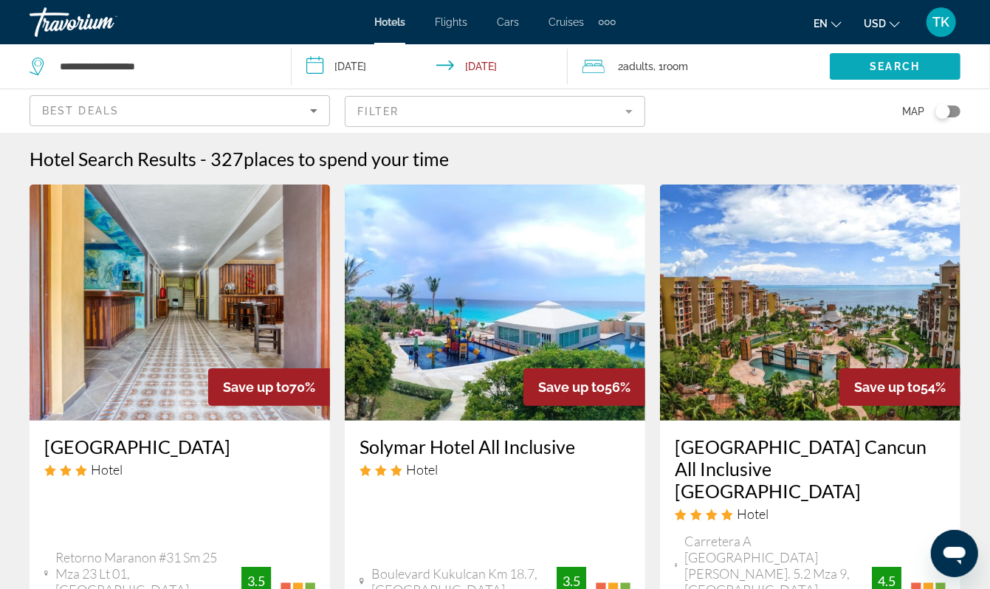
click at [884, 72] on span "Search" at bounding box center [896, 67] width 50 height 12
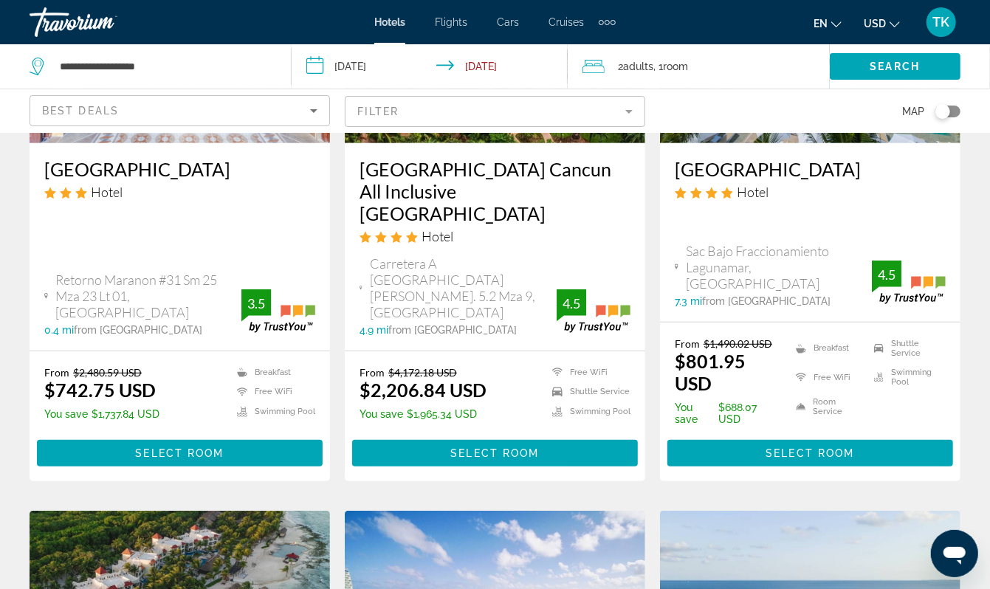
scroll to position [275, 0]
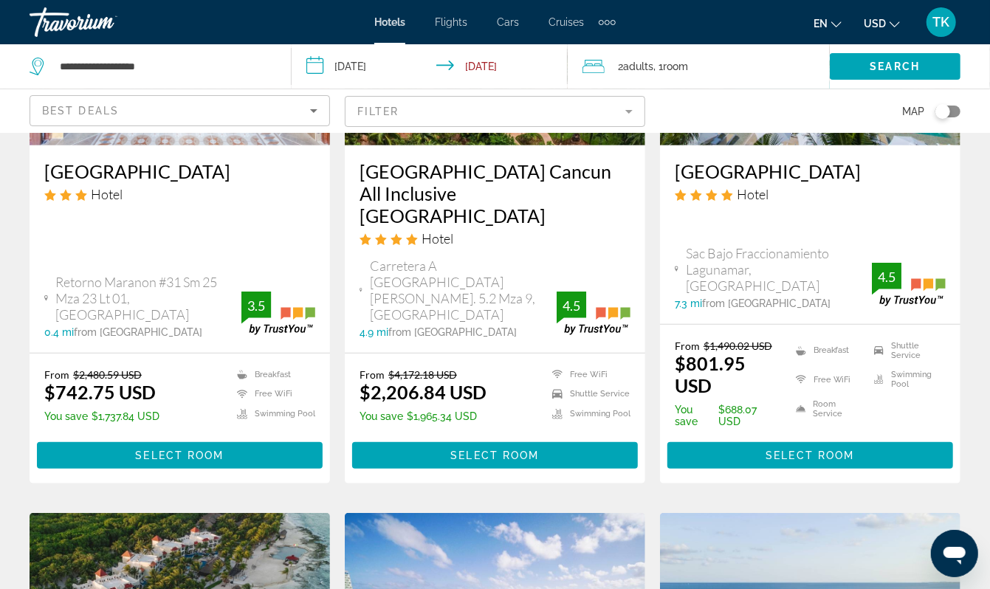
click at [369, 79] on input "**********" at bounding box center [433, 68] width 283 height 49
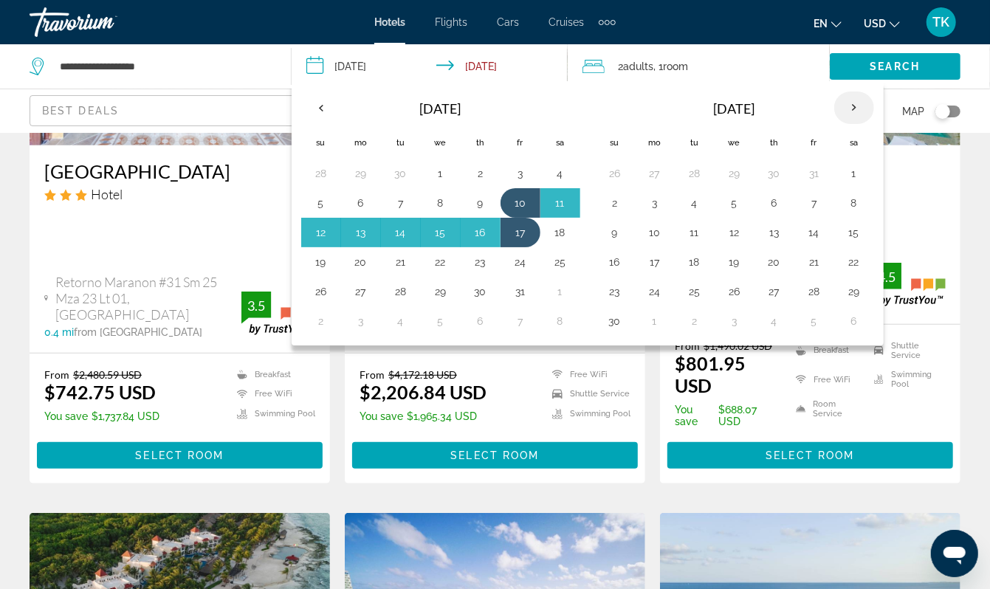
click at [874, 124] on th "Next month" at bounding box center [855, 108] width 40 height 32
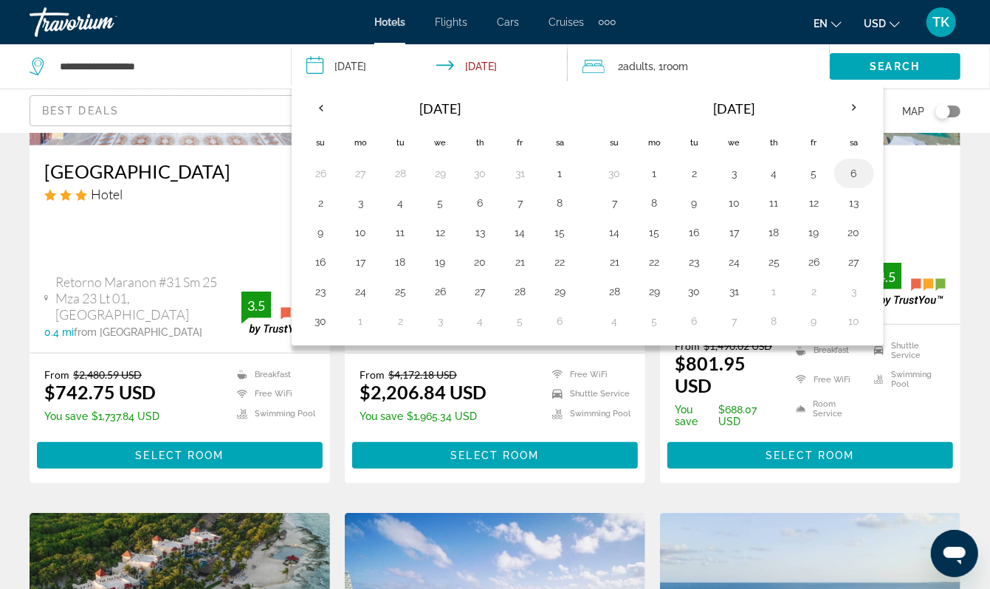
click at [866, 184] on button "6" at bounding box center [855, 173] width 24 height 21
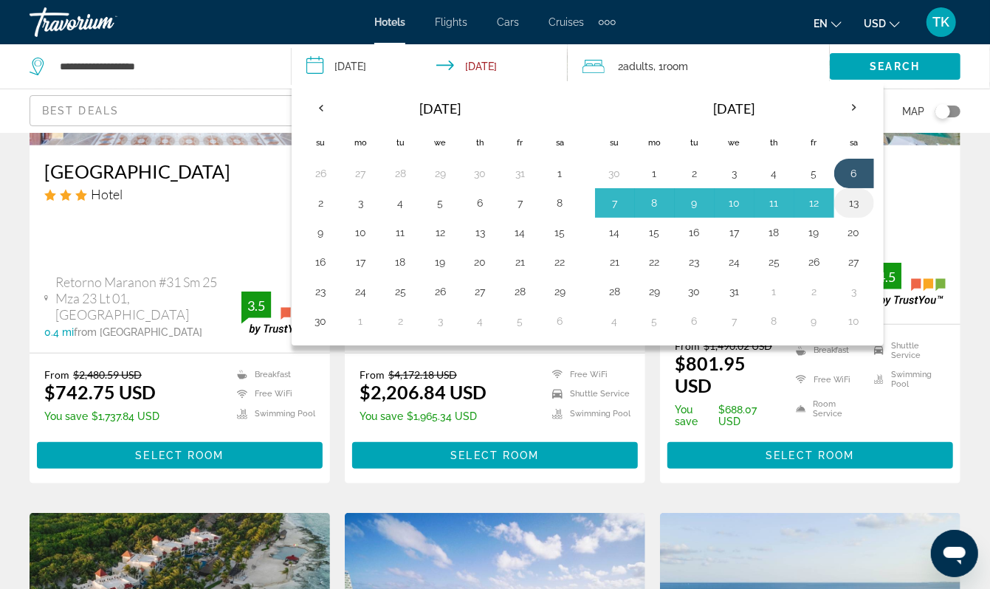
click at [866, 213] on button "13" at bounding box center [855, 203] width 24 height 21
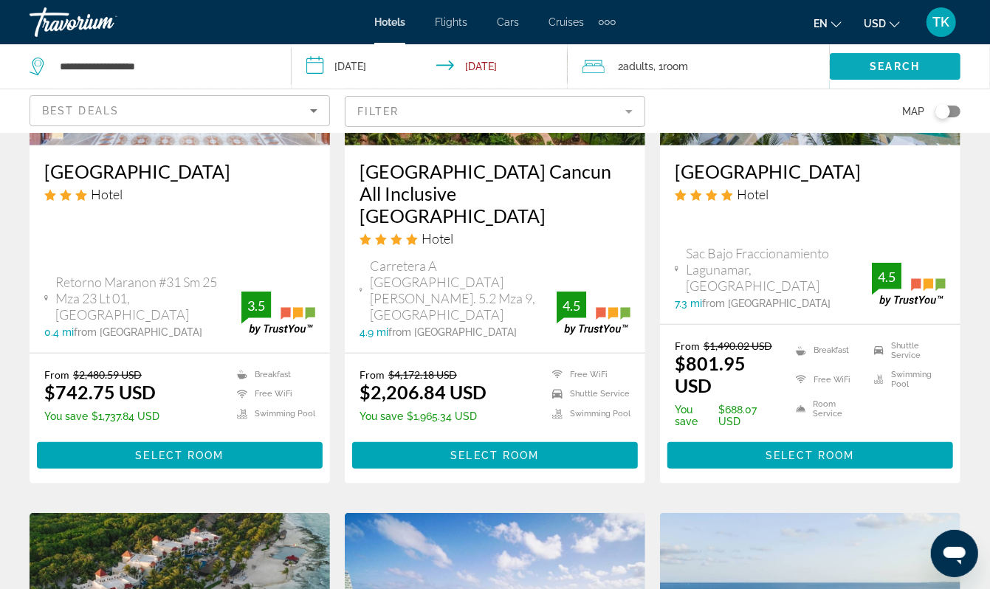
click at [879, 67] on span "Search widget" at bounding box center [895, 66] width 131 height 35
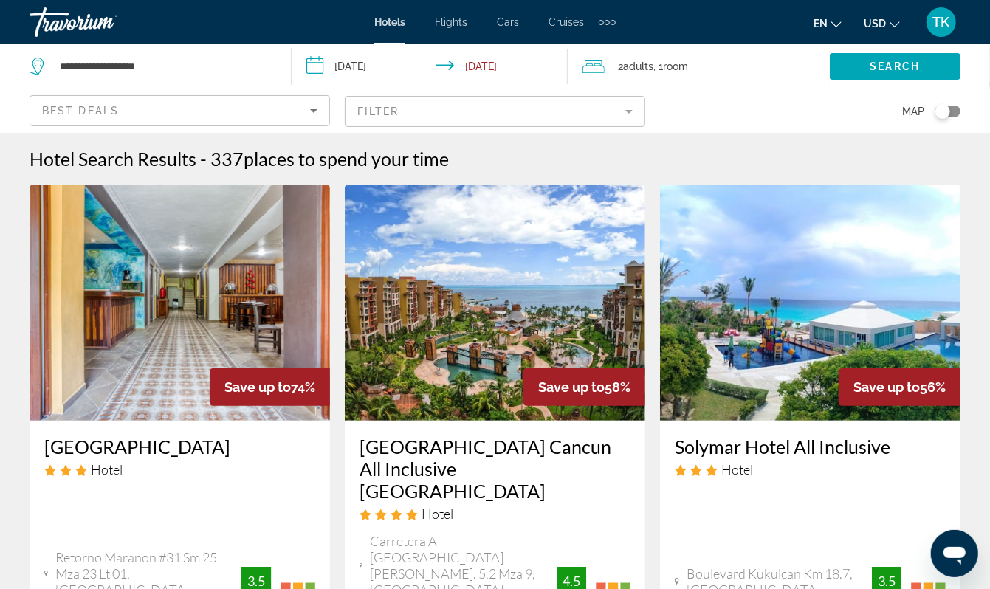
click at [388, 81] on input "**********" at bounding box center [433, 68] width 283 height 49
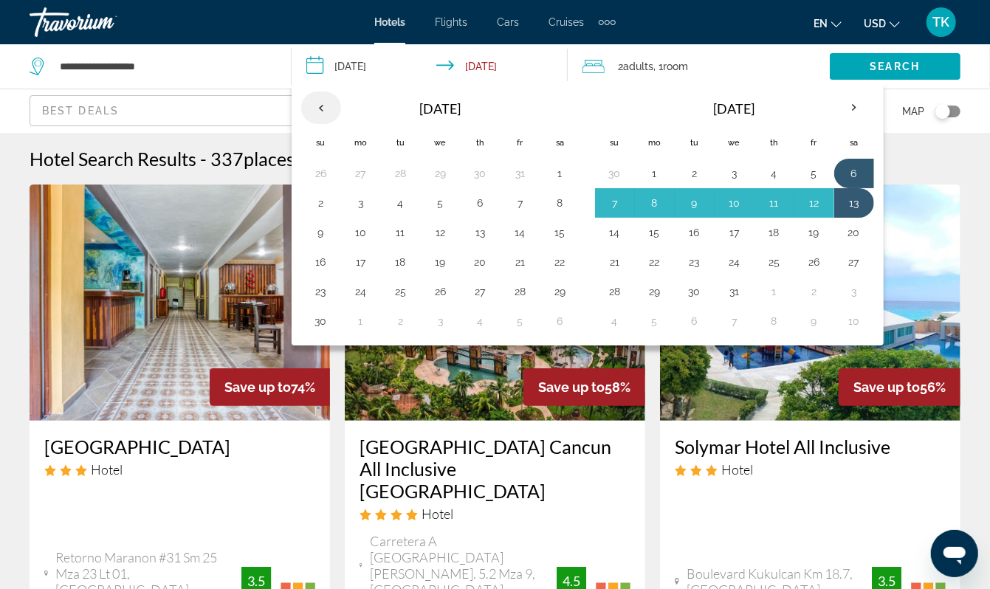
click at [323, 124] on th "Previous month" at bounding box center [321, 108] width 40 height 32
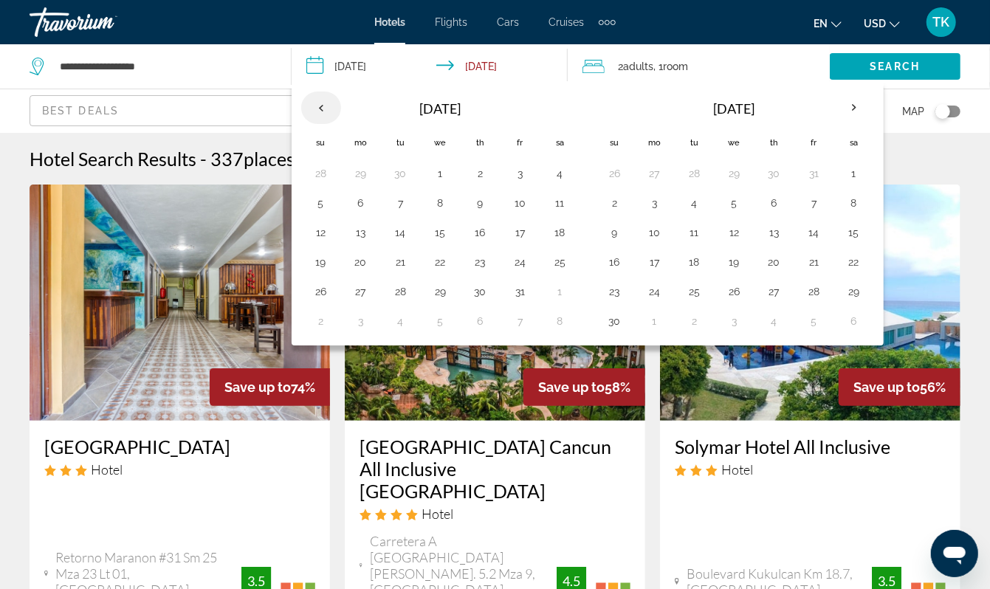
click at [323, 124] on th "Previous month" at bounding box center [321, 108] width 40 height 32
click at [667, 213] on button "6" at bounding box center [655, 203] width 24 height 21
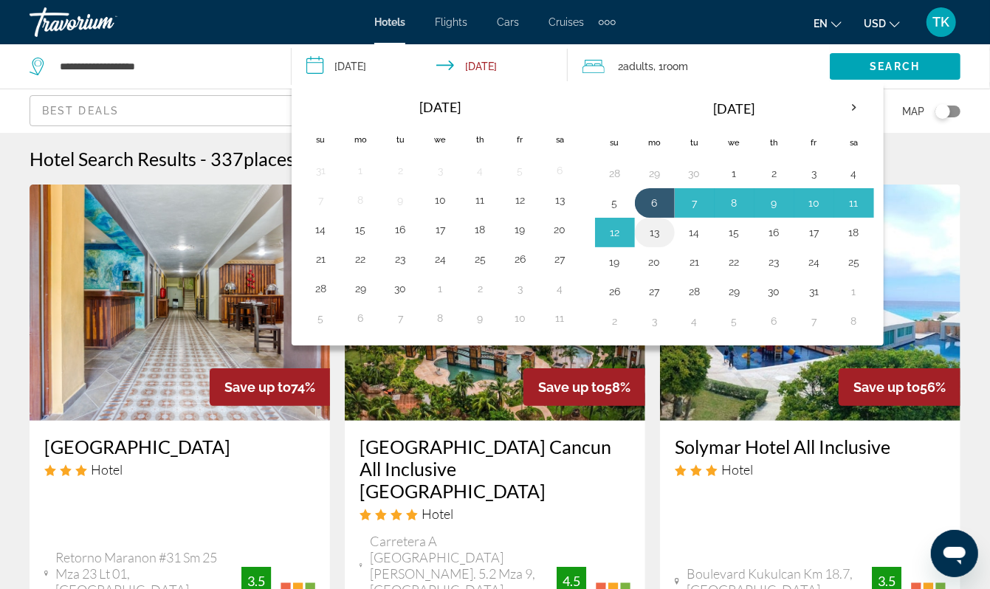
click at [667, 243] on button "13" at bounding box center [655, 232] width 24 height 21
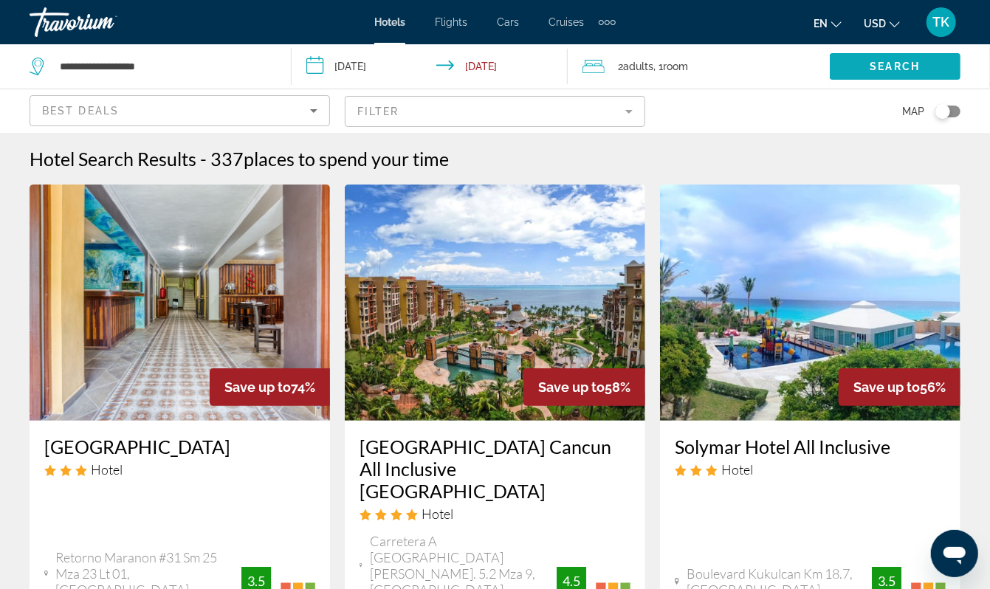
click at [891, 72] on span "Search" at bounding box center [896, 67] width 50 height 12
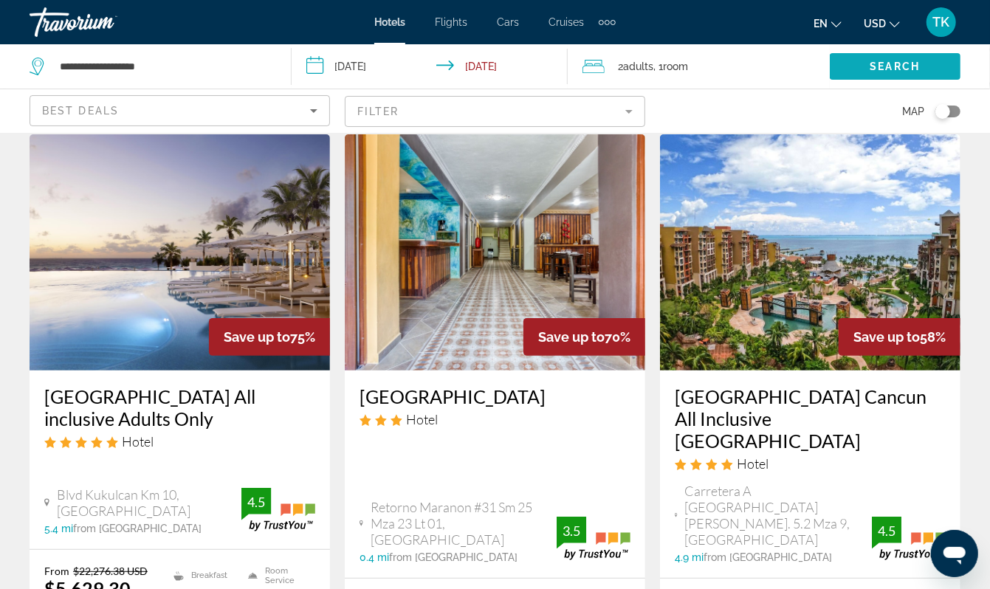
scroll to position [47, 0]
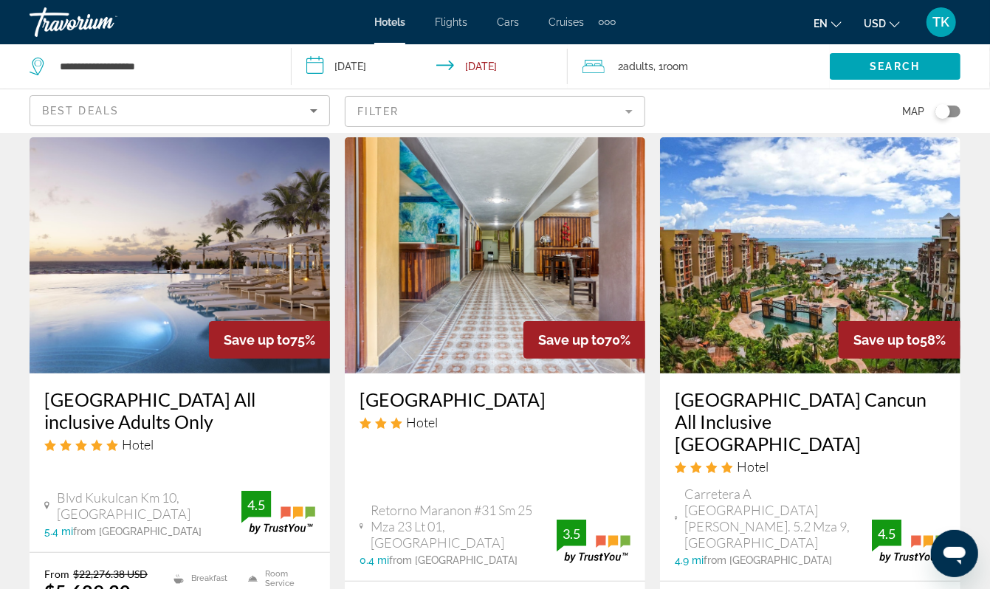
click at [393, 75] on input "**********" at bounding box center [433, 68] width 283 height 49
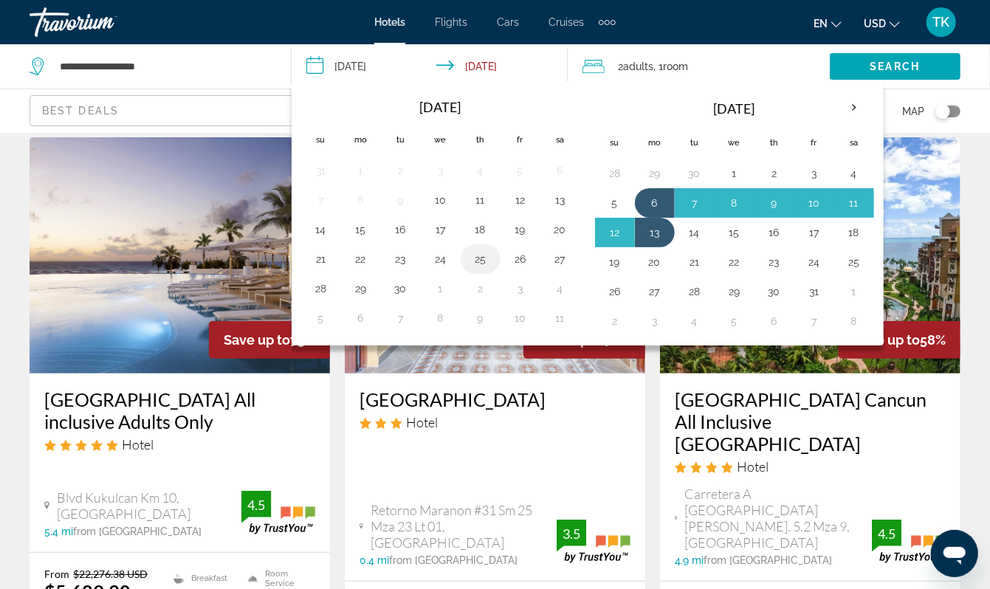
click at [493, 270] on button "25" at bounding box center [481, 259] width 24 height 21
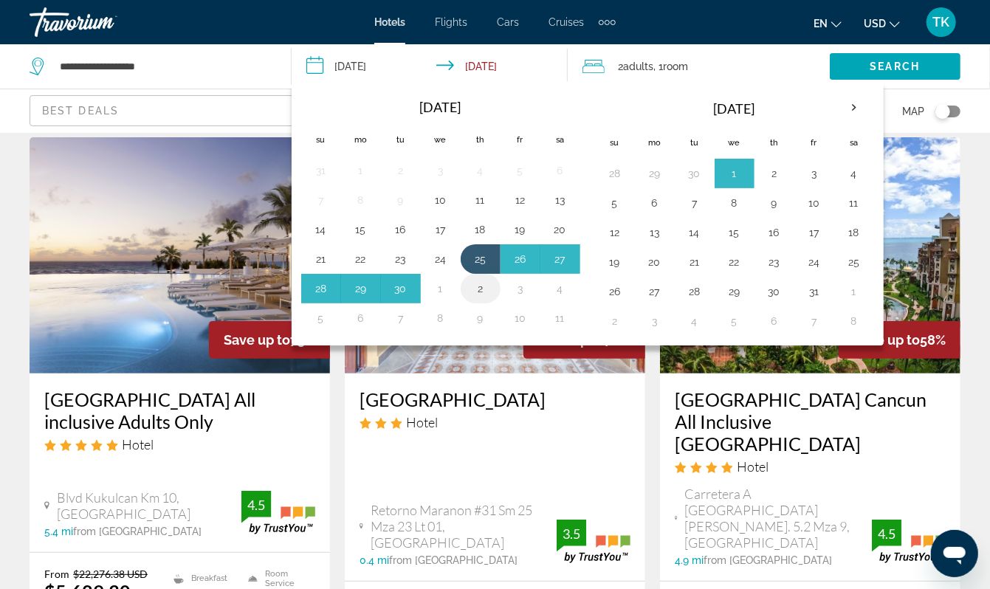
click at [493, 299] on button "2" at bounding box center [481, 288] width 24 height 21
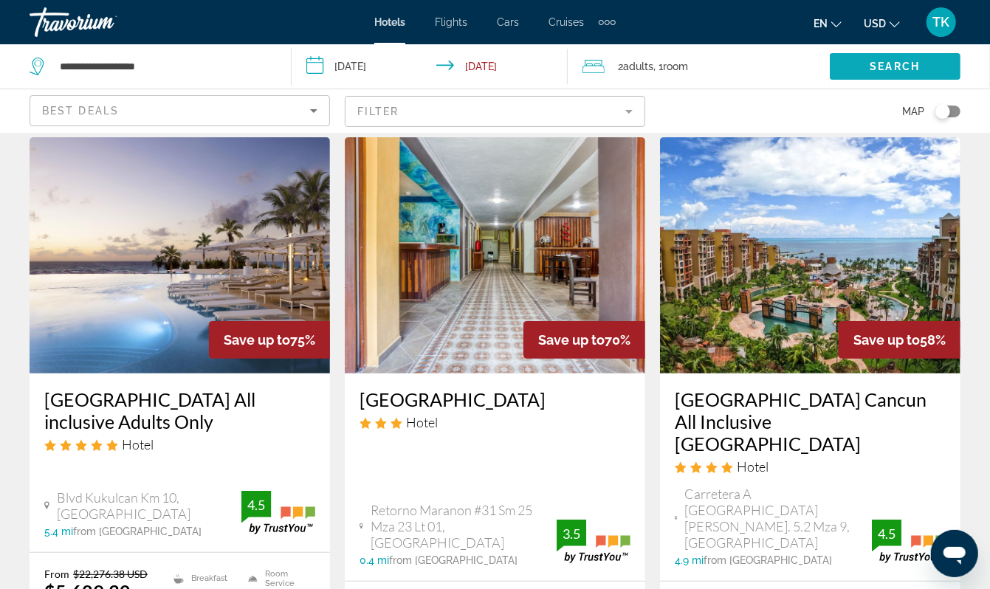
click at [870, 69] on span "Search widget" at bounding box center [895, 66] width 131 height 35
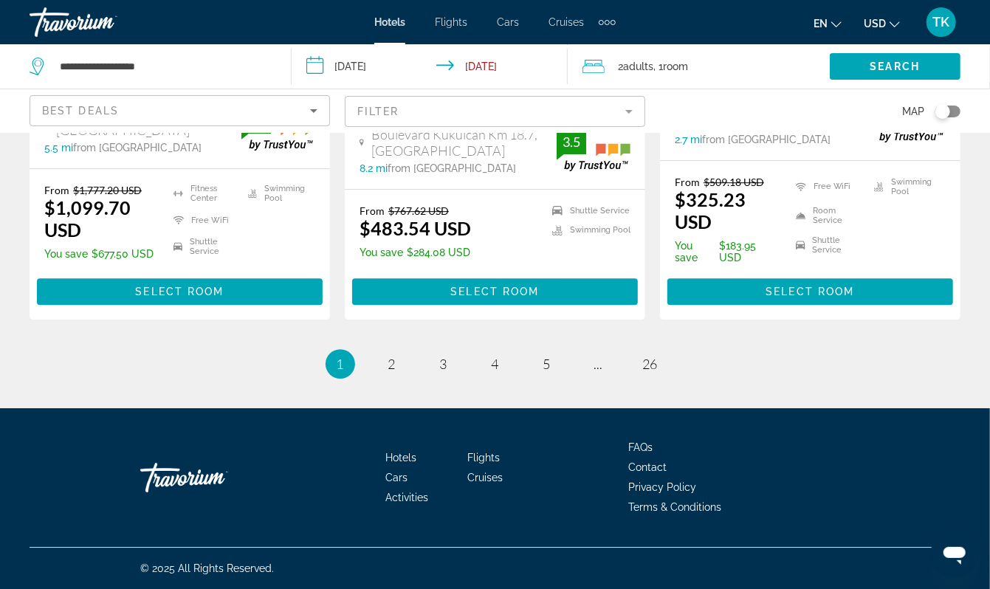
scroll to position [2344, 0]
click at [480, 189] on div "Solymar Hotel All Inclusive Hotel [GEOGRAPHIC_DATA] Km 18.7, [GEOGRAPHIC_DATA] …" at bounding box center [495, 101] width 301 height 176
click at [379, 377] on link "page 2" at bounding box center [392, 365] width 26 height 26
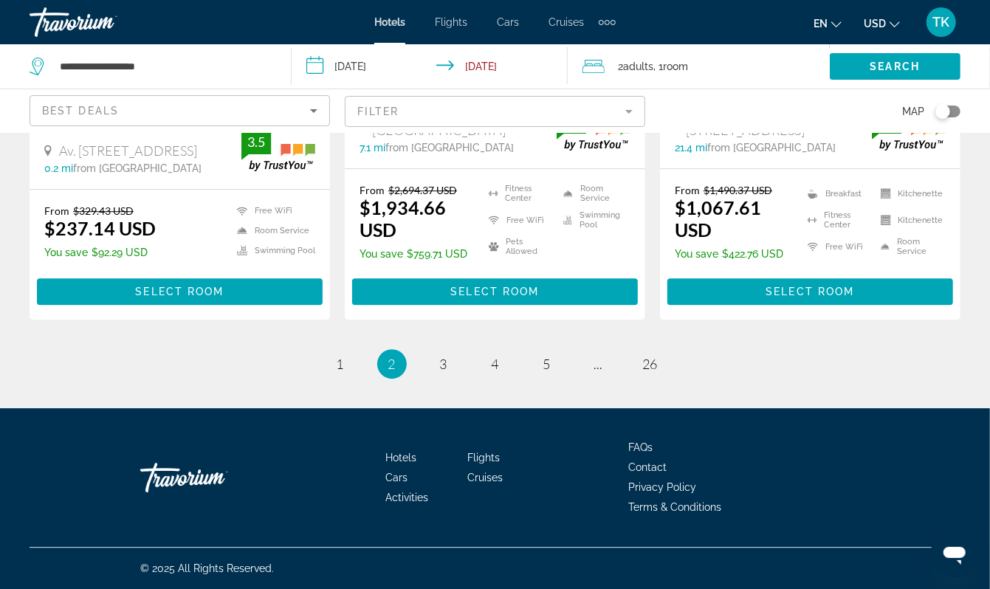
scroll to position [2632, 0]
click at [440, 372] on span "3" at bounding box center [443, 364] width 7 height 16
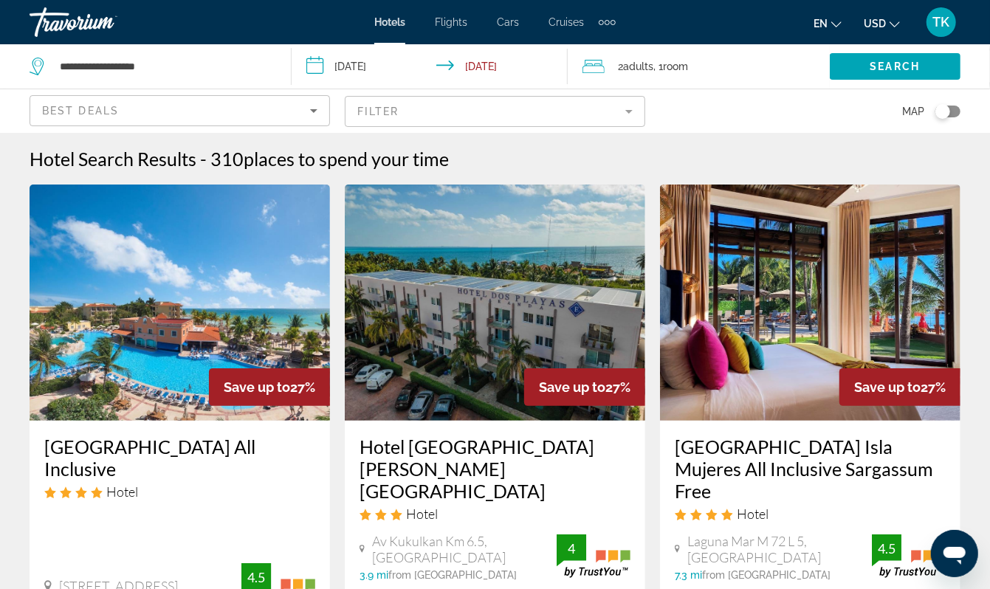
click at [384, 78] on input "**********" at bounding box center [433, 68] width 283 height 49
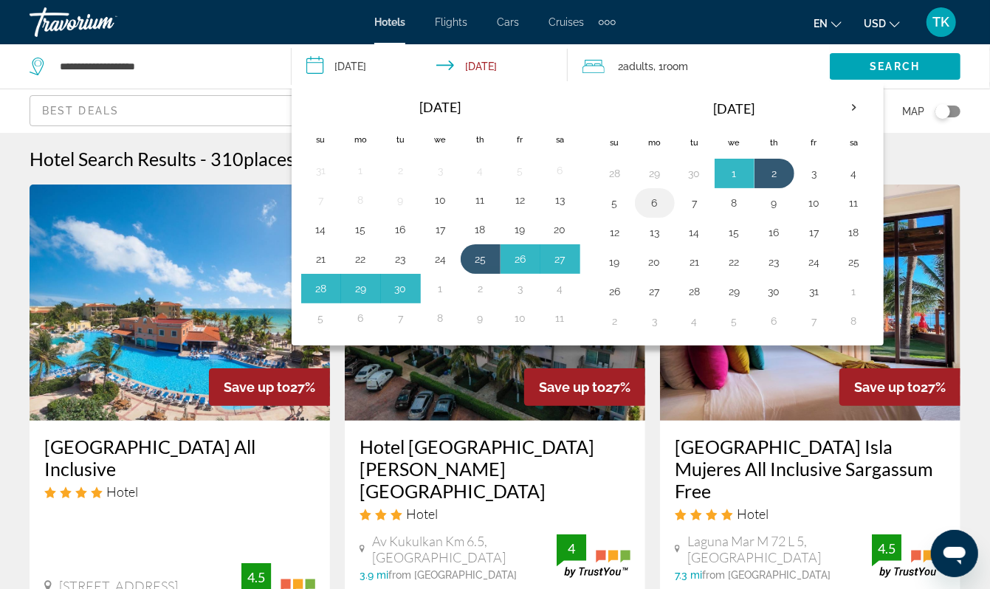
click at [667, 213] on button "6" at bounding box center [655, 203] width 24 height 21
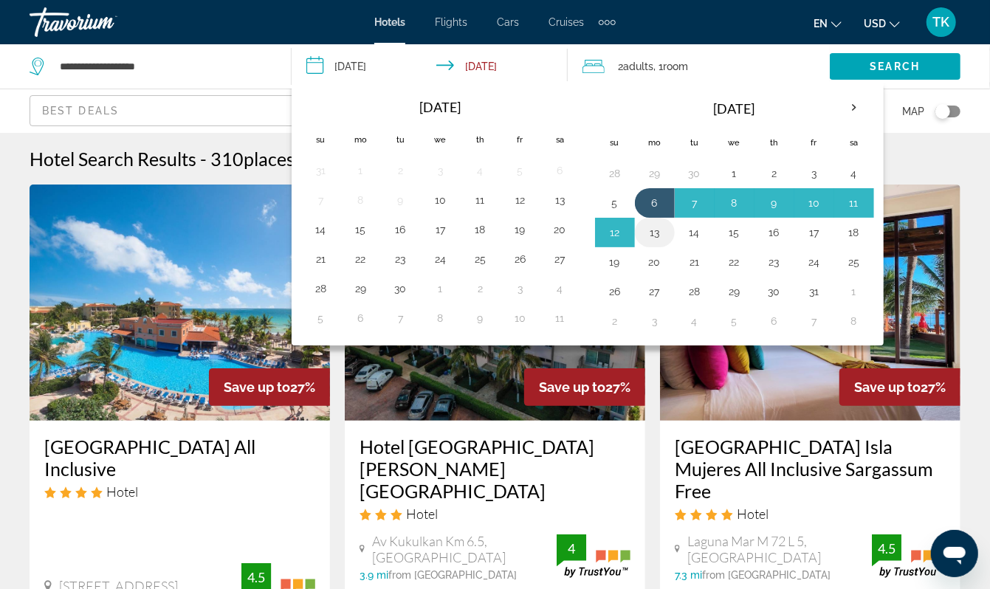
click at [667, 243] on button "13" at bounding box center [655, 232] width 24 height 21
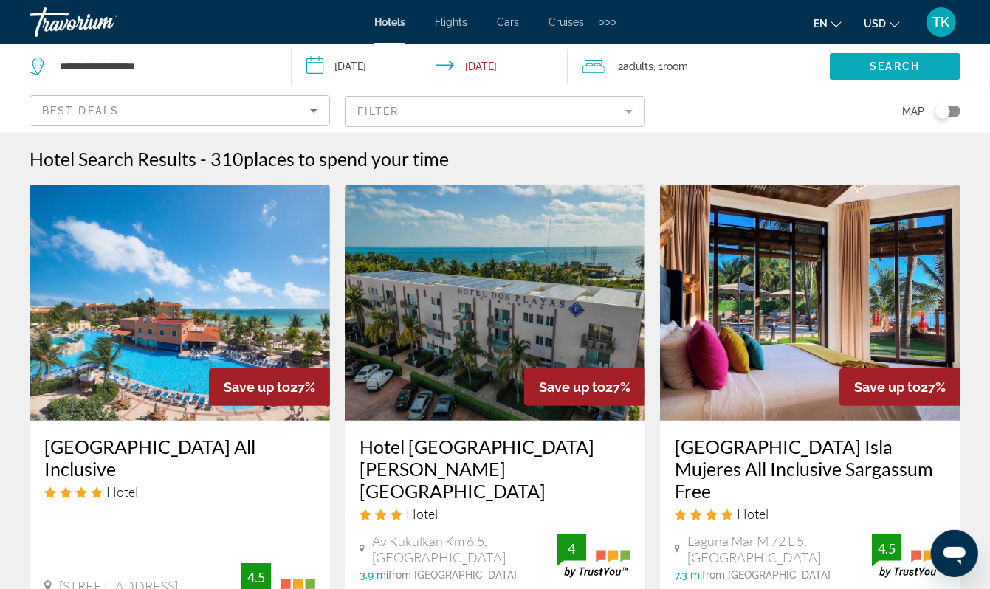
click at [892, 72] on span "Search" at bounding box center [896, 67] width 50 height 12
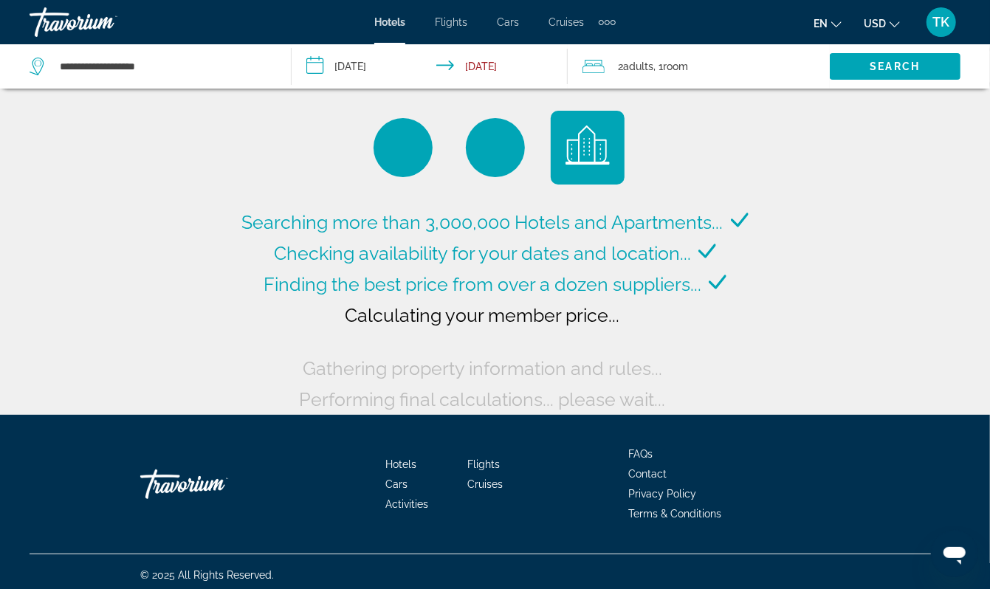
click at [365, 80] on input "**********" at bounding box center [433, 68] width 283 height 49
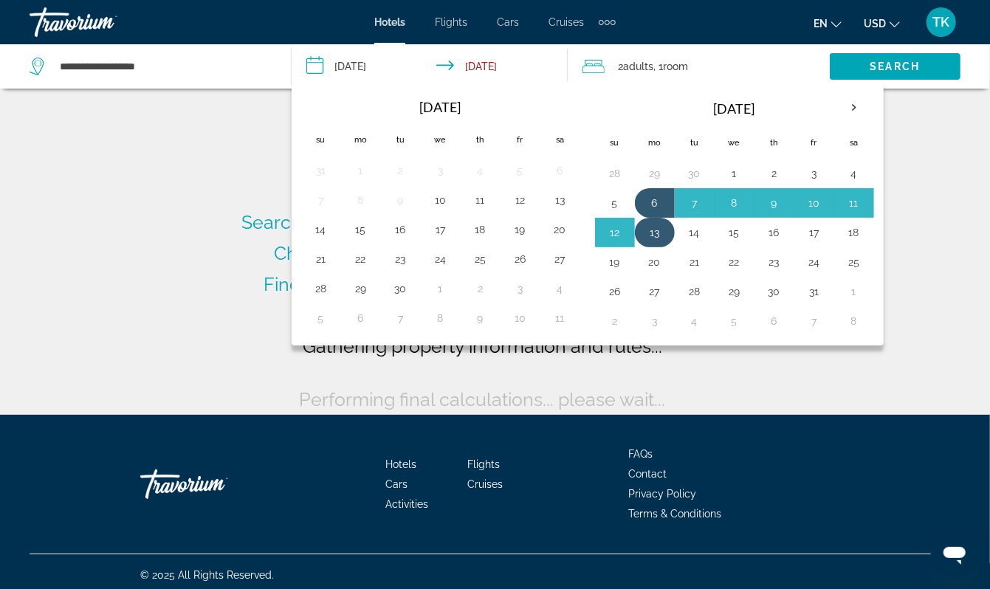
click at [667, 243] on button "13" at bounding box center [655, 232] width 24 height 21
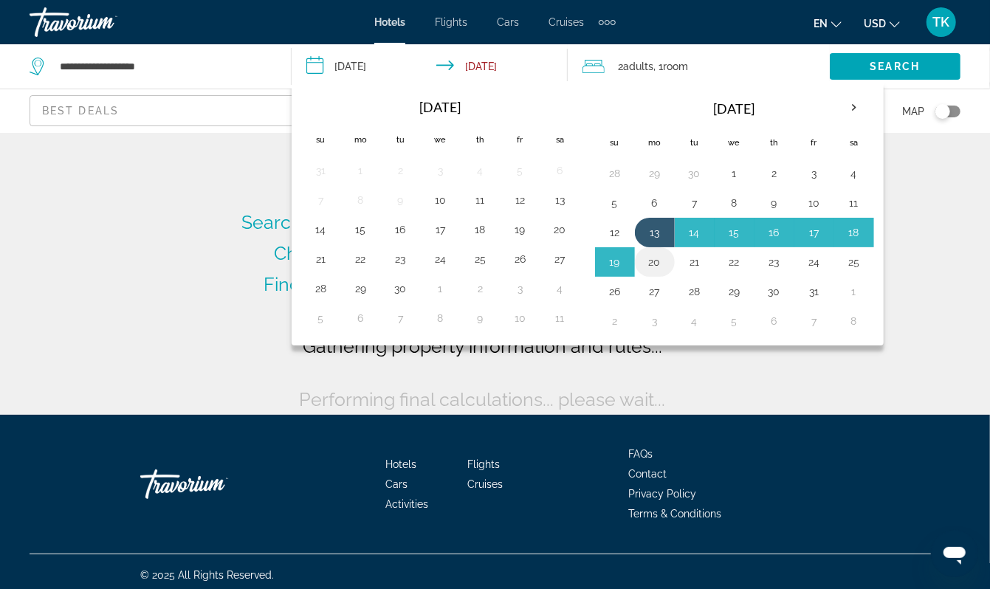
click at [667, 273] on button "20" at bounding box center [655, 262] width 24 height 21
type input "**********"
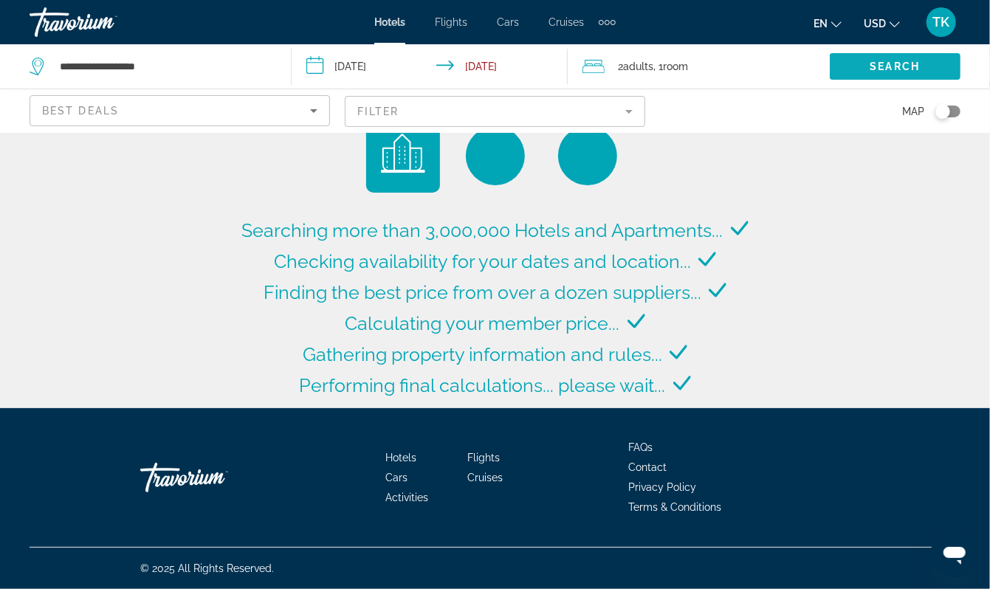
click at [876, 72] on span "Search" at bounding box center [896, 67] width 50 height 12
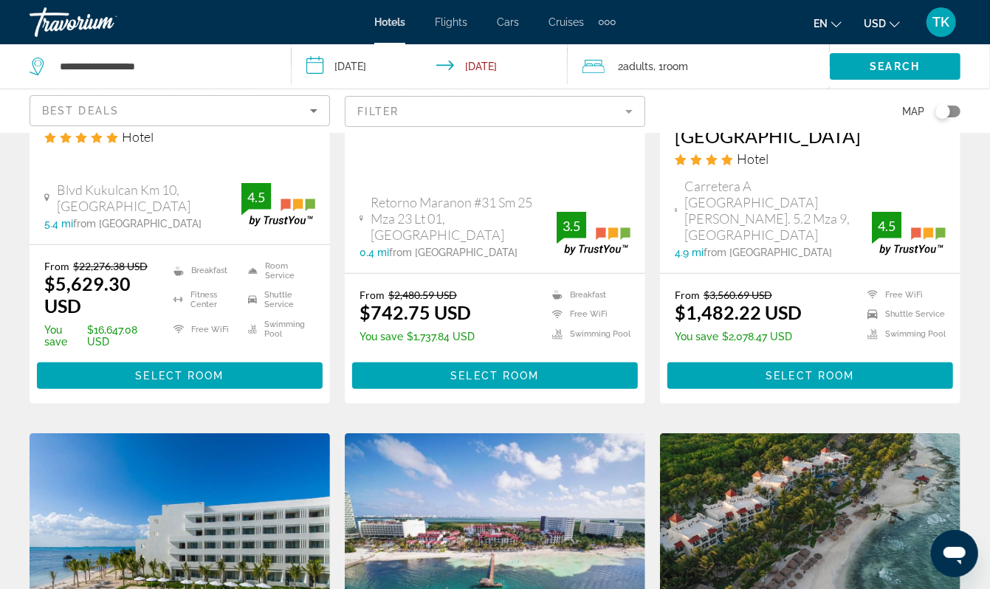
scroll to position [347, 0]
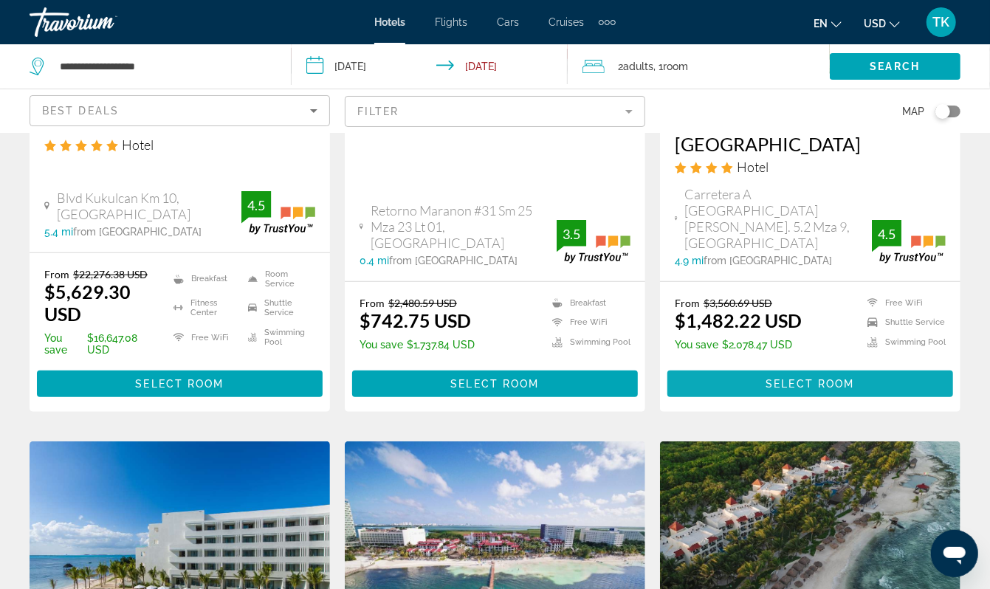
click at [808, 390] on span "Select Room" at bounding box center [810, 384] width 89 height 12
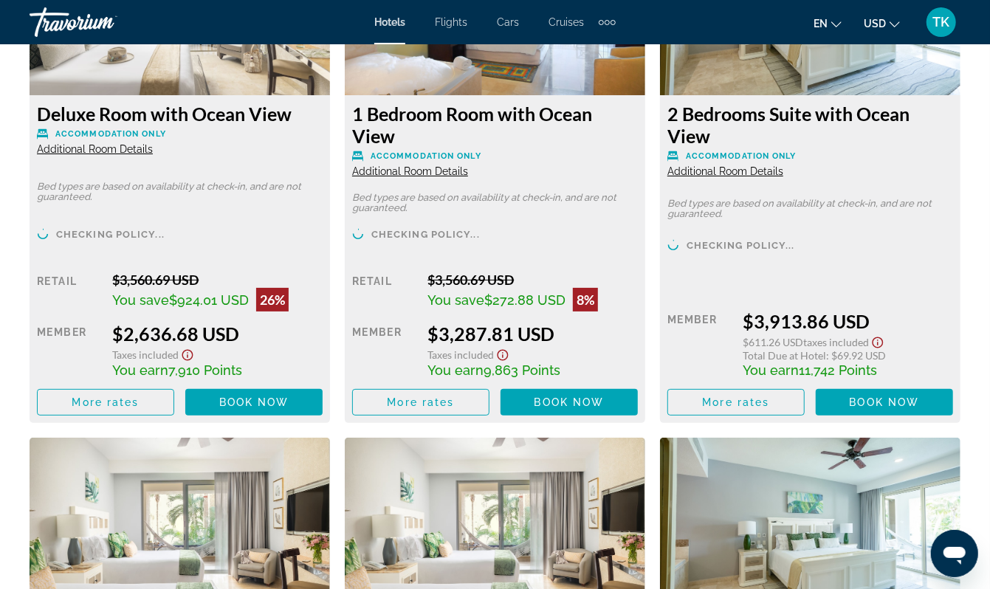
scroll to position [2967, 0]
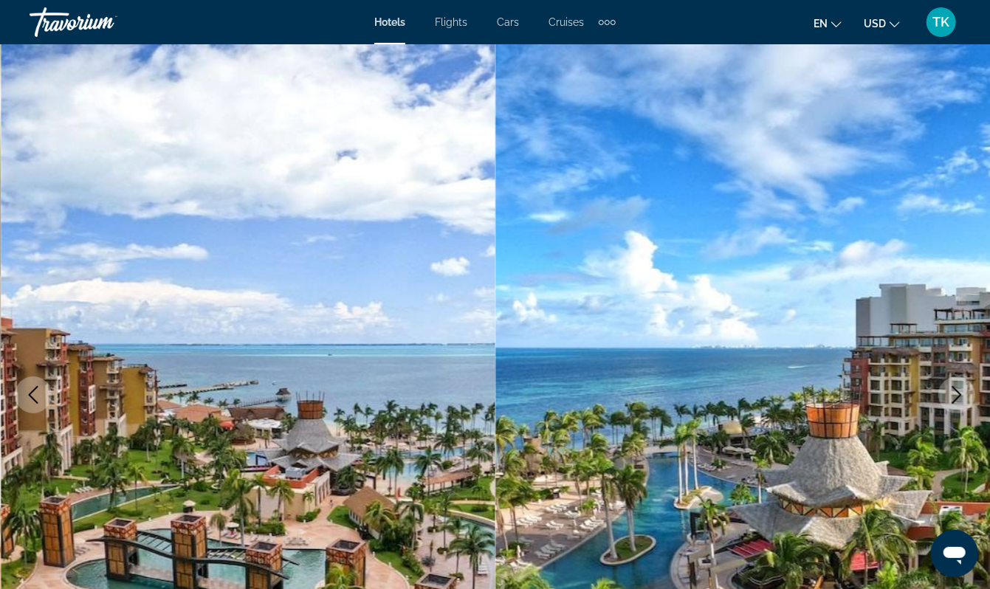
scroll to position [0, 0]
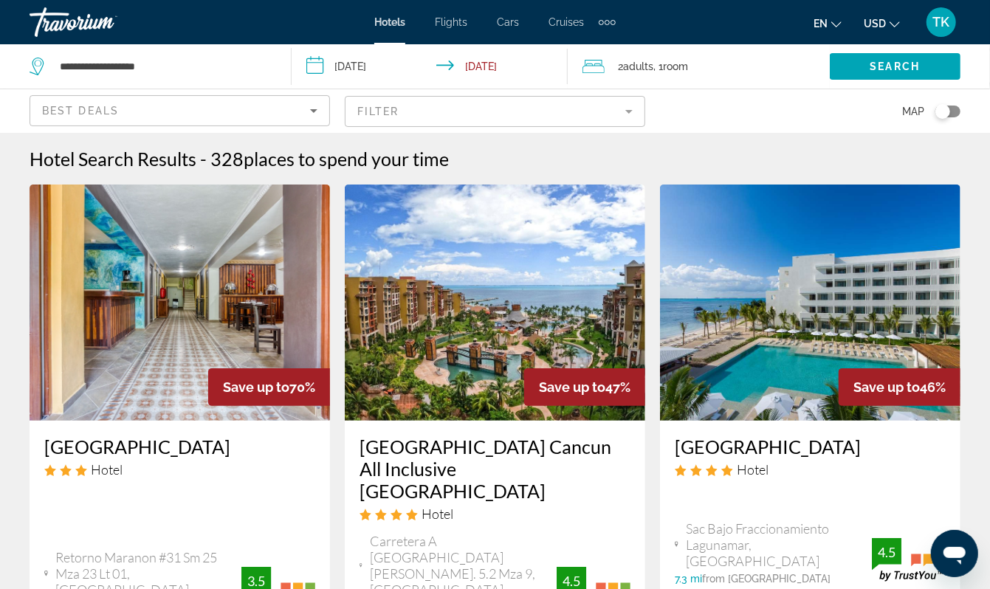
click at [380, 83] on input "**********" at bounding box center [433, 68] width 283 height 49
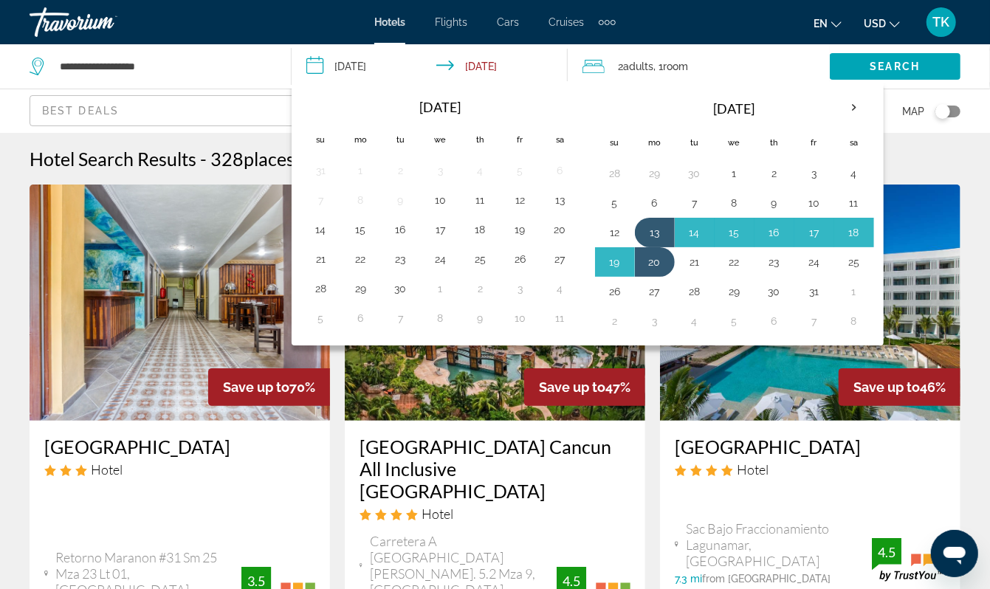
click at [380, 83] on input "**********" at bounding box center [433, 68] width 283 height 49
click at [380, 75] on input "**********" at bounding box center [433, 68] width 283 height 49
click at [493, 270] on button "25" at bounding box center [481, 259] width 24 height 21
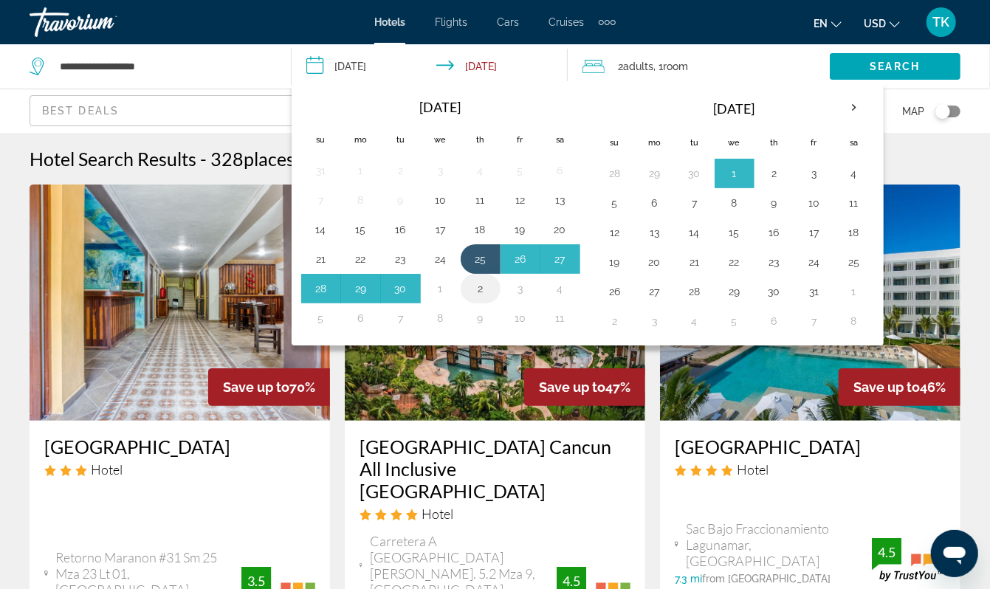
click at [493, 299] on button "2" at bounding box center [481, 288] width 24 height 21
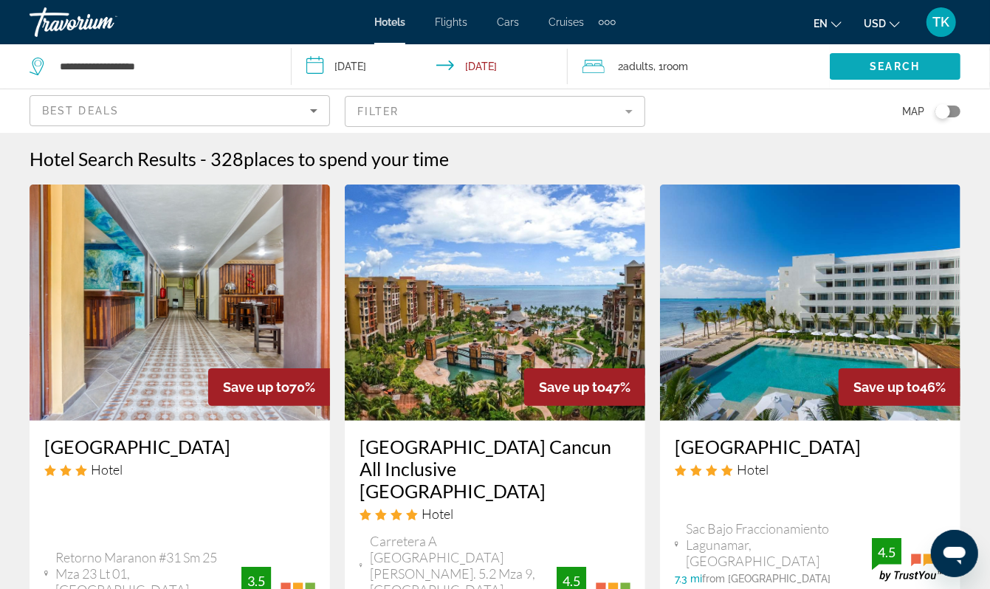
click at [890, 72] on span "Search" at bounding box center [896, 67] width 50 height 12
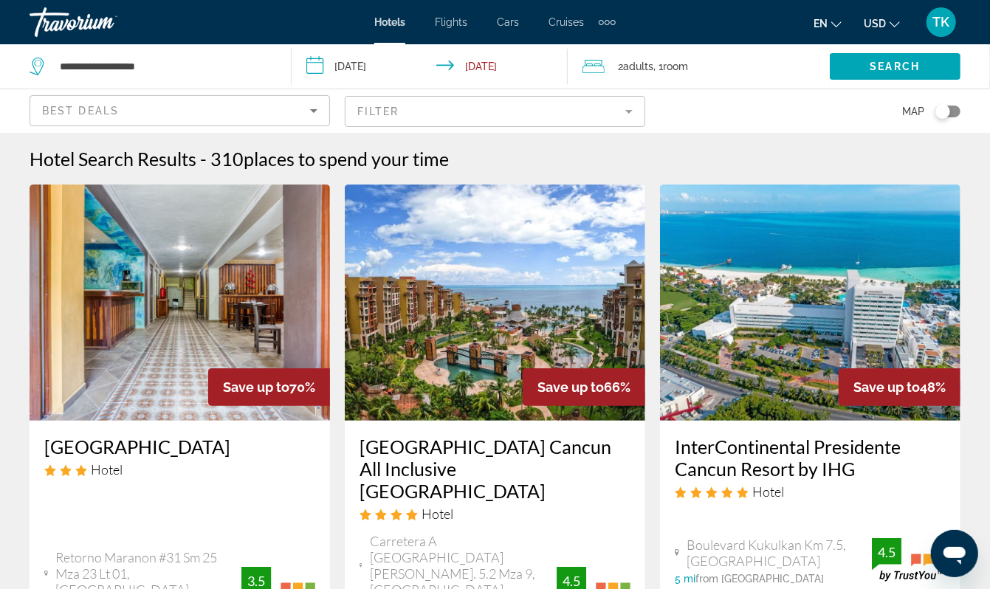
click at [381, 78] on input "**********" at bounding box center [433, 68] width 283 height 49
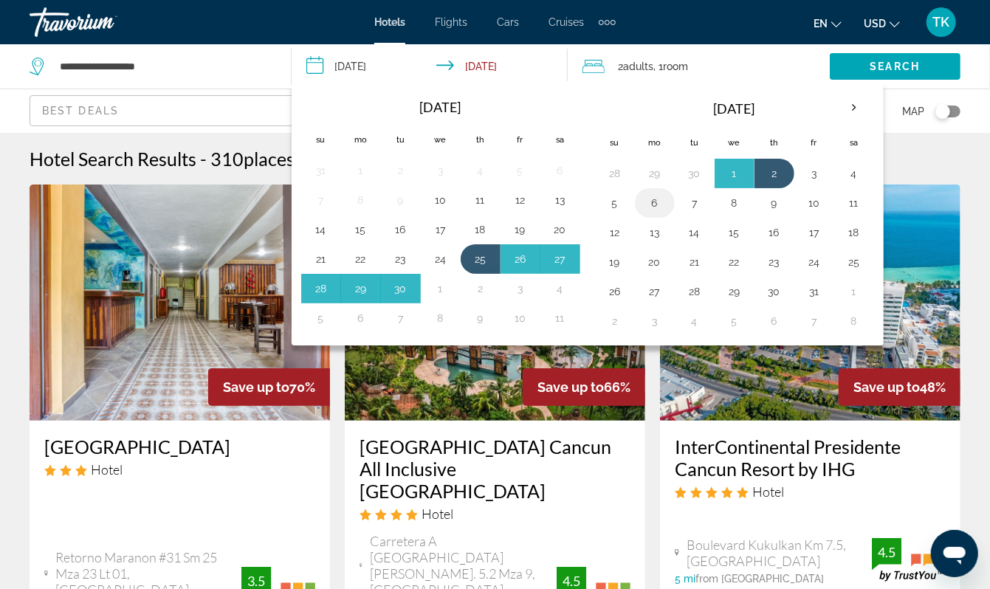
click at [667, 213] on button "6" at bounding box center [655, 203] width 24 height 21
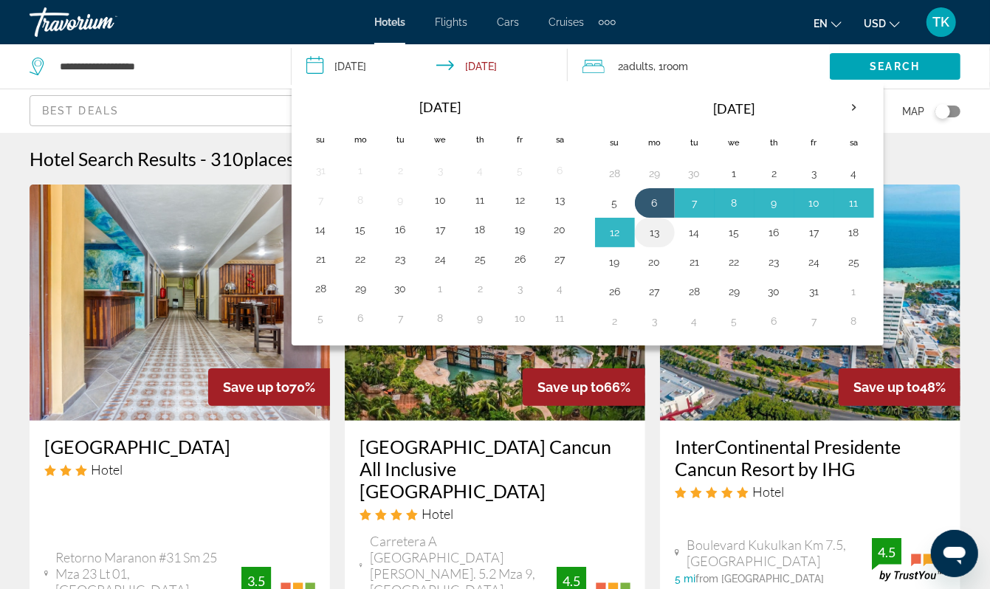
click at [667, 243] on button "13" at bounding box center [655, 232] width 24 height 21
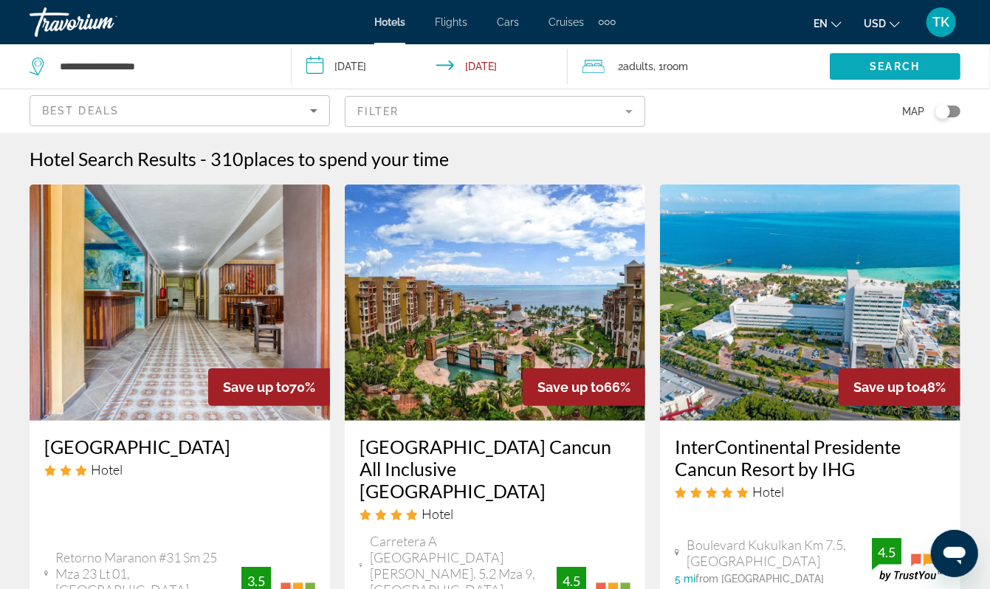
click at [907, 72] on span "Search" at bounding box center [896, 67] width 50 height 12
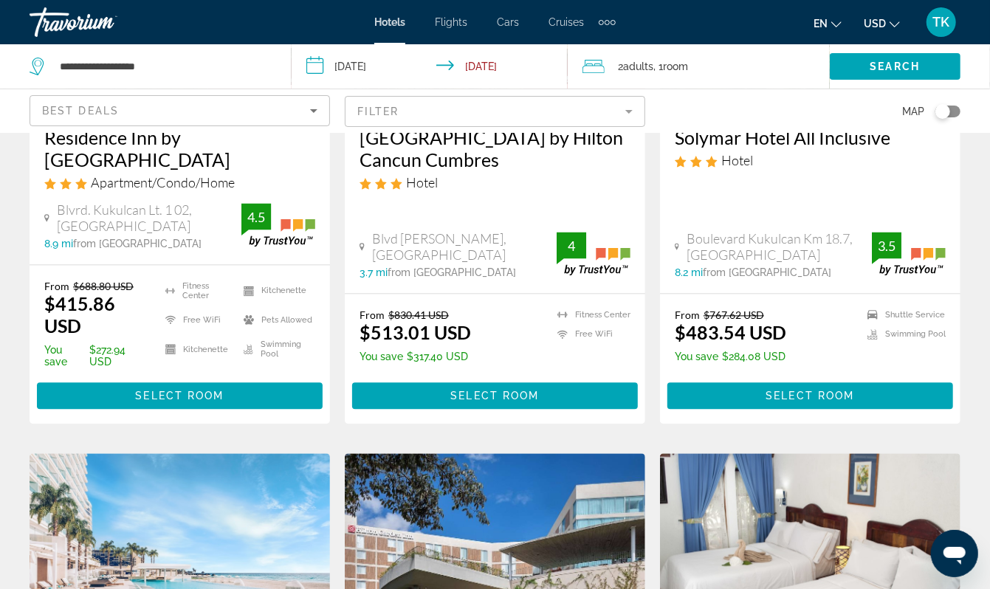
scroll to position [1396, 0]
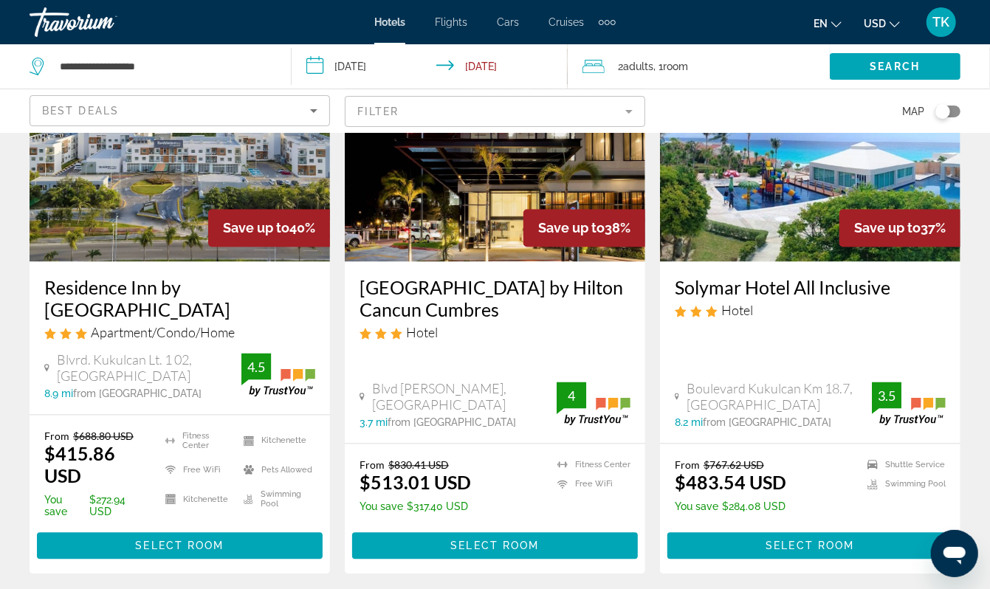
click at [379, 75] on input "**********" at bounding box center [433, 68] width 283 height 49
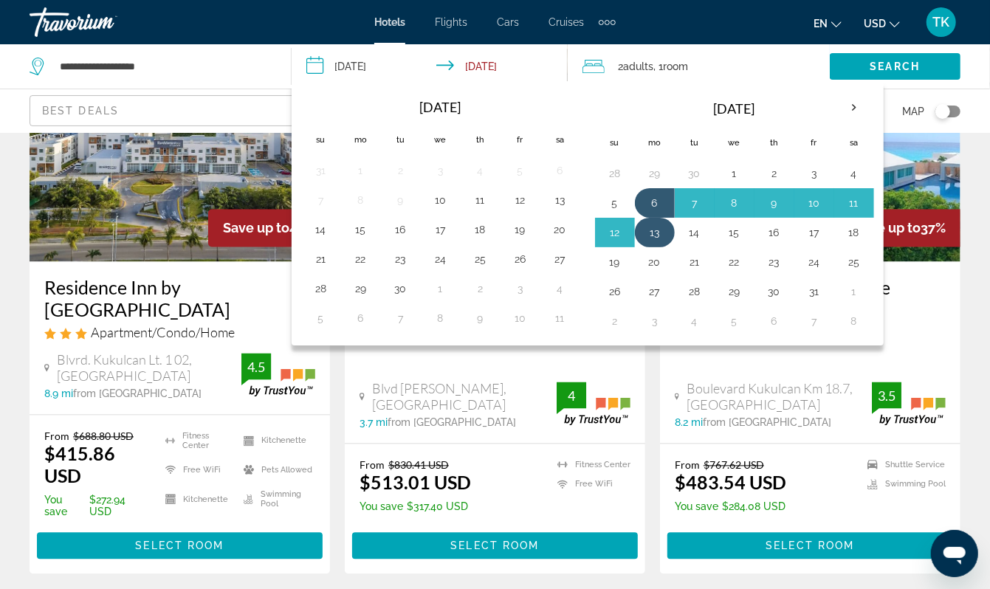
click at [667, 243] on button "13" at bounding box center [655, 232] width 24 height 21
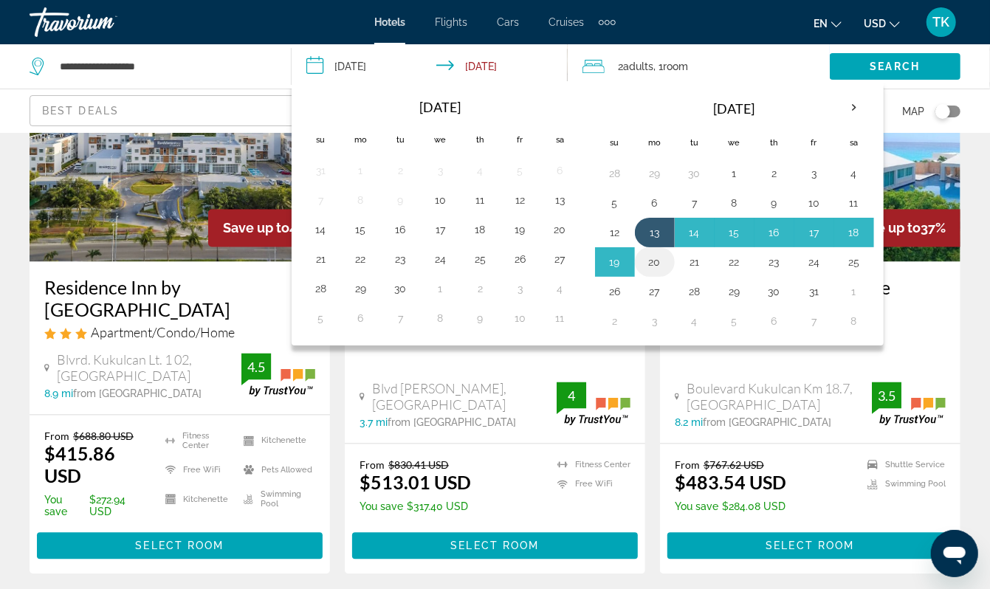
click at [667, 273] on button "20" at bounding box center [655, 262] width 24 height 21
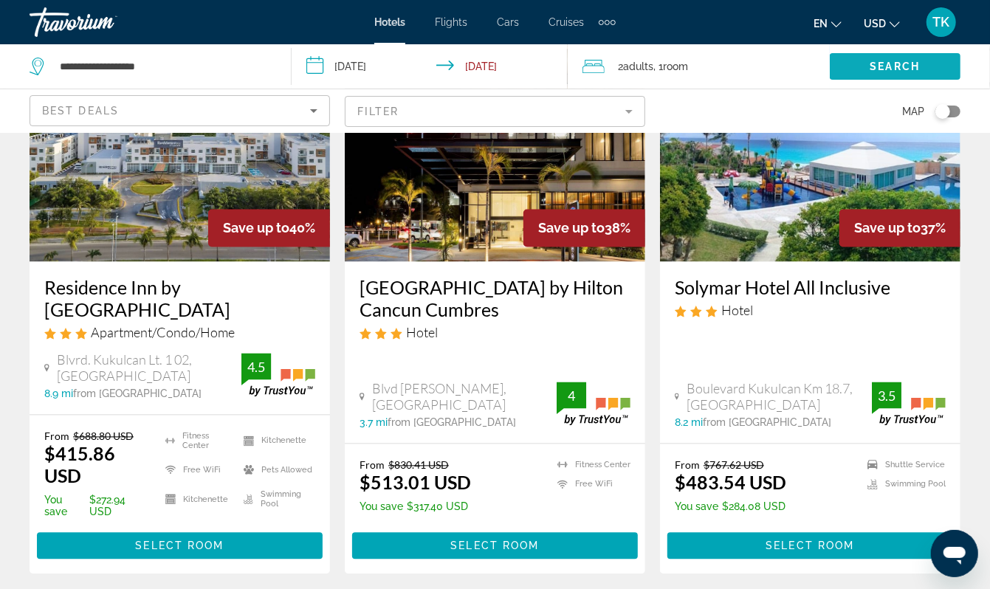
click at [889, 72] on span "Search" at bounding box center [896, 67] width 50 height 12
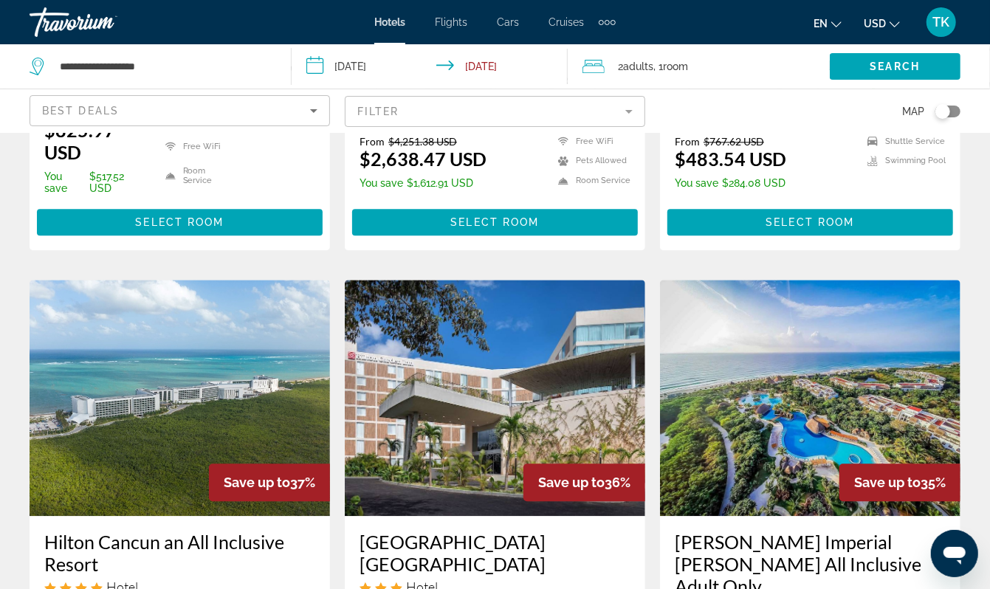
scroll to position [1713, 0]
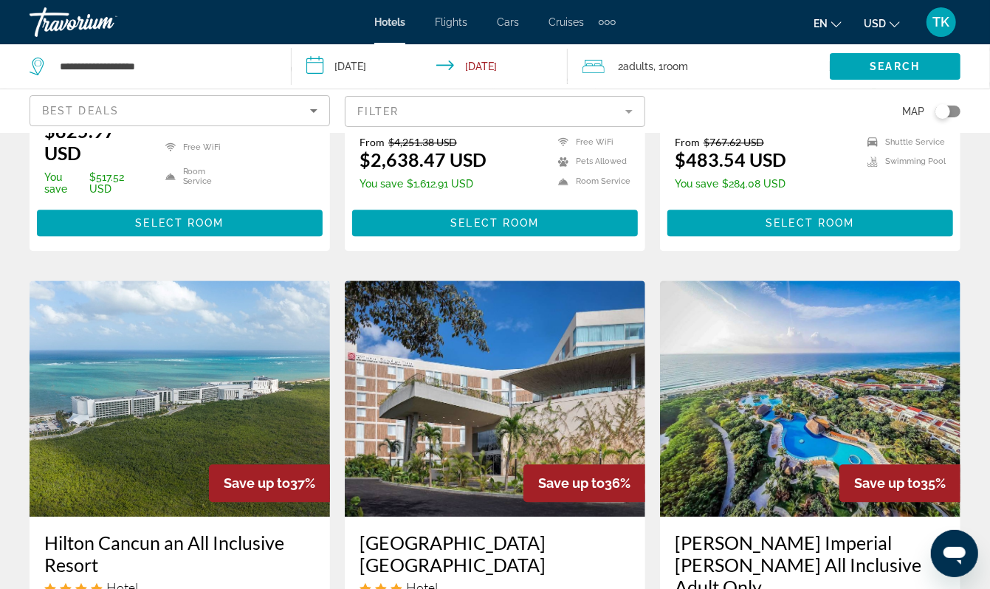
click at [385, 74] on input "**********" at bounding box center [433, 68] width 283 height 49
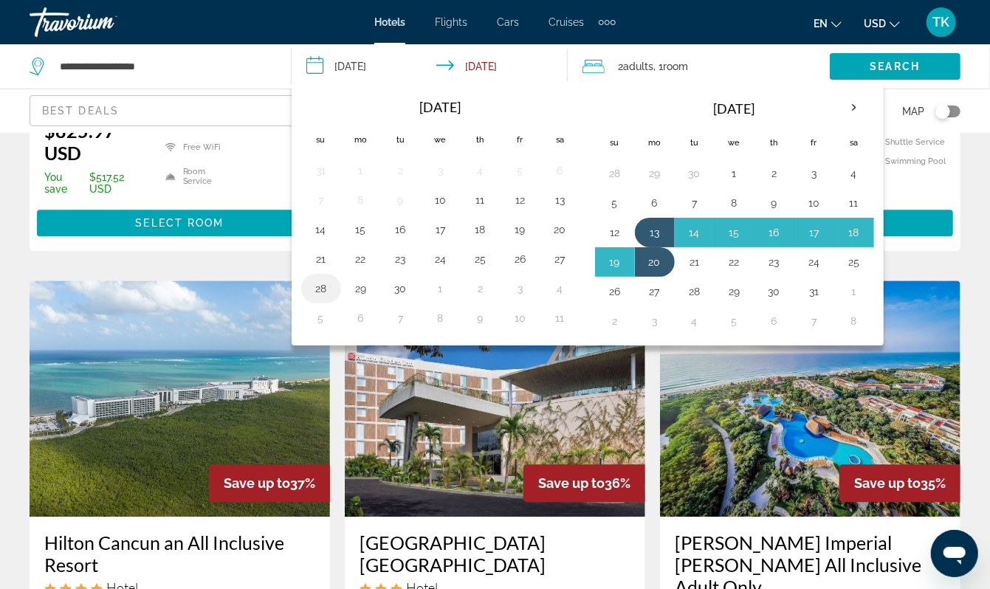
click at [326, 299] on button "28" at bounding box center [321, 288] width 24 height 21
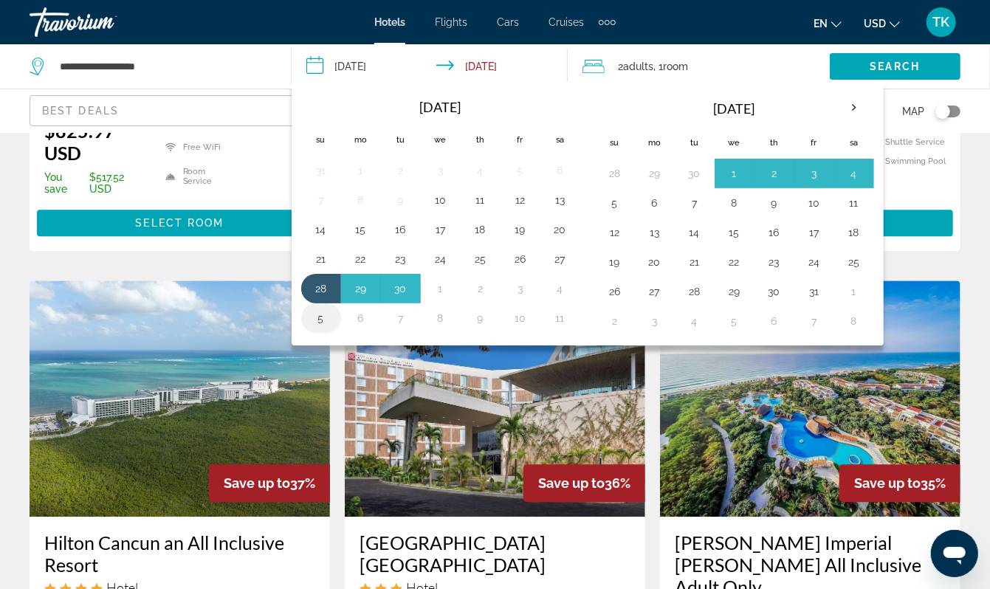
click at [323, 329] on button "5" at bounding box center [321, 318] width 24 height 21
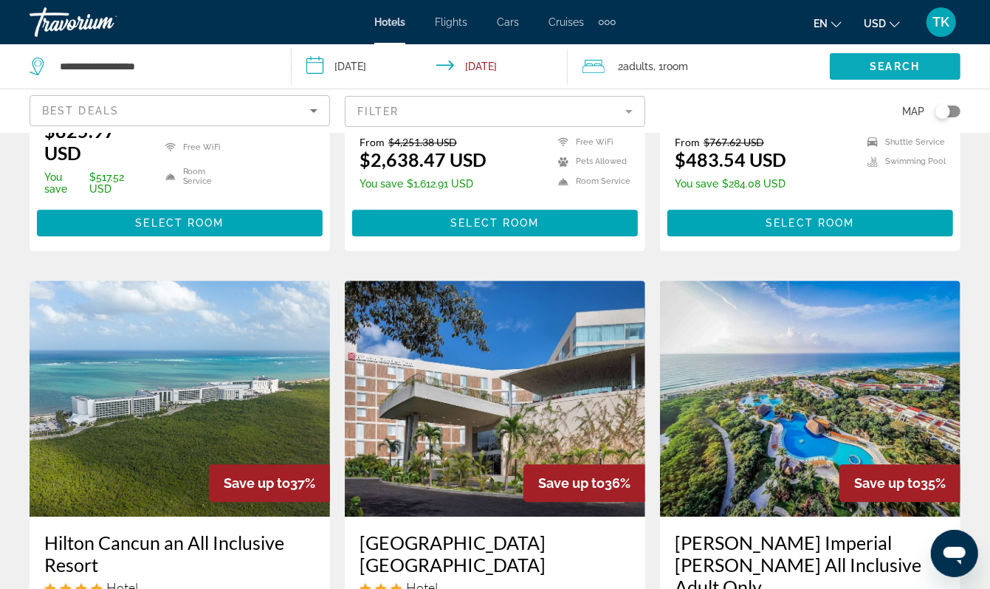
click at [871, 72] on span "Search" at bounding box center [896, 67] width 50 height 12
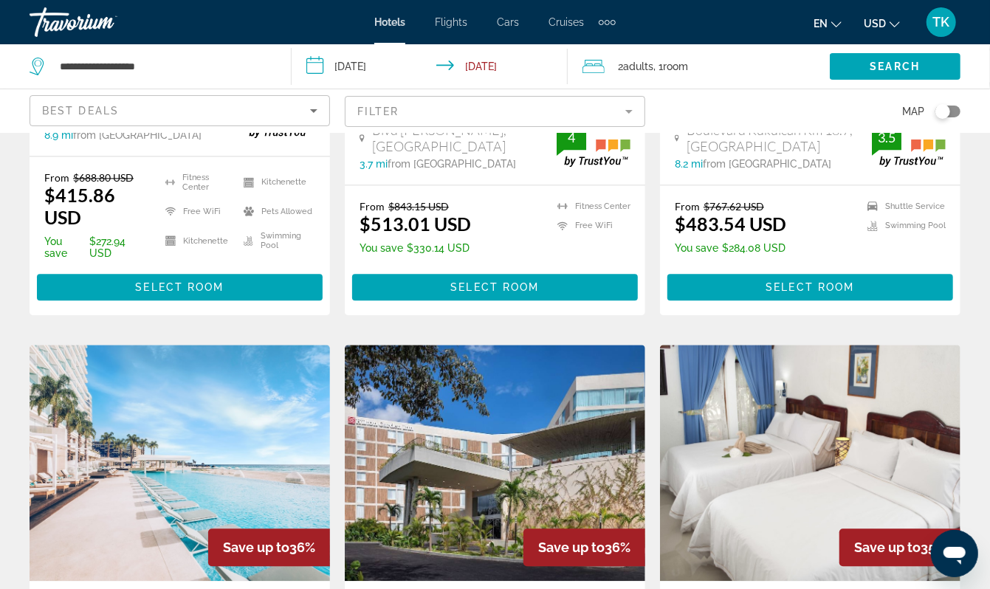
scroll to position [1653, 0]
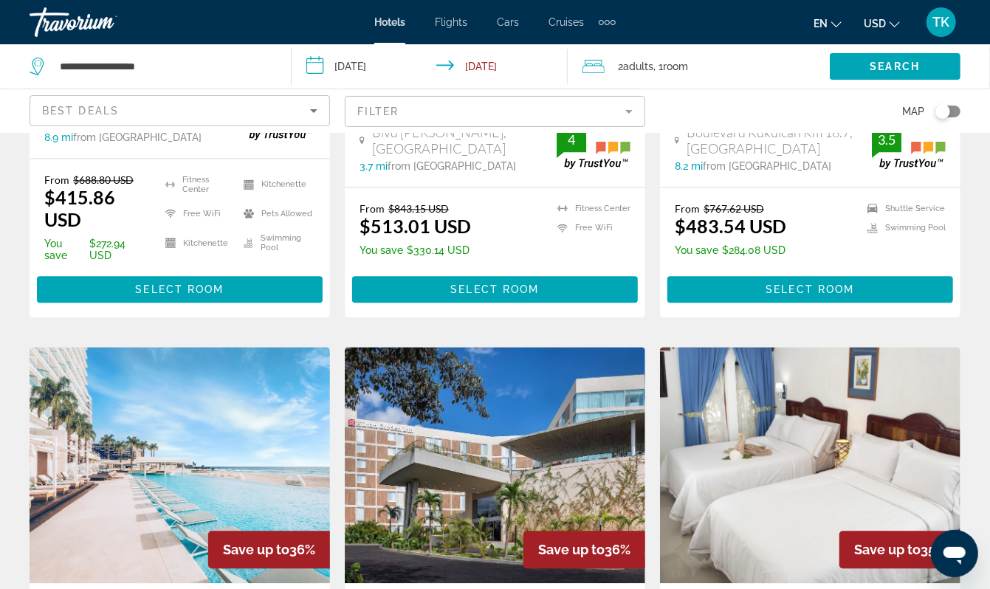
click at [361, 80] on input "**********" at bounding box center [433, 68] width 283 height 49
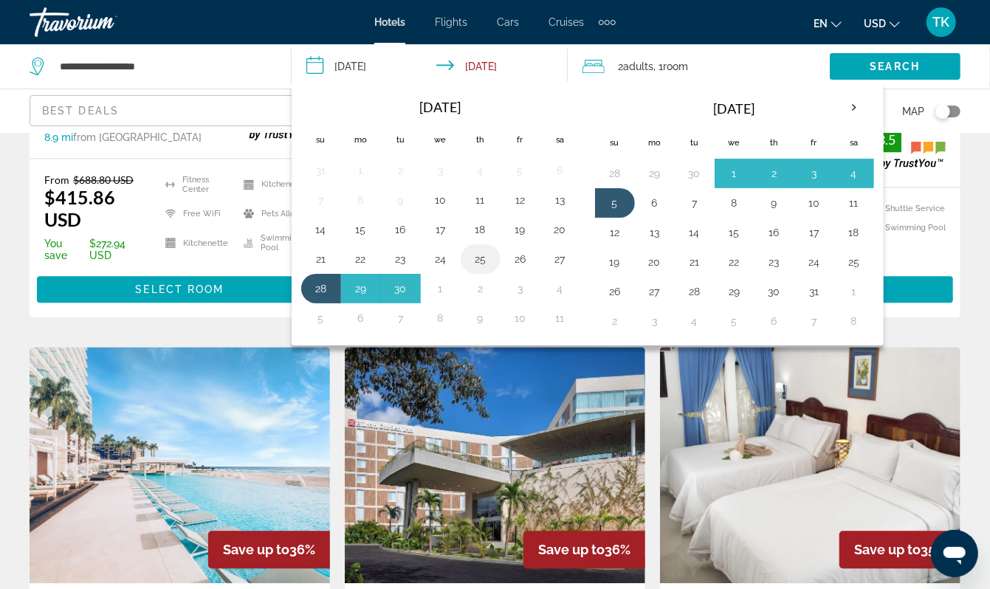
click at [493, 270] on button "25" at bounding box center [481, 259] width 24 height 21
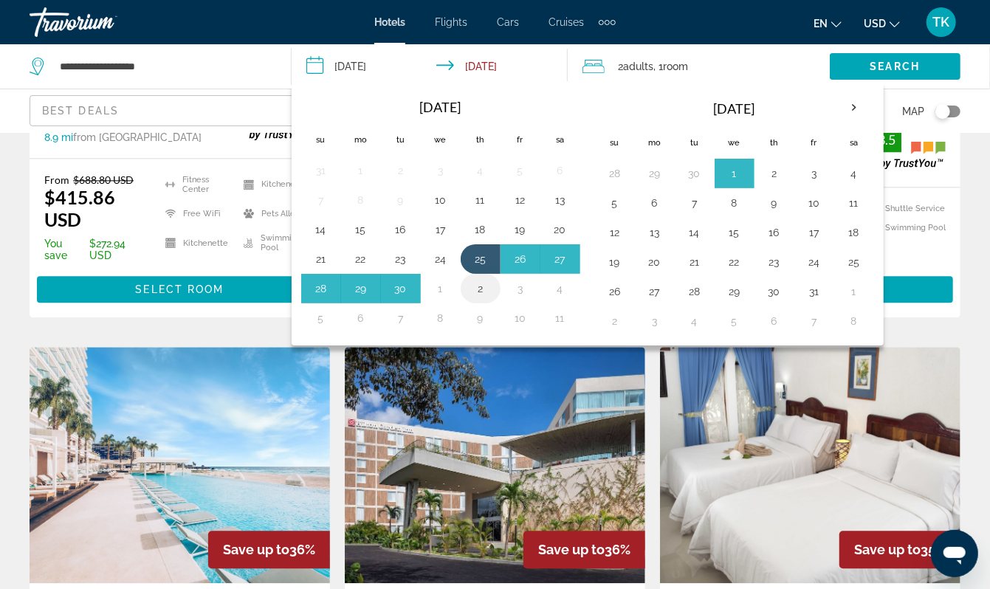
click at [493, 299] on button "2" at bounding box center [481, 288] width 24 height 21
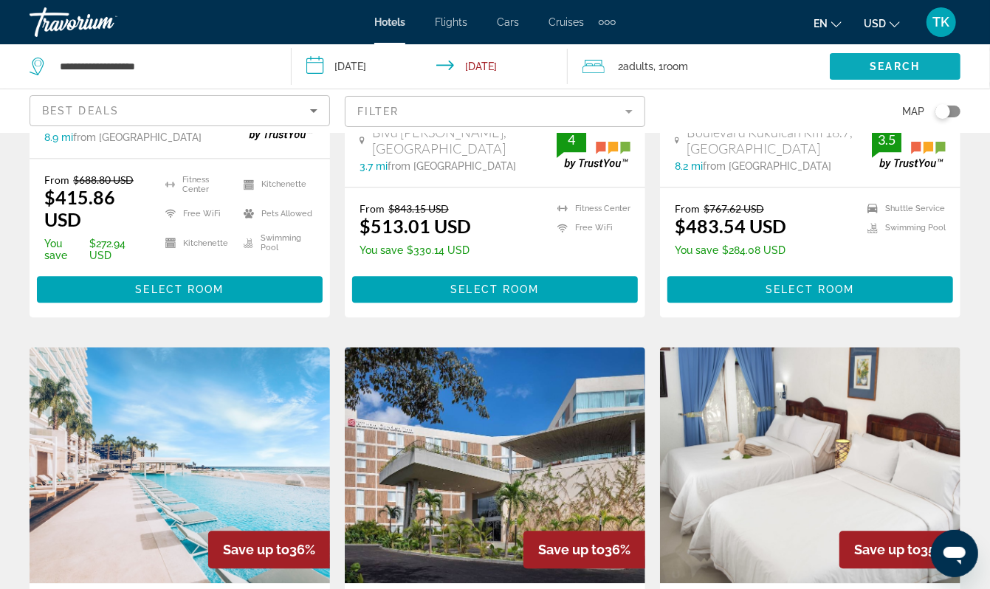
click at [884, 72] on span "Search" at bounding box center [896, 67] width 50 height 12
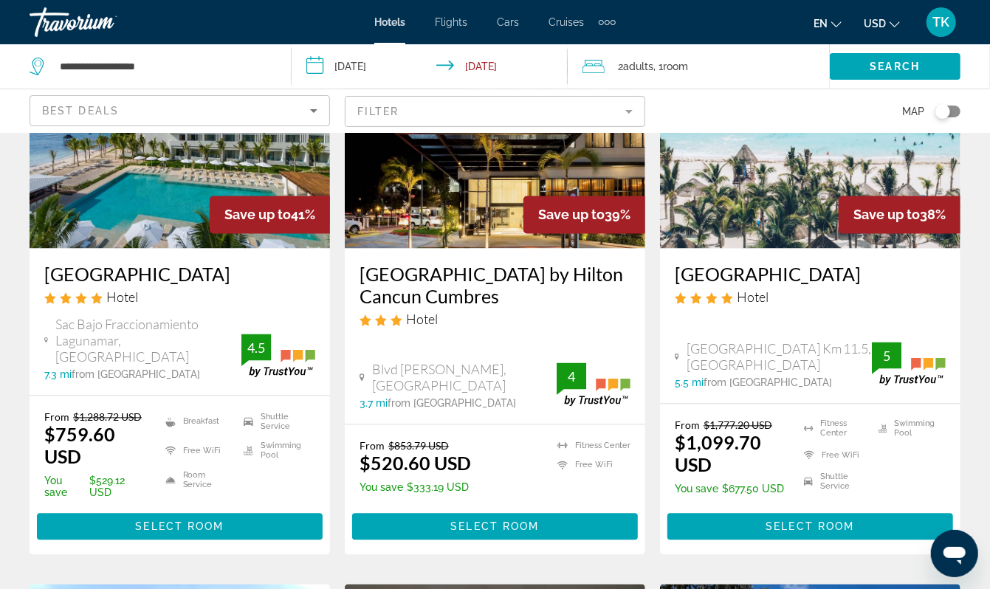
scroll to position [0, 0]
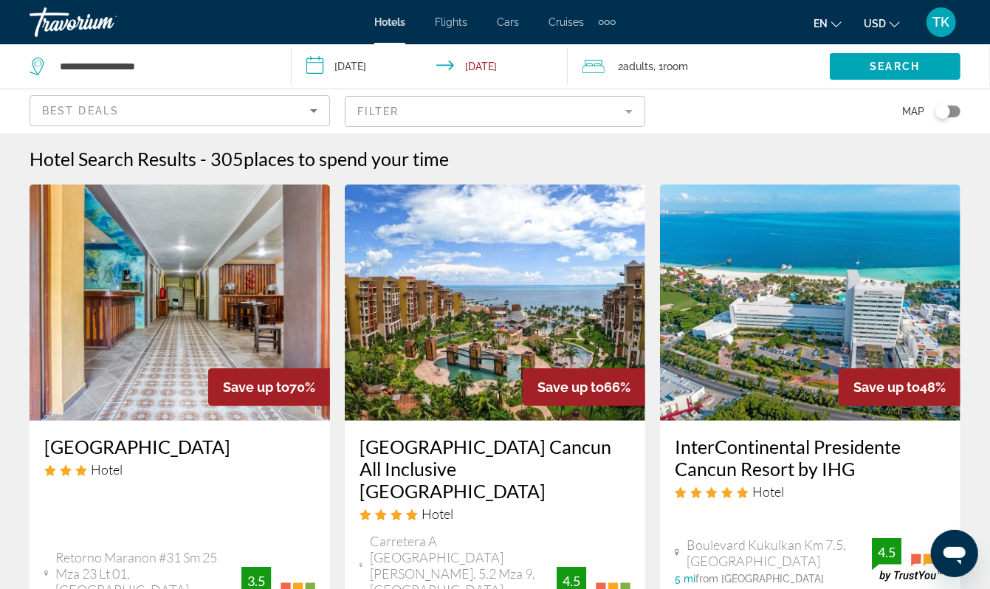
click at [403, 78] on input "**********" at bounding box center [433, 68] width 283 height 49
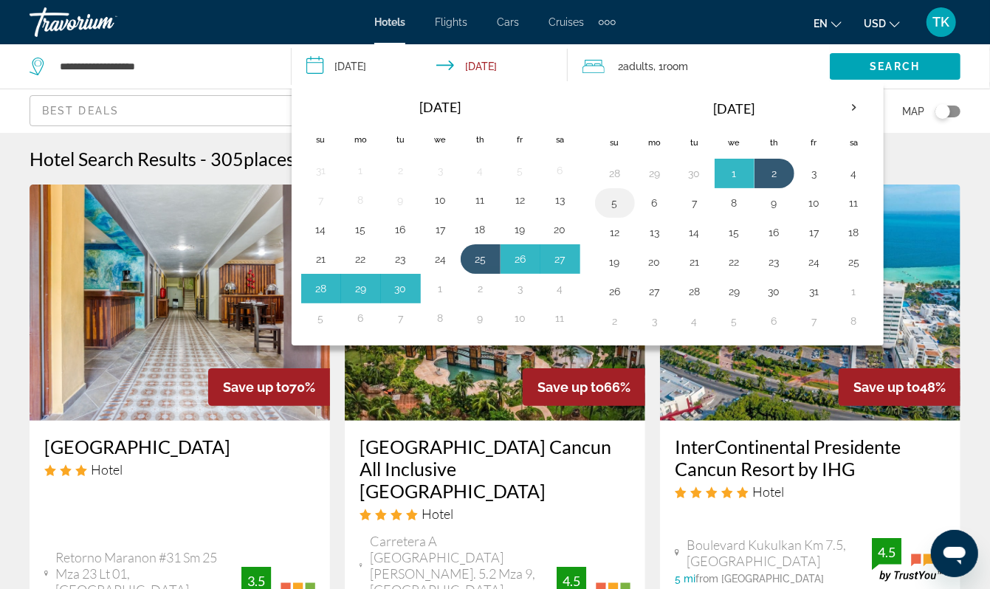
click at [627, 213] on button "5" at bounding box center [615, 203] width 24 height 21
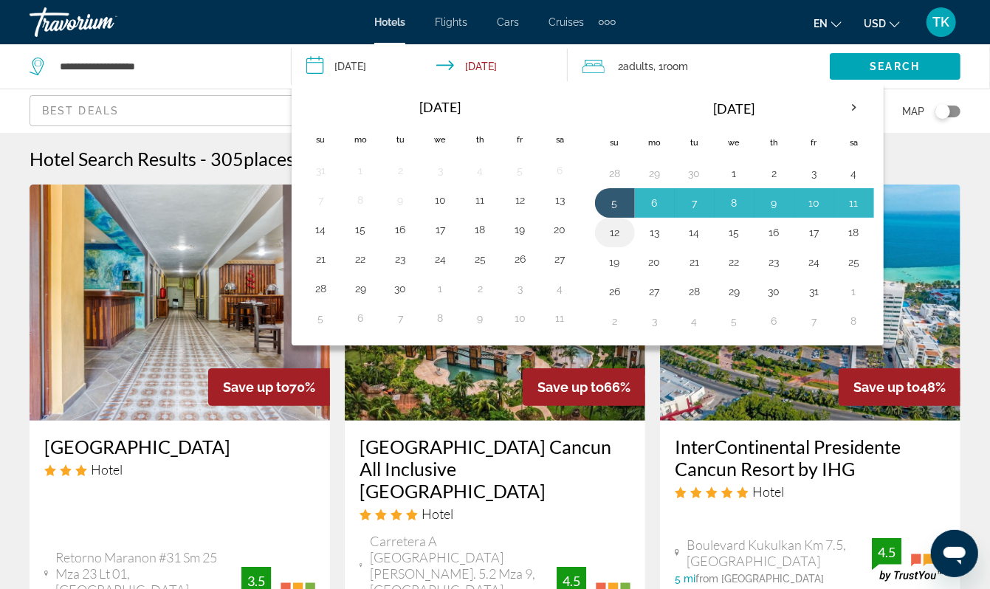
click at [627, 243] on button "12" at bounding box center [615, 232] width 24 height 21
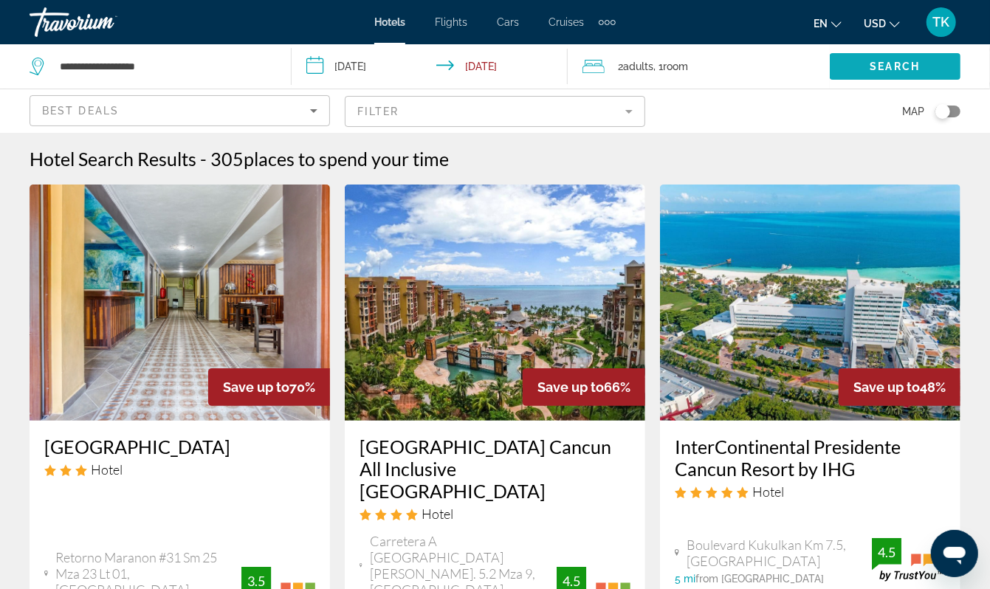
click at [882, 72] on span "Search" at bounding box center [896, 67] width 50 height 12
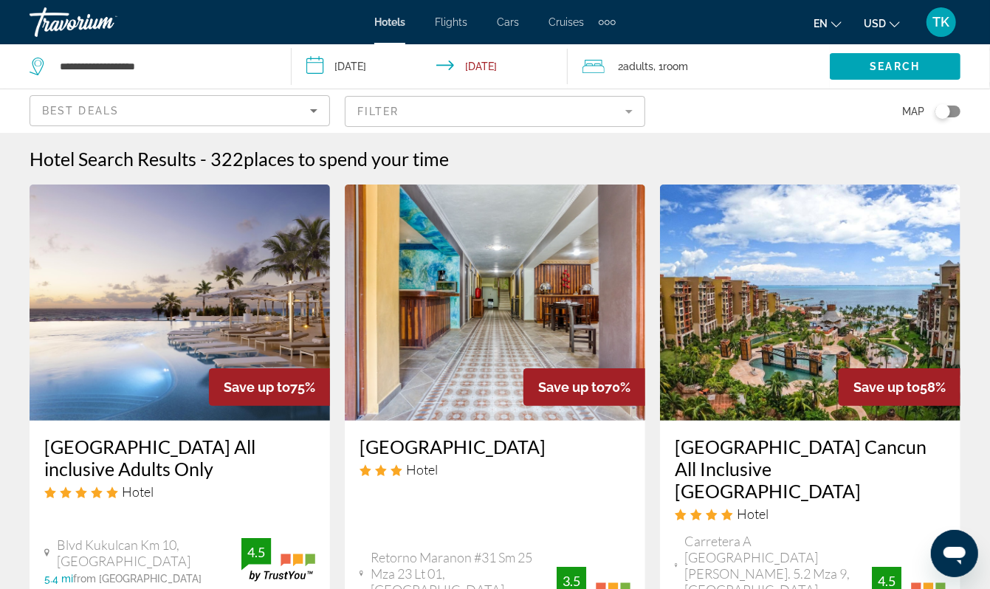
click at [385, 77] on input "**********" at bounding box center [433, 68] width 283 height 49
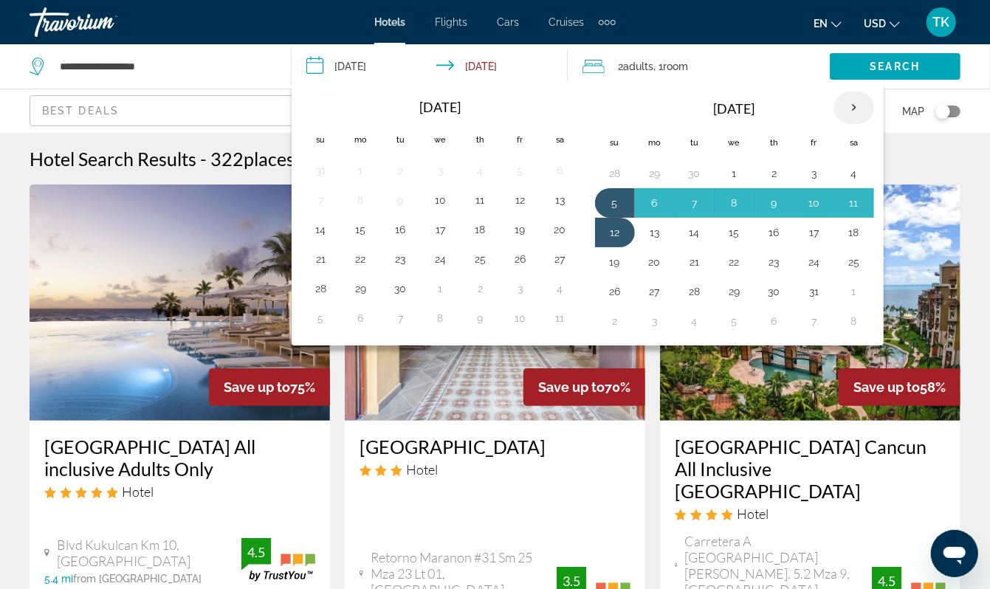
click at [874, 124] on th "Next month" at bounding box center [855, 108] width 40 height 32
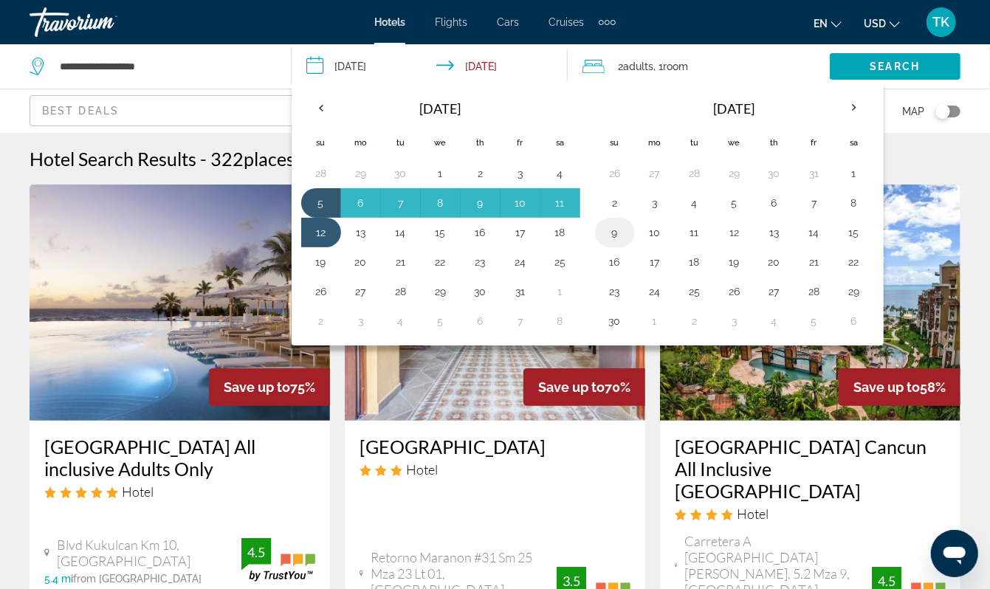
click at [627, 243] on button "9" at bounding box center [615, 232] width 24 height 21
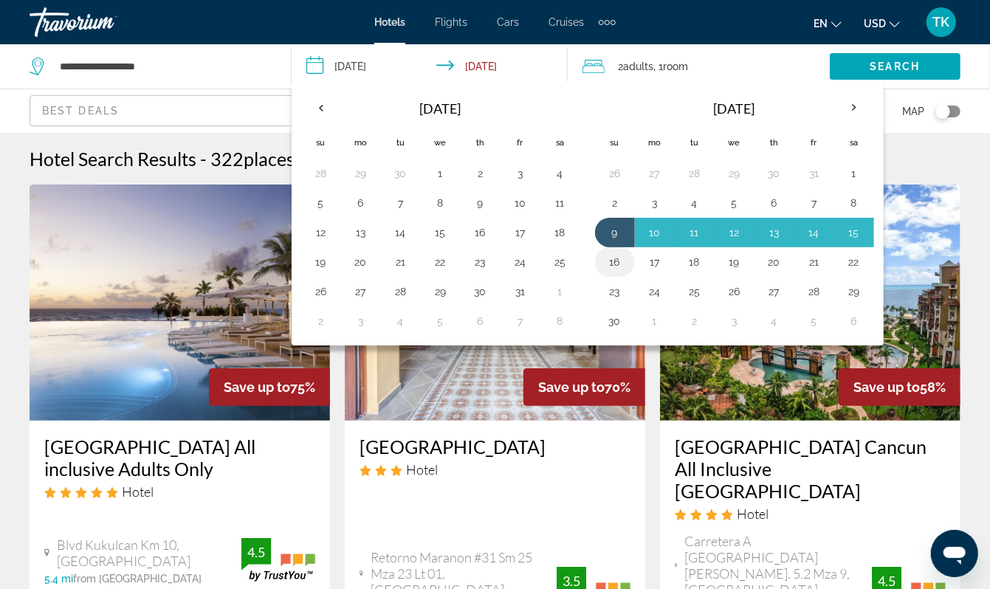
click at [627, 273] on button "16" at bounding box center [615, 262] width 24 height 21
type input "**********"
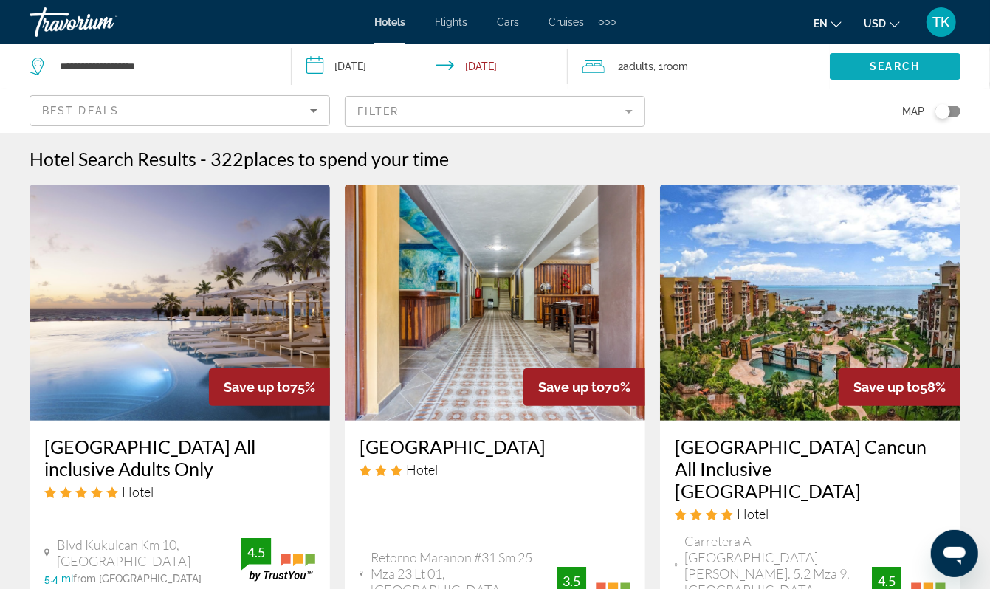
click at [890, 72] on span "Search" at bounding box center [896, 67] width 50 height 12
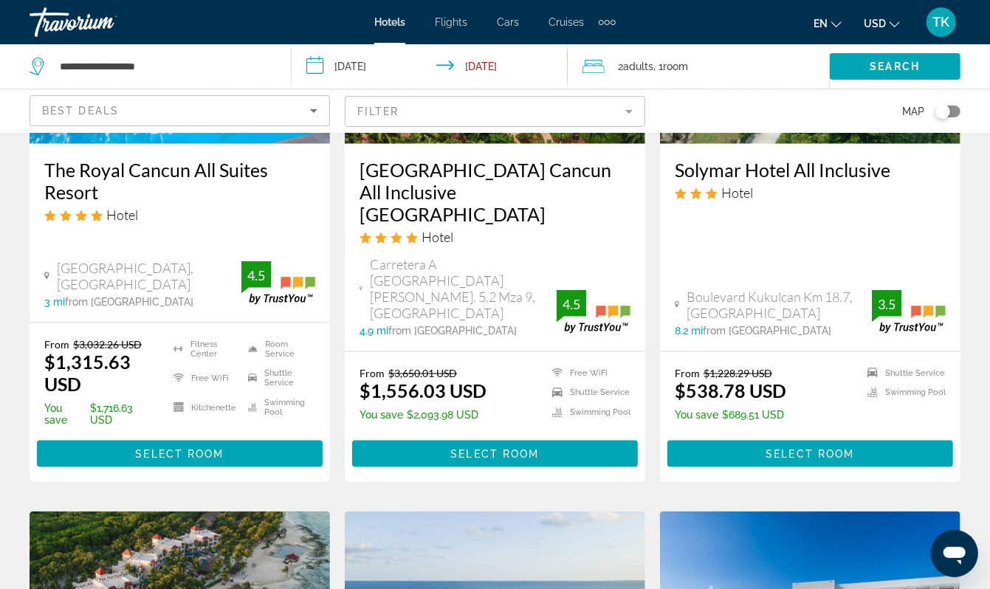
scroll to position [829, 0]
